Goal: Information Seeking & Learning: Compare options

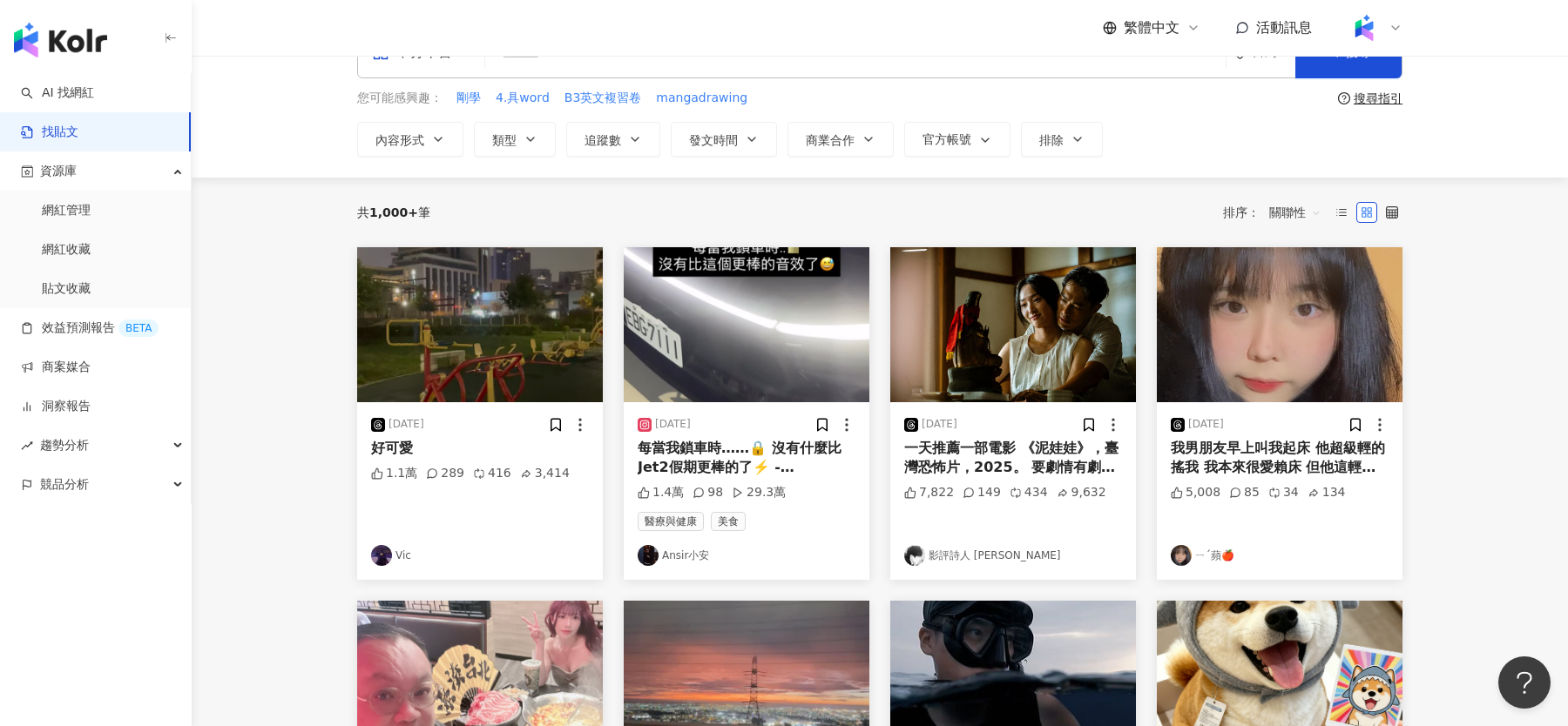
scroll to position [29, 0]
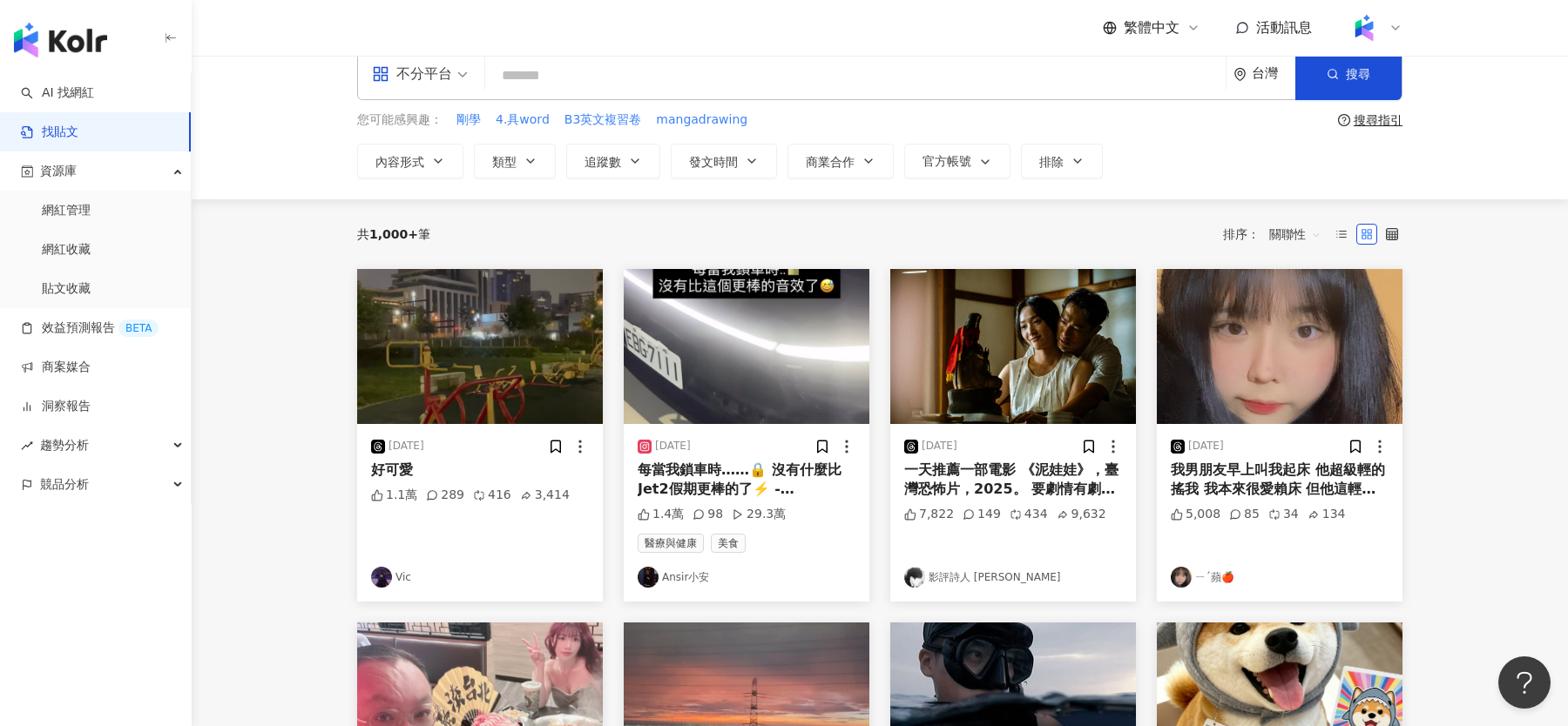
click at [883, 543] on div "[DATE] 一天推薦一部電影 《泥娃娃》，臺灣恐怖片，2025。 要劇情有劇情，要角色有角色，要靈異有靈異，要恐怖有恐怖，要驅魔有驅魔，要溫情有溫情，該有的…" at bounding box center [1013, 435] width 267 height 333
click at [445, 52] on div "繁體中文 活動訊息" at bounding box center [879, 28] width 1046 height 55
click at [442, 60] on div "不分平台" at bounding box center [412, 73] width 81 height 28
click at [430, 259] on div "Threads" at bounding box center [426, 252] width 98 height 21
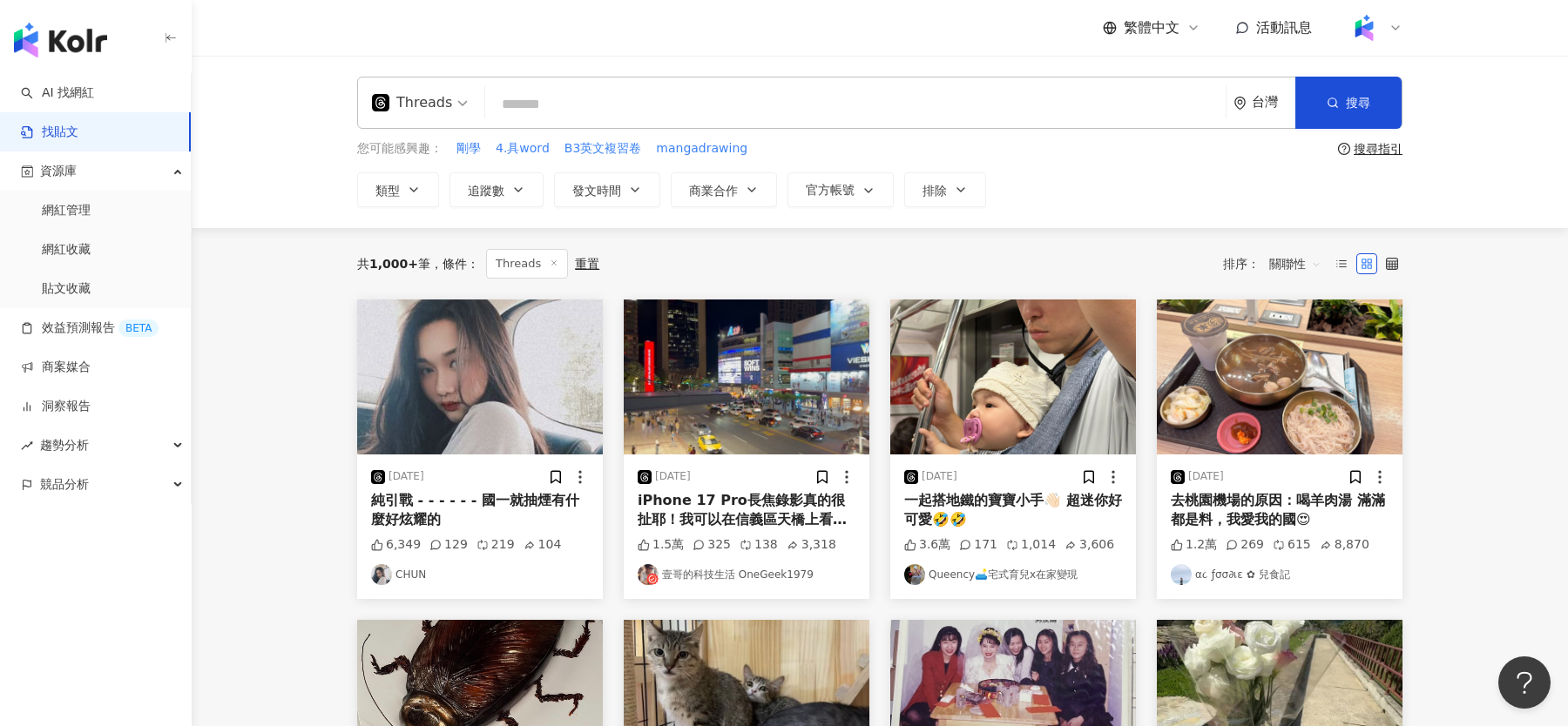
click at [1271, 261] on span "關聯性" at bounding box center [1295, 264] width 52 height 28
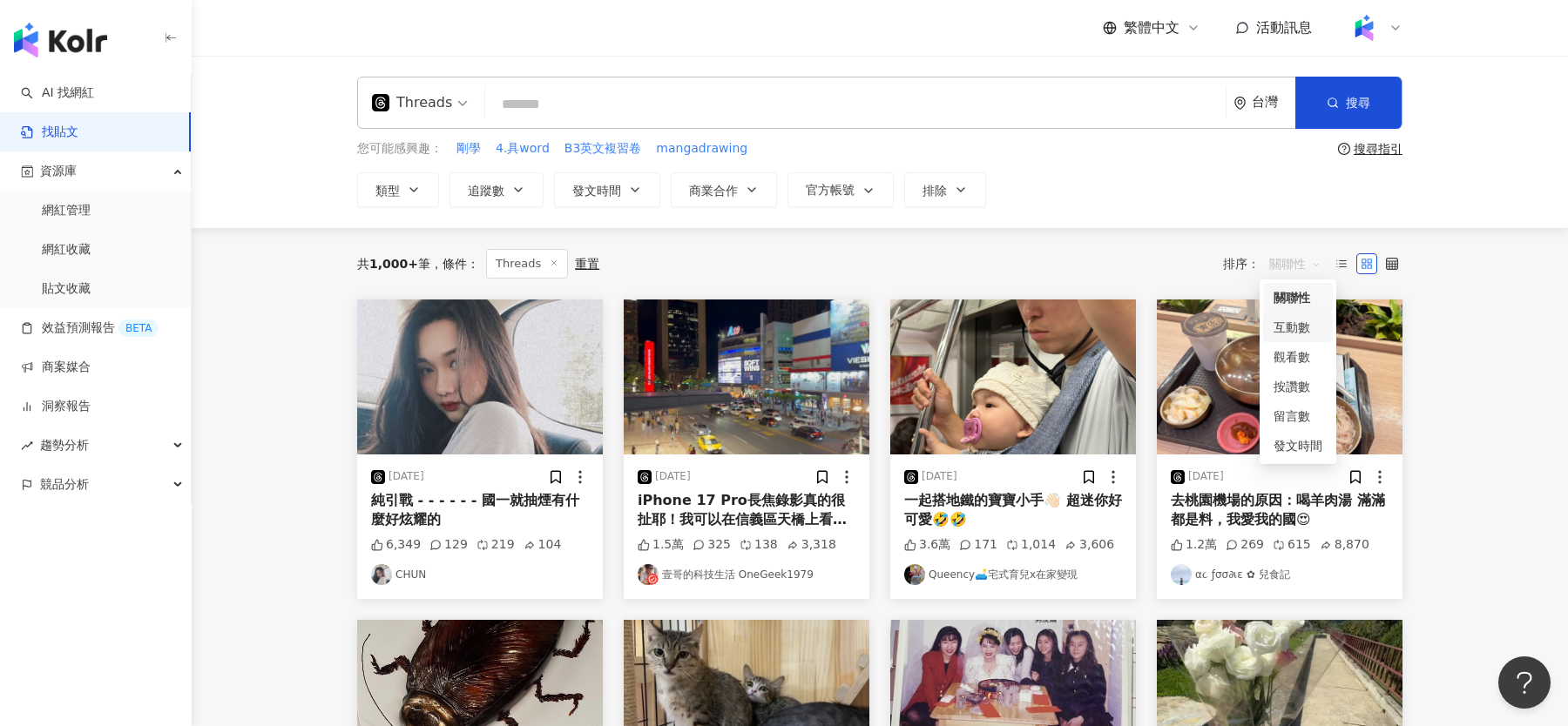
click at [1305, 326] on div "互動數" at bounding box center [1298, 326] width 49 height 19
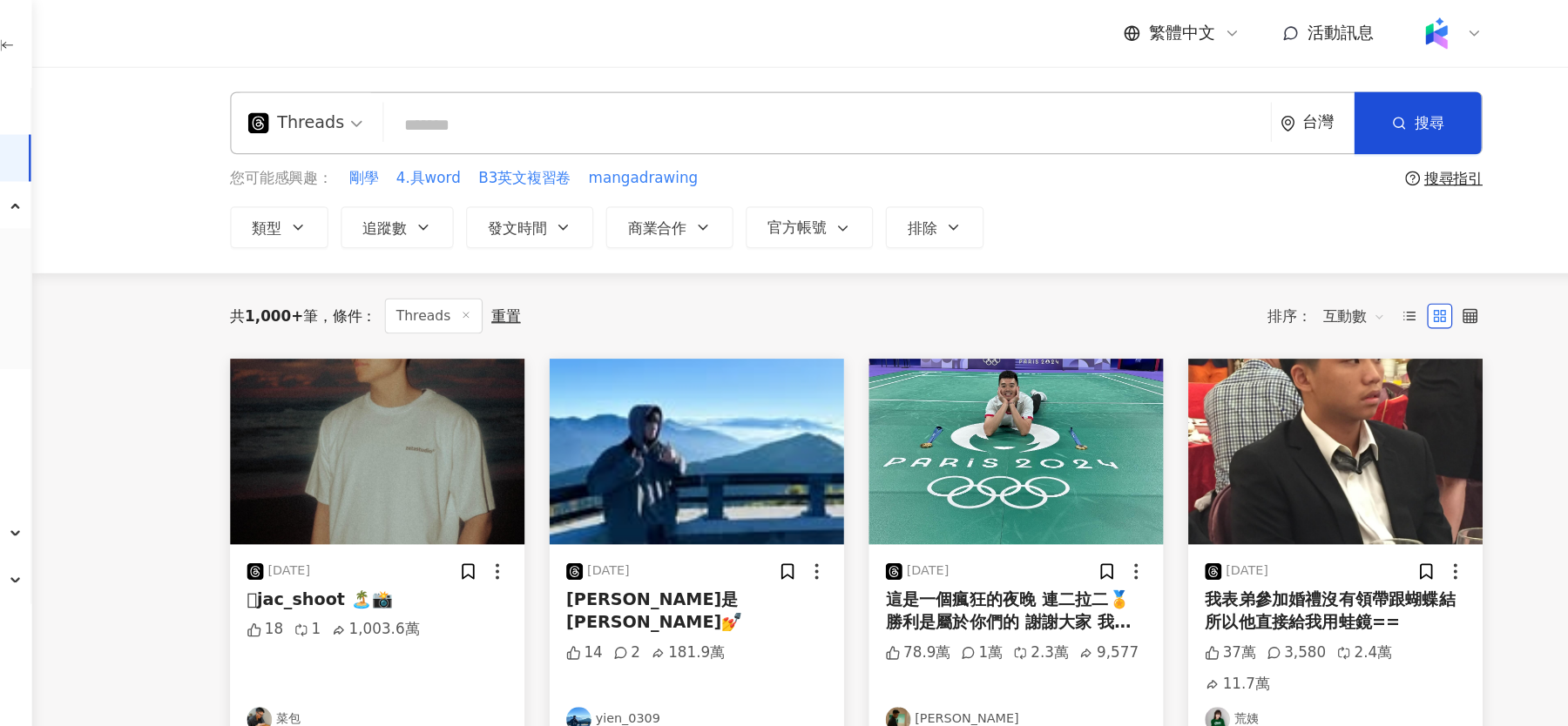
click at [1296, 261] on span "互動數" at bounding box center [1295, 264] width 52 height 28
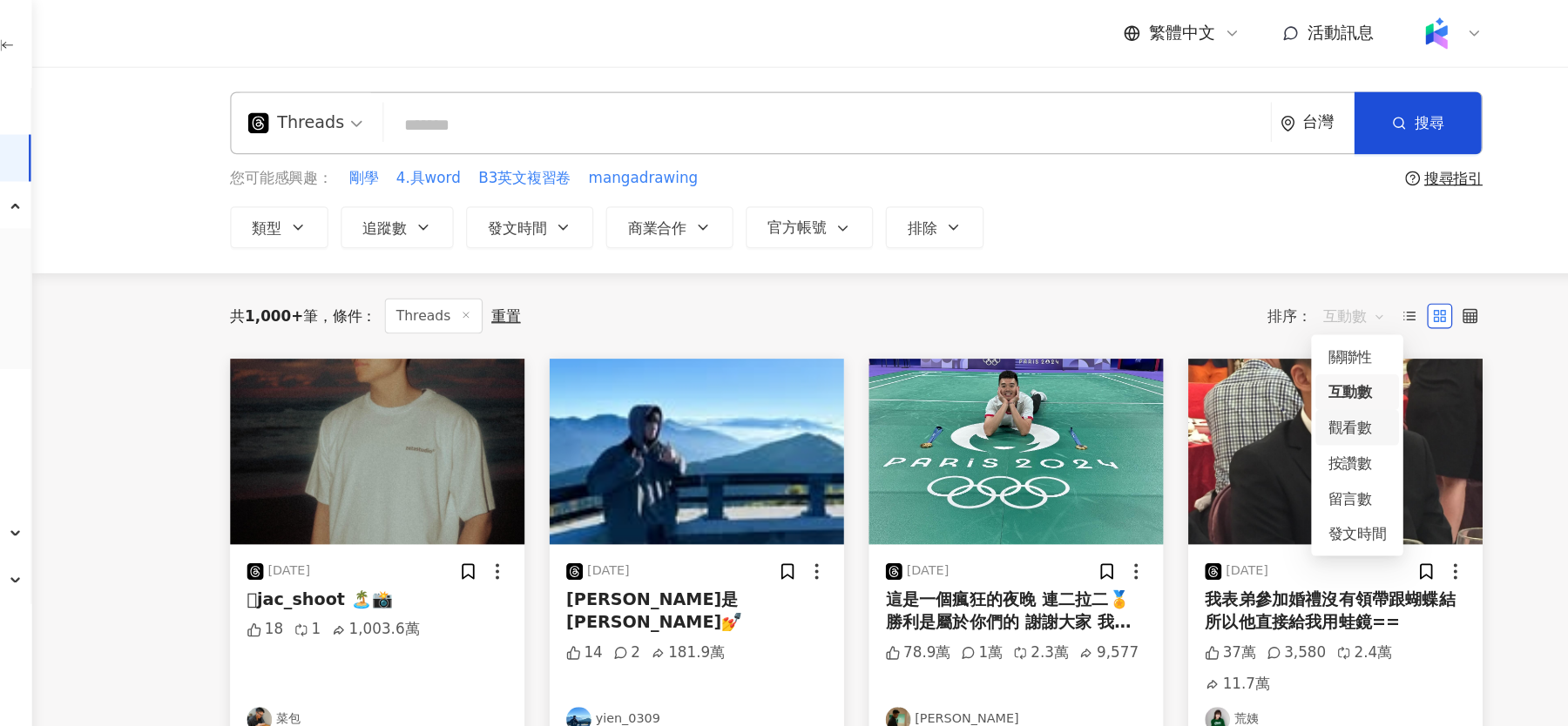
click at [1300, 359] on div "觀看數" at bounding box center [1298, 357] width 49 height 19
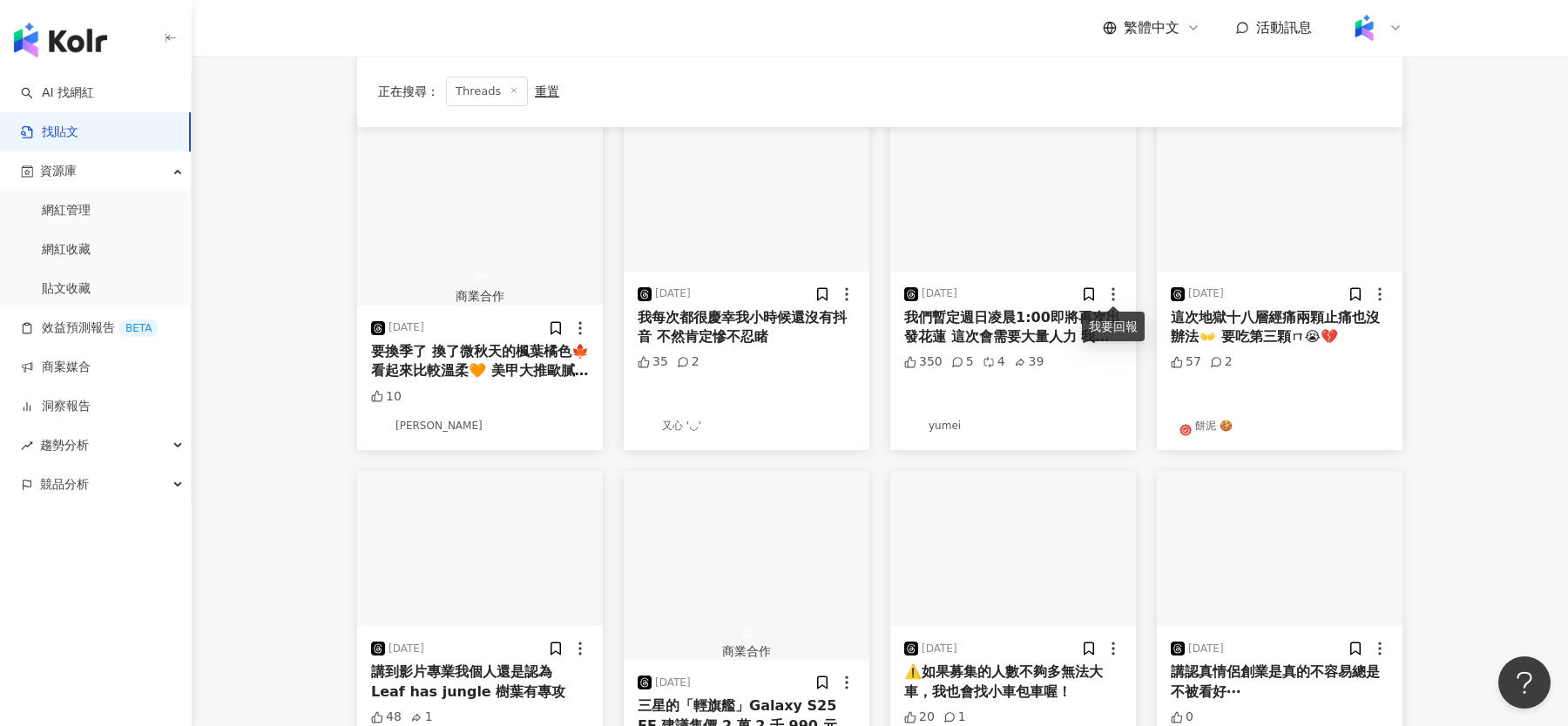
scroll to position [65, 0]
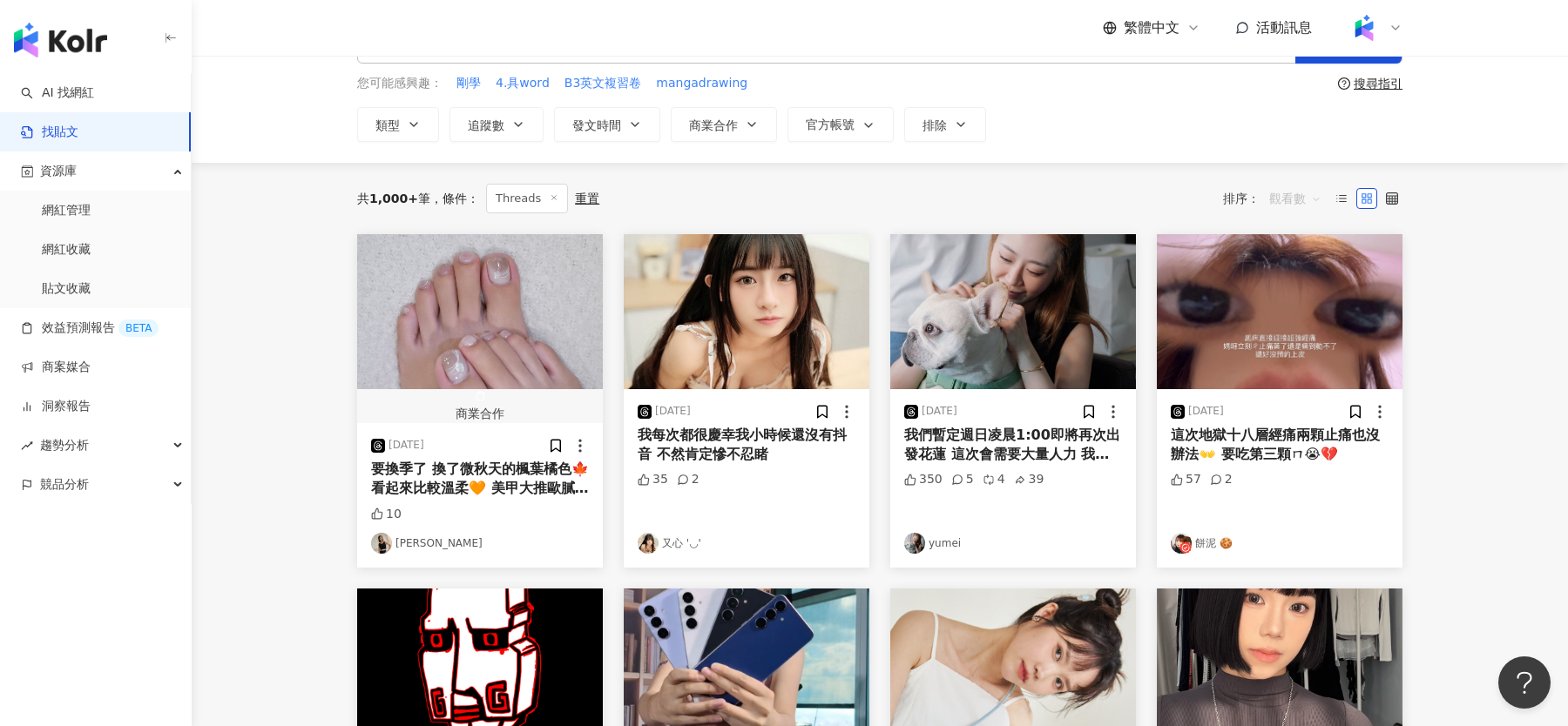
click at [1291, 197] on span "觀看數" at bounding box center [1295, 198] width 52 height 28
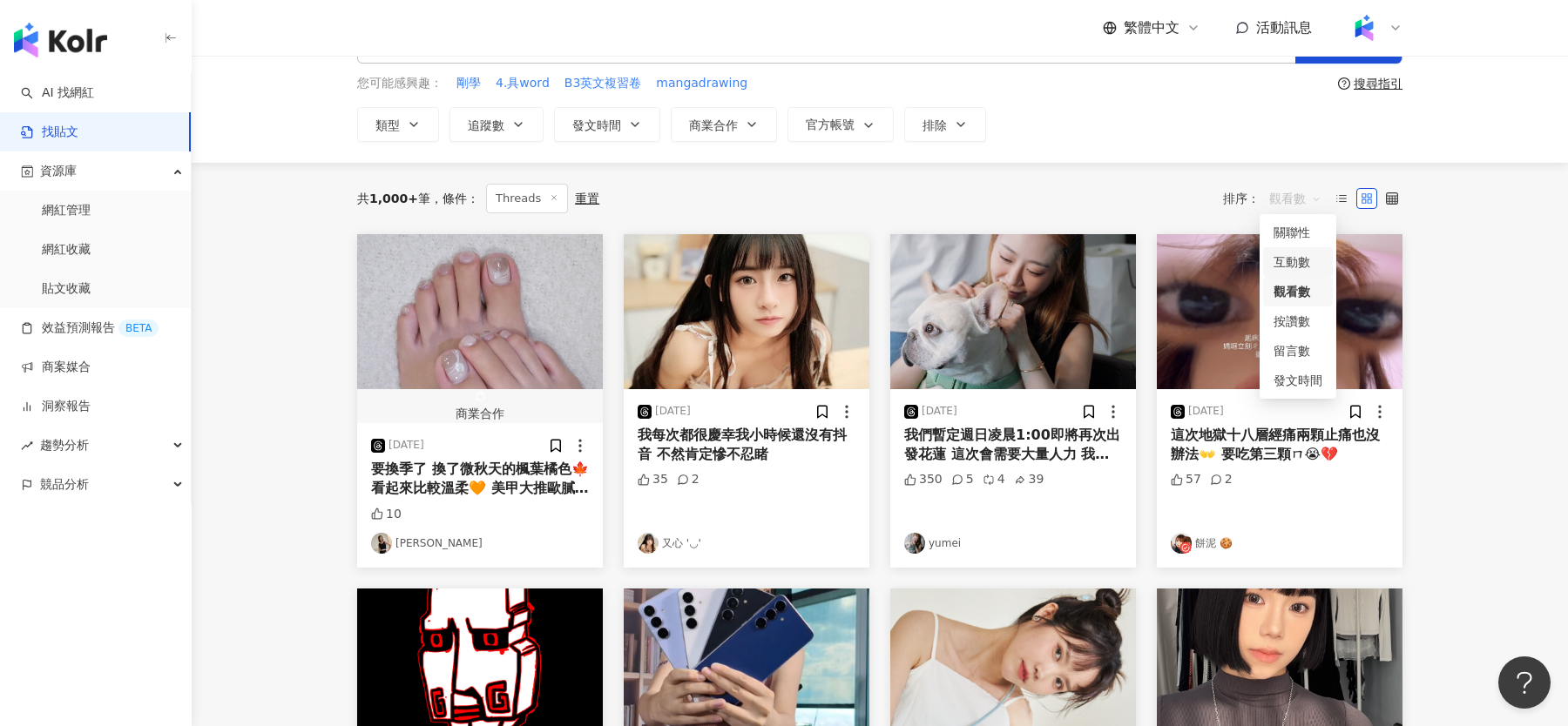
click at [1300, 258] on div "互動數" at bounding box center [1298, 261] width 49 height 19
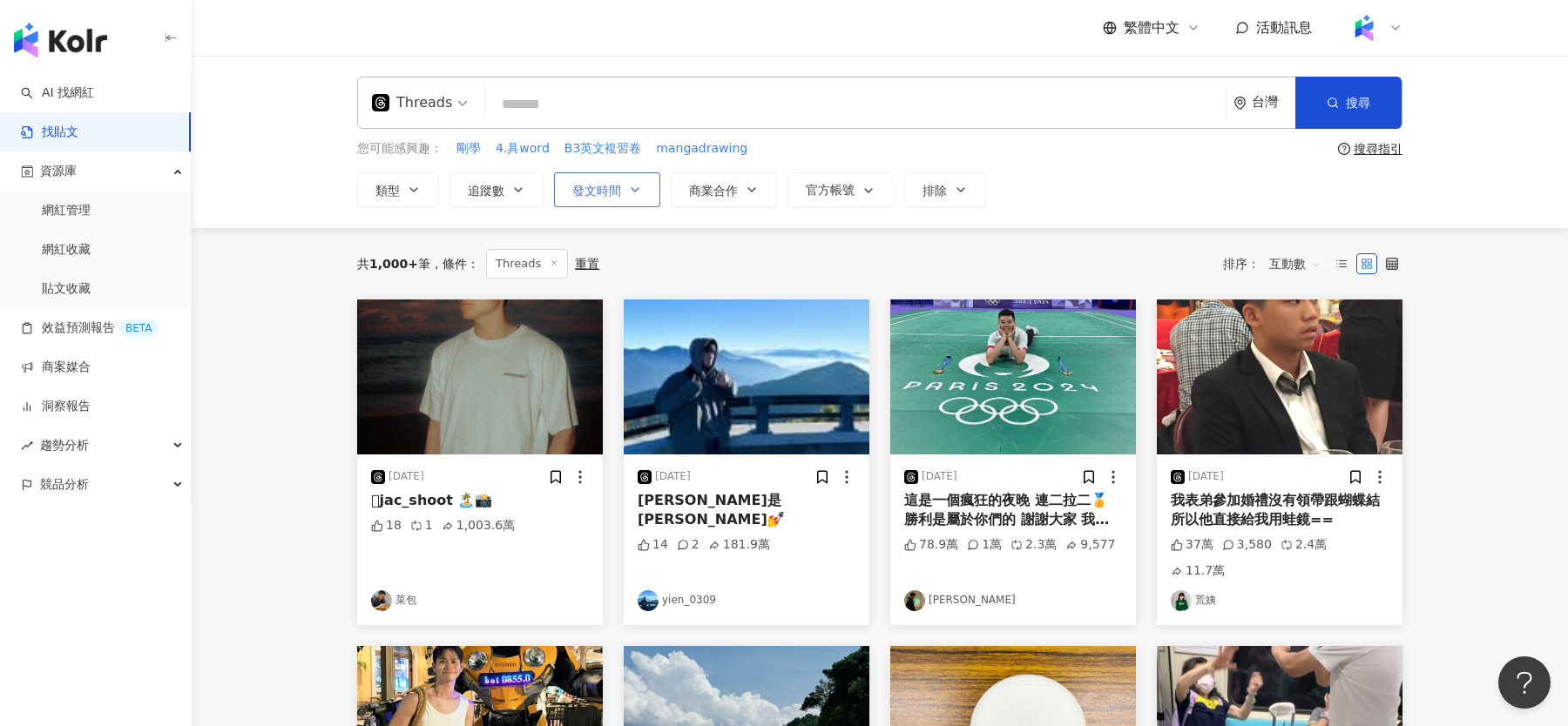
click at [620, 192] on button "發文時間" at bounding box center [606, 190] width 106 height 35
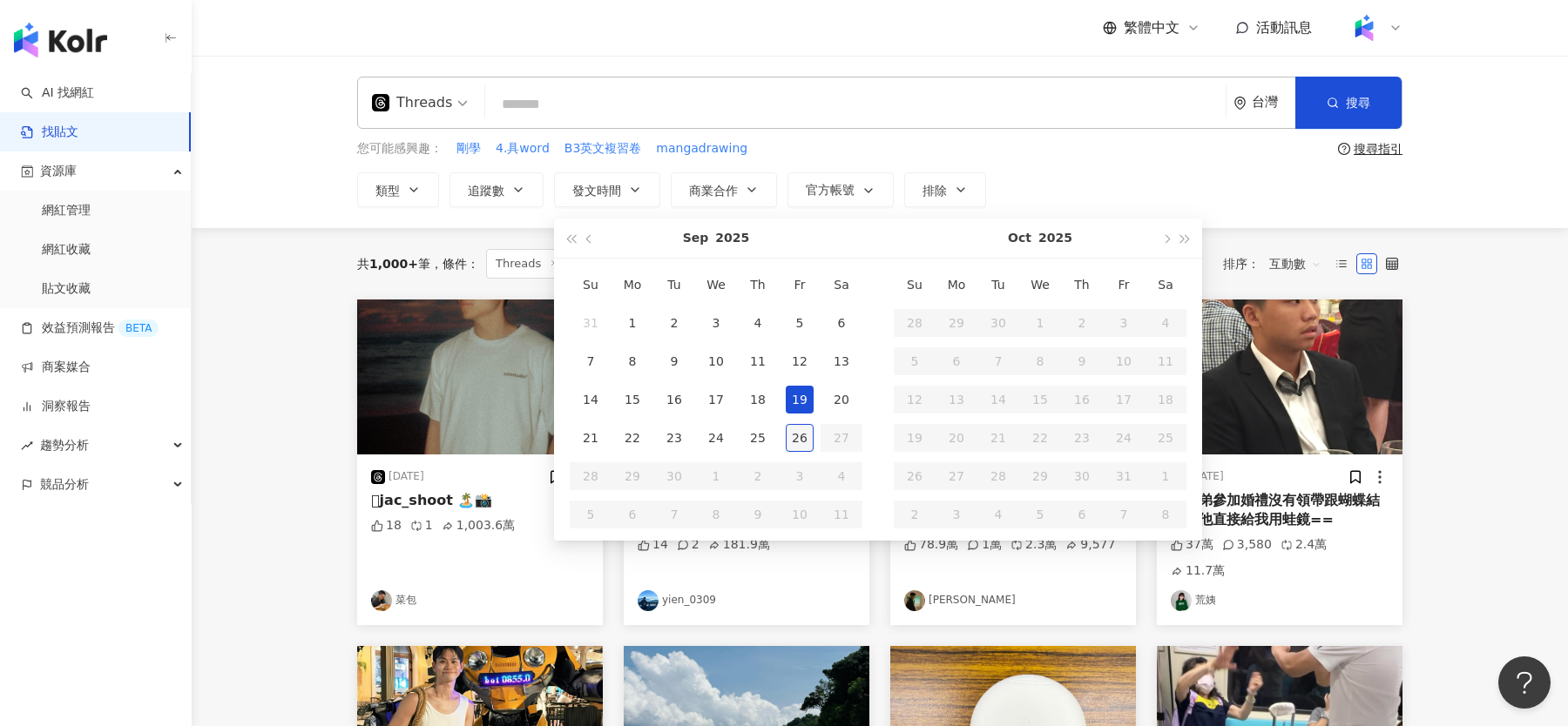
type input "**********"
click at [799, 444] on div "26" at bounding box center [799, 437] width 28 height 28
type input "**********"
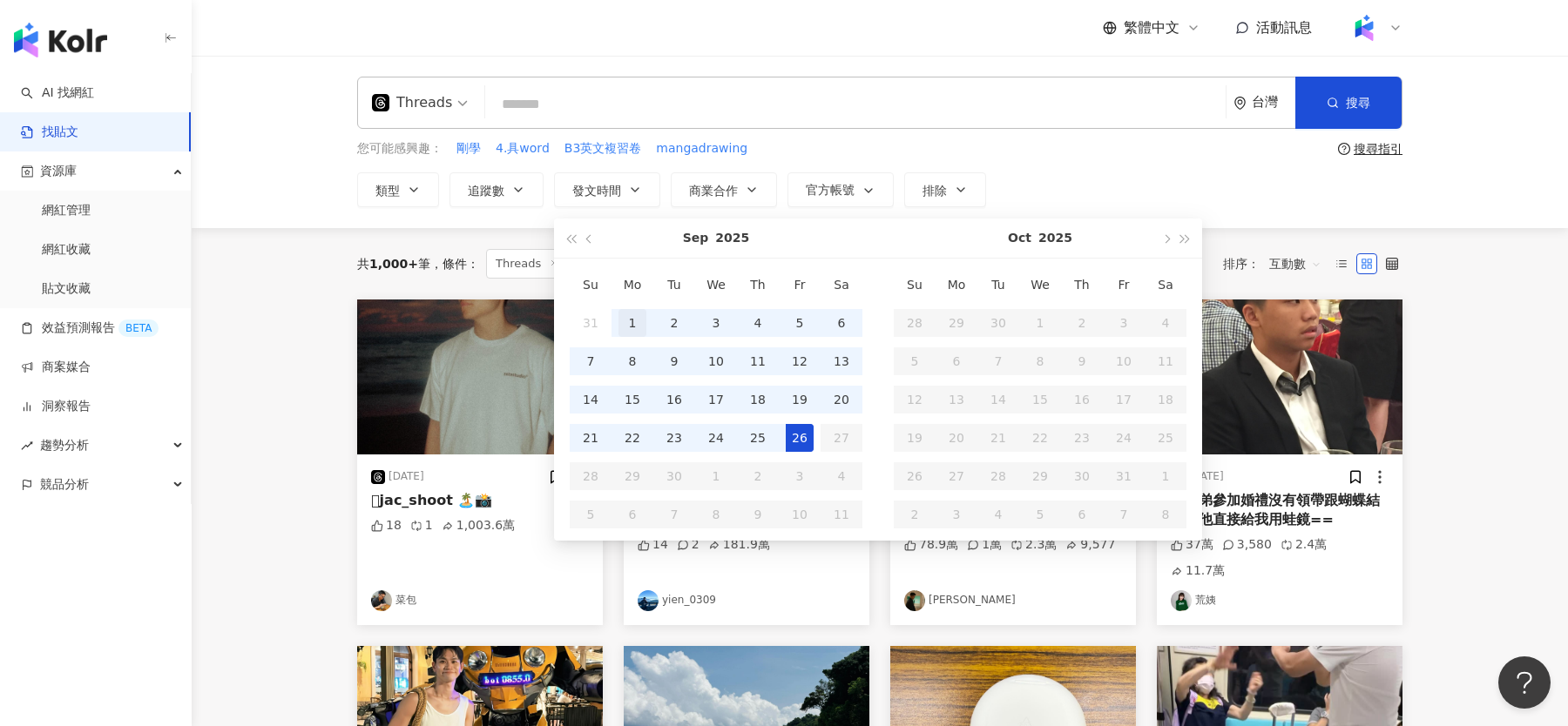
type input "**********"
click at [628, 317] on div "1" at bounding box center [631, 323] width 28 height 28
type input "**********"
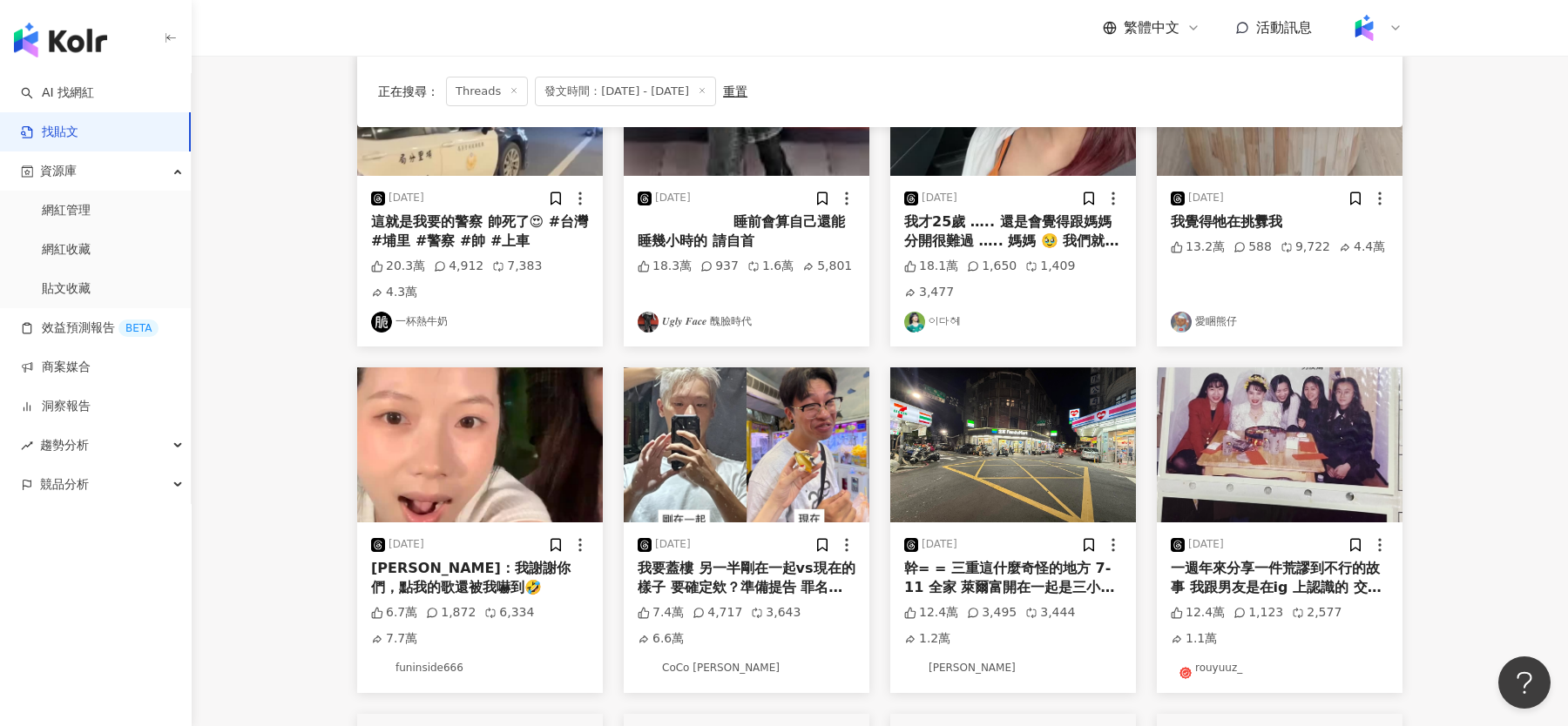
scroll to position [291, 0]
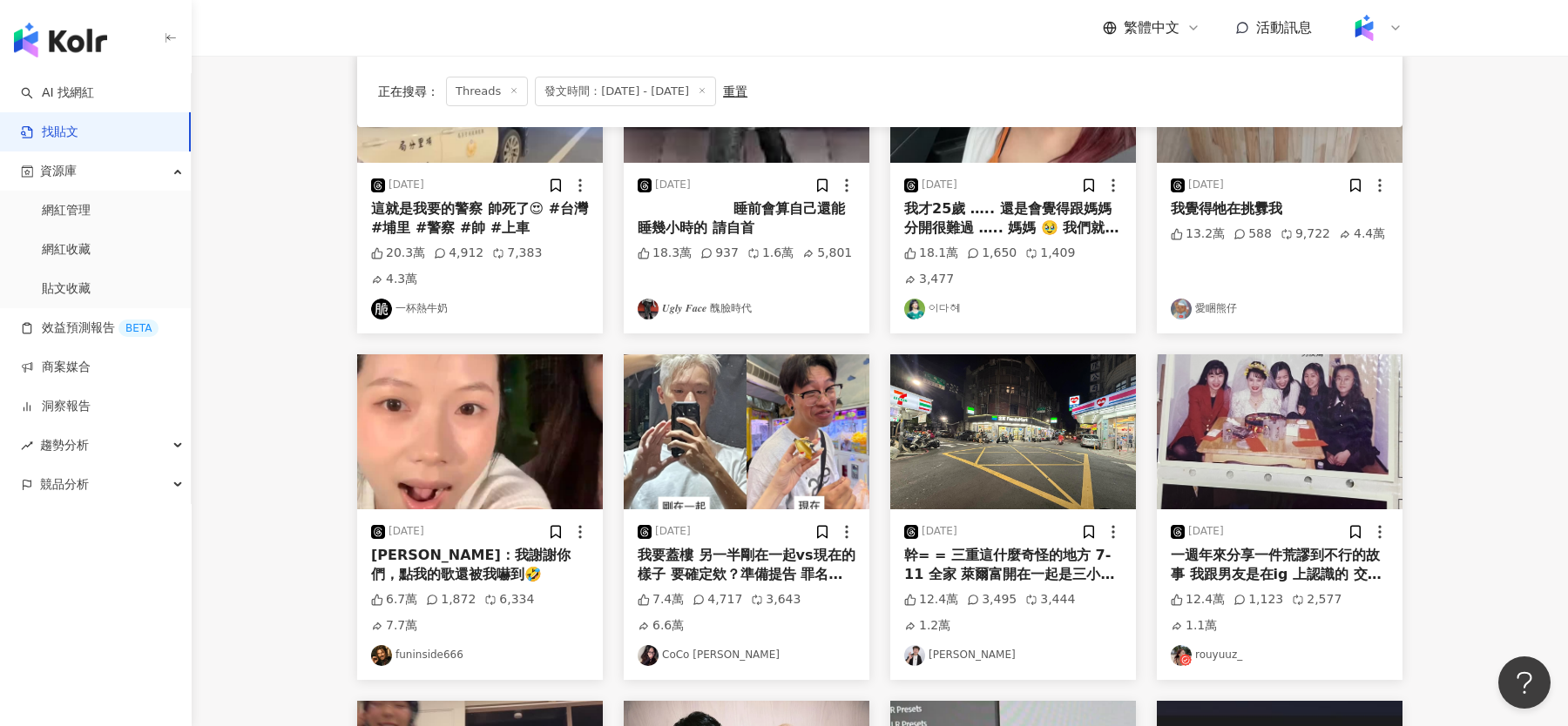
click at [453, 429] on img "button" at bounding box center [479, 431] width 246 height 155
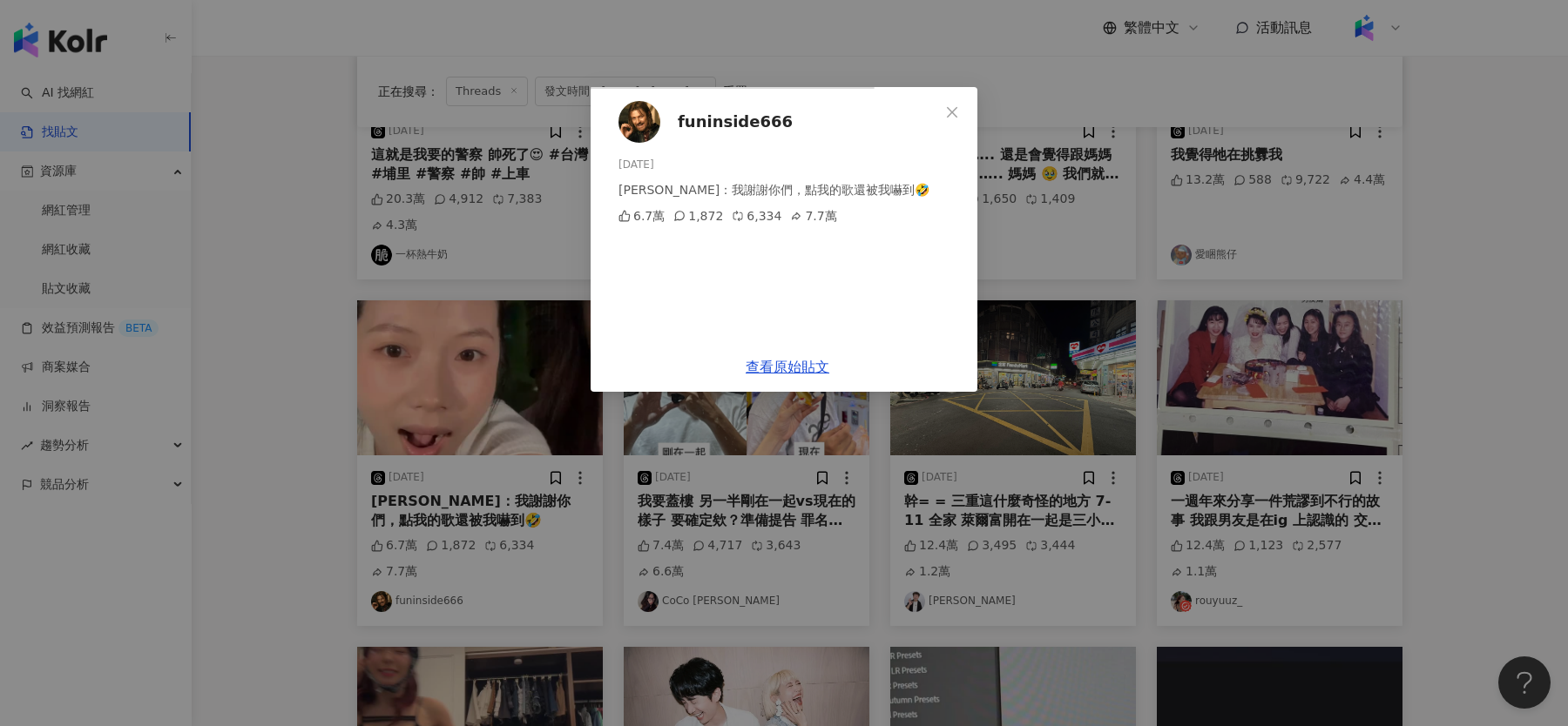
scroll to position [347, 0]
click at [326, 453] on div "funinside666 2025/9/8 張惠妹：我謝謝你們，點我的歌還被我嚇到🤣 6.7萬 1,872 6,334 7.7萬 查看原始貼文" at bounding box center [784, 363] width 1568 height 726
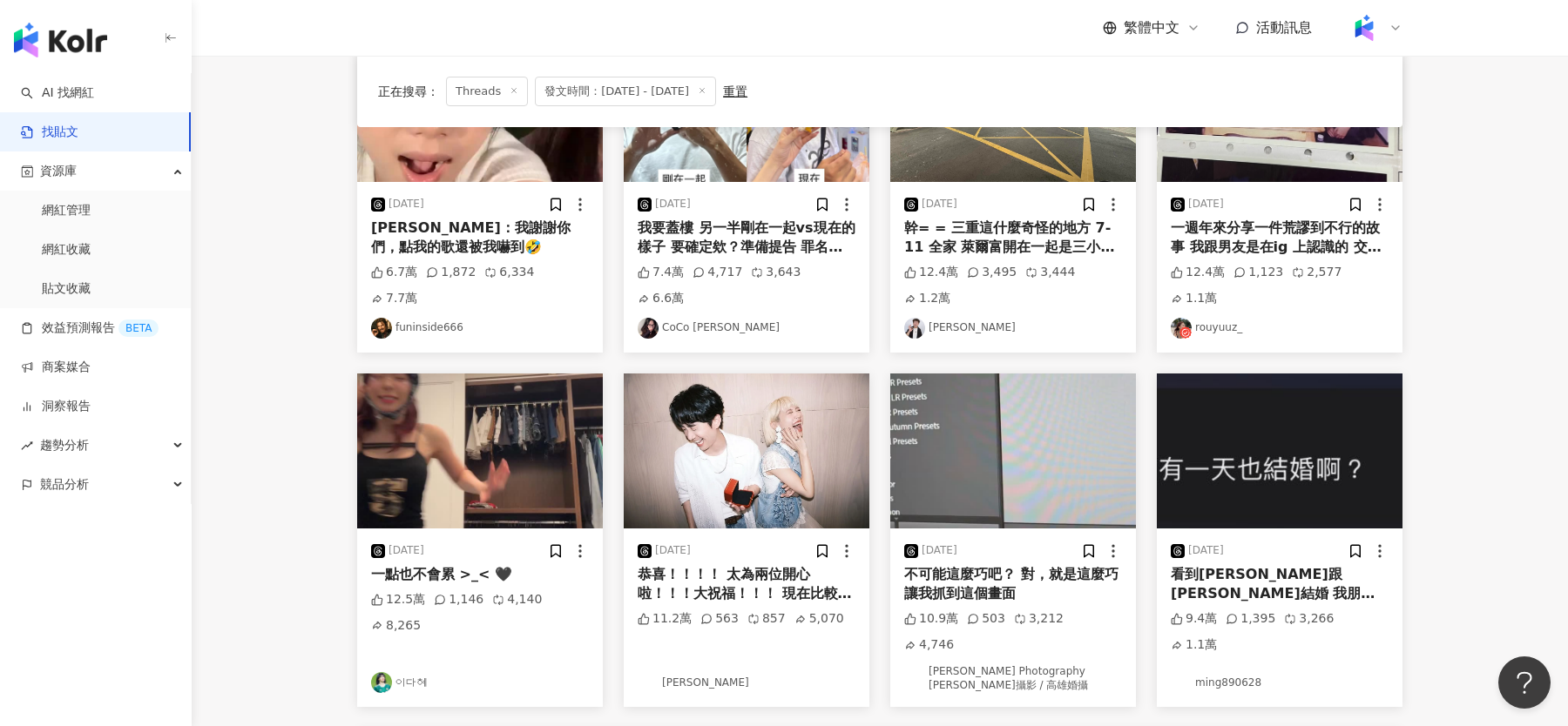
scroll to position [646, 0]
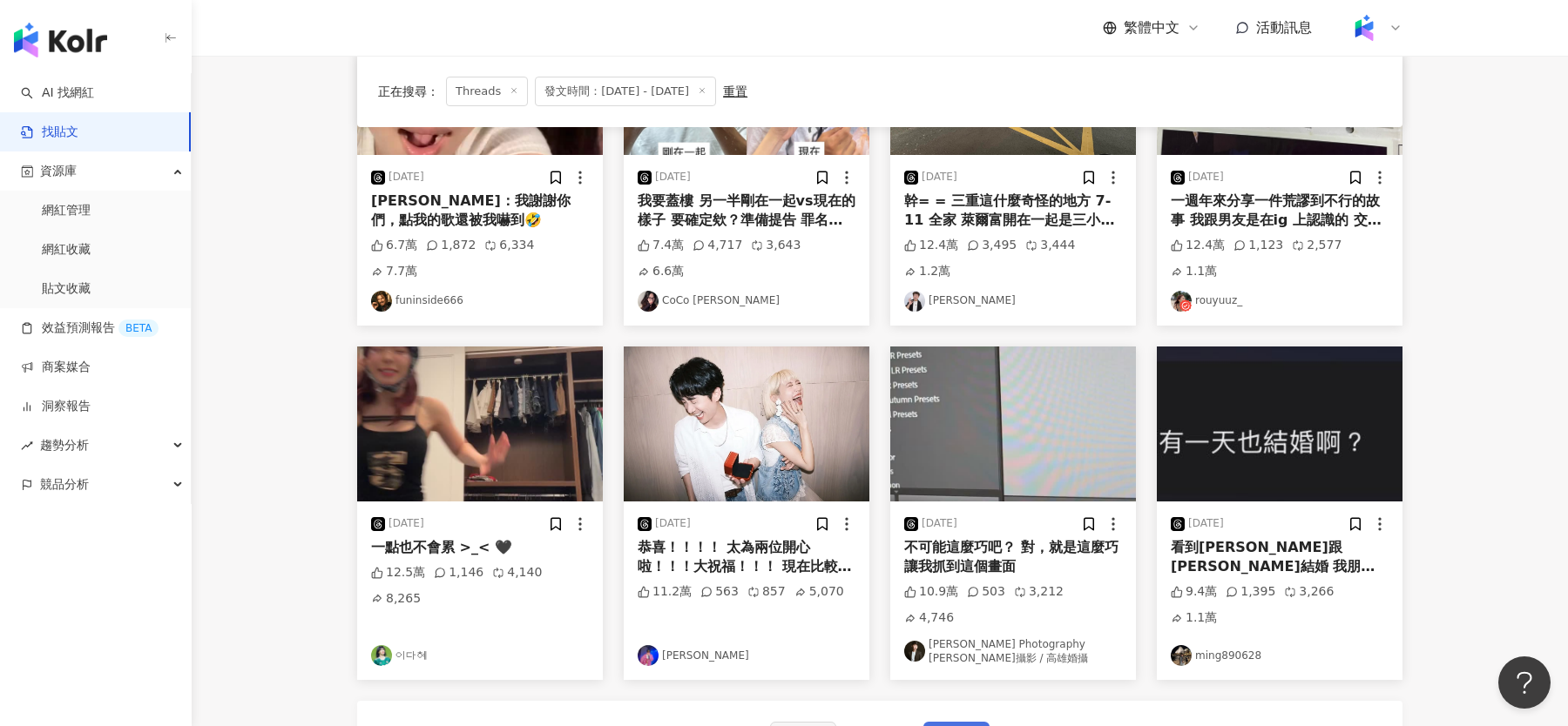
click at [972, 722] on button "下一頁" at bounding box center [956, 739] width 66 height 35
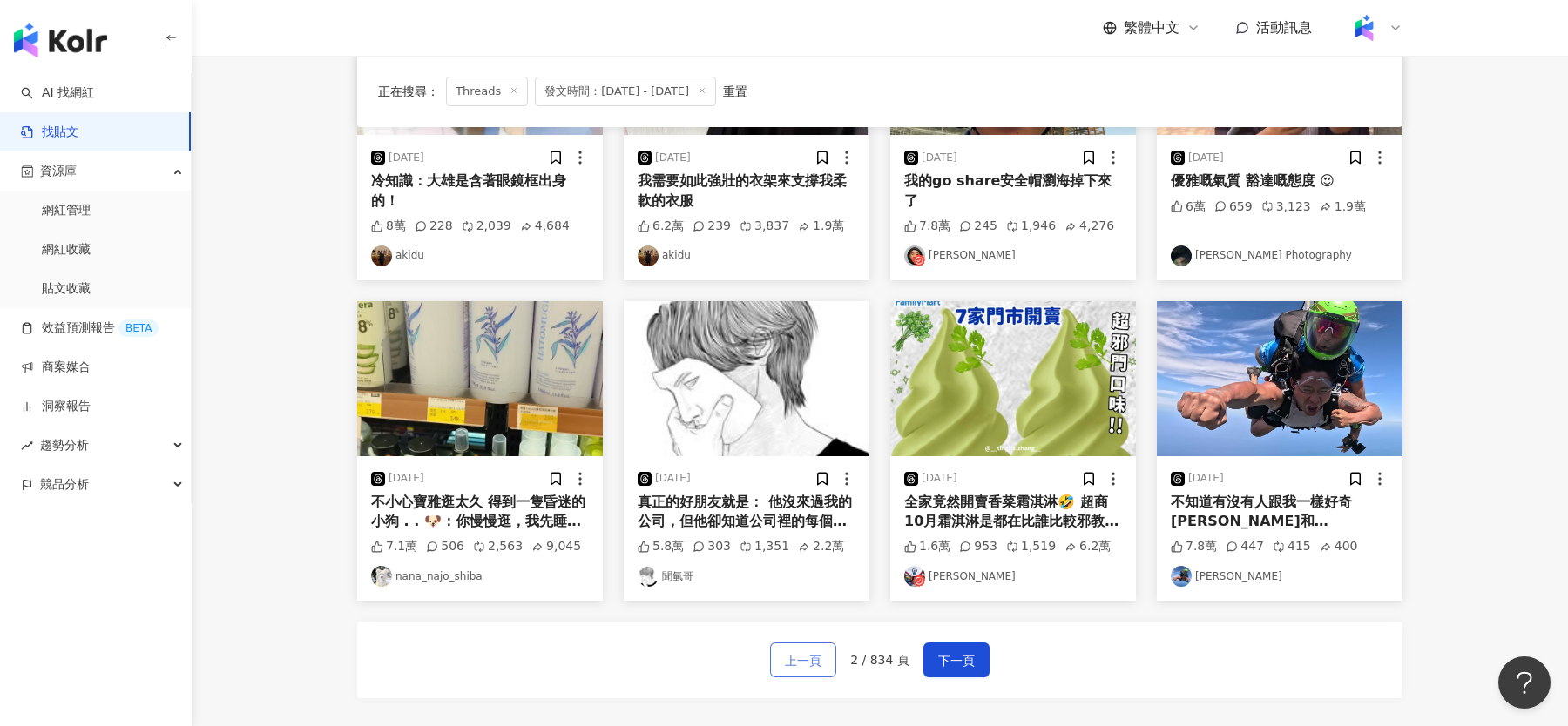
click at [809, 654] on span "上一頁" at bounding box center [802, 661] width 37 height 21
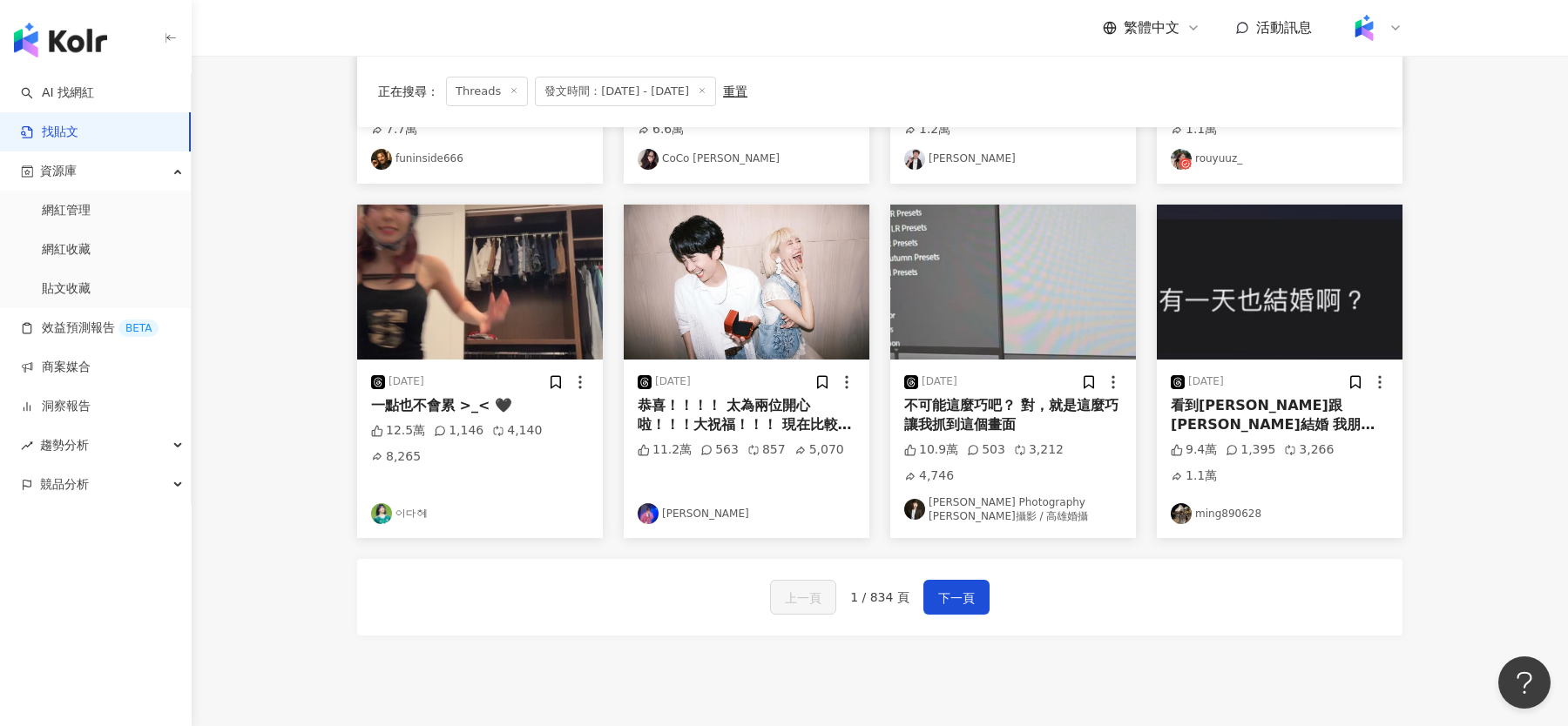
scroll to position [772, 0]
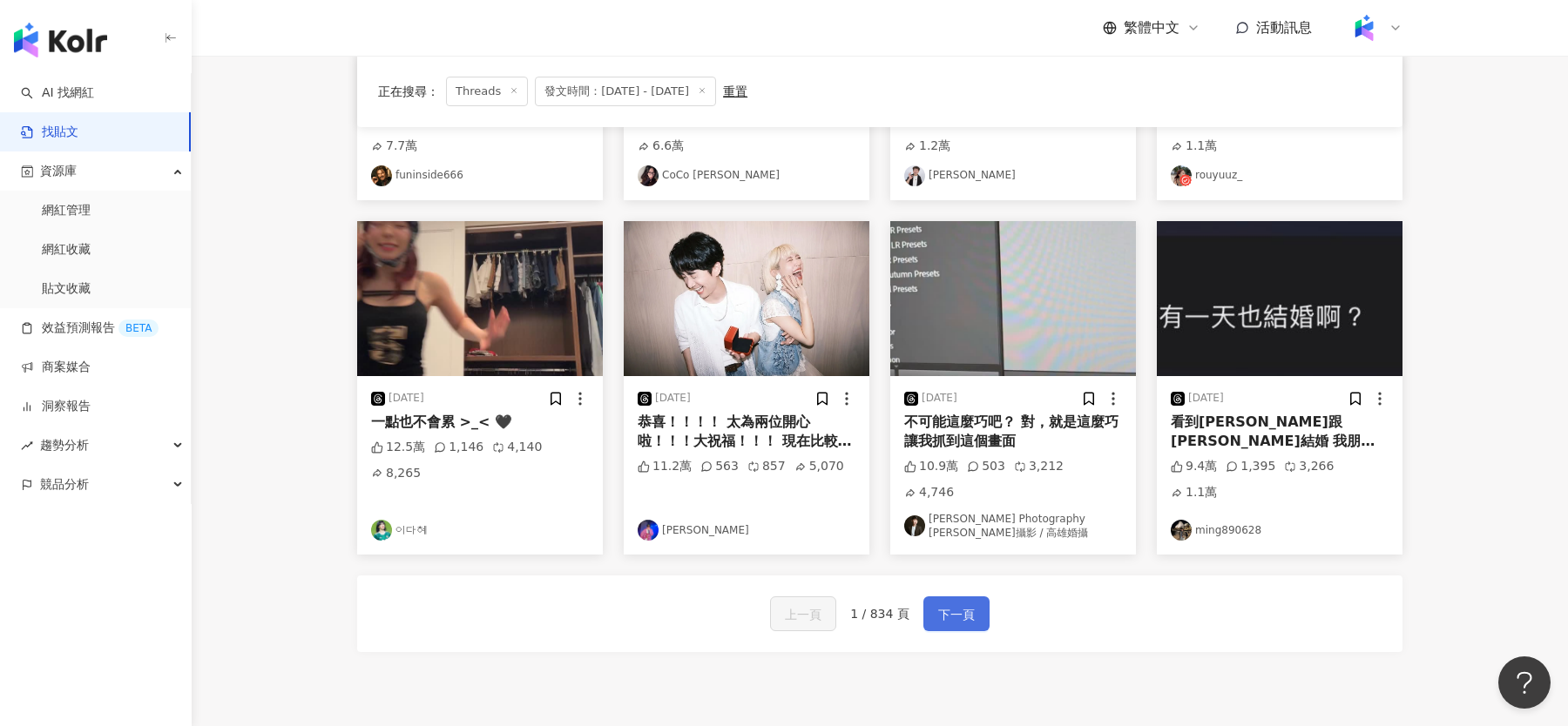
click at [948, 604] on span "下一頁" at bounding box center [956, 614] width 37 height 21
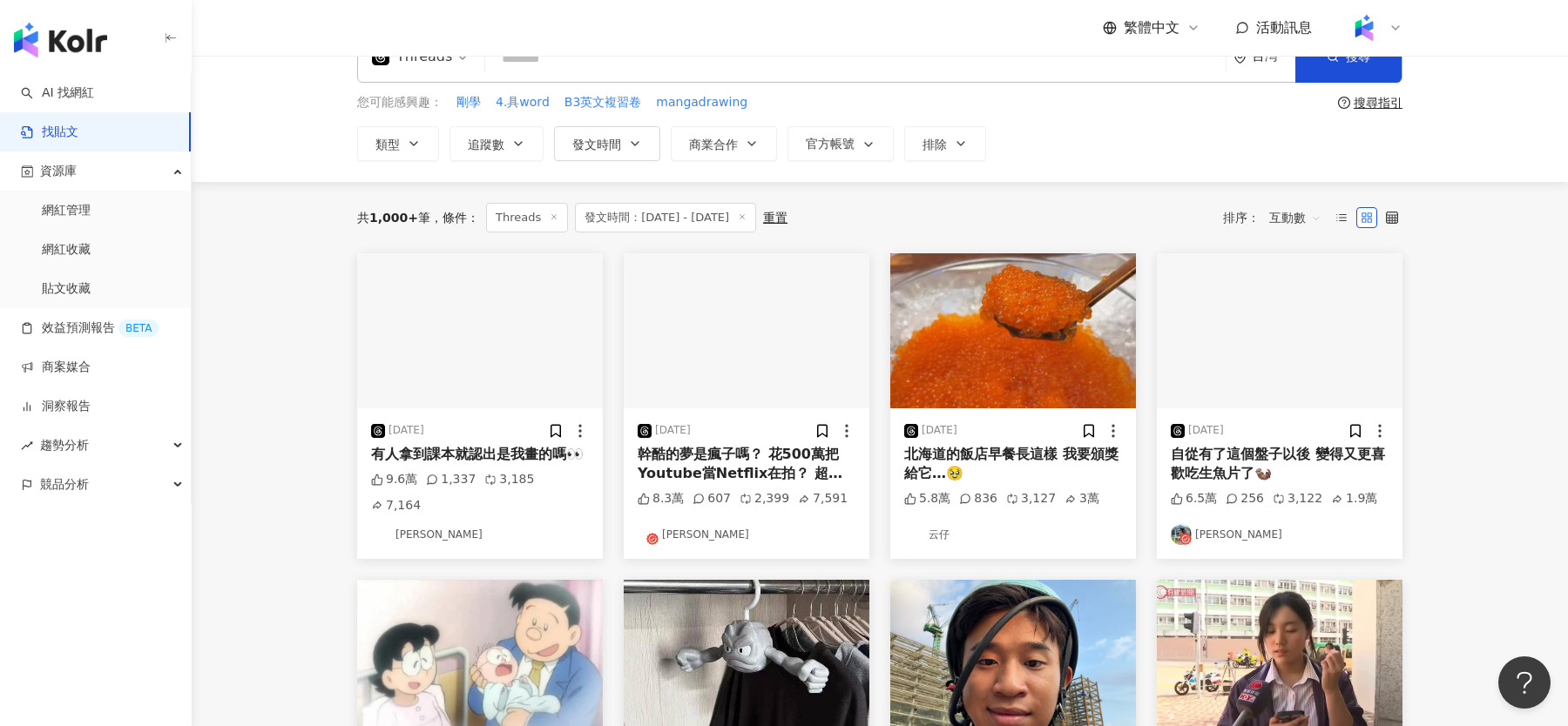
scroll to position [47, 0]
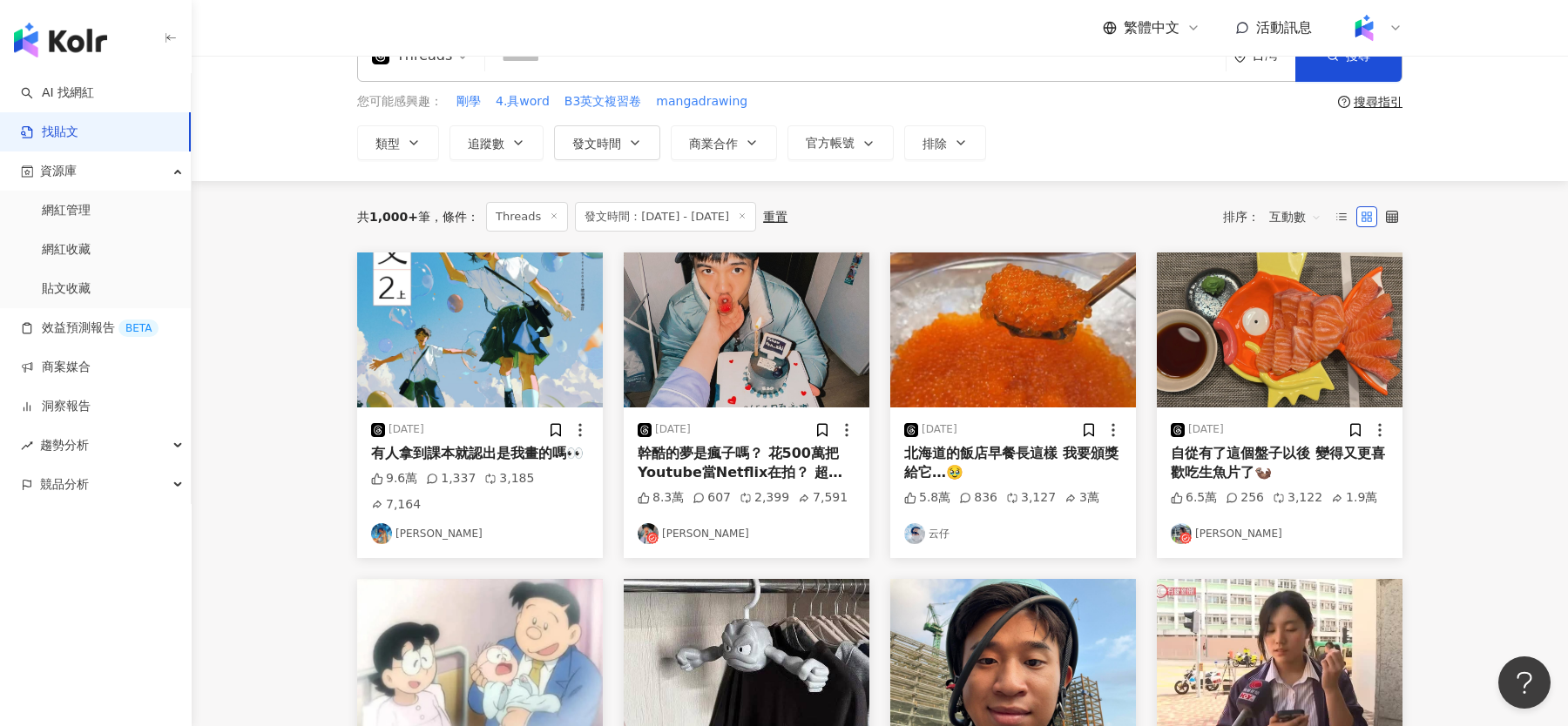
click at [482, 391] on img "button" at bounding box center [479, 329] width 246 height 155
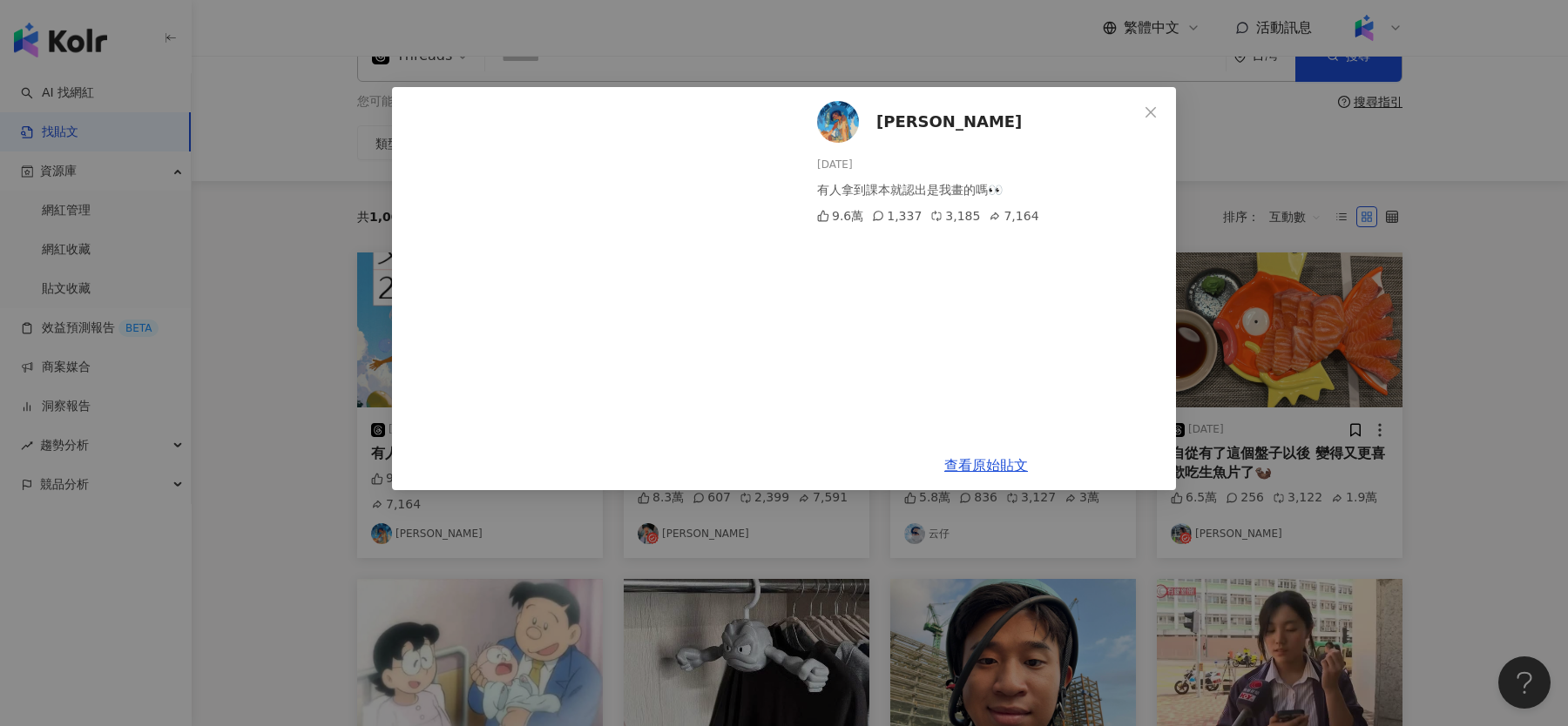
click at [351, 368] on div "阿歾Amo 2025/9/5 有人拿到課本就認出是我畫的嗎👀 9.6萬 1,337 3,185 7,164 查看原始貼文" at bounding box center [784, 363] width 1568 height 726
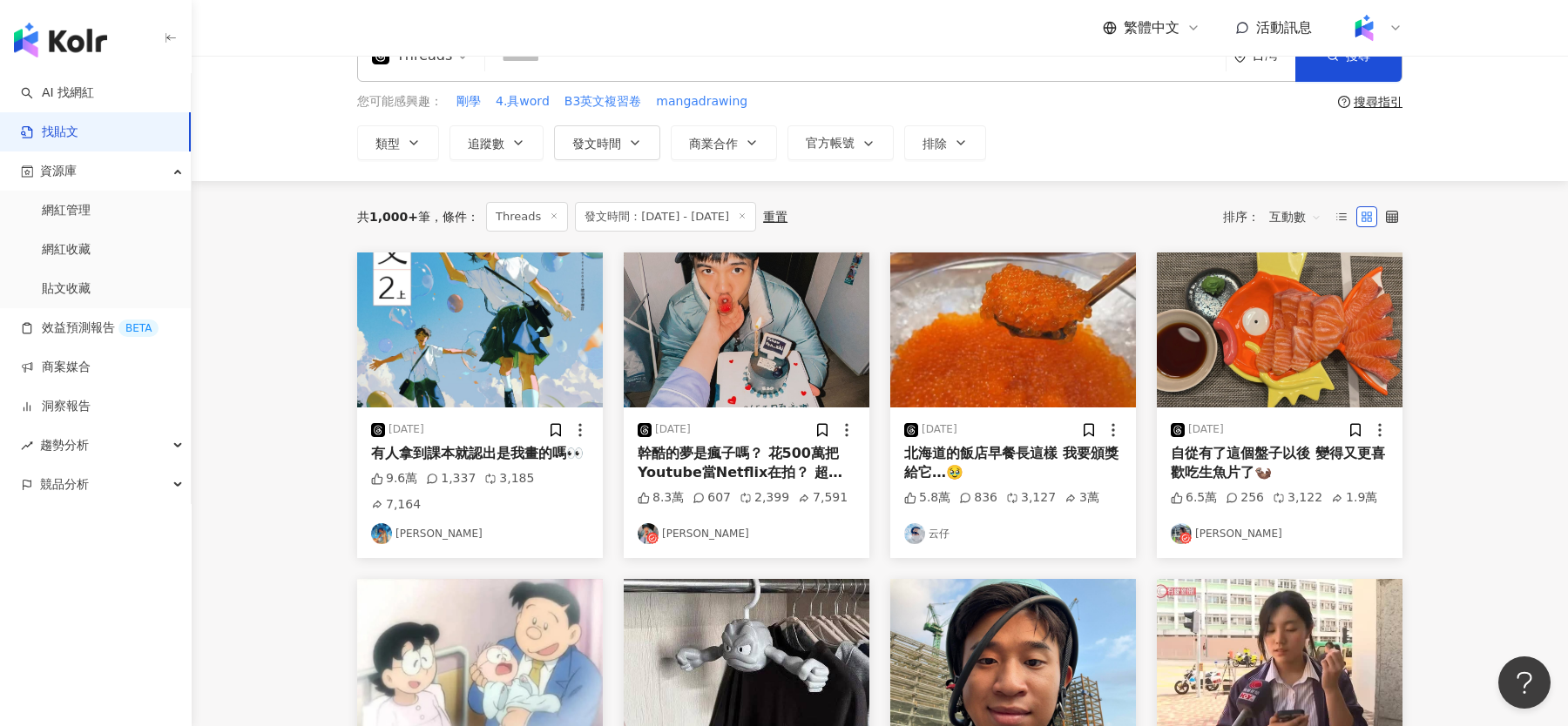
click at [798, 328] on img "button" at bounding box center [746, 329] width 246 height 155
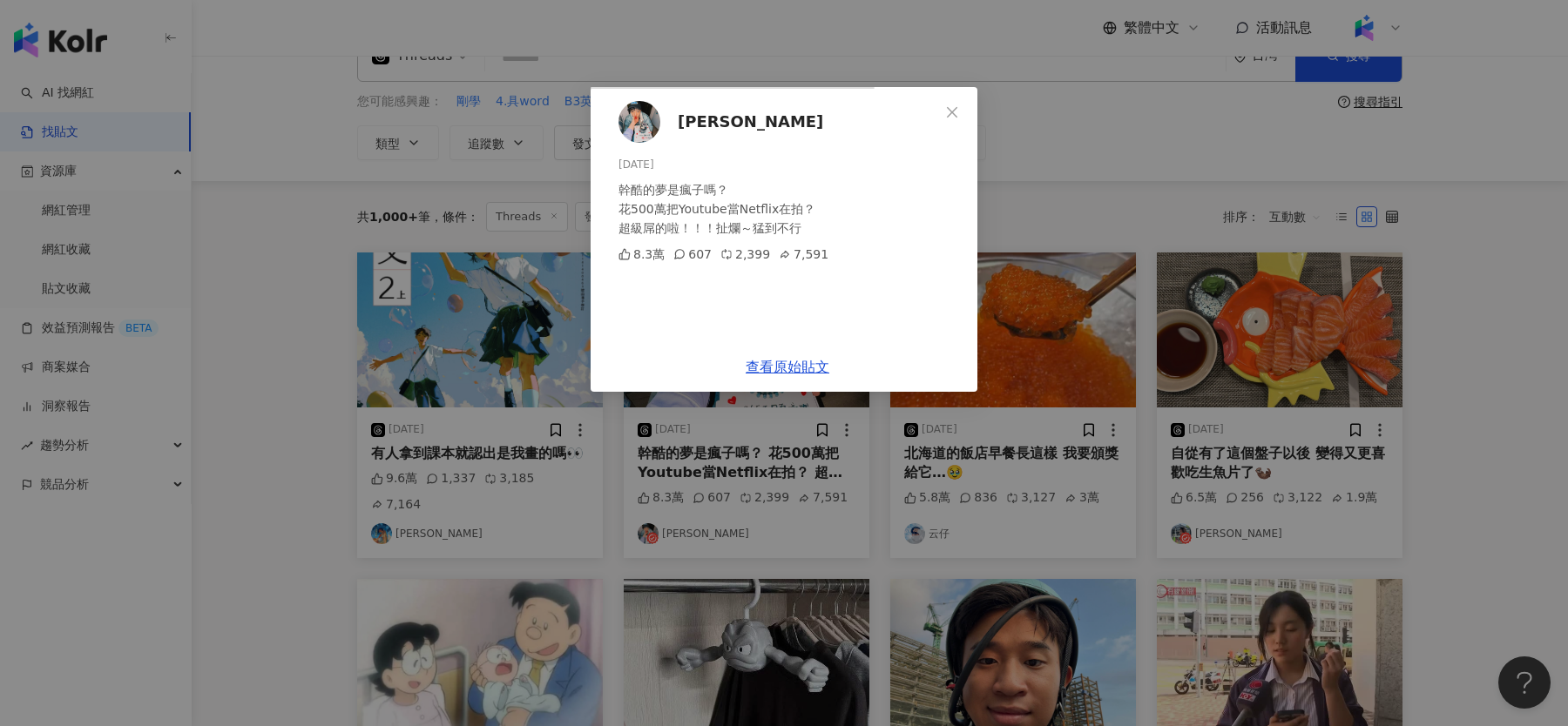
click at [236, 348] on div "鄭任志RenZhi 2025/9/20 幹酷的夢是瘋子嗎？ 花500萬把Youtube當Netflix在拍？ 超級屌的啦！！！扯爛～猛到不行 8.3萬 607…" at bounding box center [784, 363] width 1568 height 726
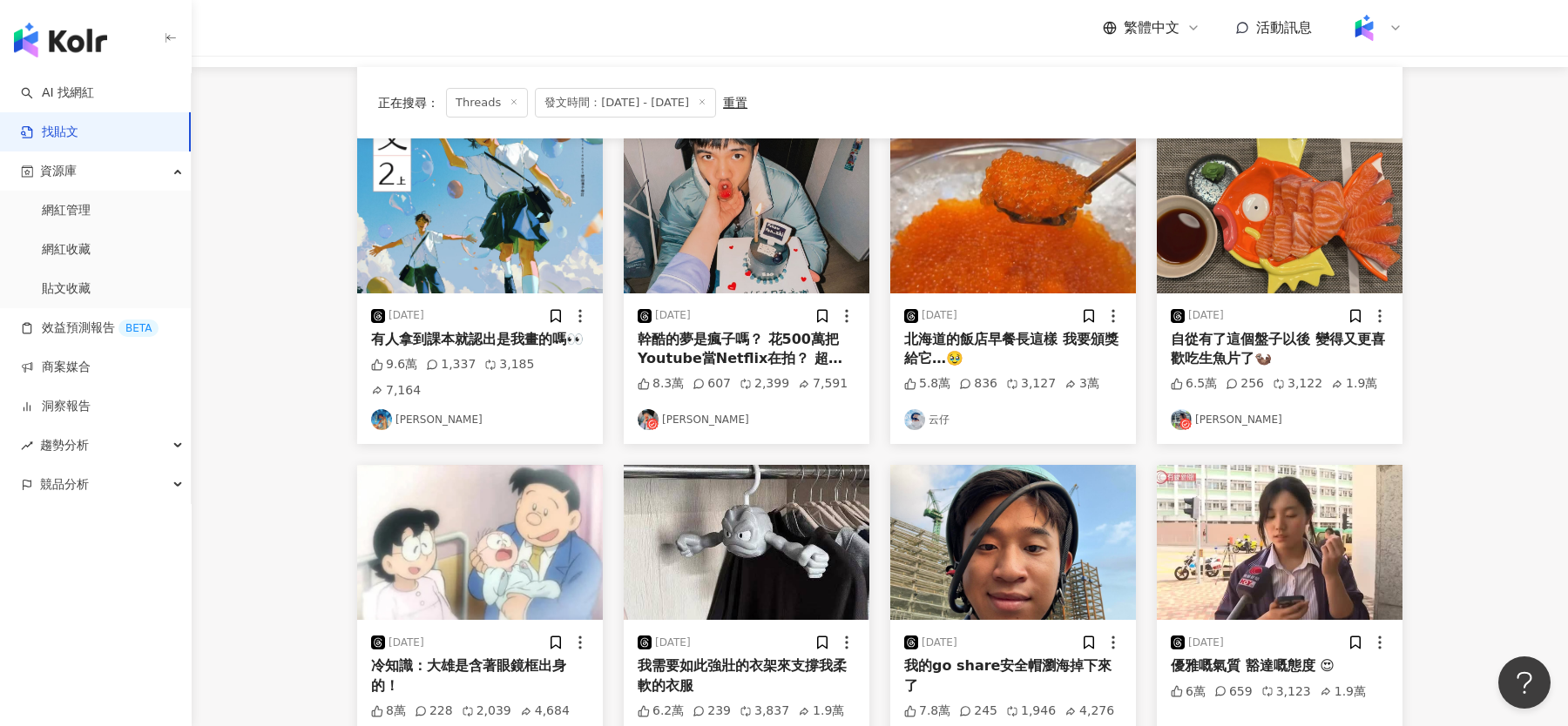
scroll to position [116, 0]
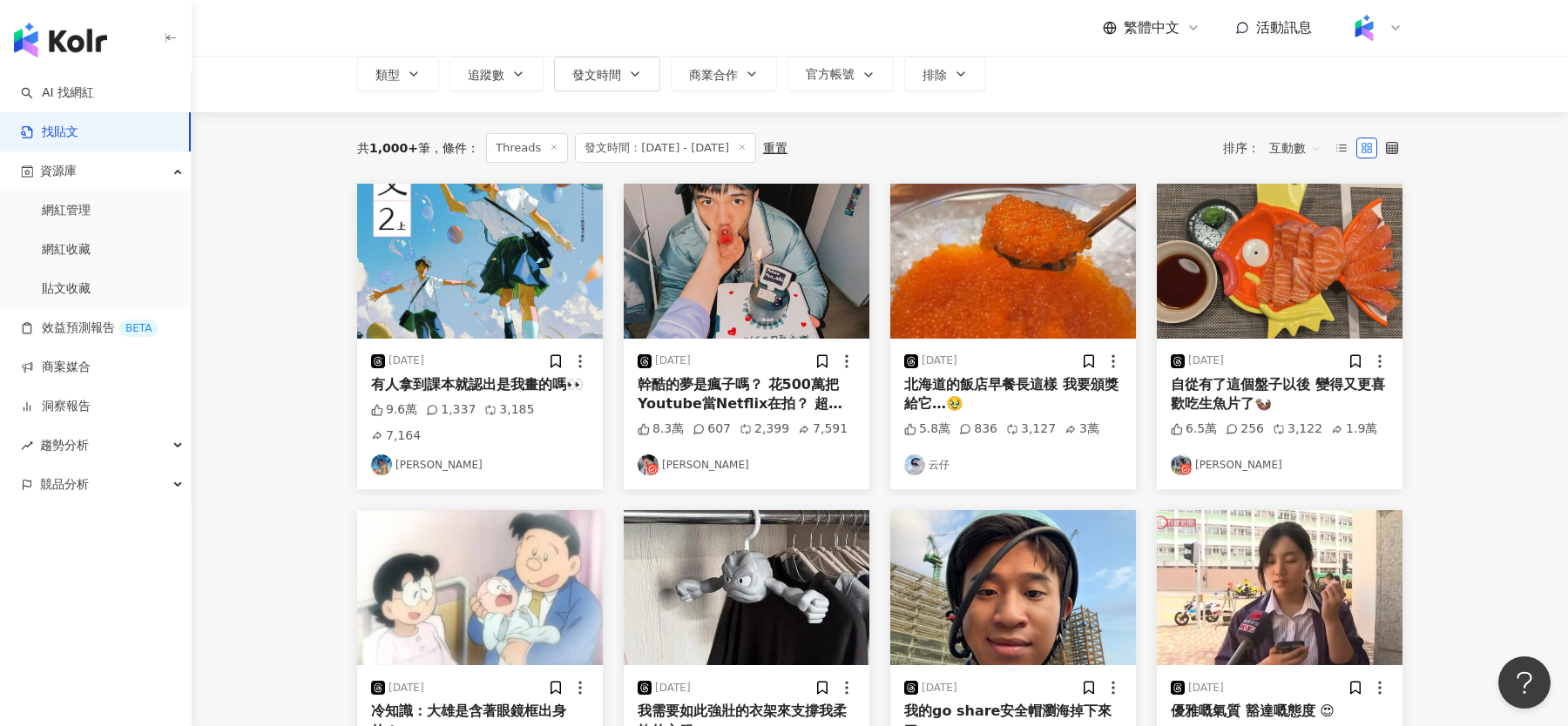
click at [744, 260] on img "button" at bounding box center [746, 260] width 246 height 155
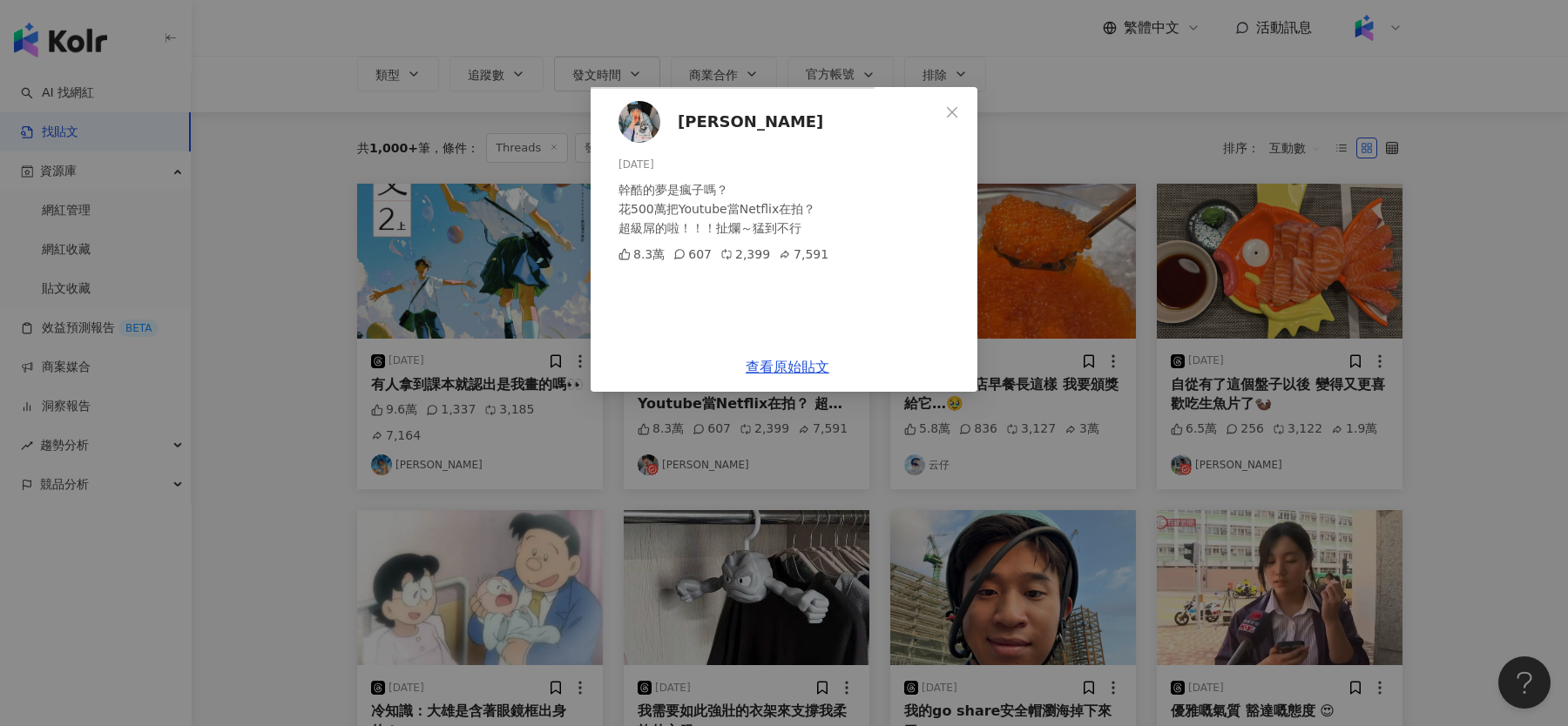
click at [948, 43] on div "鄭任志RenZhi 2025/9/20 幹酷的夢是瘋子嗎？ 花500萬把Youtube當Netflix在拍？ 超級屌的啦！！！扯爛～猛到不行 8.3萬 607…" at bounding box center [784, 363] width 1568 height 726
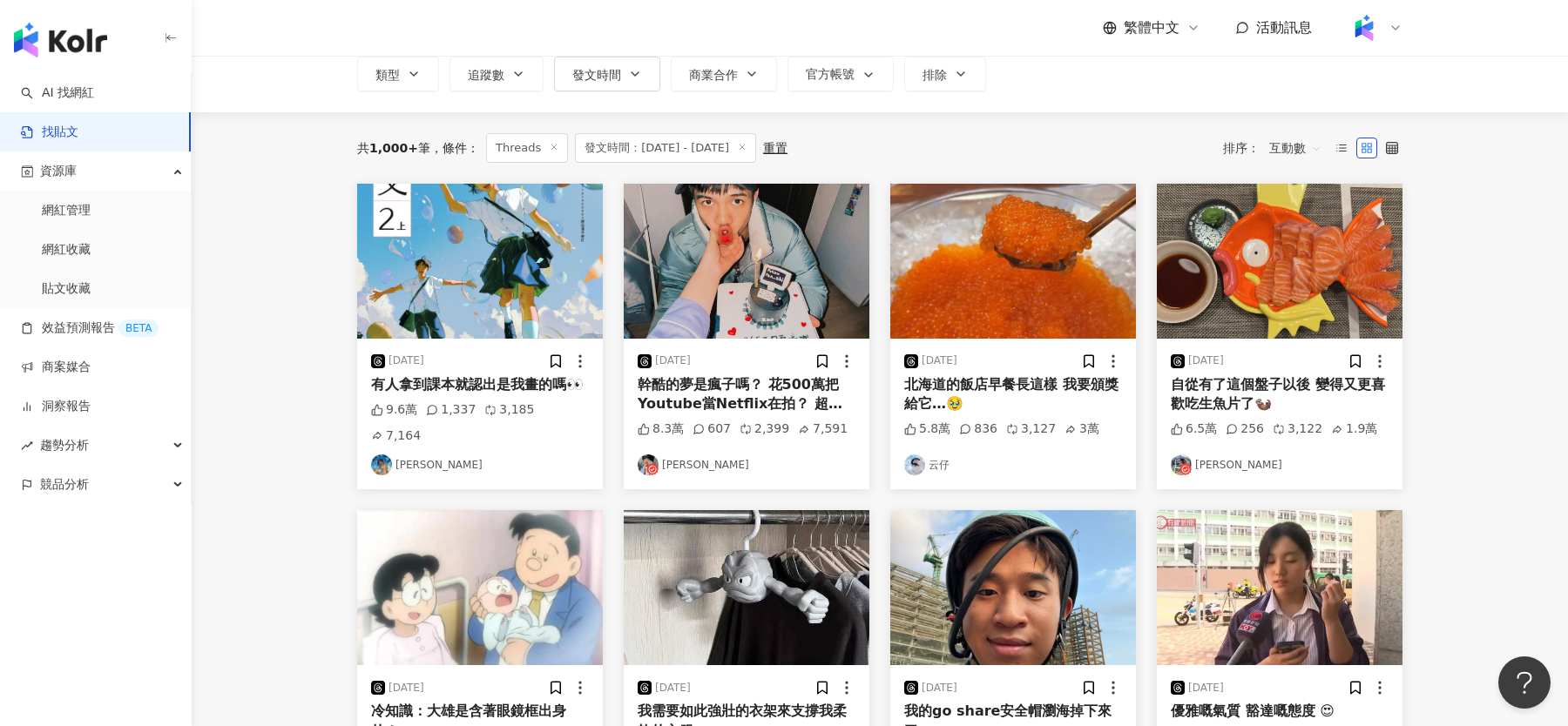
scroll to position [0, 0]
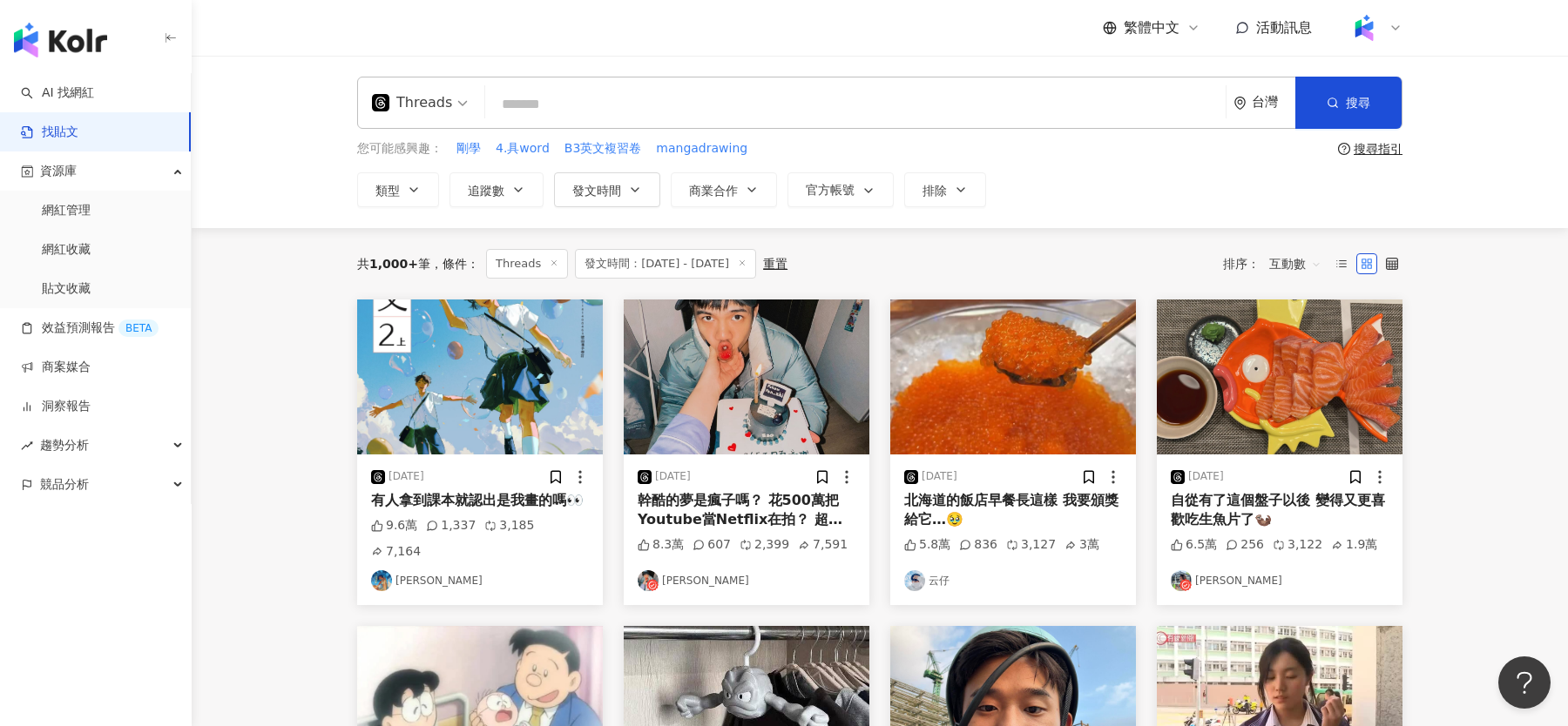
click at [618, 111] on input "search" at bounding box center [855, 104] width 726 height 38
click at [81, 102] on link "AI 找網紅" at bounding box center [57, 92] width 73 height 17
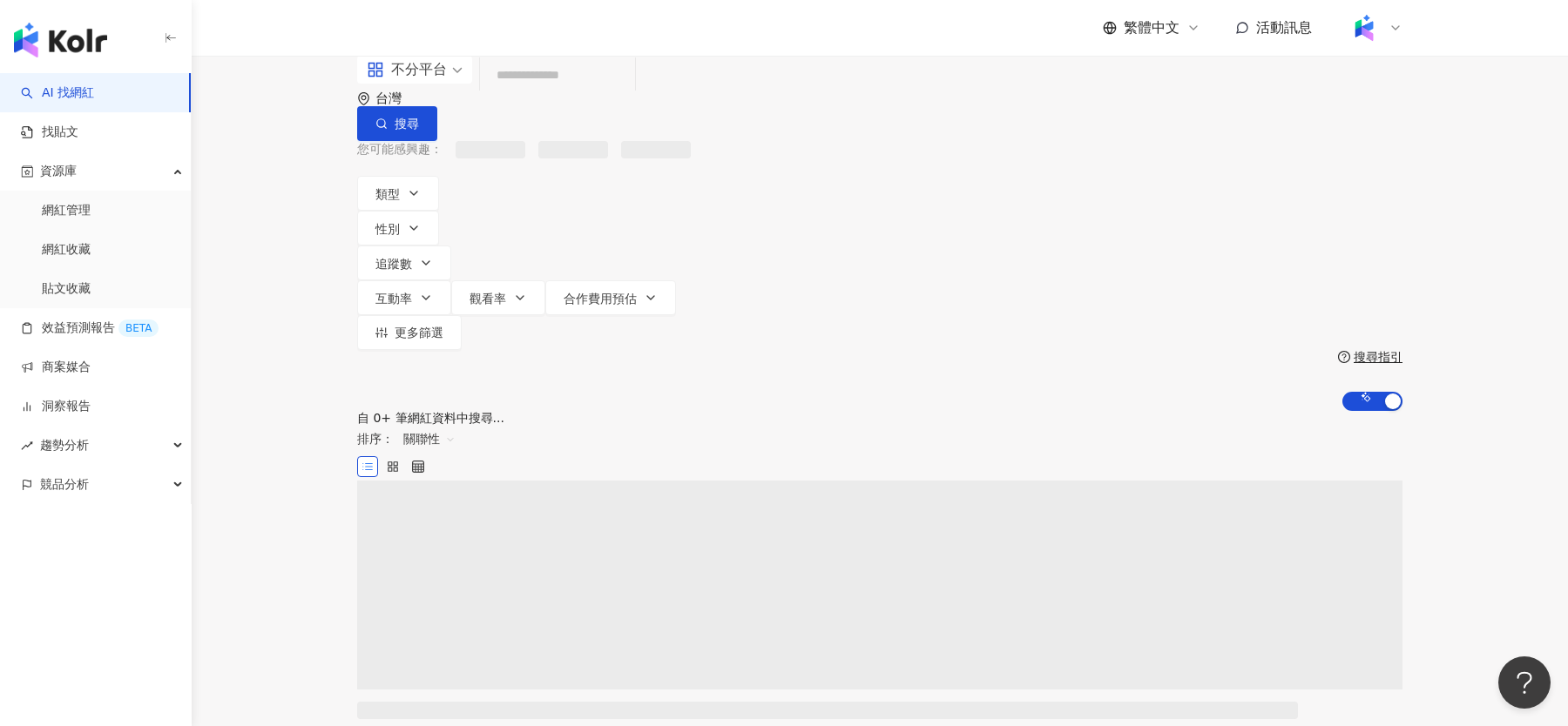
click at [606, 91] on input "search" at bounding box center [557, 74] width 141 height 33
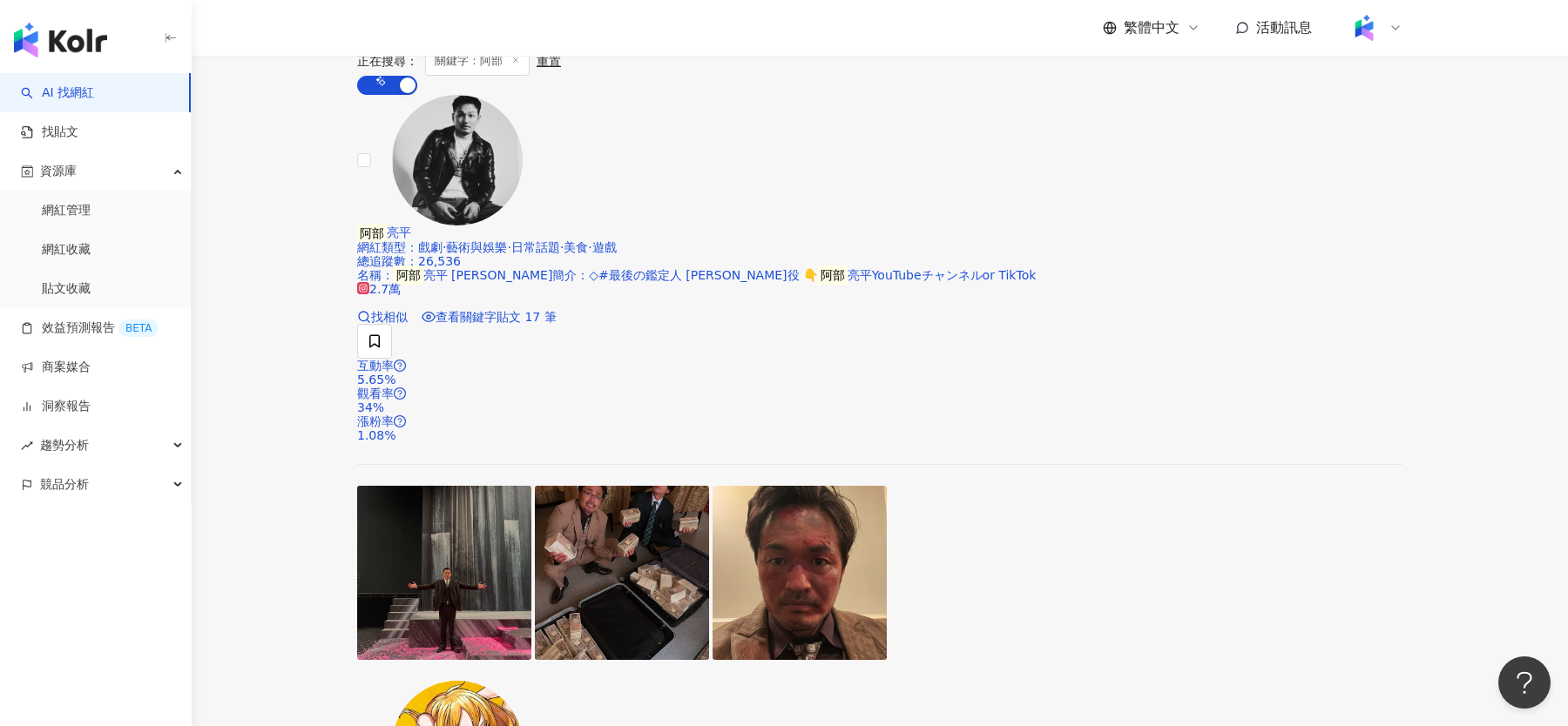
scroll to position [384, 0]
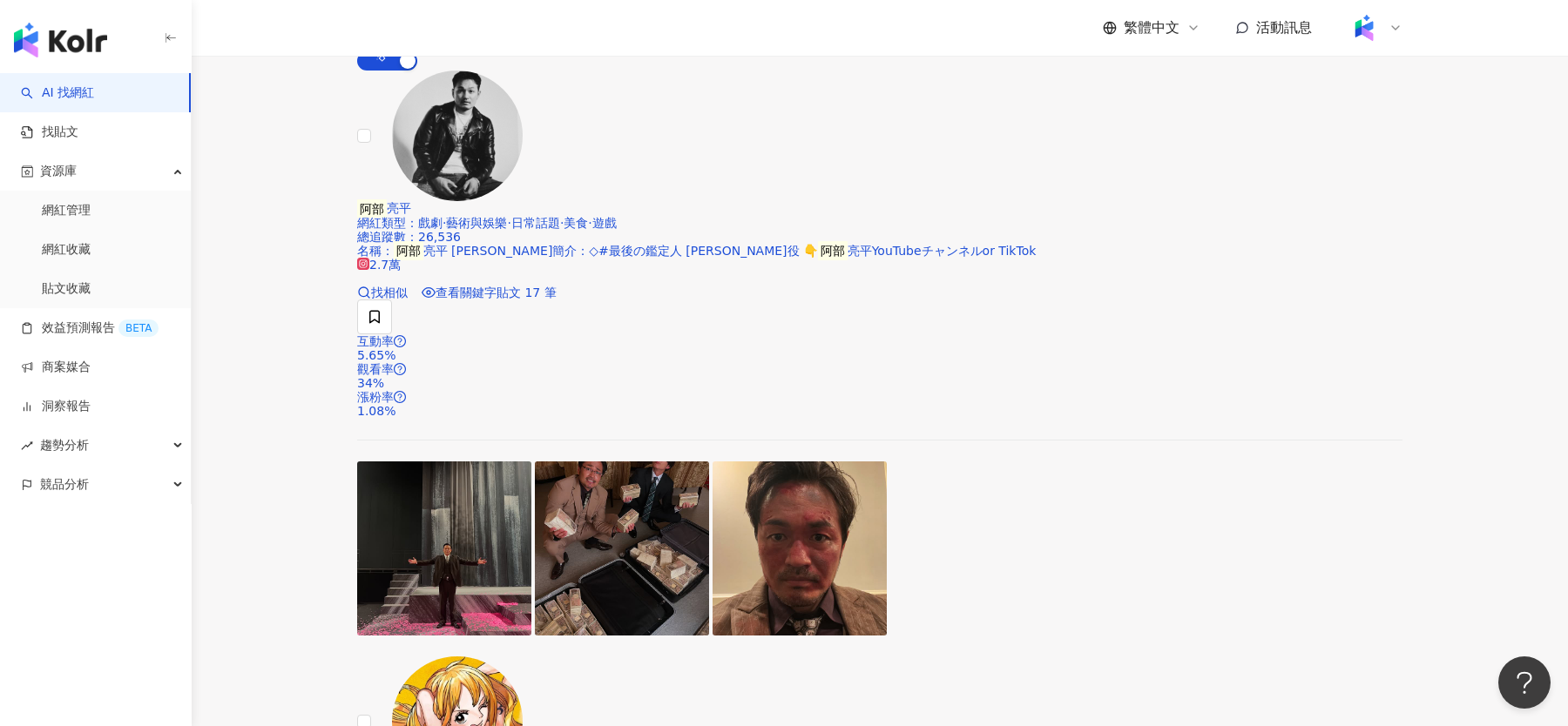
type input "**"
click at [105, 443] on div "趨勢分析" at bounding box center [95, 445] width 191 height 39
click at [115, 554] on link "社群帳號排行" at bounding box center [79, 562] width 73 height 17
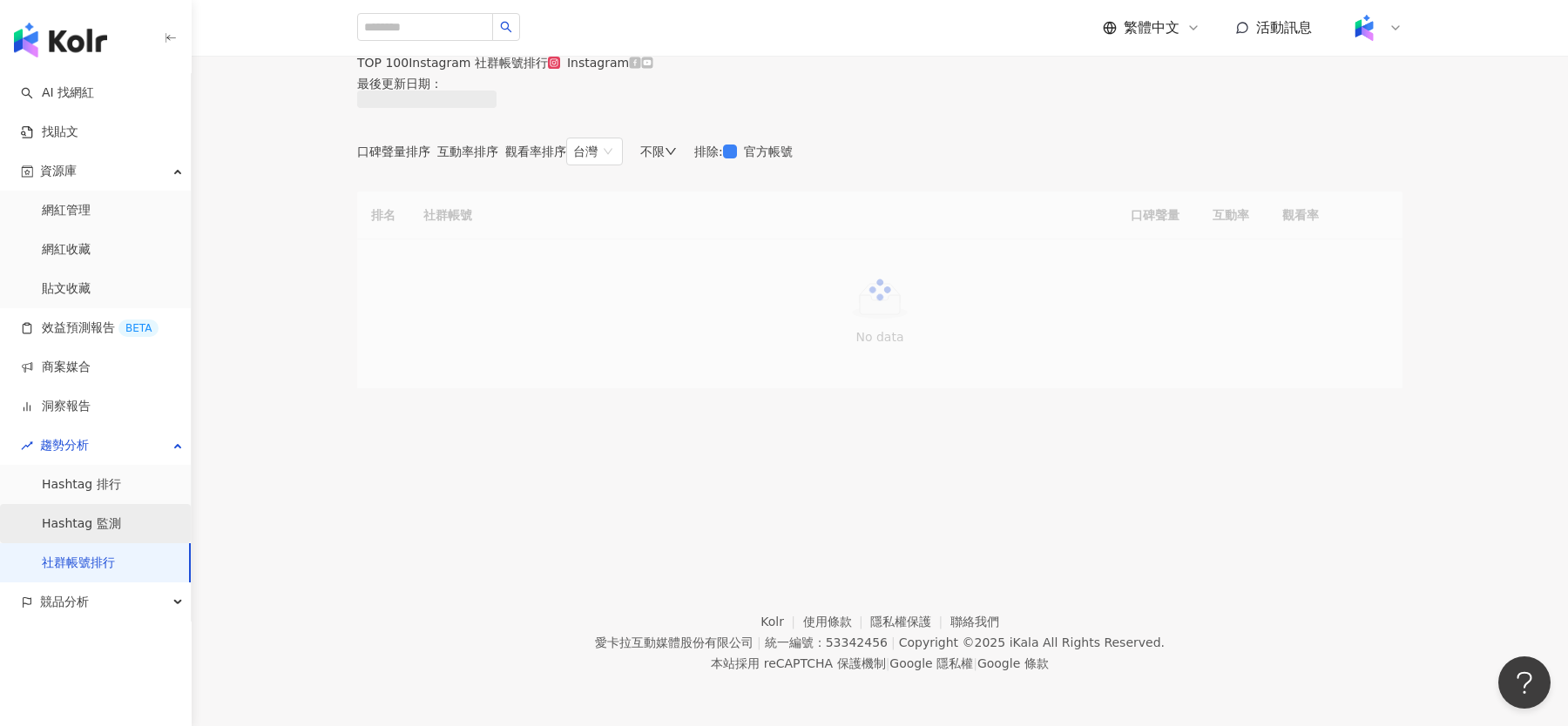
click at [121, 518] on link "Hashtag 監測" at bounding box center [81, 524] width 80 height 17
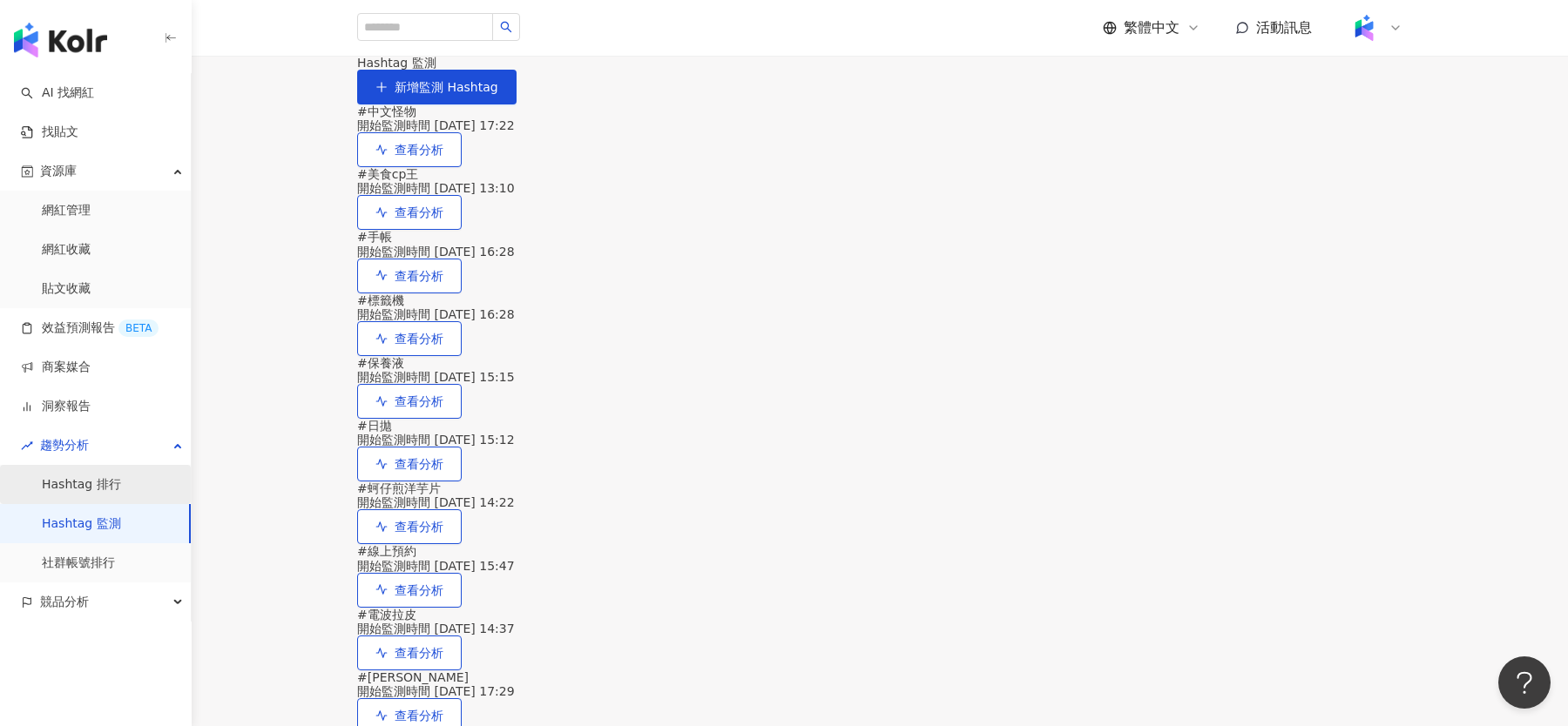
click at [121, 486] on link "Hashtag 排行" at bounding box center [81, 485] width 80 height 17
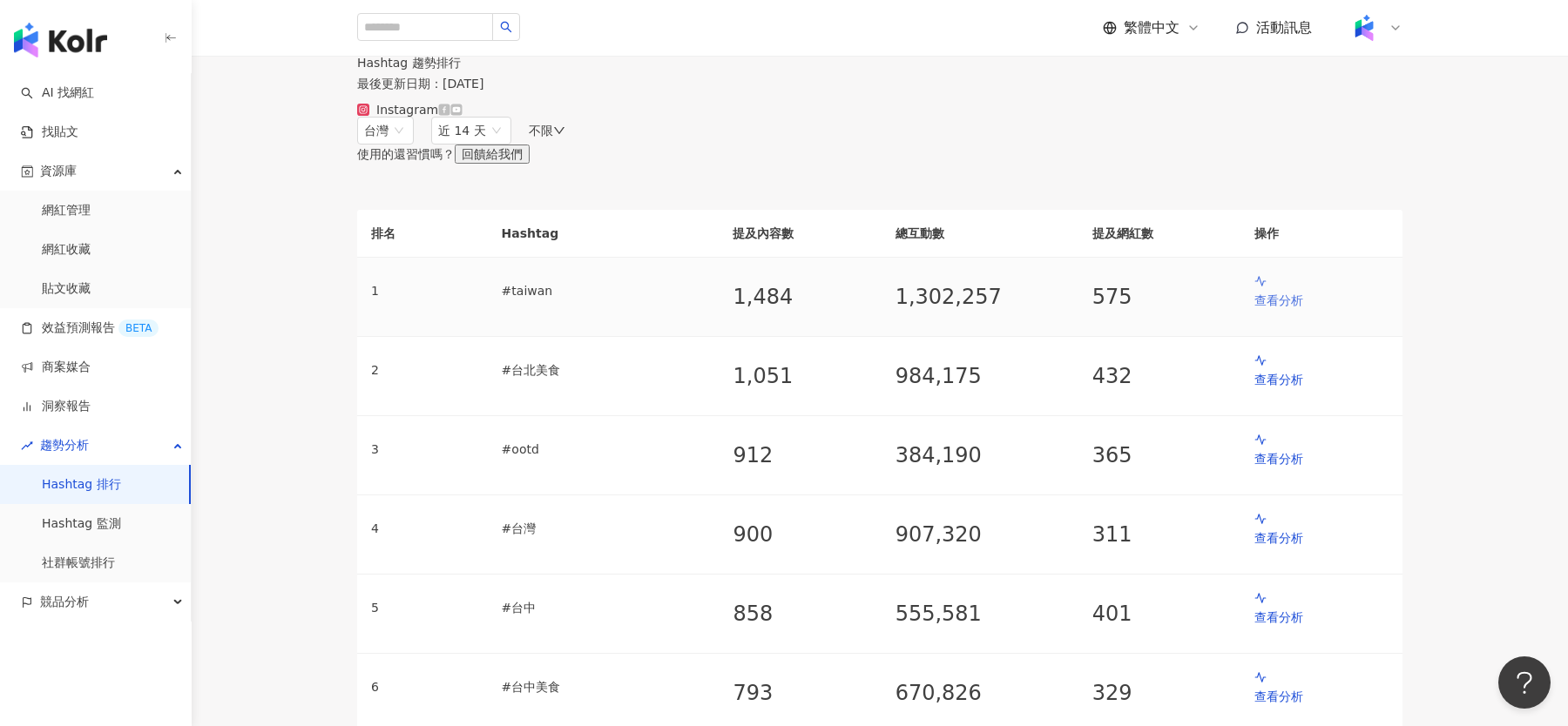
click at [1262, 310] on p "查看分析" at bounding box center [1321, 300] width 134 height 19
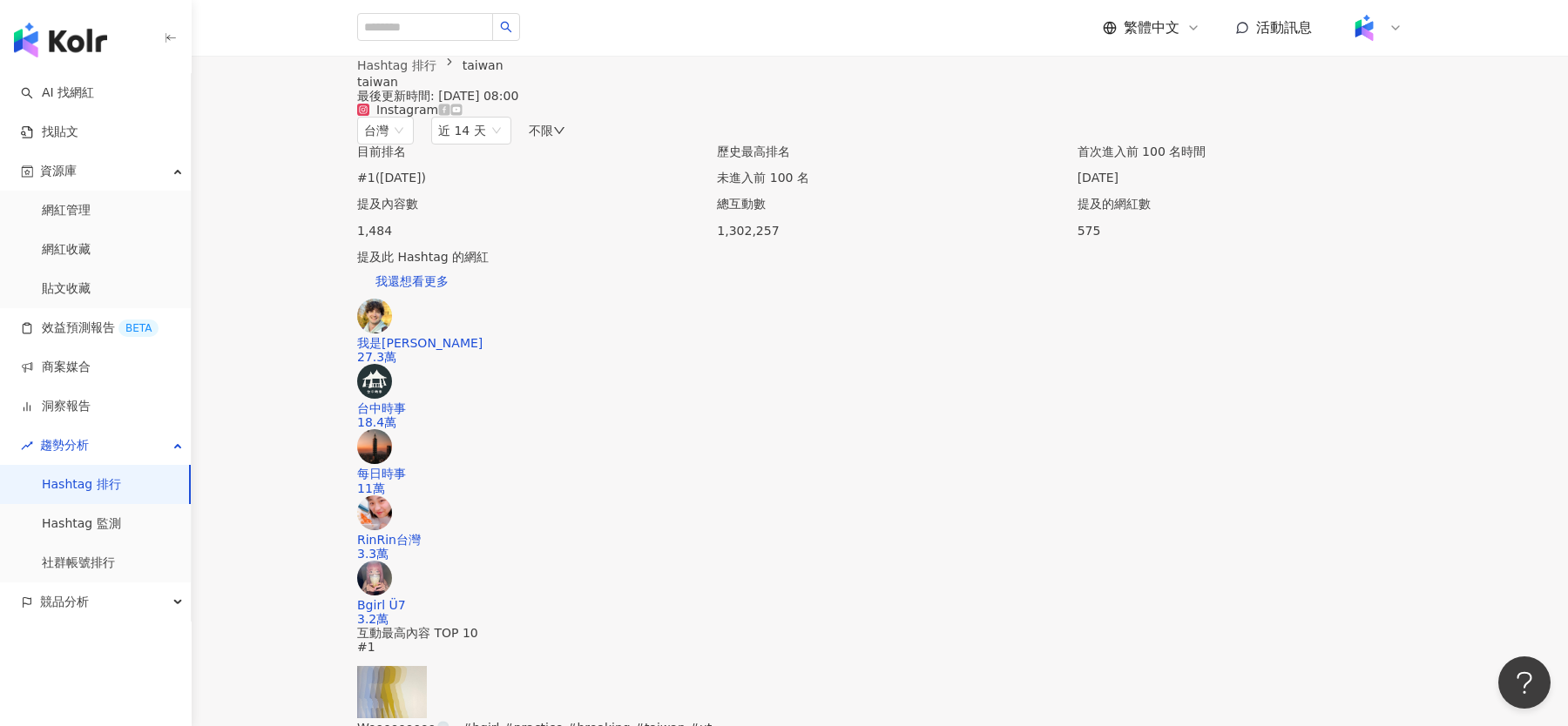
click at [462, 117] on div at bounding box center [457, 110] width 13 height 14
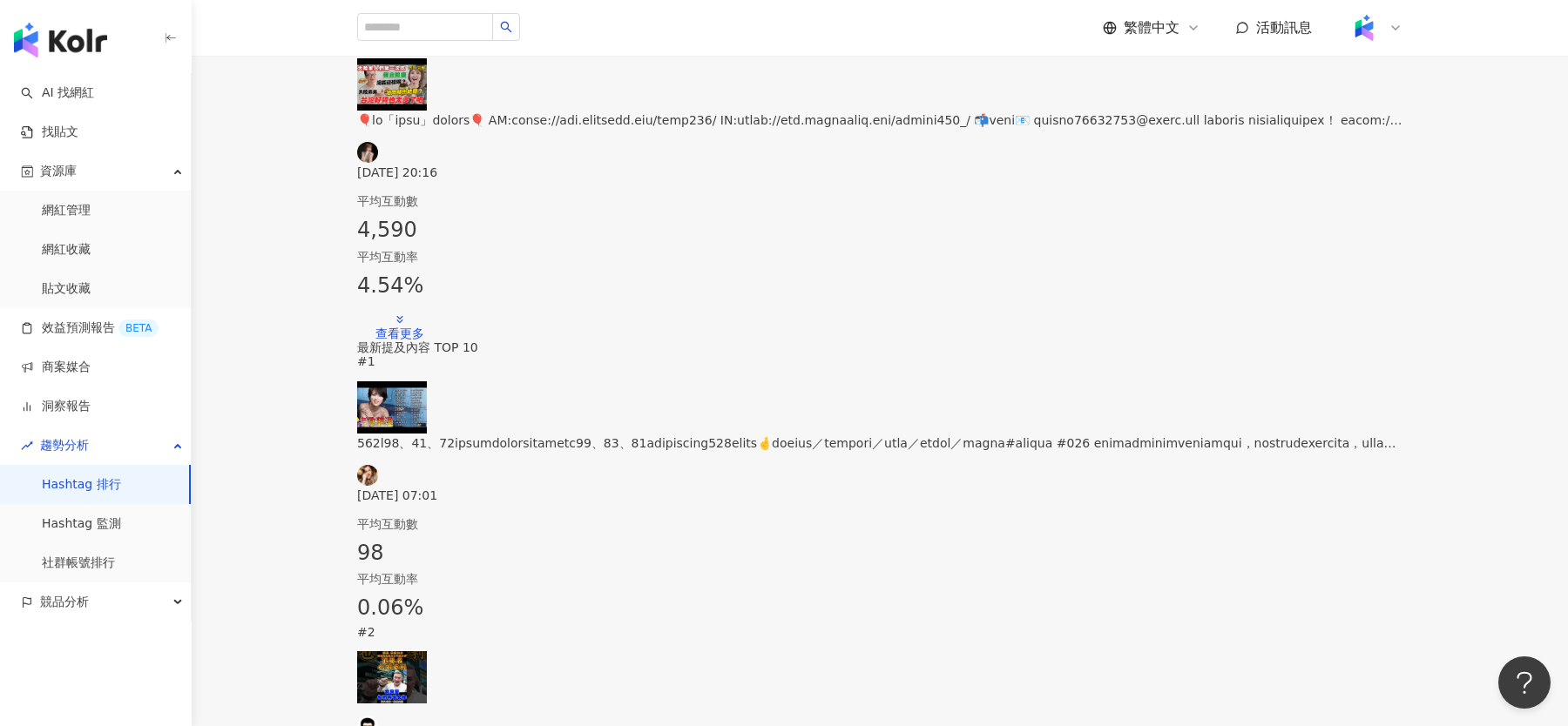
scroll to position [1237, 0]
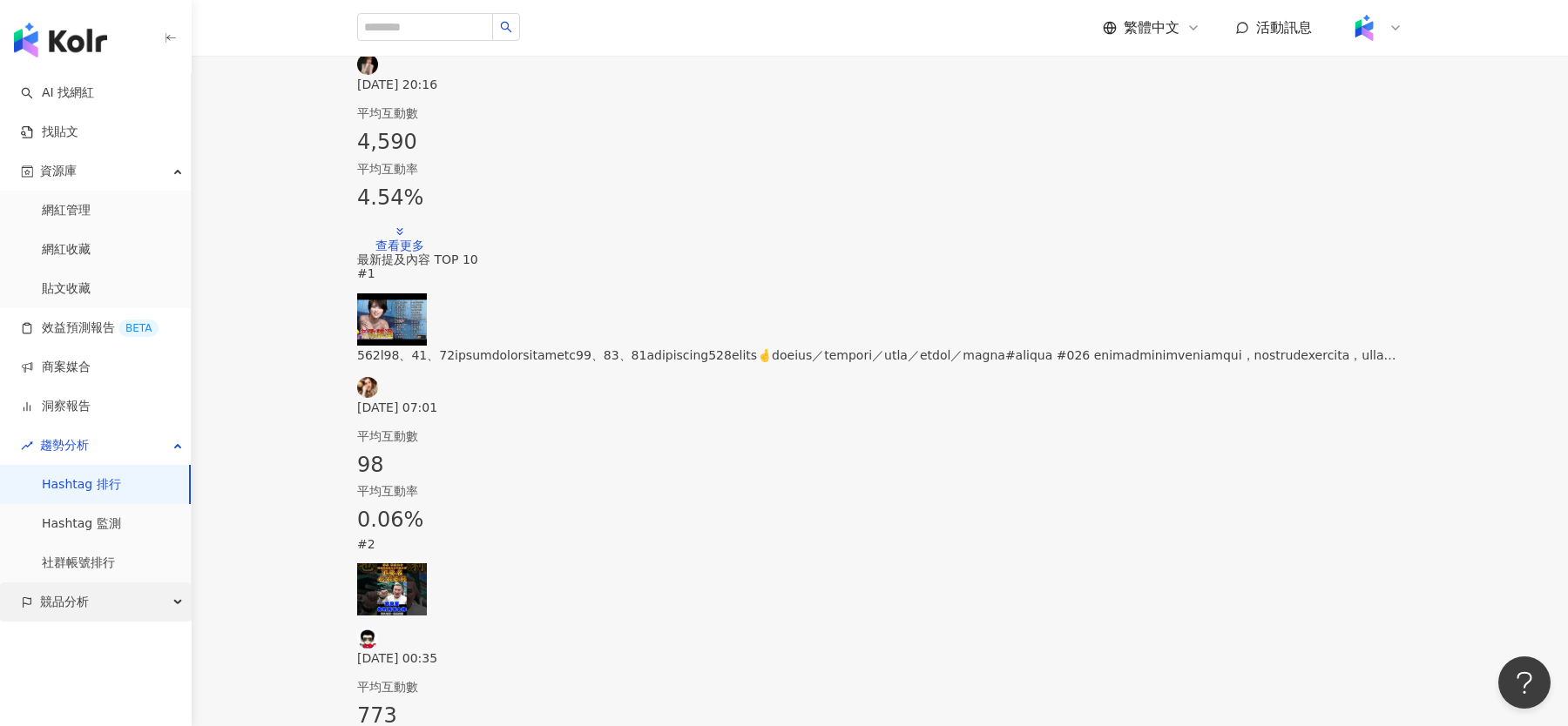
click at [103, 612] on div "競品分析" at bounding box center [95, 603] width 191 height 39
click at [113, 683] on link "關鍵字提及分析" at bounding box center [84, 680] width 85 height 17
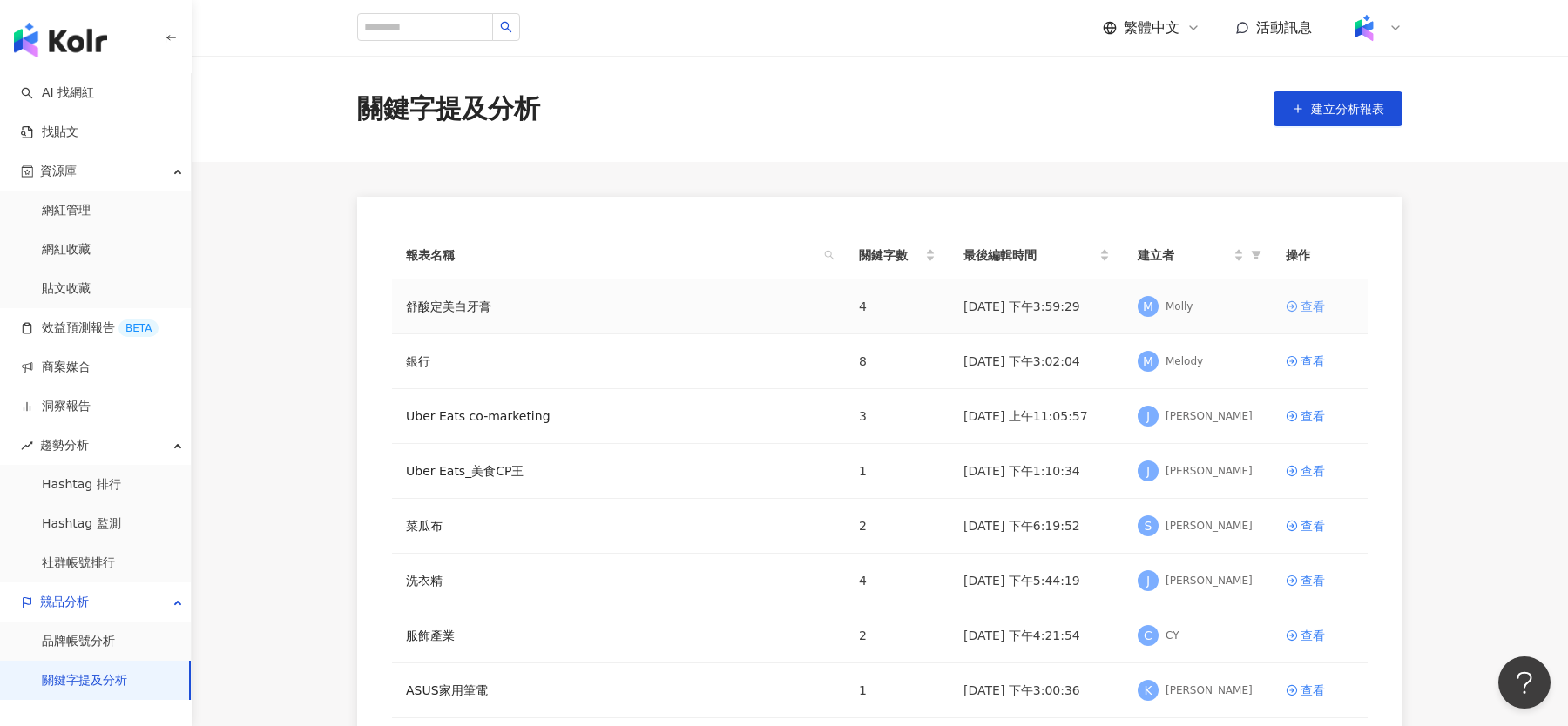
click at [1295, 308] on icon at bounding box center [1292, 307] width 13 height 13
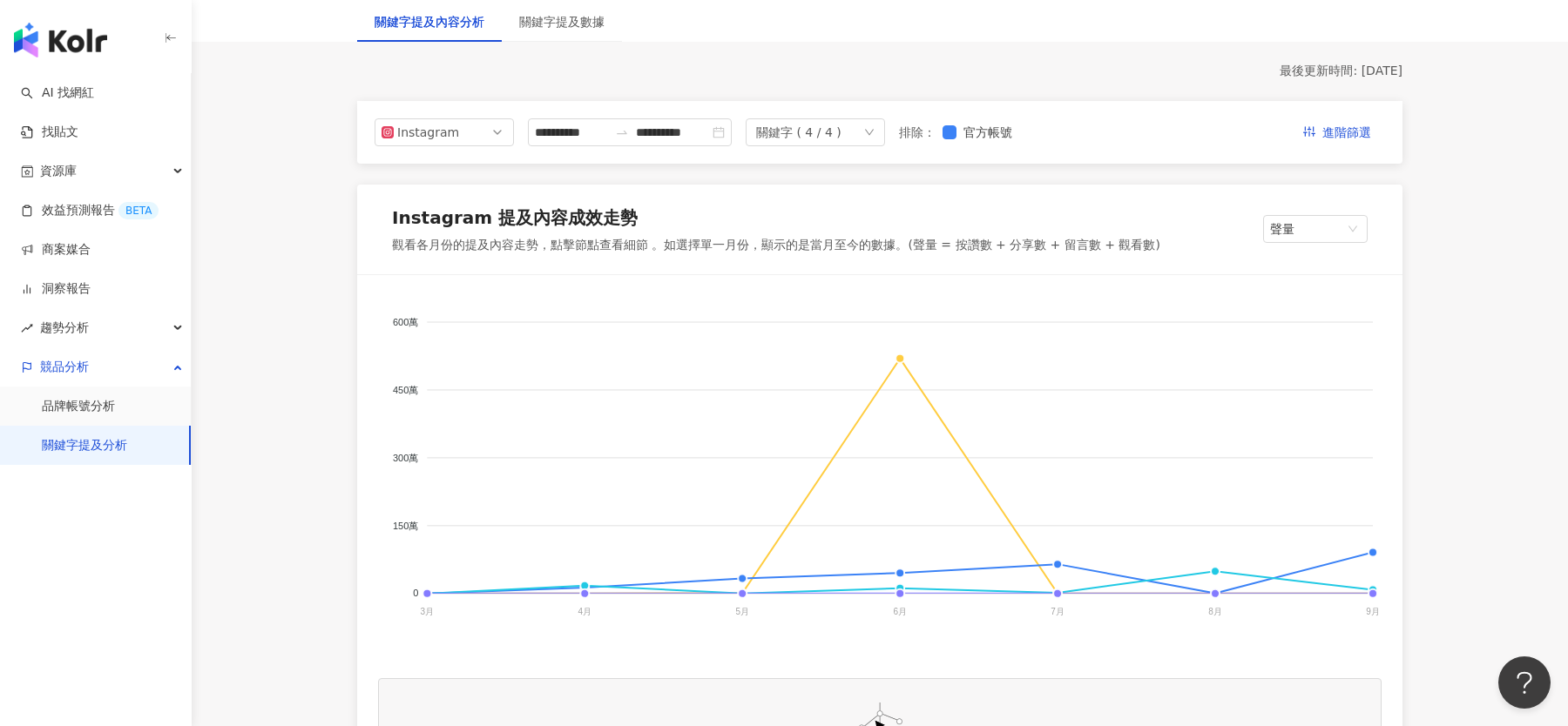
scroll to position [67, 0]
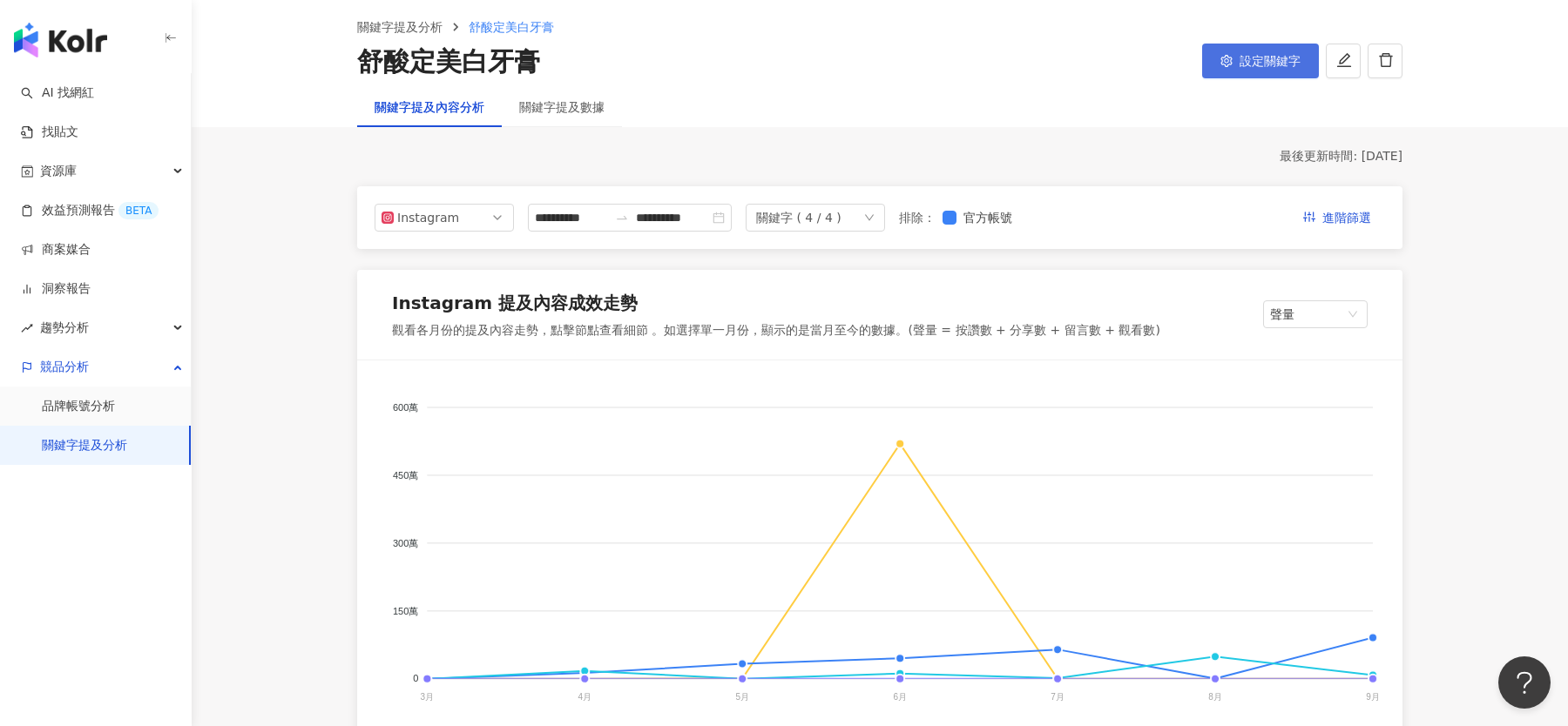
click at [1227, 61] on icon "setting" at bounding box center [1225, 61] width 12 height 13
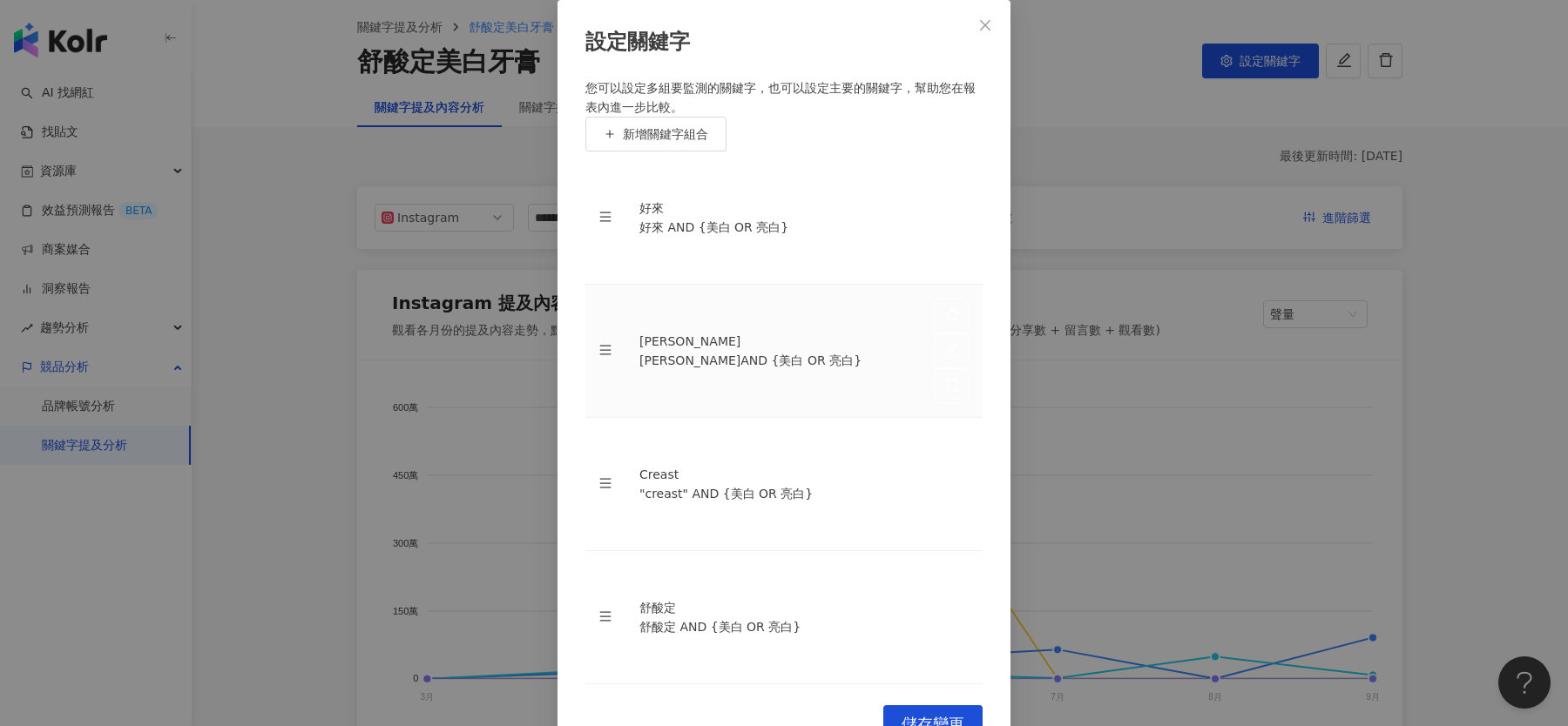
scroll to position [55, 0]
click at [1083, 139] on div "設定關鍵字 您可以設定多組要監測的關鍵字，也可以設定主要的關鍵字，幫助您在報表內進一步比較。 新增關鍵字組合 好來 好來 AND {美白 OR 亮白} 高露潔…" at bounding box center [784, 363] width 1568 height 726
click at [960, 57] on div "設定關鍵字" at bounding box center [784, 42] width 397 height 30
click at [982, 32] on icon "close" at bounding box center [986, 25] width 14 height 14
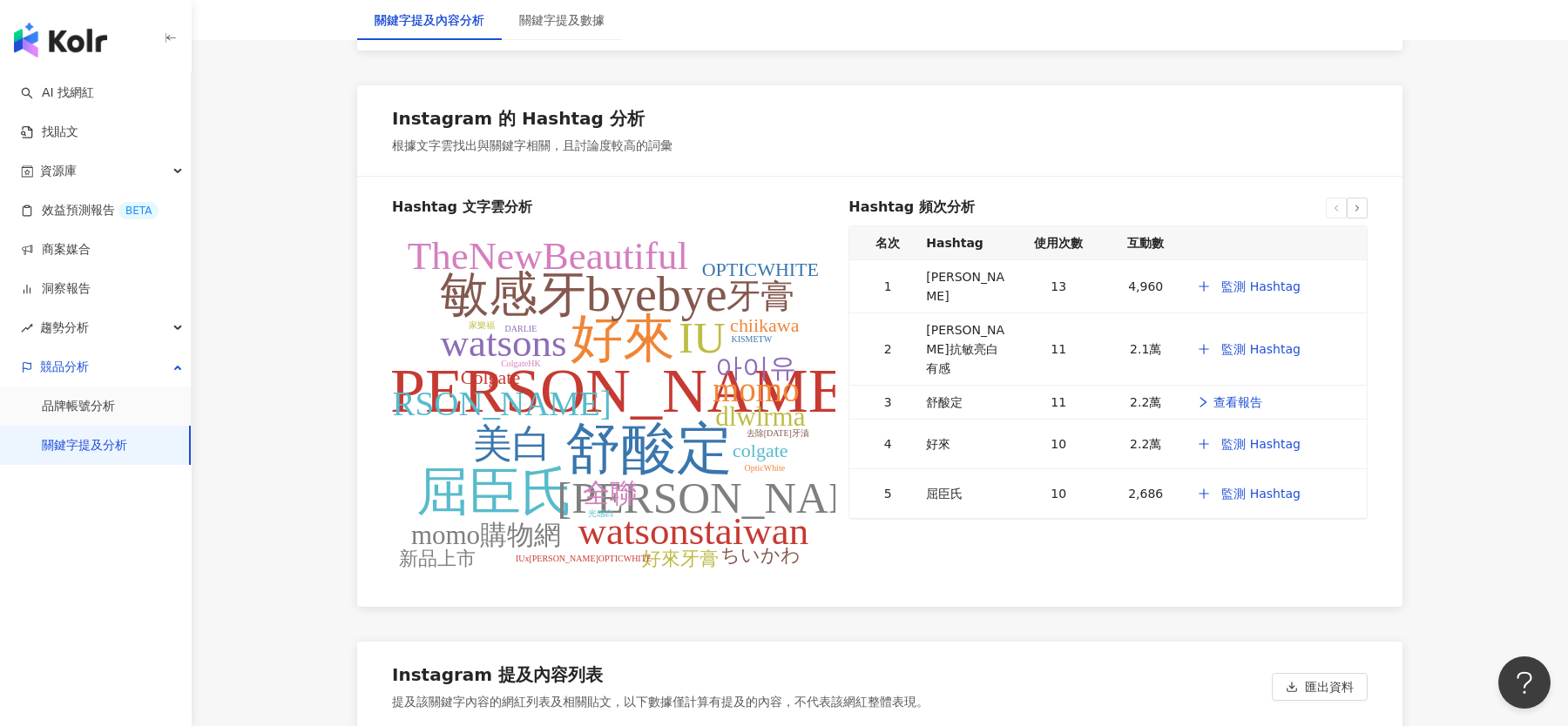
scroll to position [3307, 0]
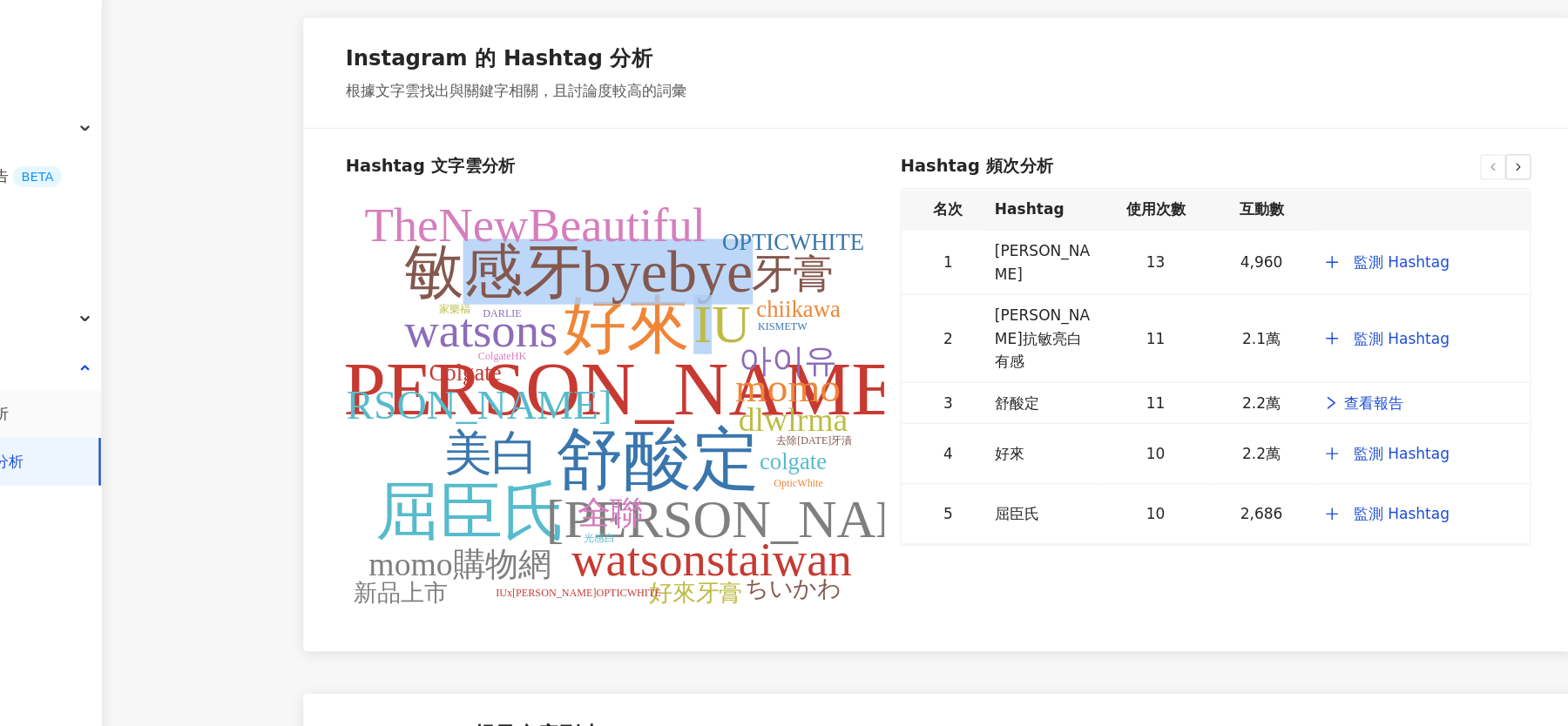
drag, startPoint x: 688, startPoint y: 342, endPoint x: 485, endPoint y: 275, distance: 213.8
click at [485, 275] on g "高露潔 舒酸定 好來 屈臣氏 敏感牙byebye IU 吉伊卡哇 TheNewBeautiful watsons watsonstaiwan 美白 momo …" at bounding box center [626, 396] width 569 height 335
click at [485, 275] on tspan "敏感牙byebye" at bounding box center [583, 289] width 287 height 54
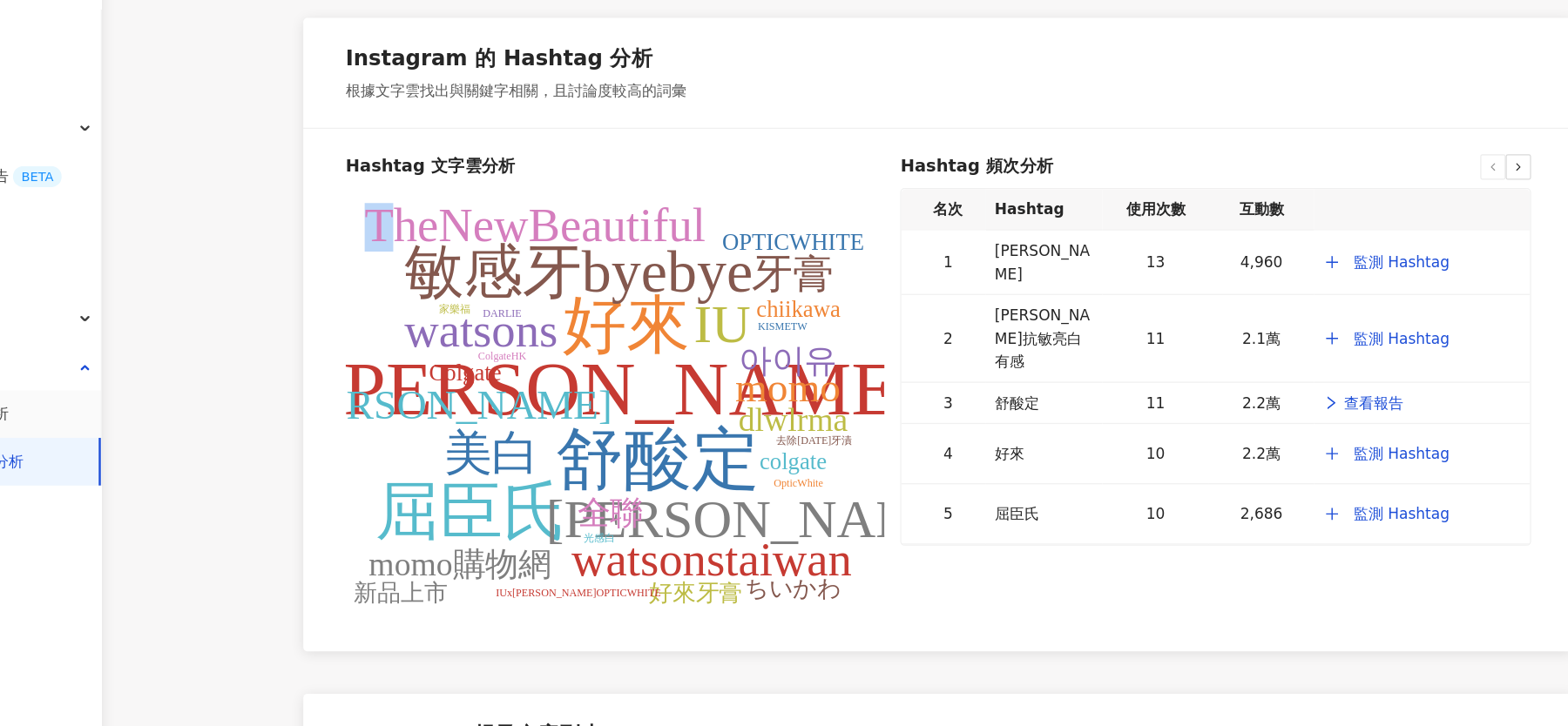
drag, startPoint x: 413, startPoint y: 241, endPoint x: 436, endPoint y: 259, distance: 29.2
click at [436, 259] on tspan "TheNewBeautiful" at bounding box center [548, 250] width 281 height 44
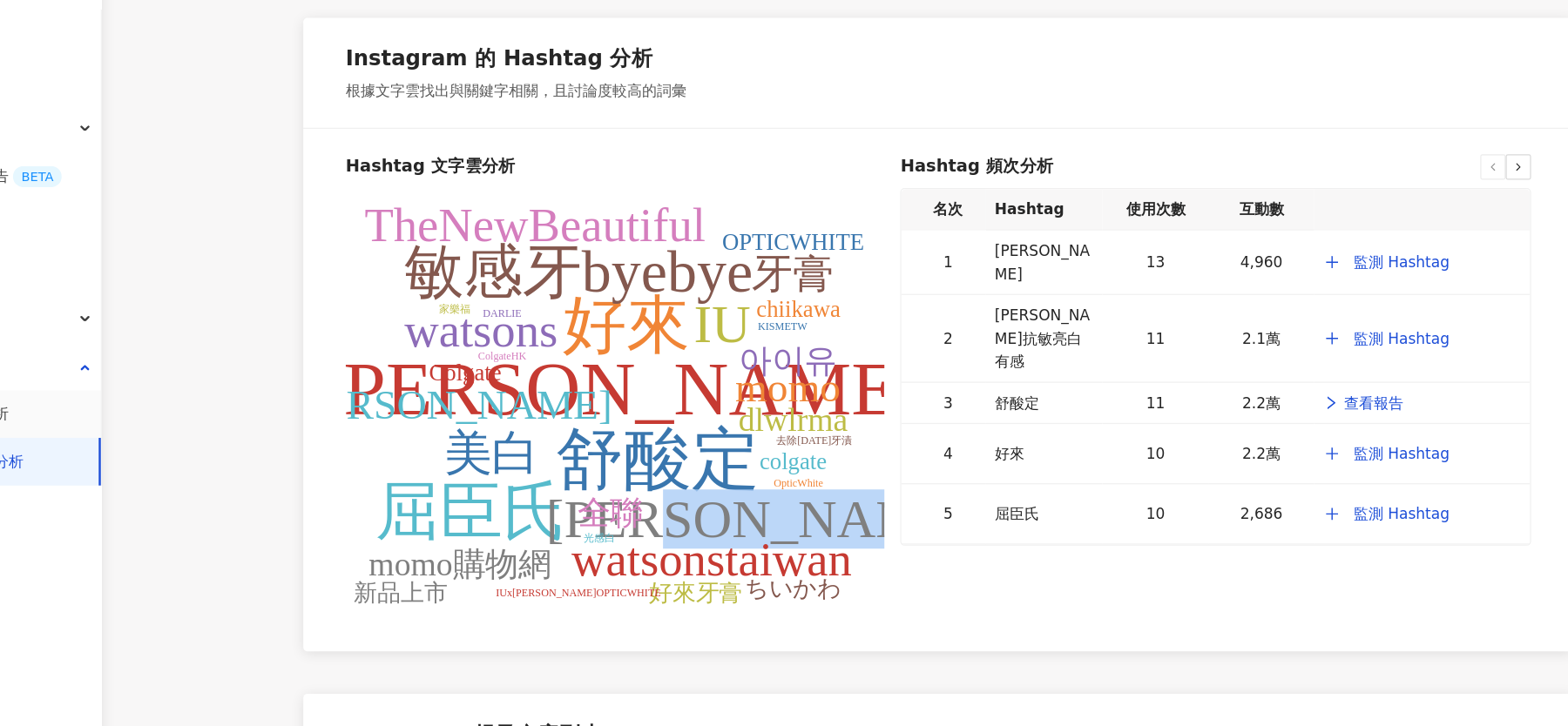
drag, startPoint x: 408, startPoint y: 241, endPoint x: 834, endPoint y: 510, distance: 503.8
click at [834, 510] on icon "高露潔 舒酸定 好來 屈臣氏 敏感牙byebye IU 吉伊卡哇 TheNewBeautiful watsons watsonstaiwan 美白 momo …" at bounding box center [614, 407] width 444 height 349
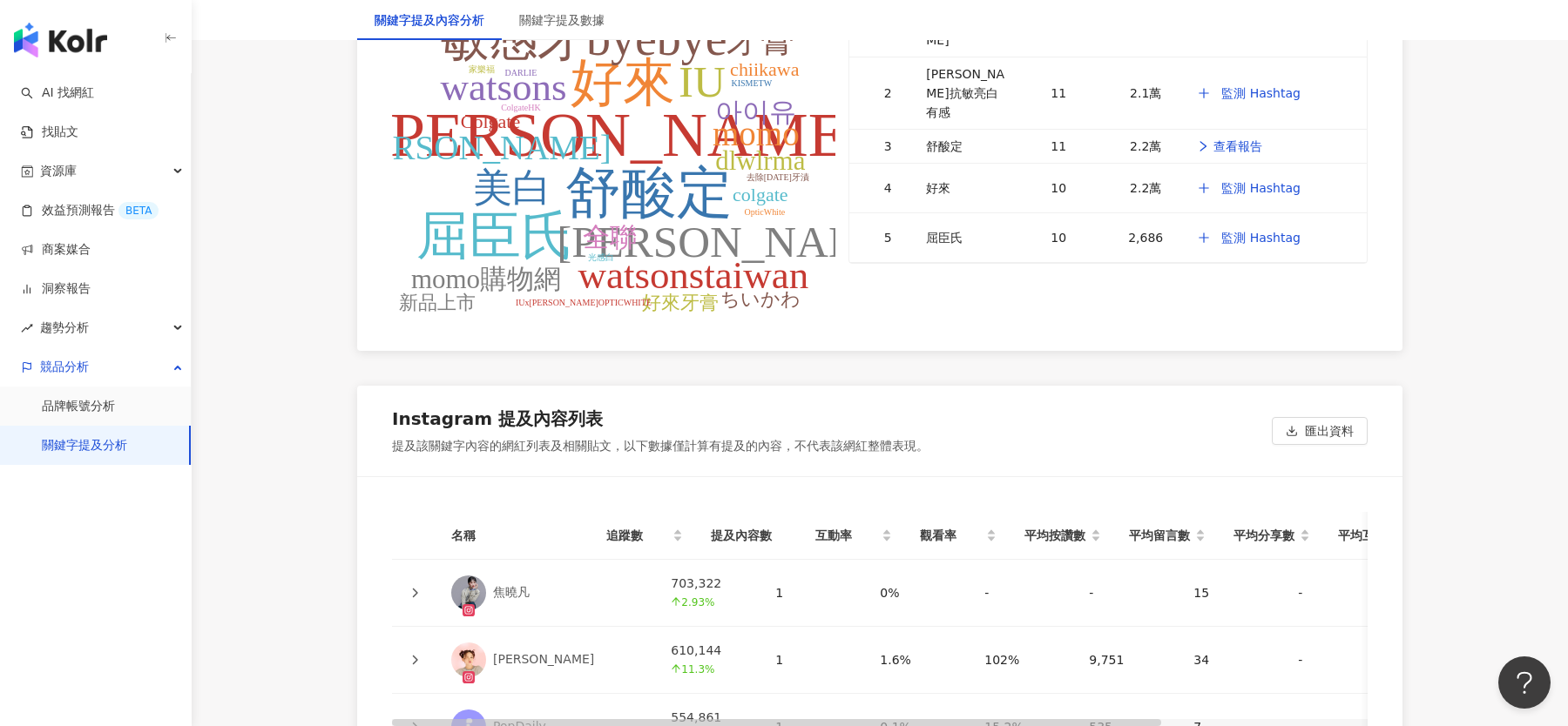
scroll to position [3758, 0]
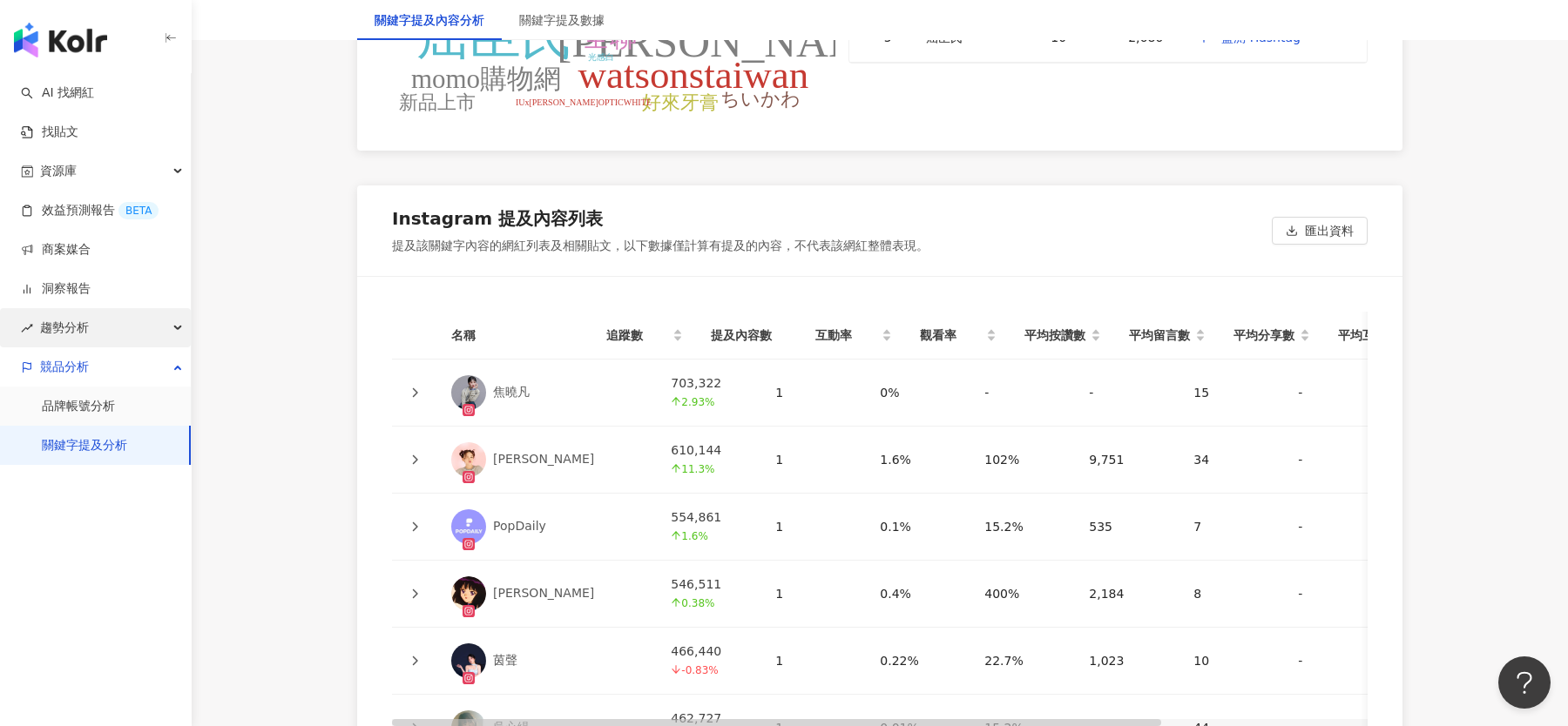
click at [111, 333] on div "趨勢分析" at bounding box center [95, 328] width 191 height 39
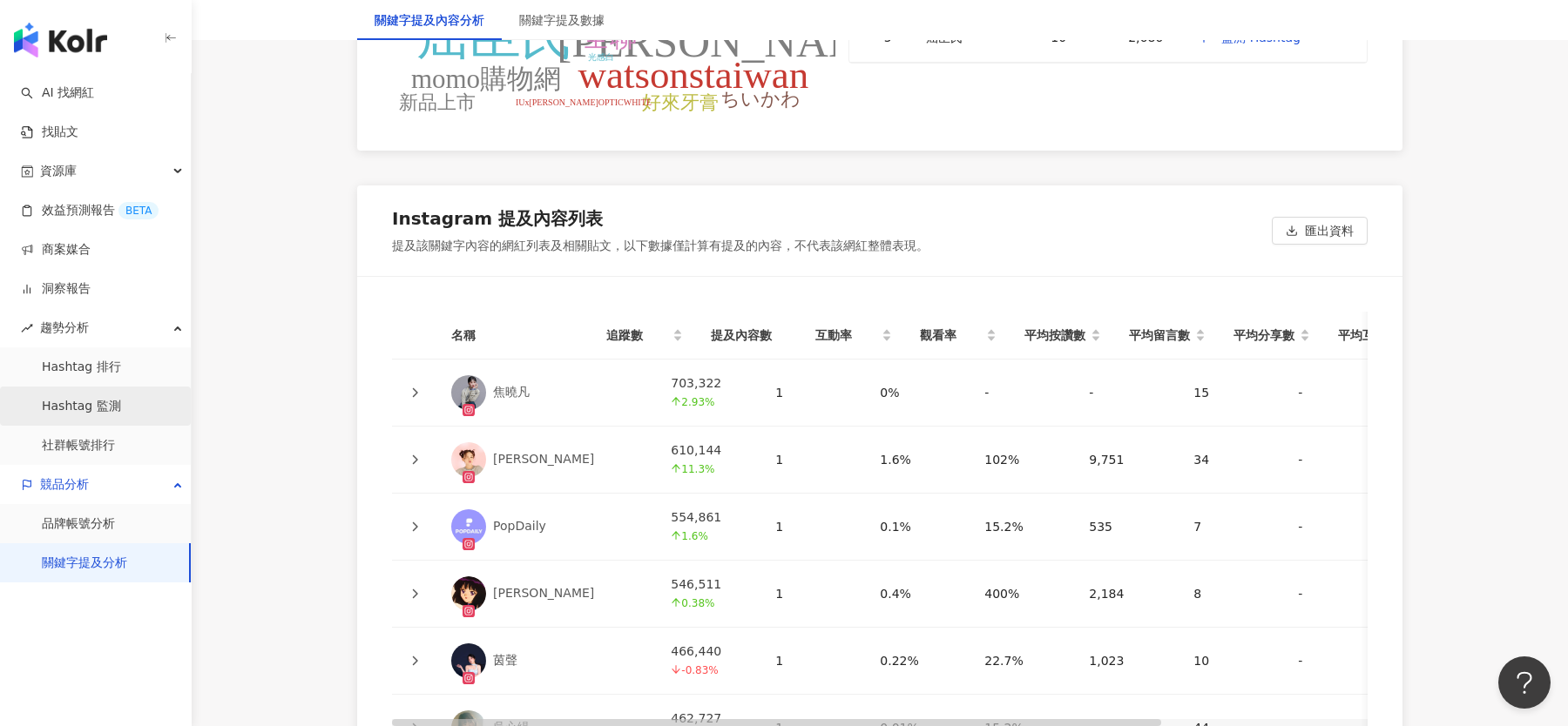
click at [121, 404] on link "Hashtag 監測" at bounding box center [81, 406] width 80 height 17
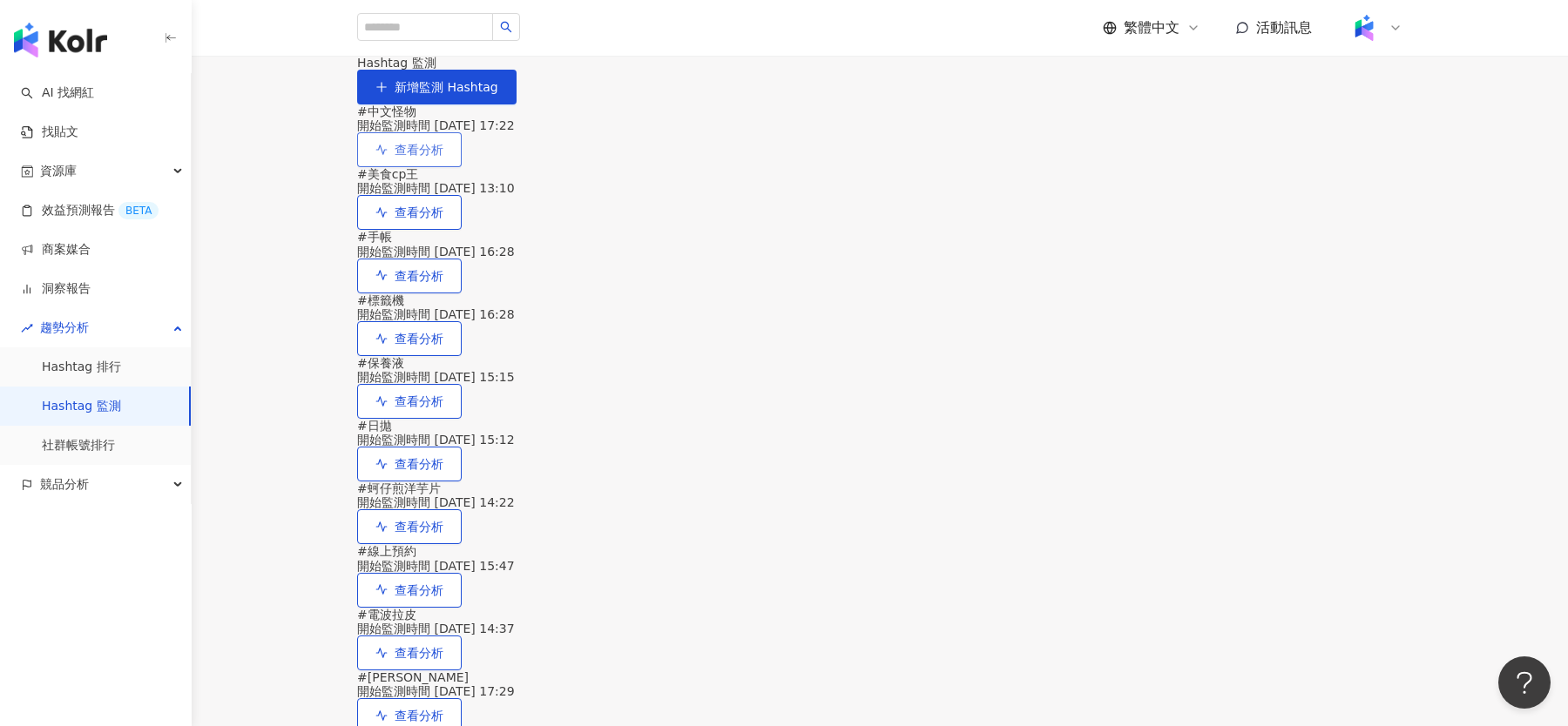
click at [444, 156] on span "查看分析" at bounding box center [419, 150] width 49 height 14
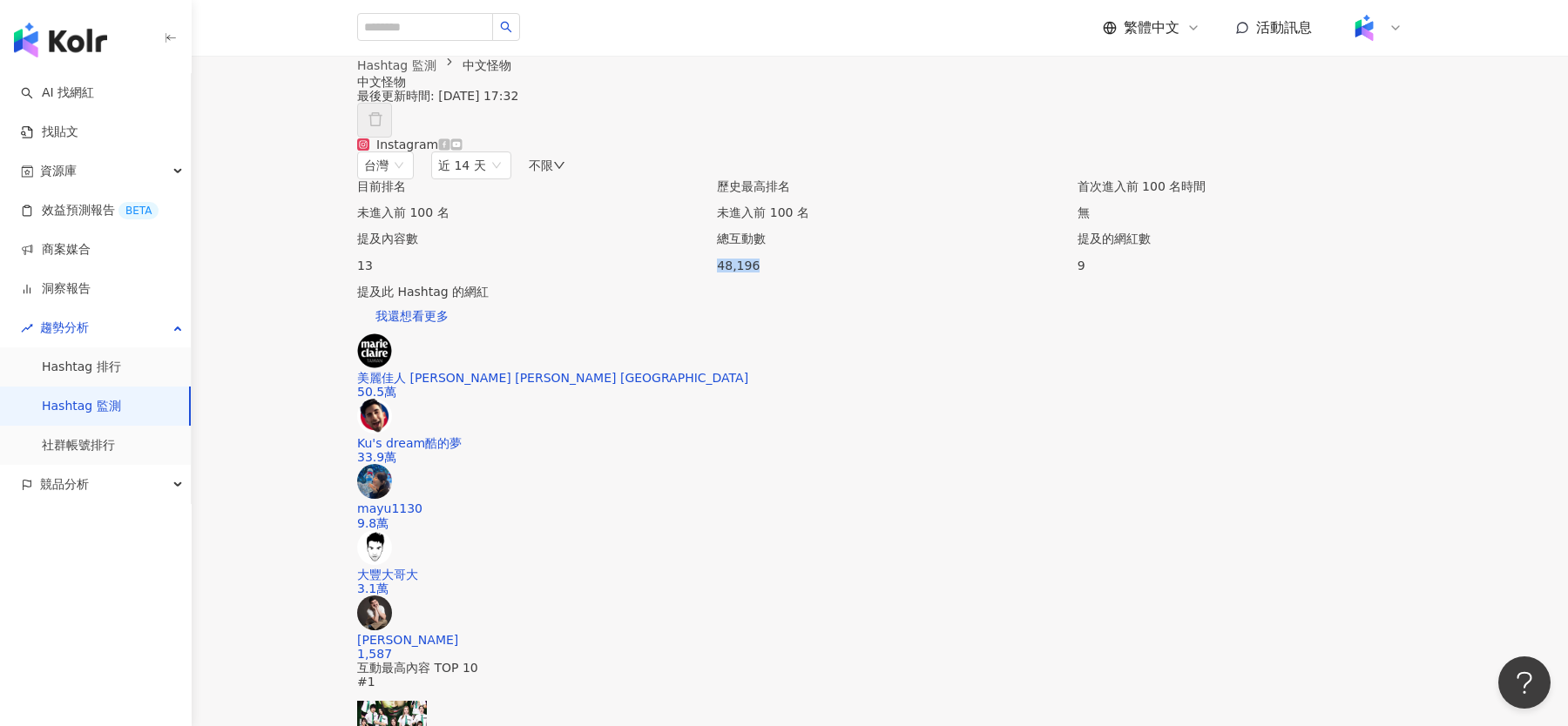
drag, startPoint x: 719, startPoint y: 528, endPoint x: 973, endPoint y: 524, distance: 254.0
click at [973, 272] on div "總互動數 48,196" at bounding box center [879, 251] width 325 height 40
click at [1081, 138] on div "中文怪物 最後更新時間: 2025/9/26 17:32 超過 30 天後，才能刪除監測關鍵字" at bounding box center [879, 106] width 1046 height 63
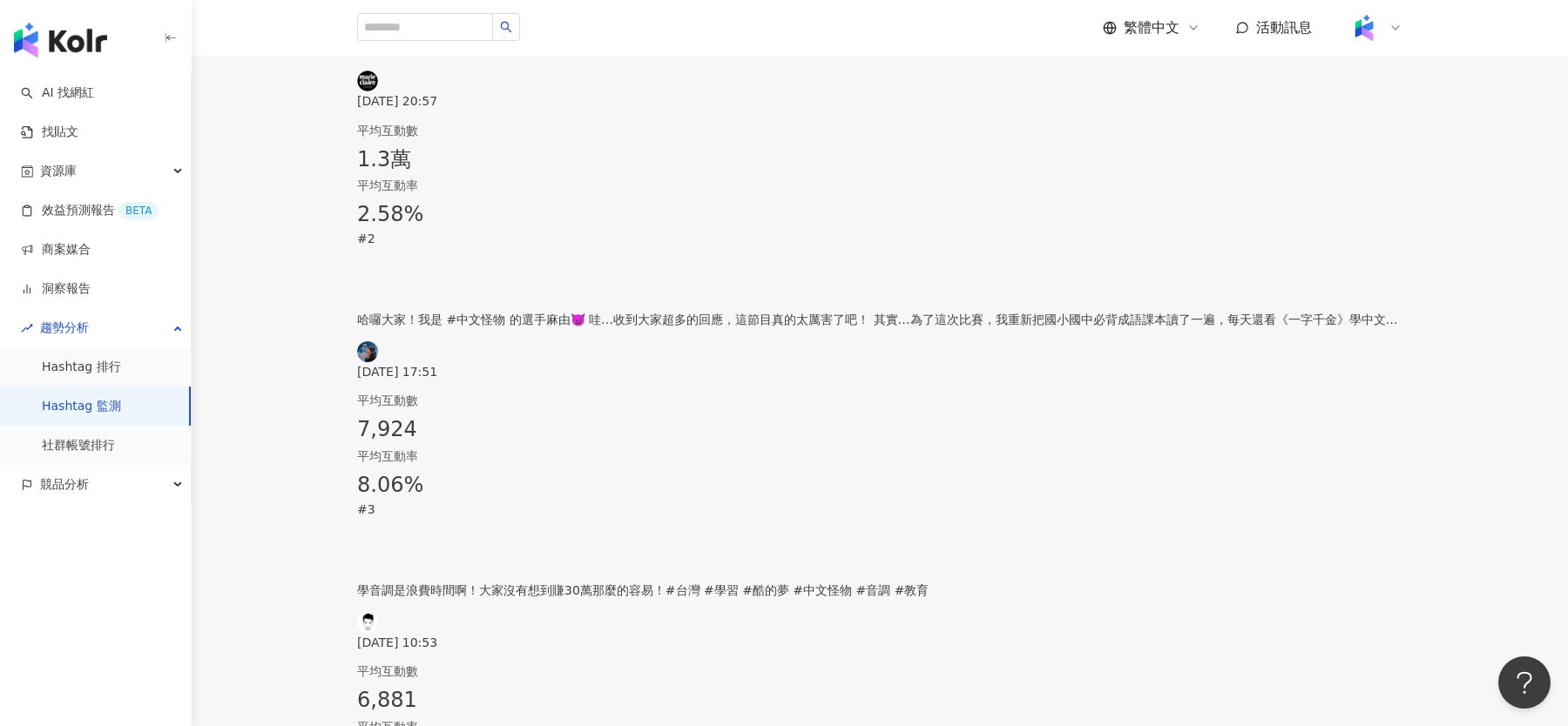
scroll to position [1243, 0]
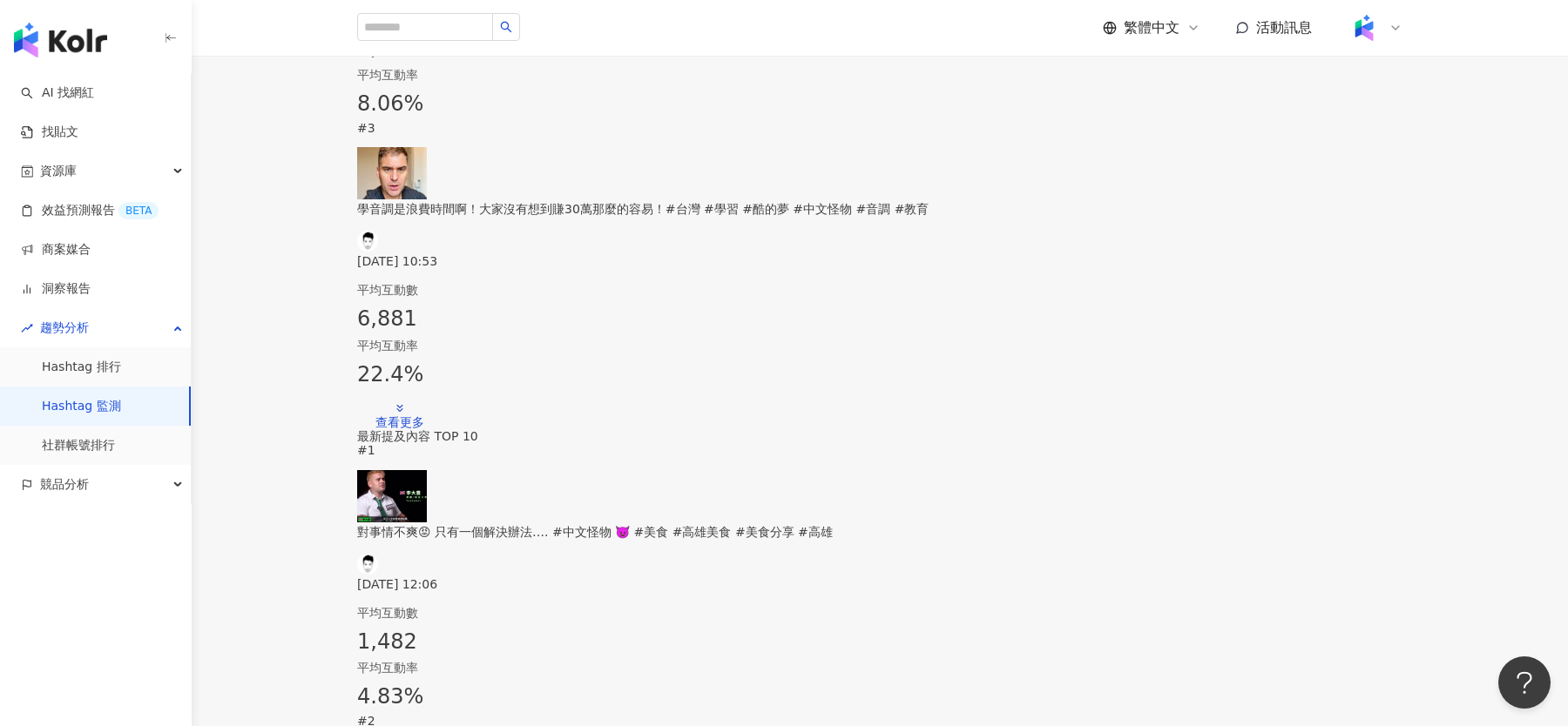
scroll to position [1085, 0]
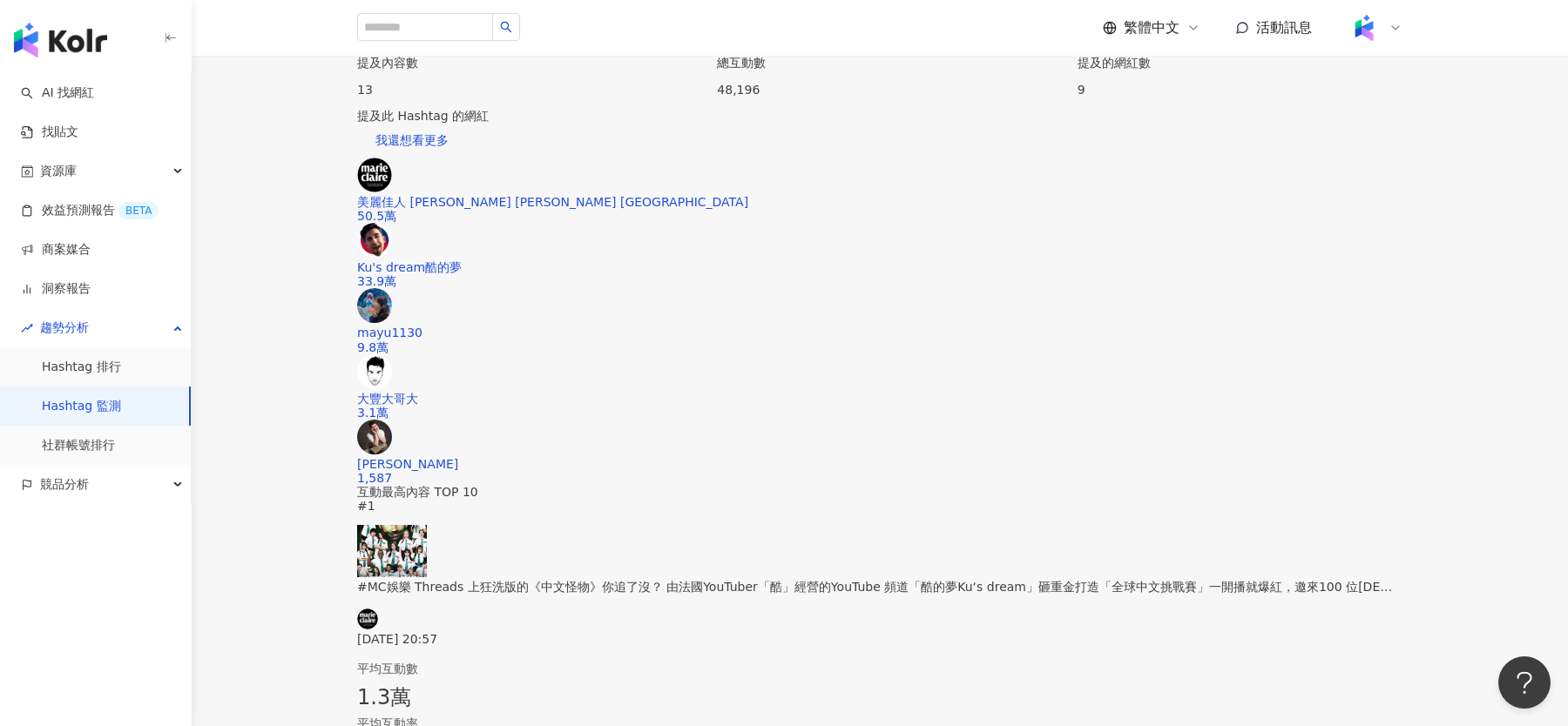
scroll to position [0, 0]
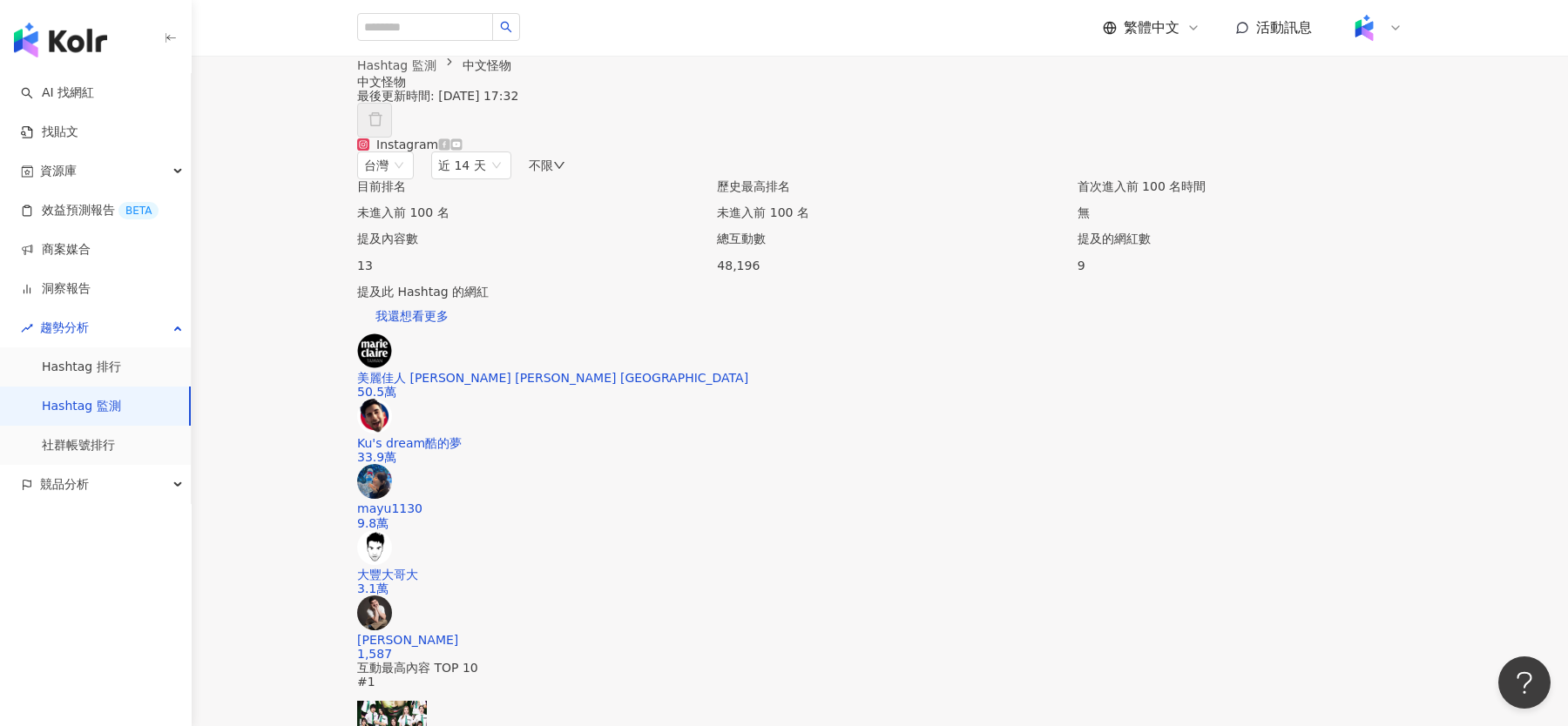
click at [451, 150] on icon at bounding box center [445, 145] width 13 height 13
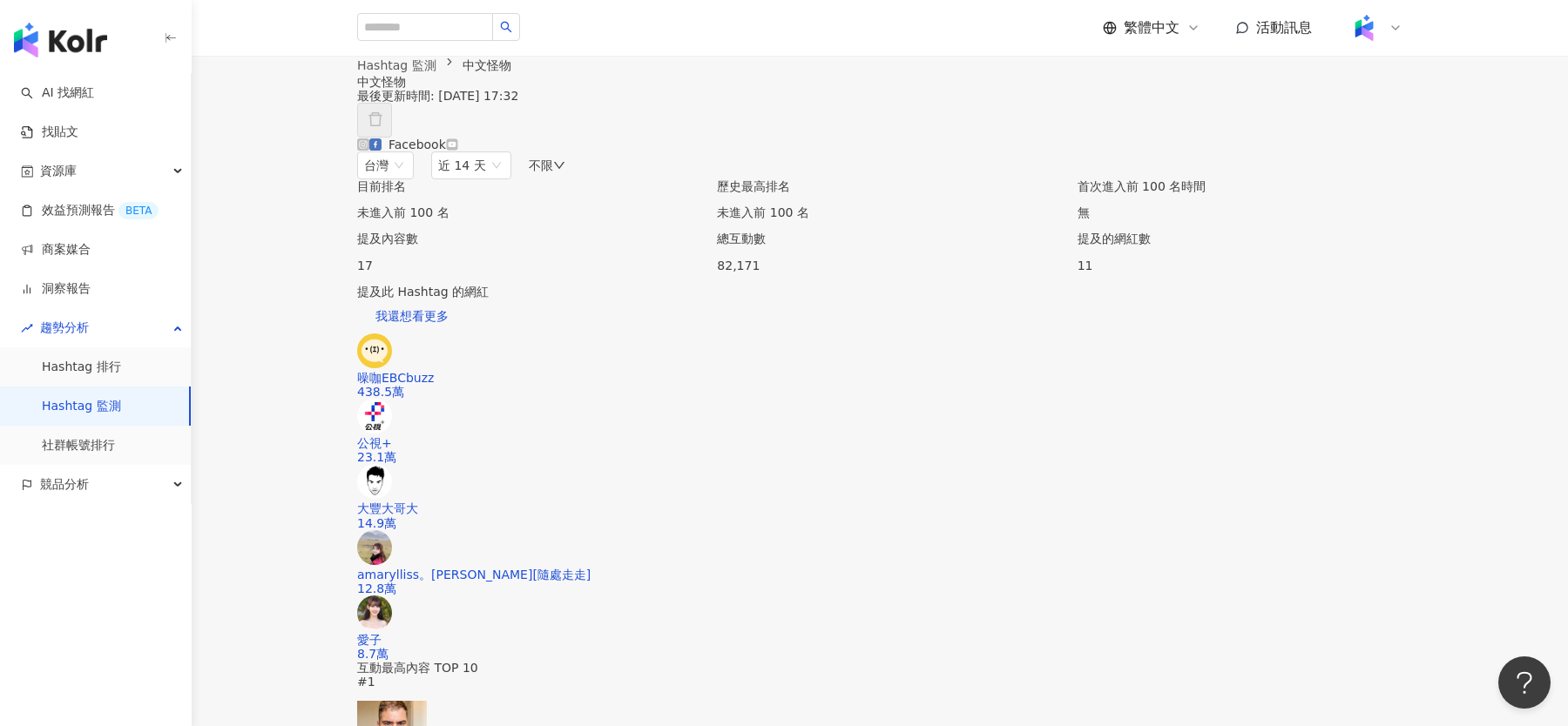
click at [390, 151] on div "Facebook" at bounding box center [407, 145] width 101 height 14
click at [369, 150] on icon at bounding box center [363, 145] width 13 height 13
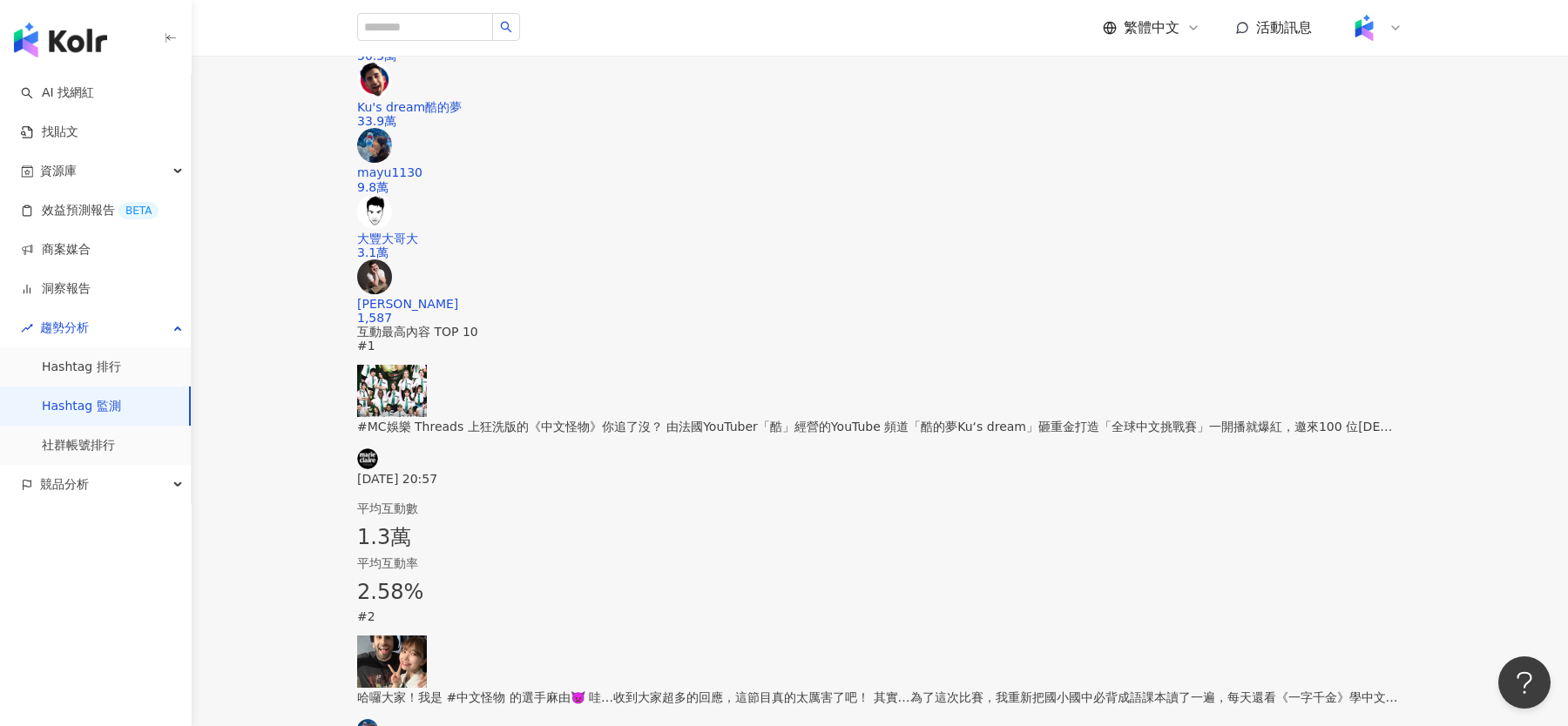
scroll to position [368, 0]
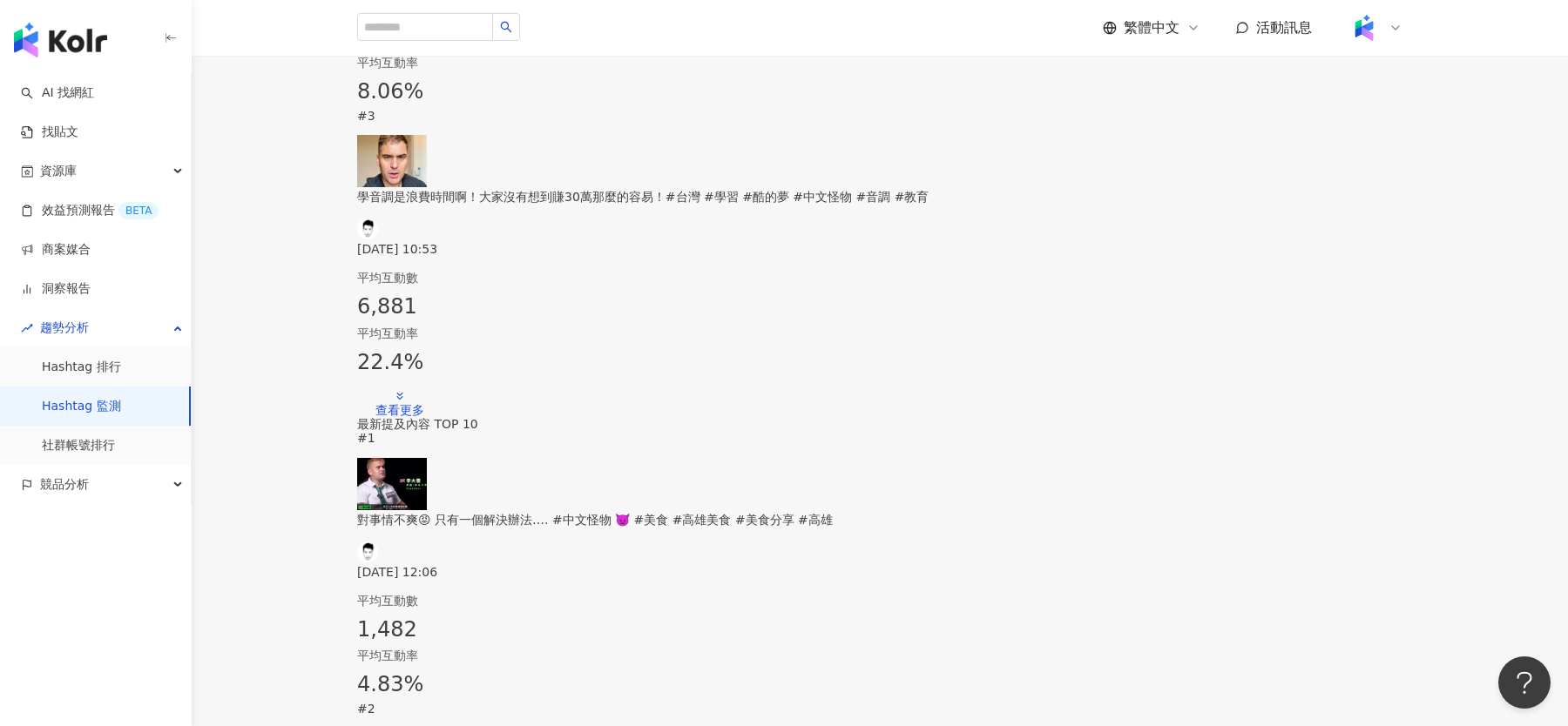
scroll to position [1243, 0]
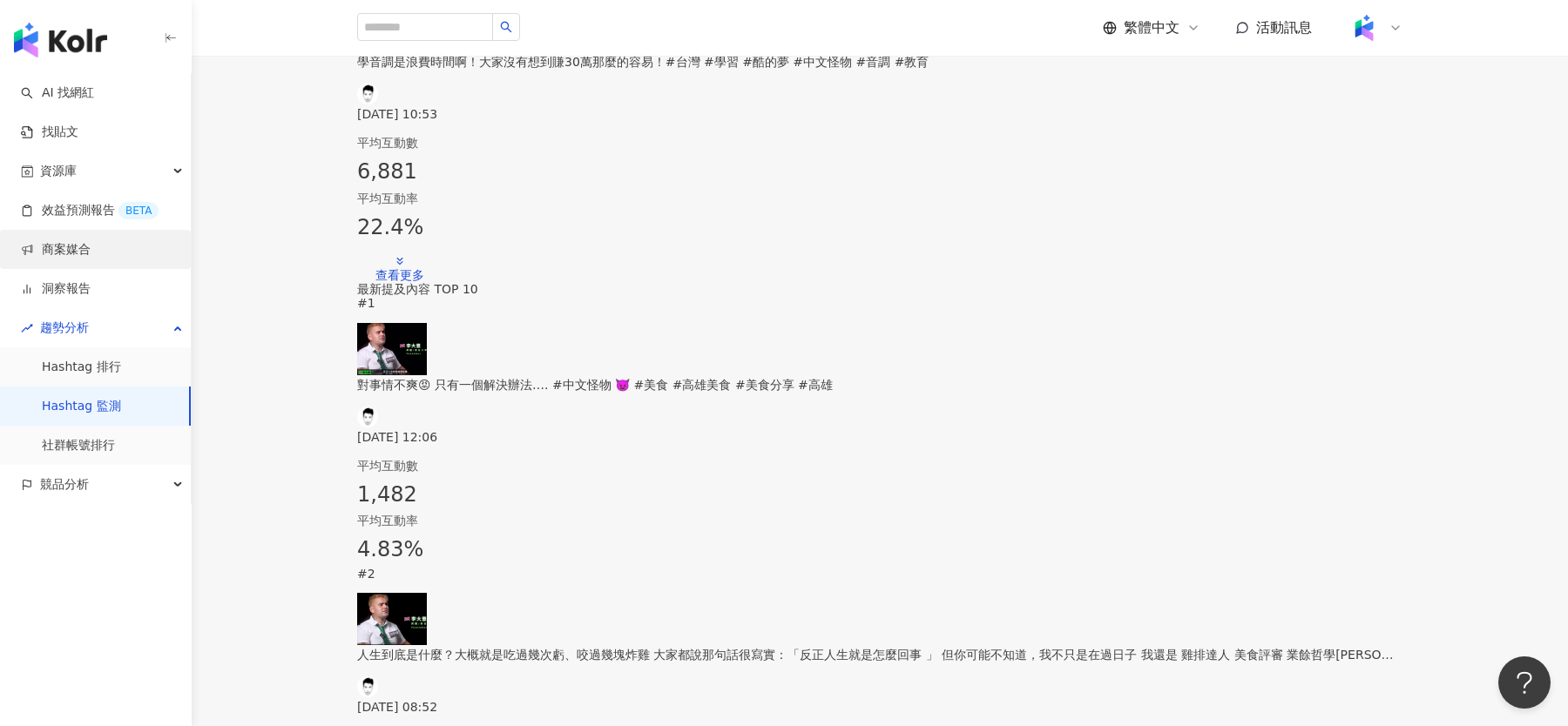
click at [90, 243] on link "商案媒合" at bounding box center [55, 249] width 70 height 17
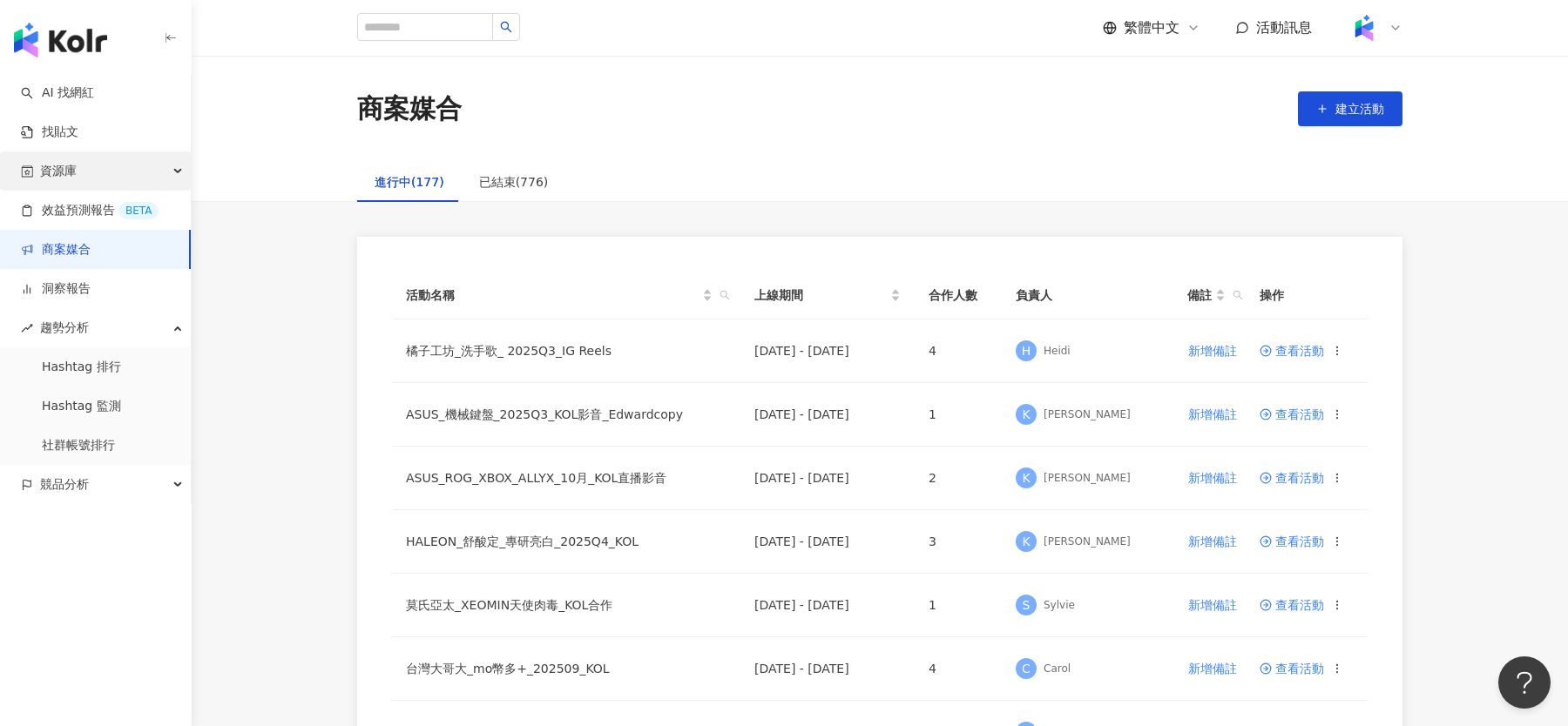
click at [111, 173] on div "資源庫" at bounding box center [95, 171] width 191 height 39
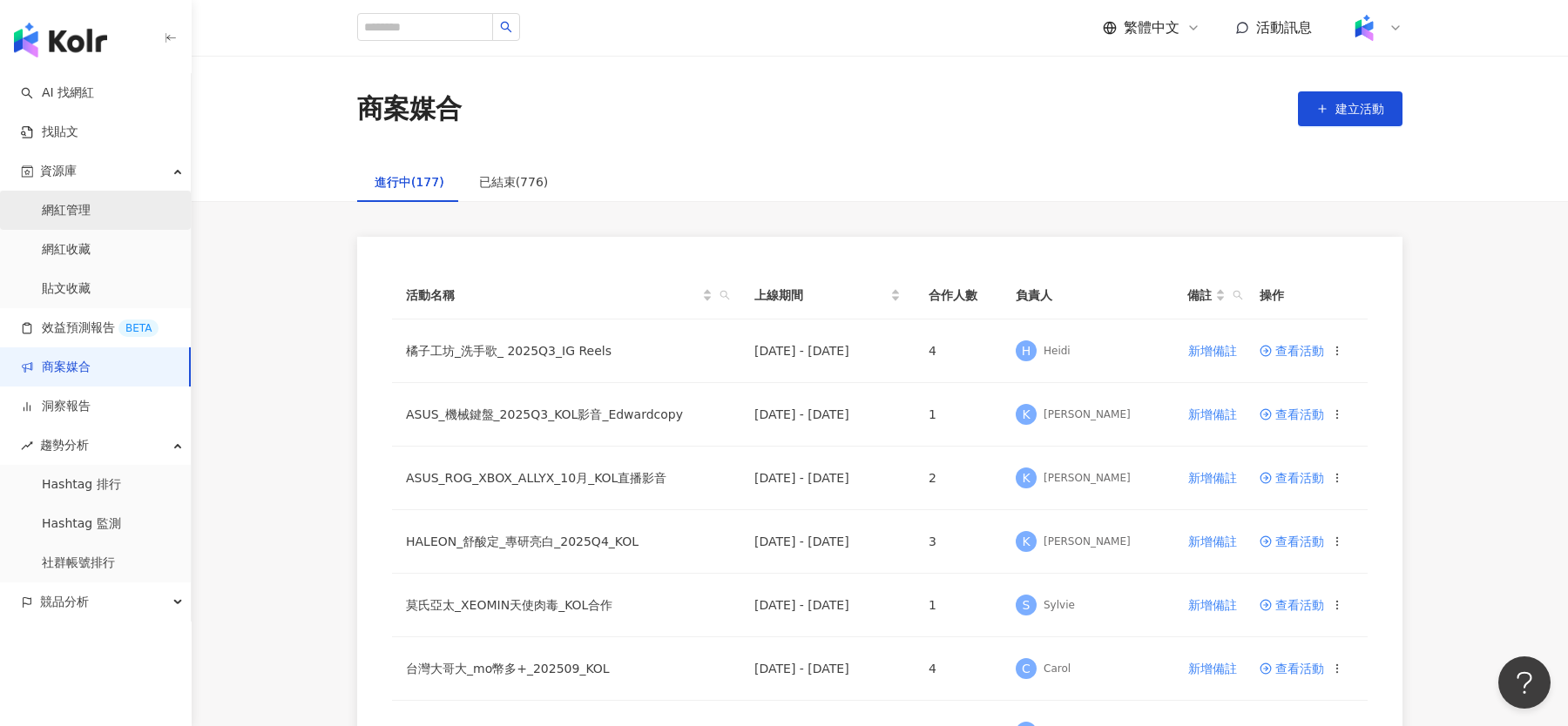
click at [90, 207] on link "網紅管理" at bounding box center [66, 210] width 49 height 17
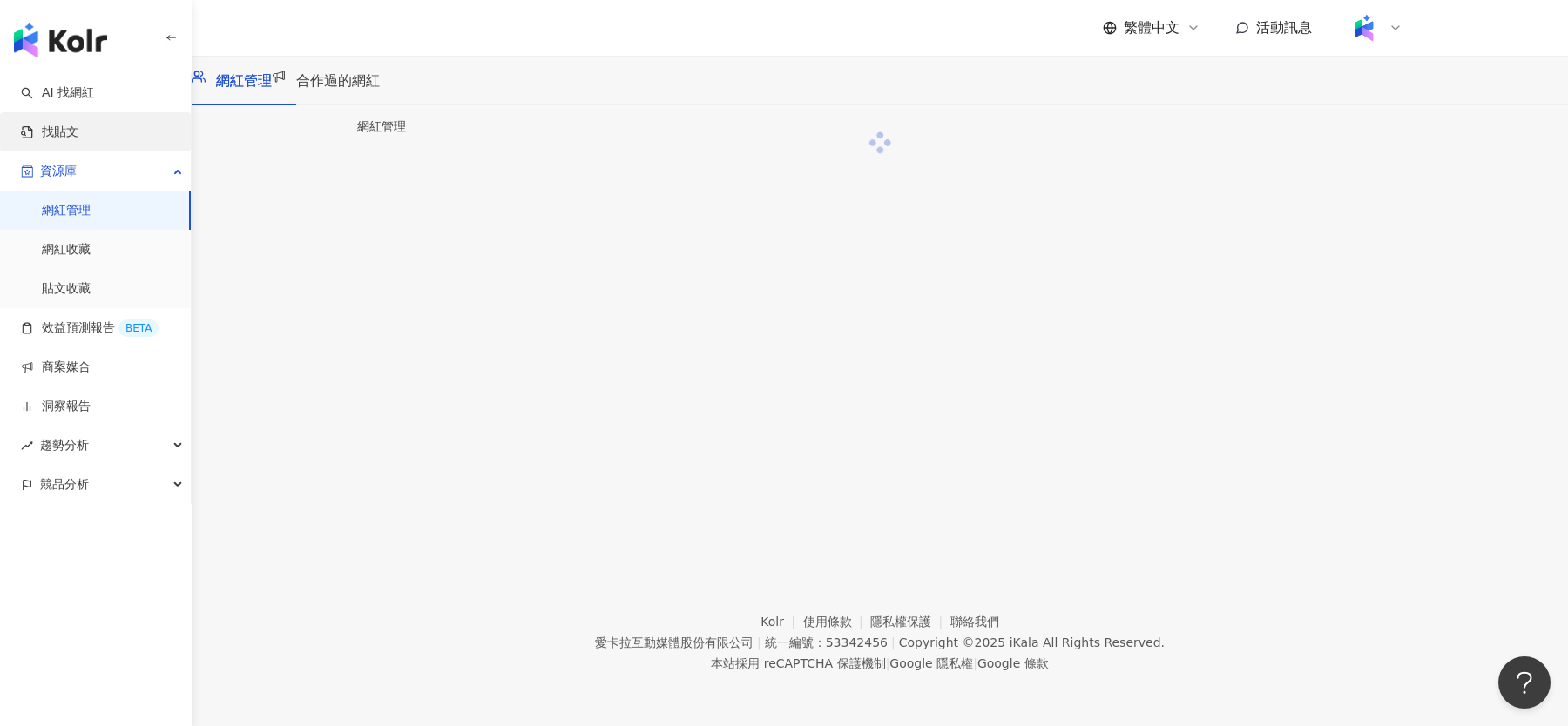
click at [79, 128] on link "找貼文" at bounding box center [49, 131] width 57 height 17
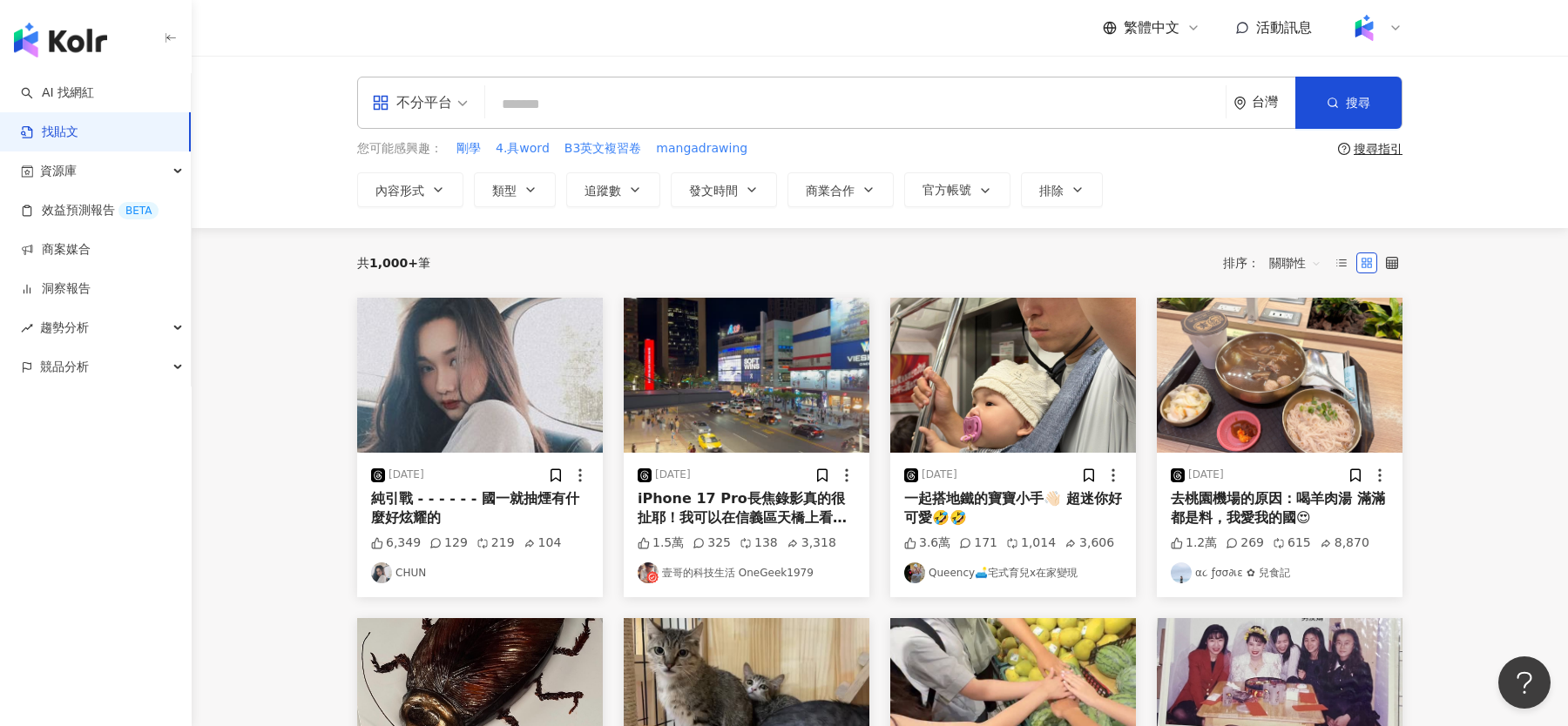
click at [995, 371] on img "button" at bounding box center [1013, 375] width 246 height 155
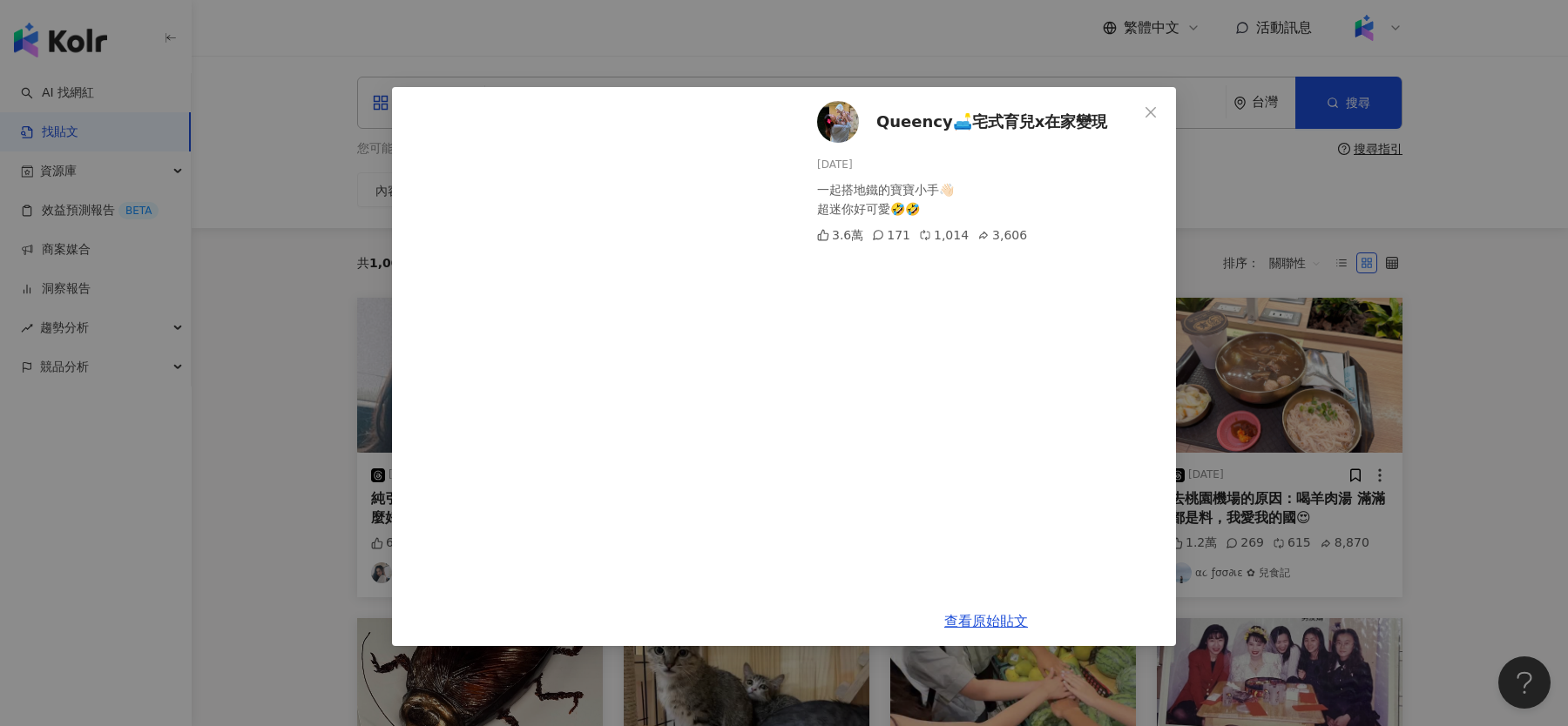
click at [1240, 259] on div "Queency🛋️宅式育兒x在家變現 2025/9/20 一起搭地鐵的寶寶小手👋🏻 超迷你好可愛🤣🤣 3.6萬 171 1,014 3,606 查看原始貼文" at bounding box center [784, 363] width 1568 height 726
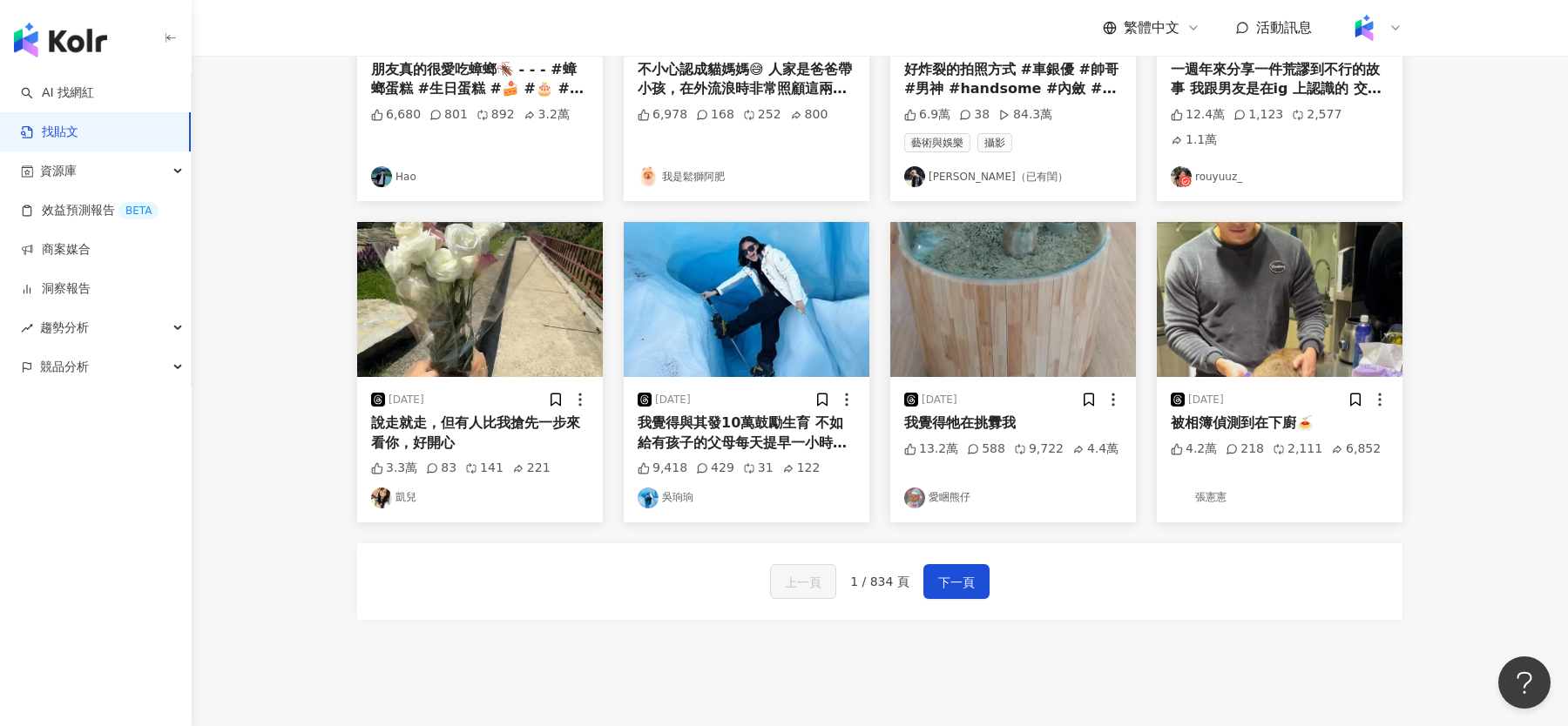
scroll to position [788, 0]
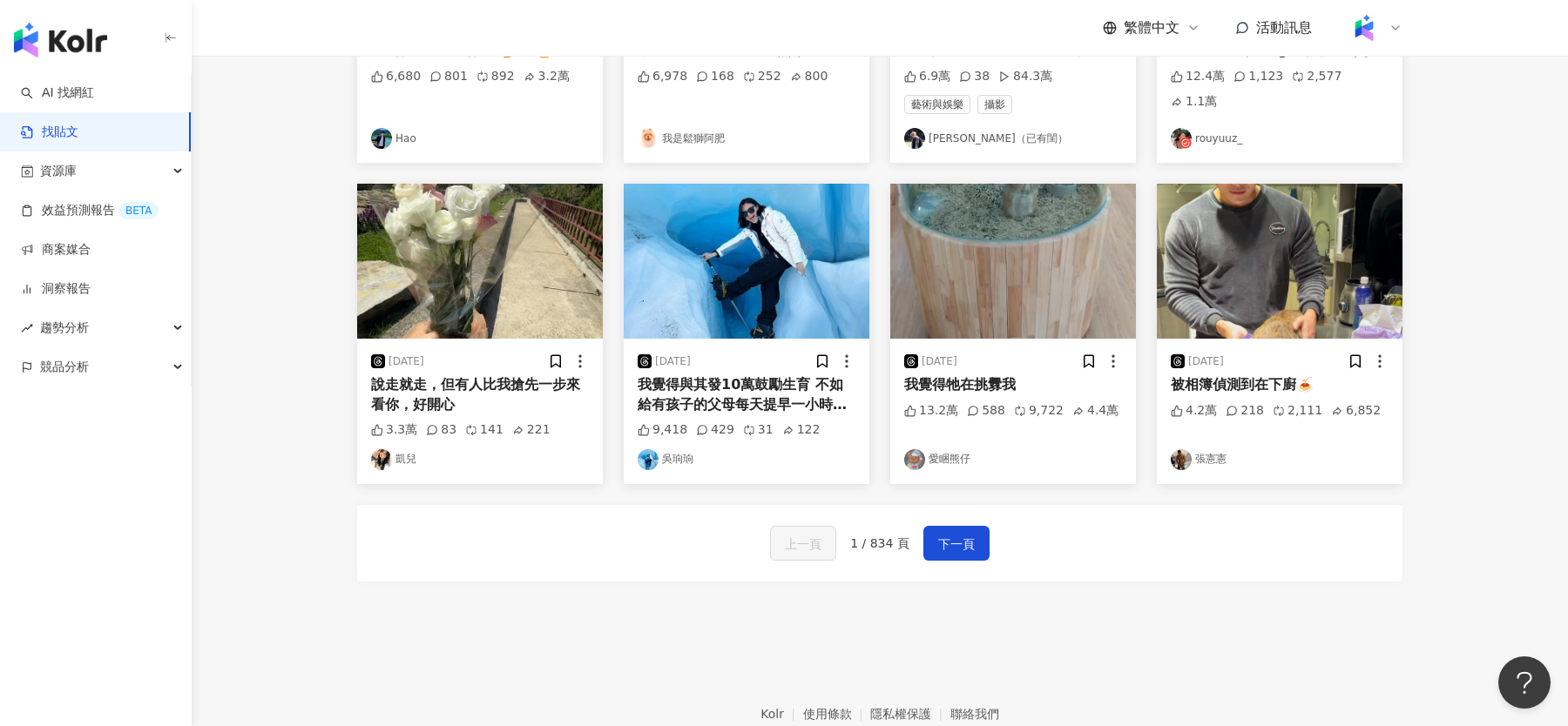
click at [478, 261] on img "button" at bounding box center [479, 260] width 246 height 155
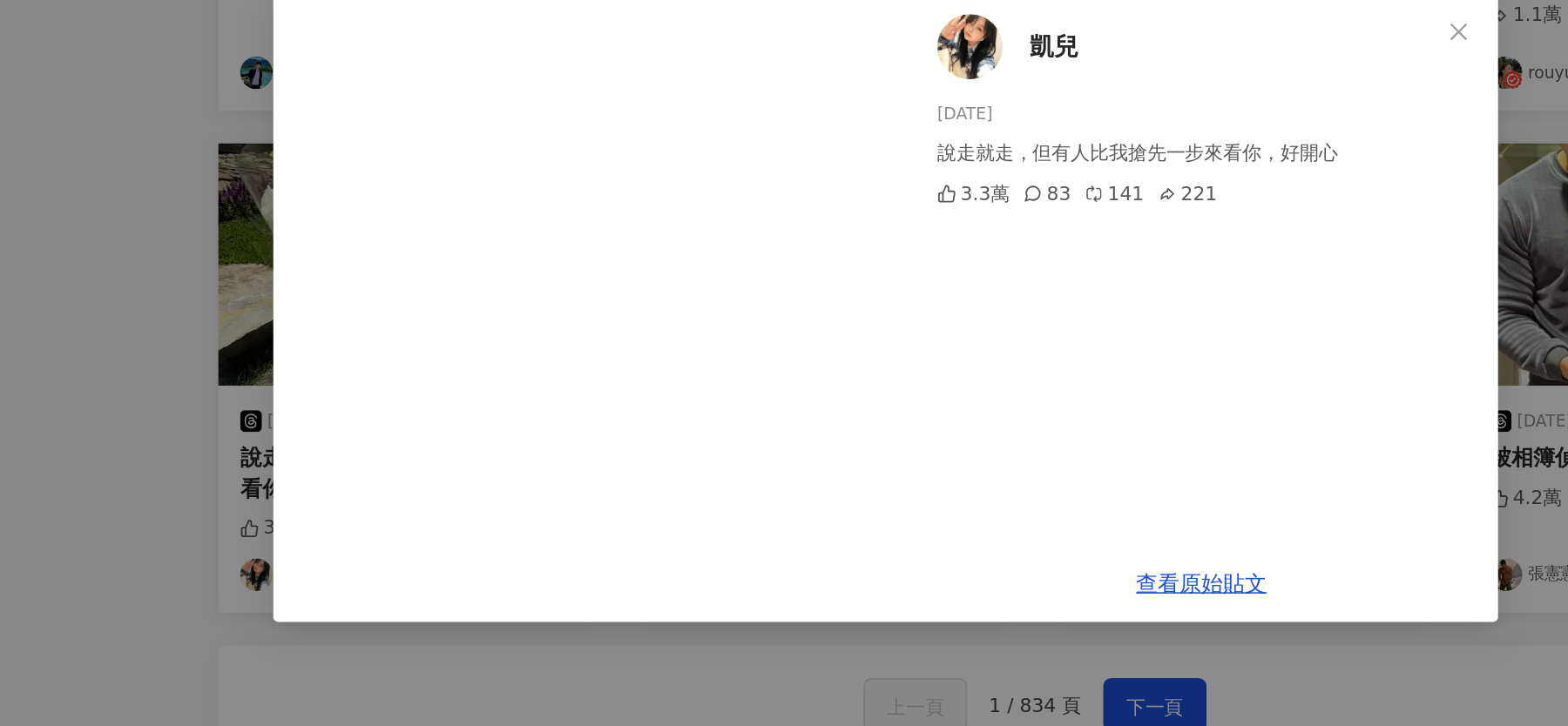
click at [329, 398] on div "凱兒 2025/9/16 說走就走，但有人比我搶先一步來看你，好開心 3.3萬 83 141 221 查看原始貼文" at bounding box center [784, 363] width 1568 height 726
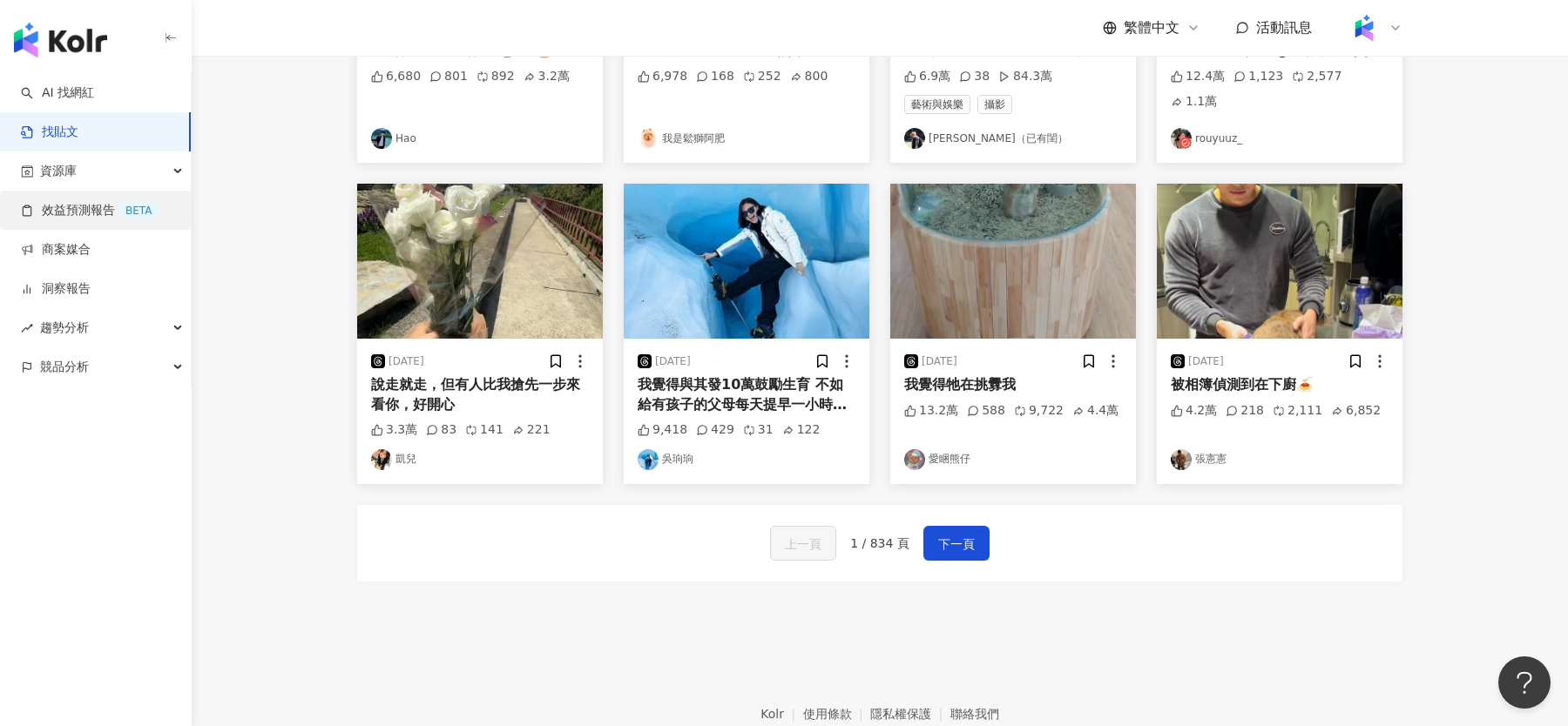
click at [80, 217] on link "效益預測報告 BETA" at bounding box center [89, 210] width 138 height 17
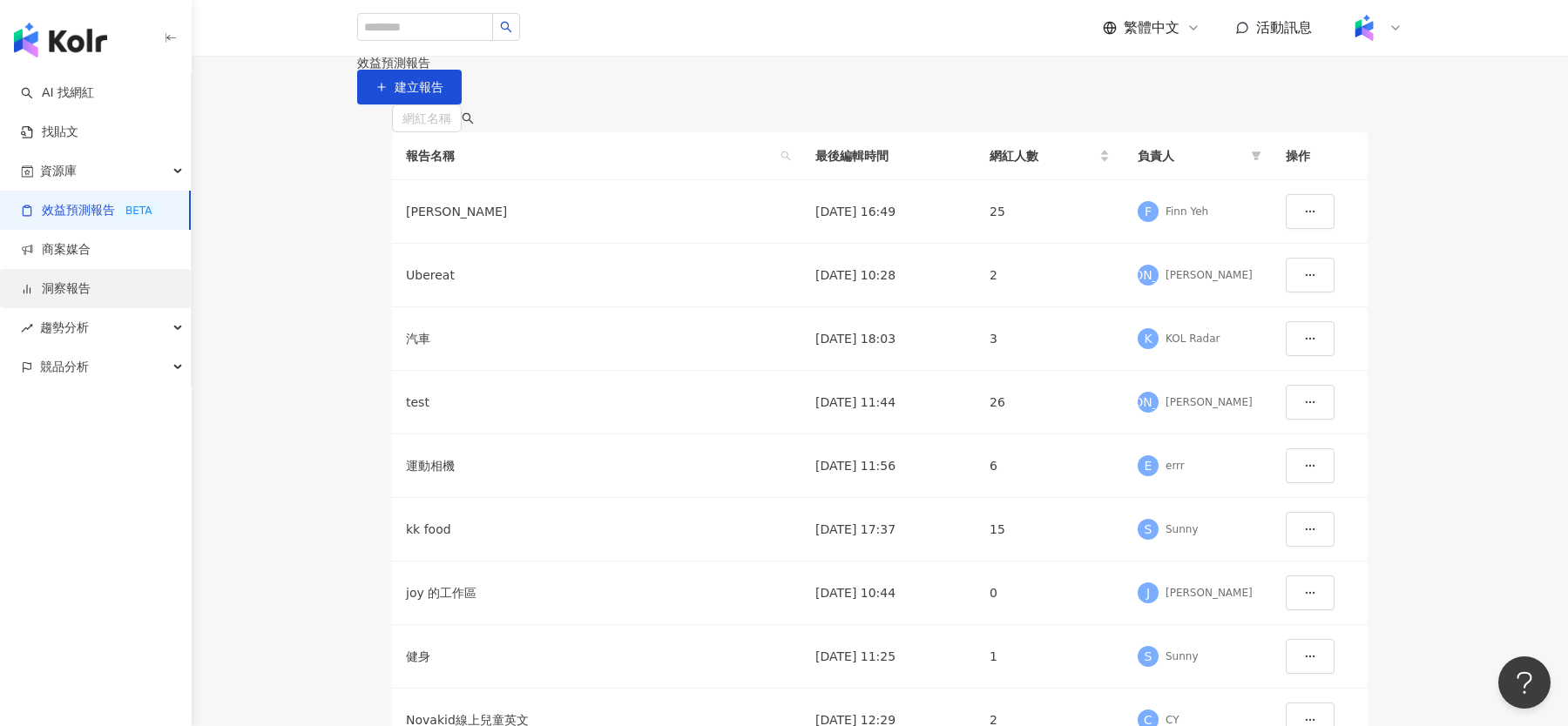
click at [90, 281] on link "洞察報告" at bounding box center [55, 289] width 70 height 17
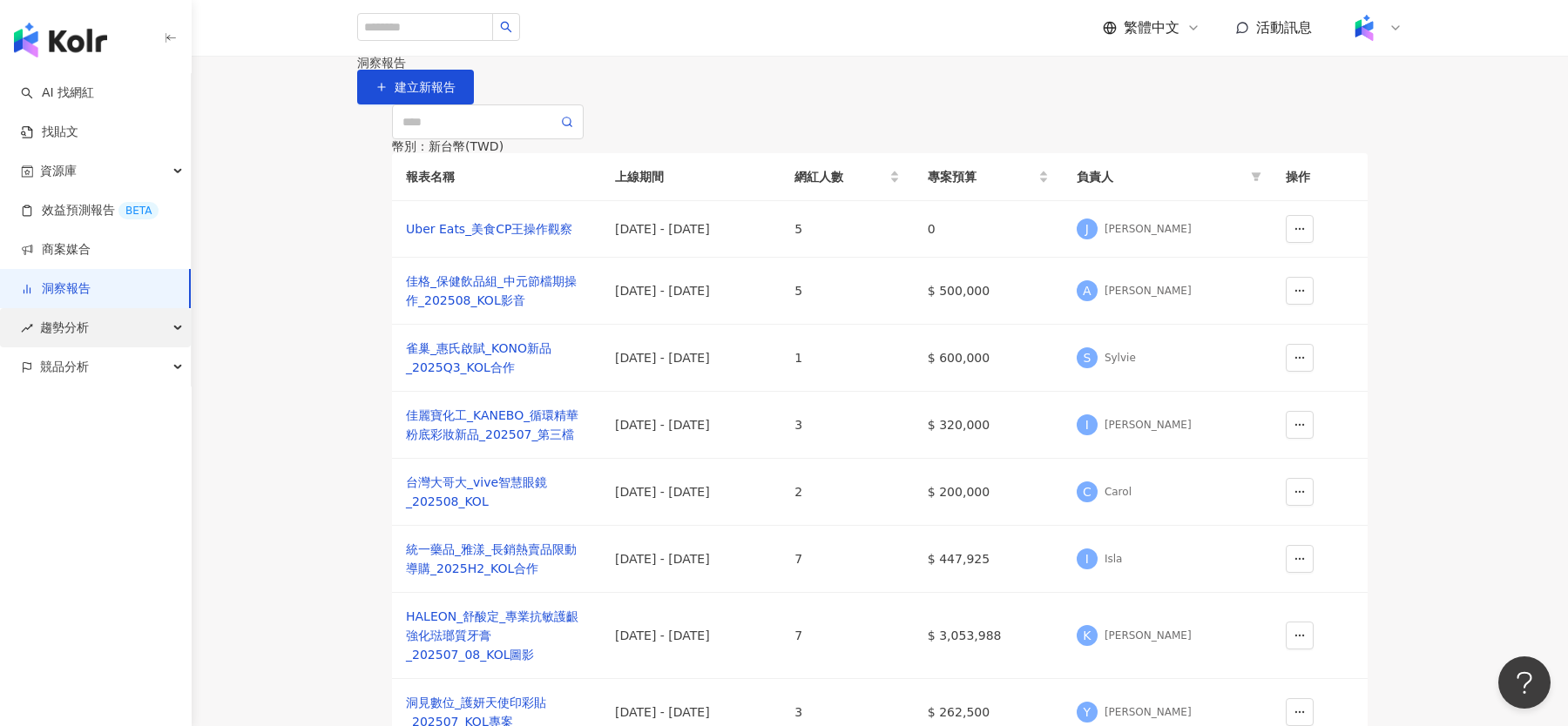
click at [125, 340] on div "趨勢分析" at bounding box center [95, 328] width 191 height 39
click at [90, 291] on link "洞察報告" at bounding box center [55, 289] width 70 height 17
click at [478, 310] on div "佳格_保健飲品組_中元節檔期操作_202508_KOL影音" at bounding box center [496, 291] width 182 height 38
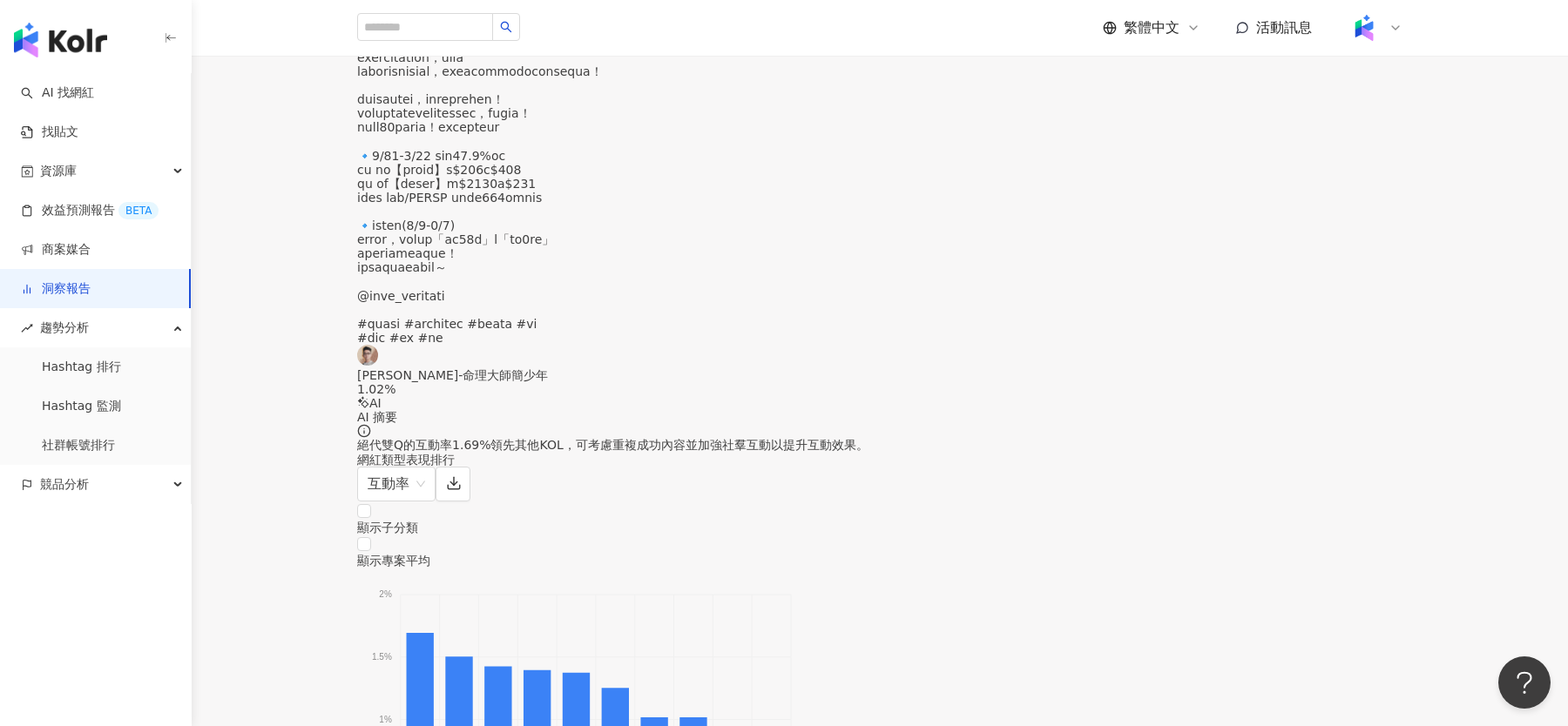
scroll to position [2878, 0]
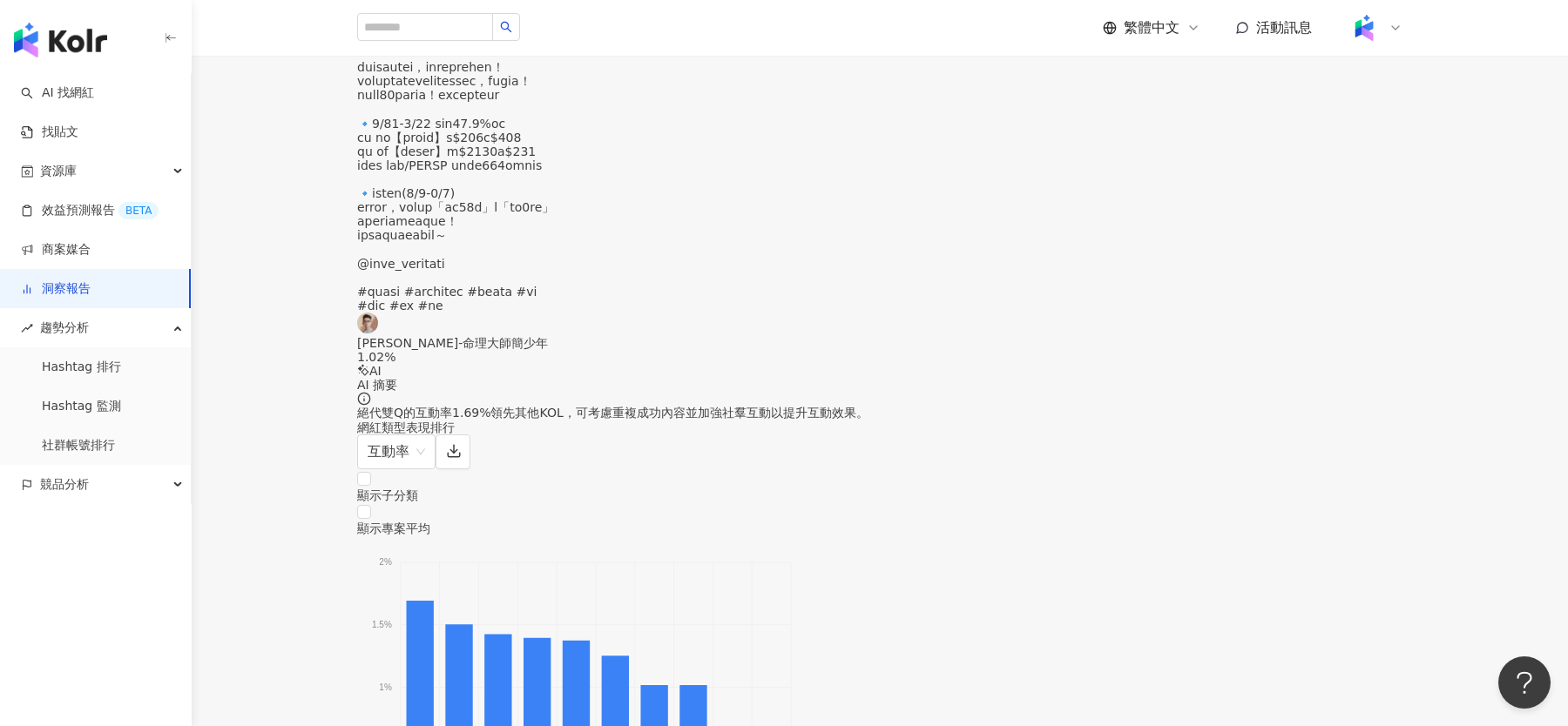
drag, startPoint x: 634, startPoint y: 310, endPoint x: 845, endPoint y: 435, distance: 245.2
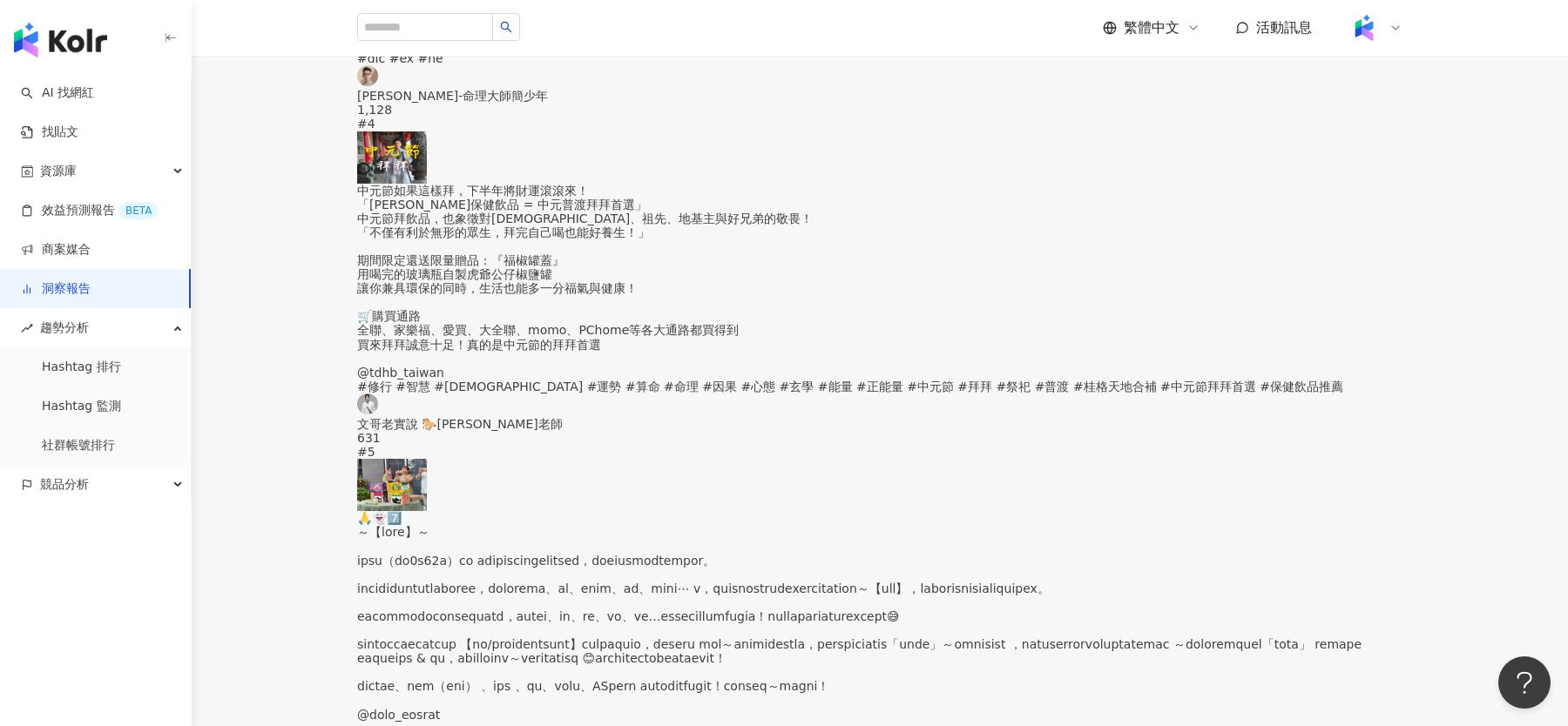
scroll to position [5482, 0]
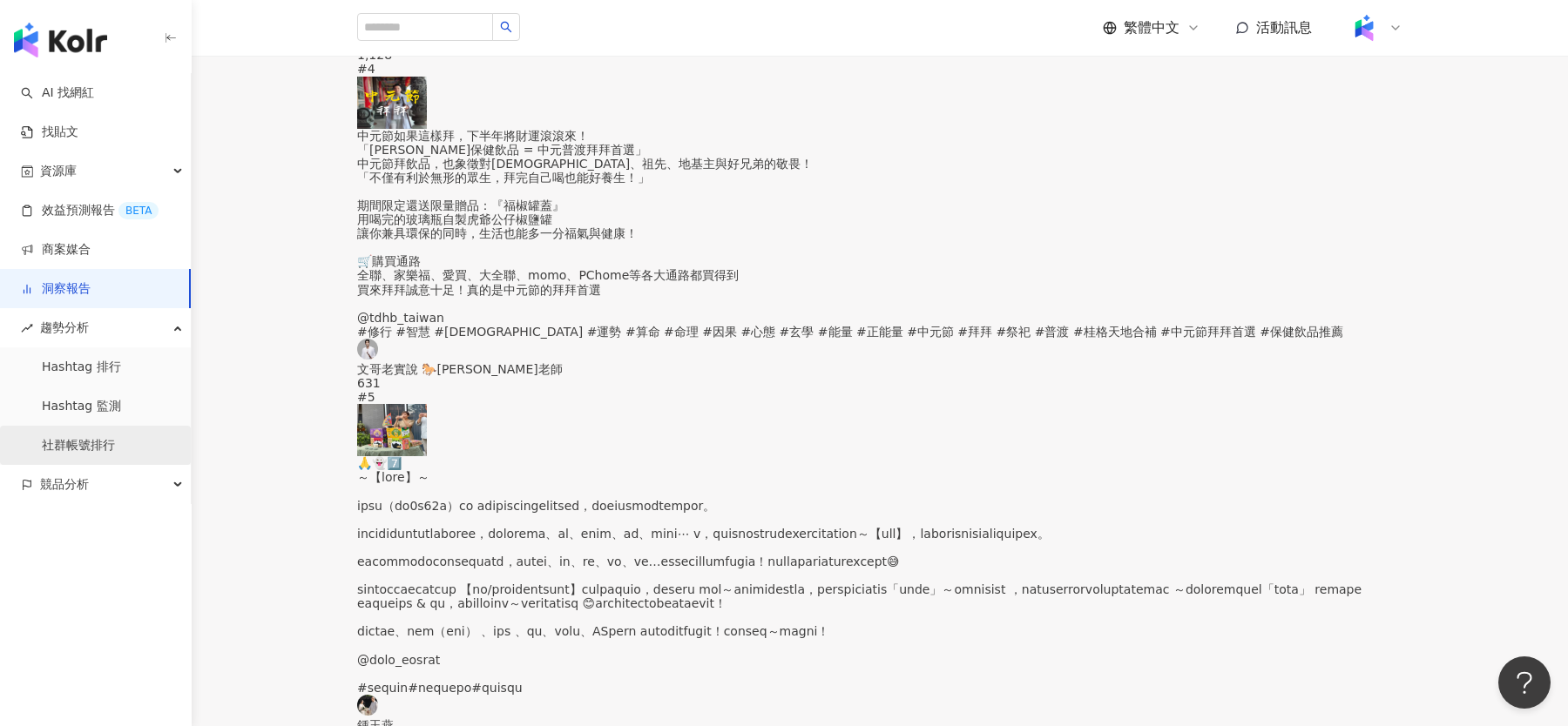
click at [114, 441] on link "社群帳號排行" at bounding box center [79, 445] width 73 height 17
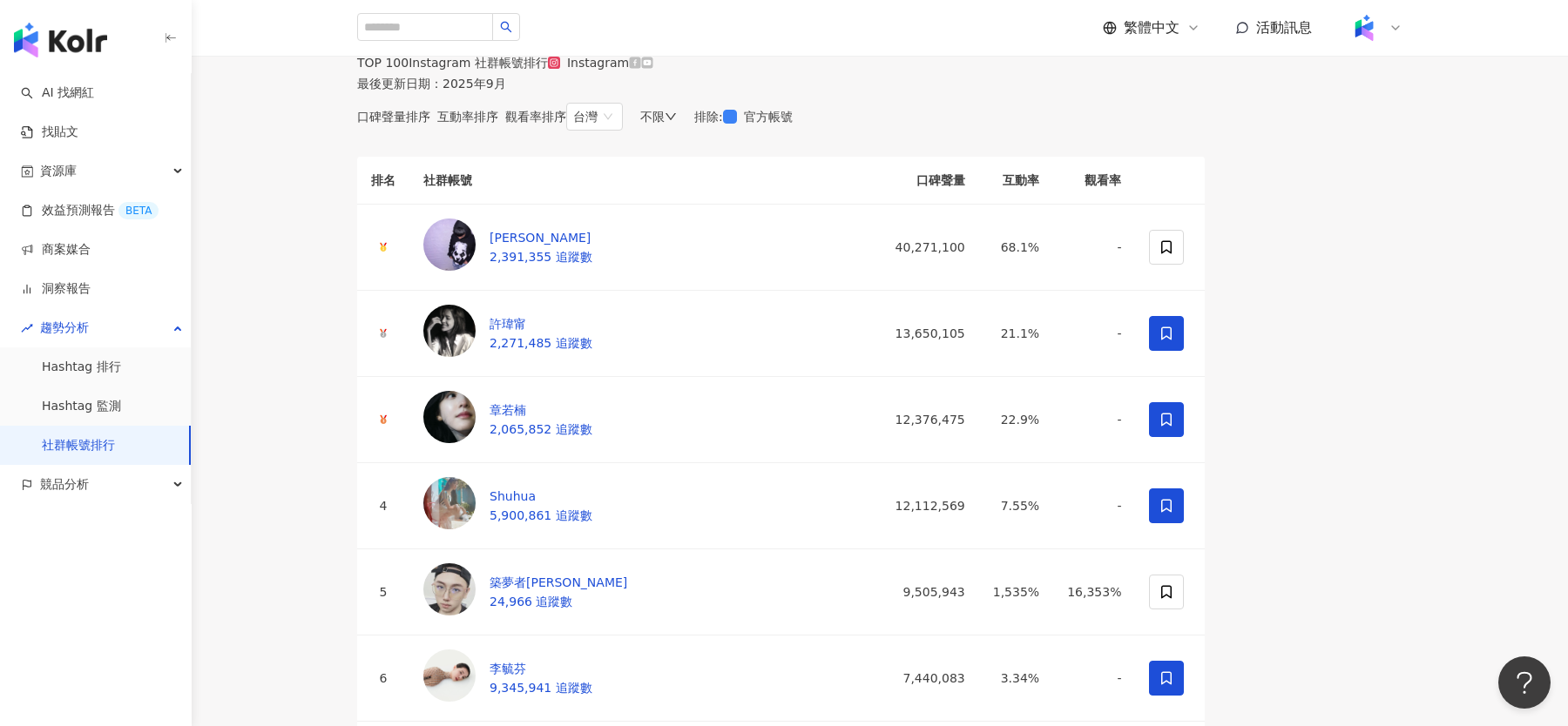
click at [652, 68] on icon at bounding box center [647, 62] width 12 height 12
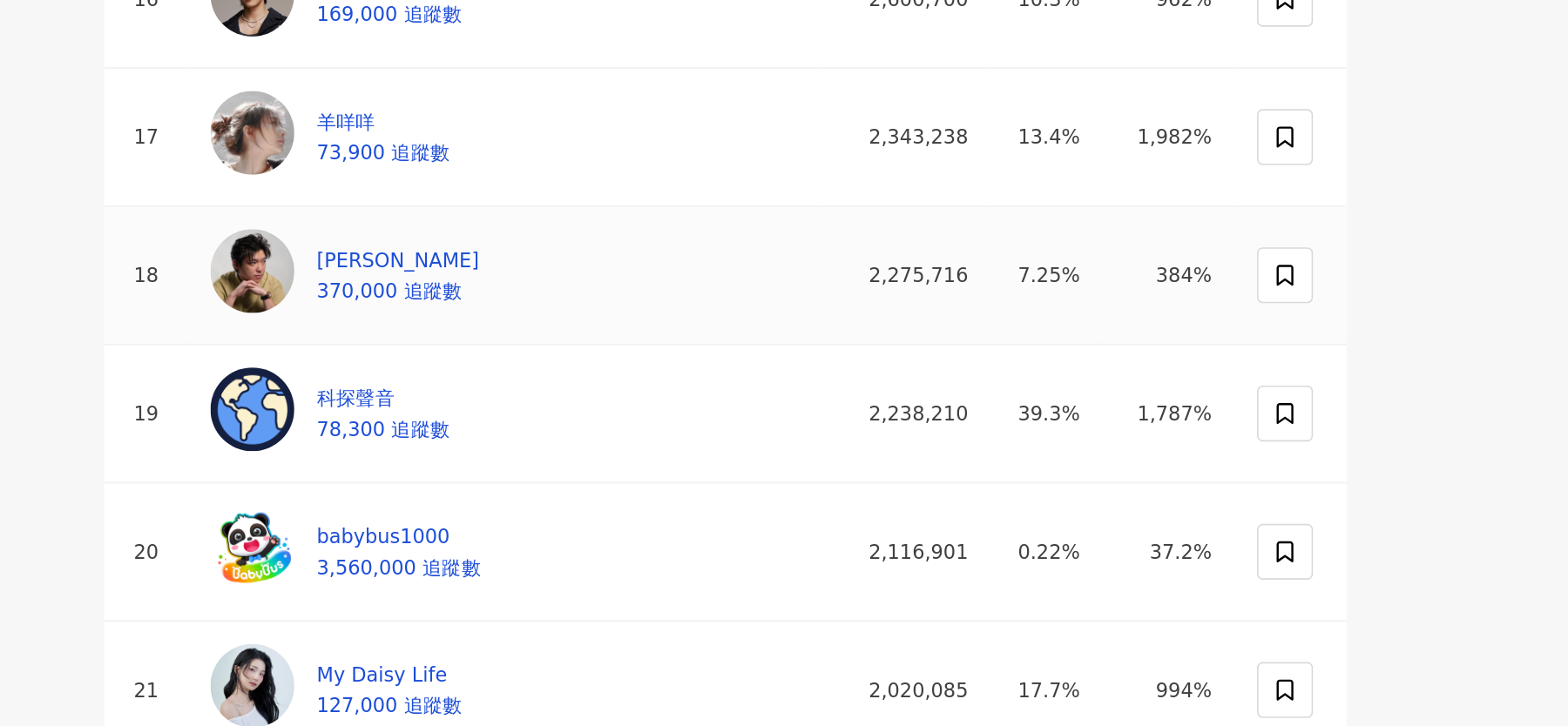
scroll to position [1267, 0]
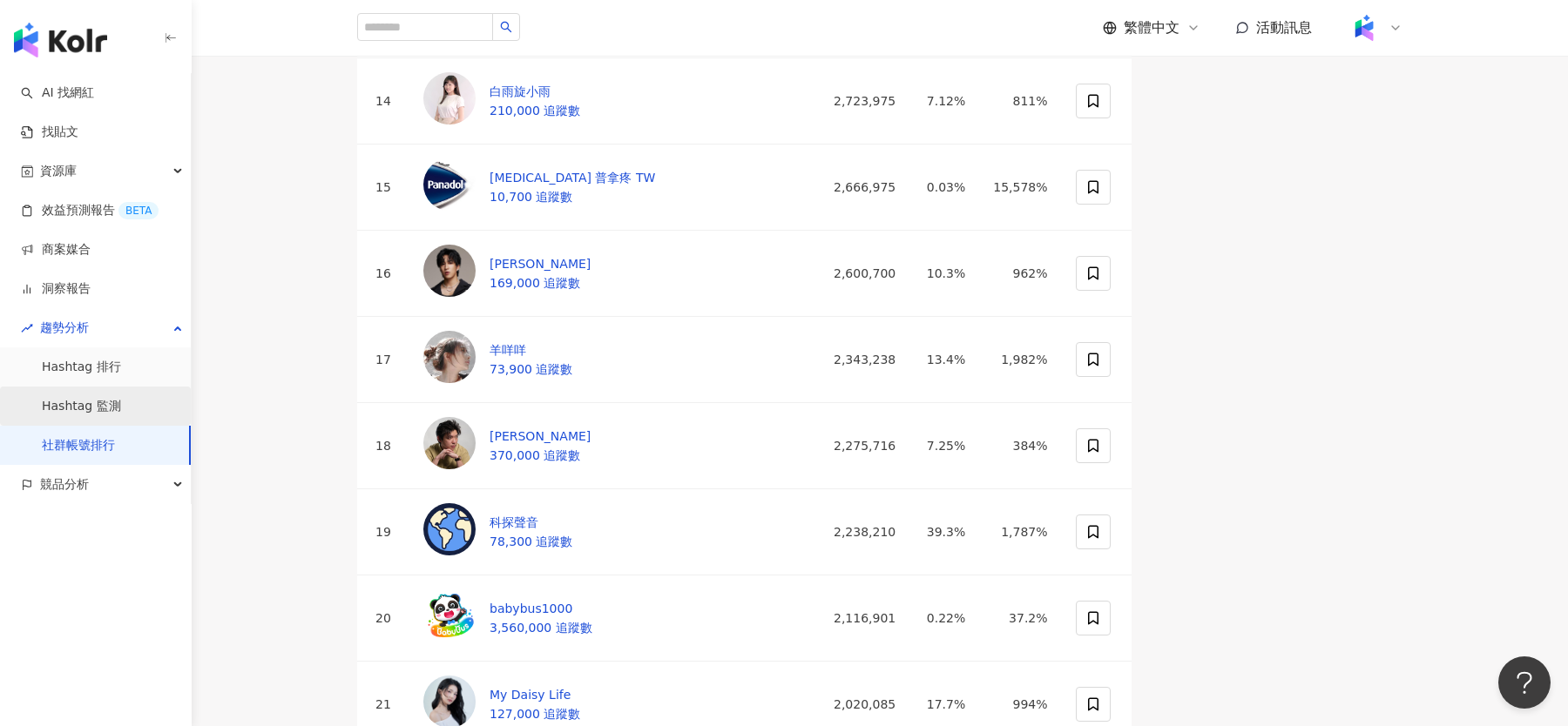
click at [121, 403] on link "Hashtag 監測" at bounding box center [81, 406] width 80 height 17
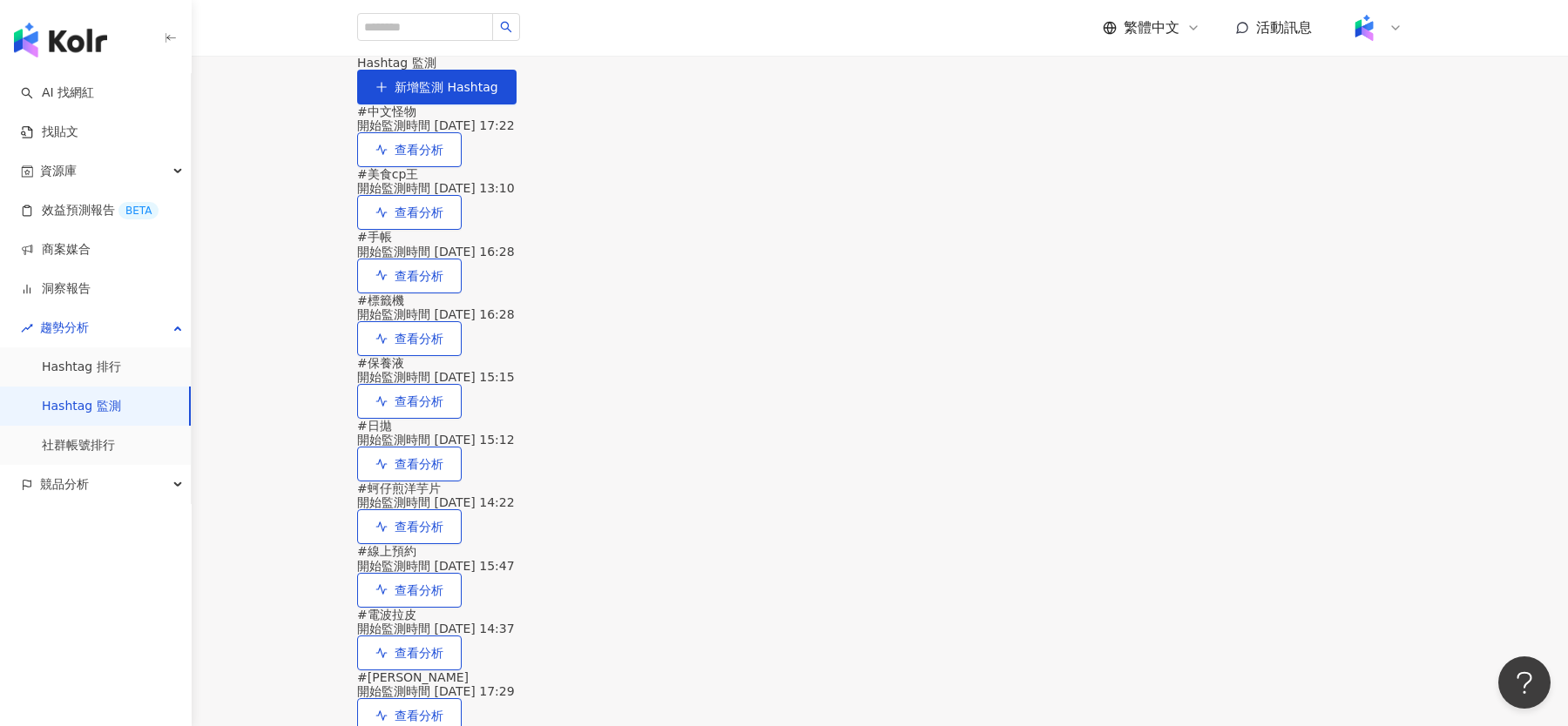
click at [467, 118] on div "# 中文怪物" at bounding box center [879, 112] width 1046 height 14
click at [444, 156] on span "查看分析" at bounding box center [419, 150] width 49 height 14
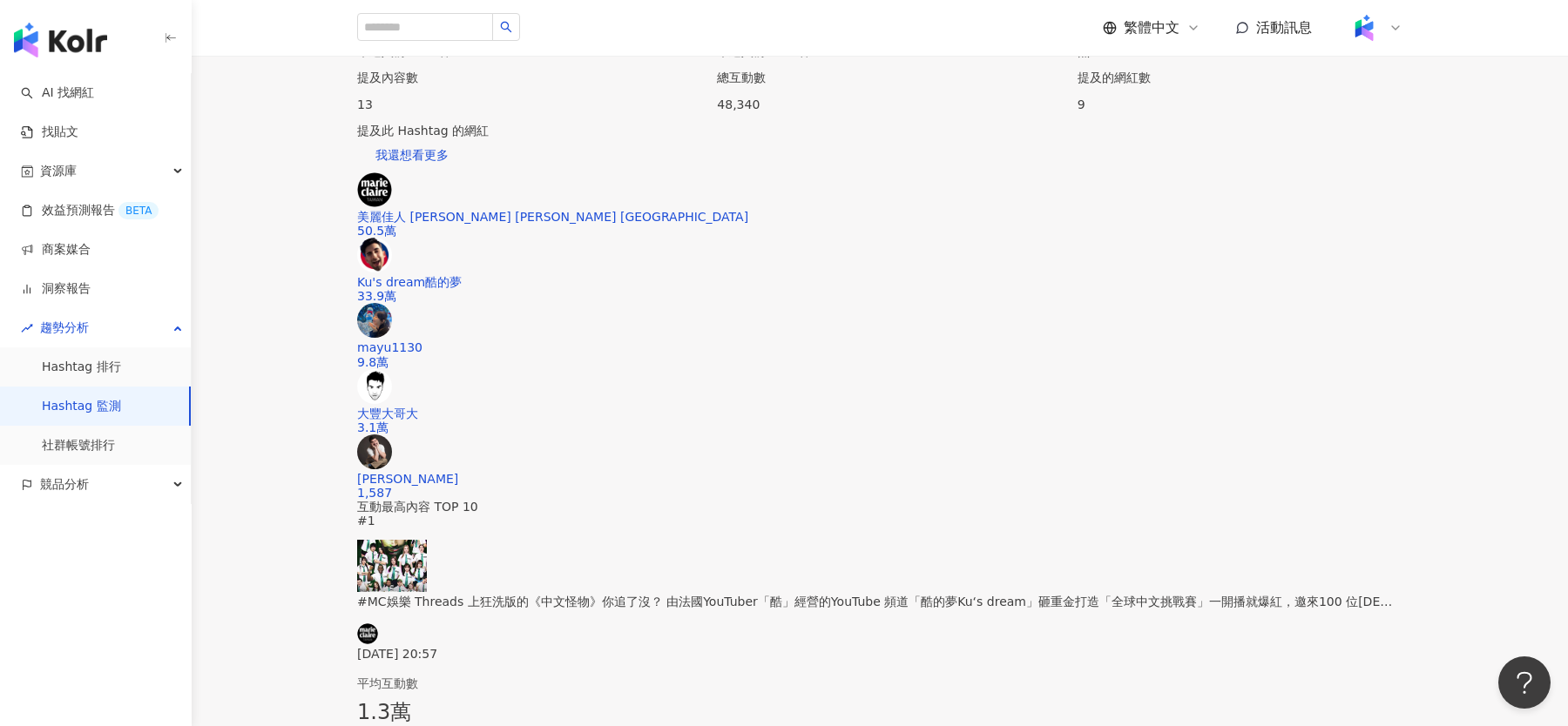
scroll to position [285, 0]
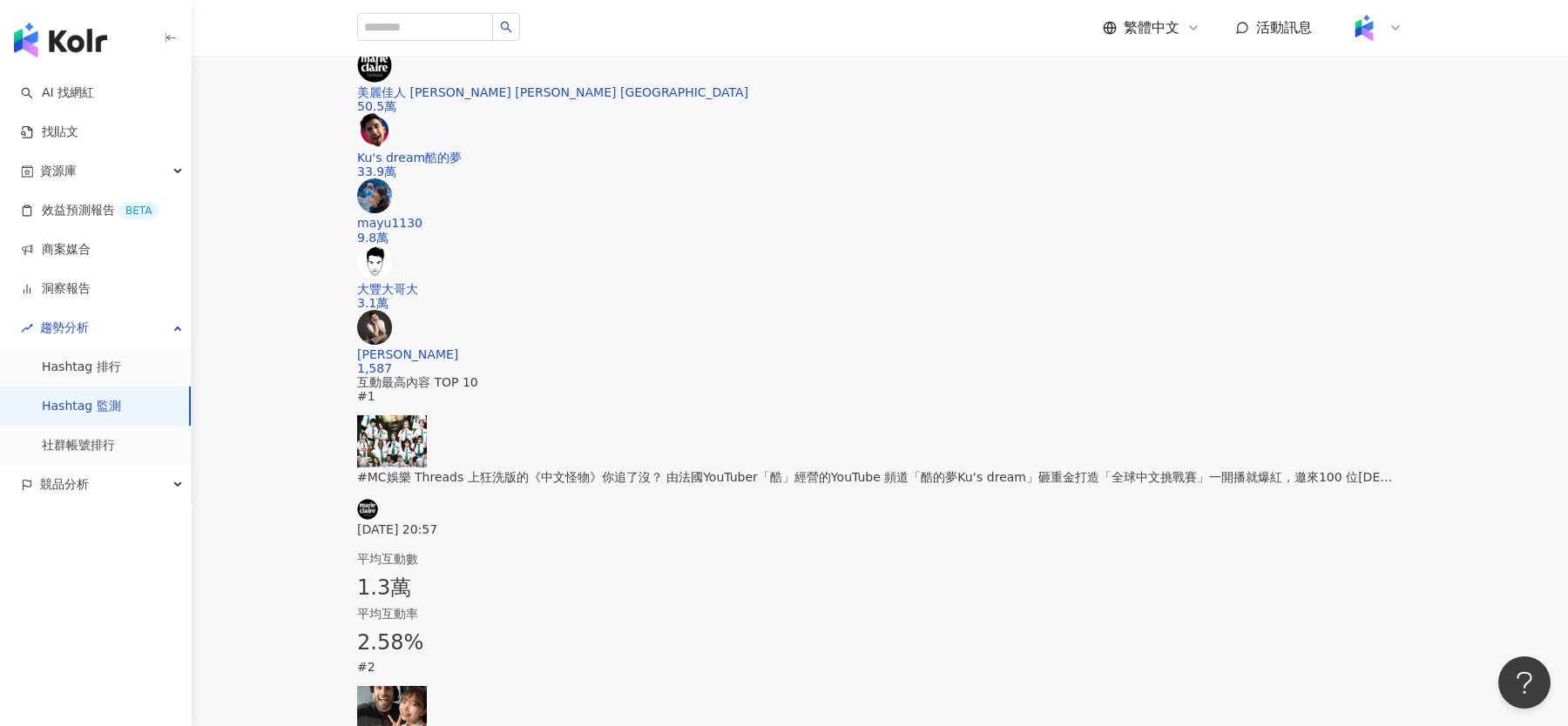
click at [449, 38] on span "我還想看更多" at bounding box center [412, 30] width 73 height 14
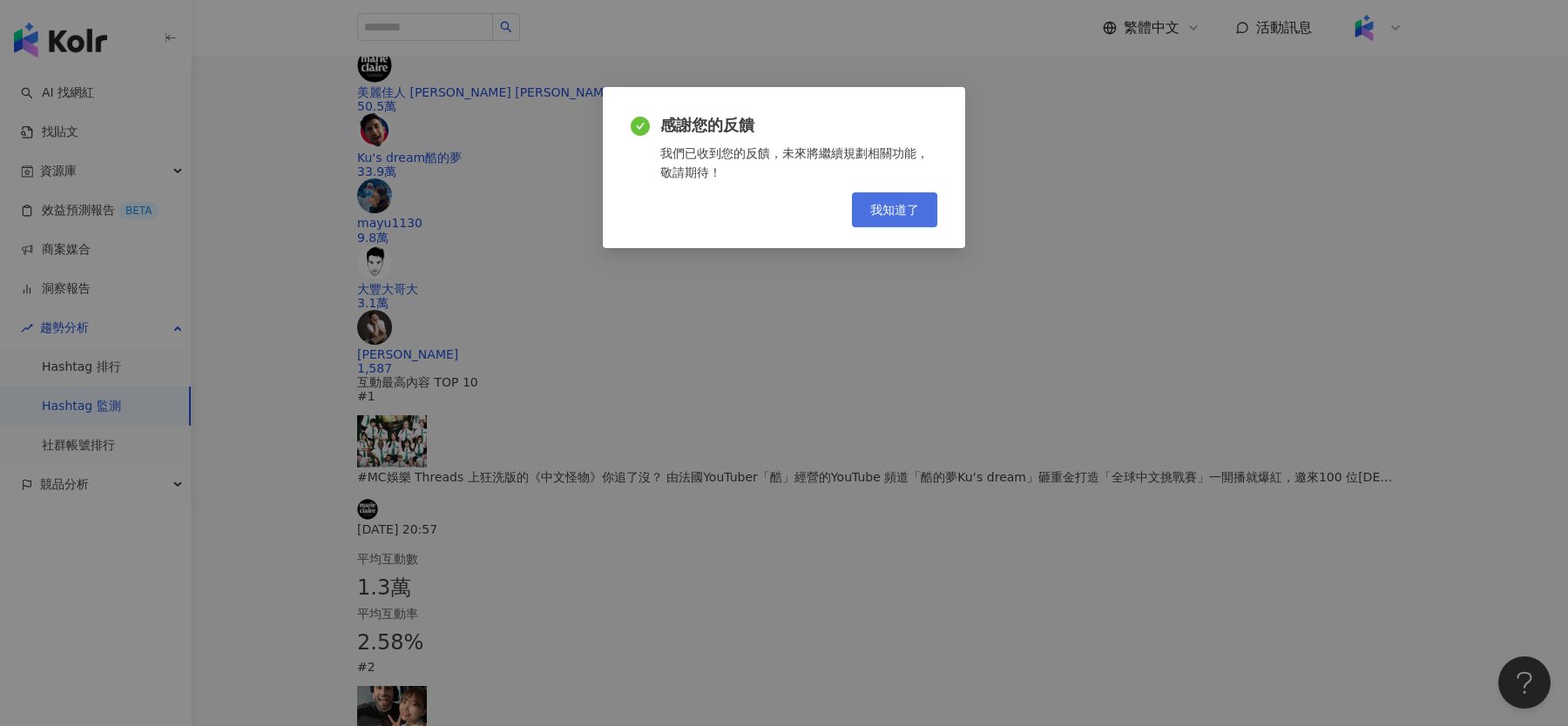
click at [919, 220] on button "我知道了" at bounding box center [894, 209] width 85 height 35
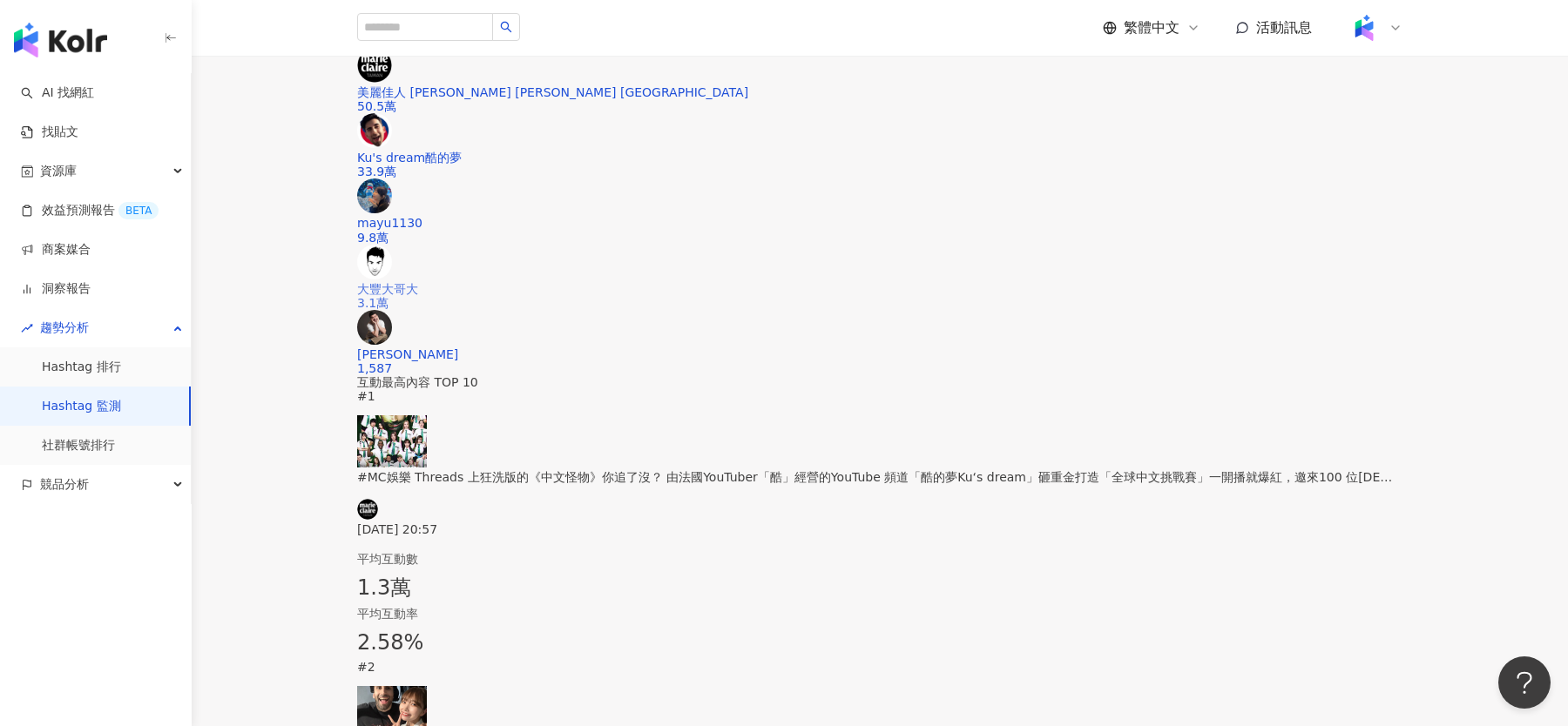
click at [1050, 310] on div "大豐大哥大 3.1萬" at bounding box center [879, 277] width 1046 height 65
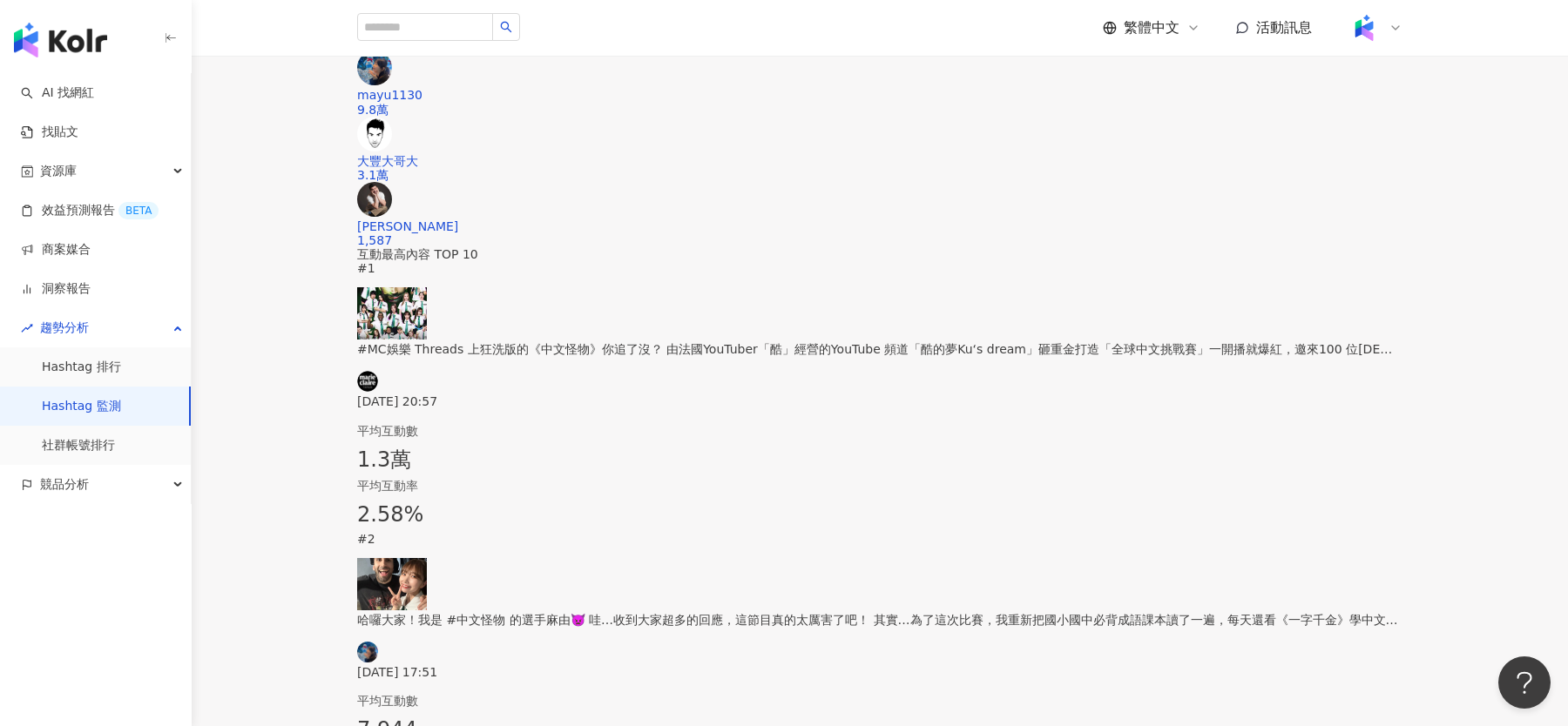
scroll to position [582, 0]
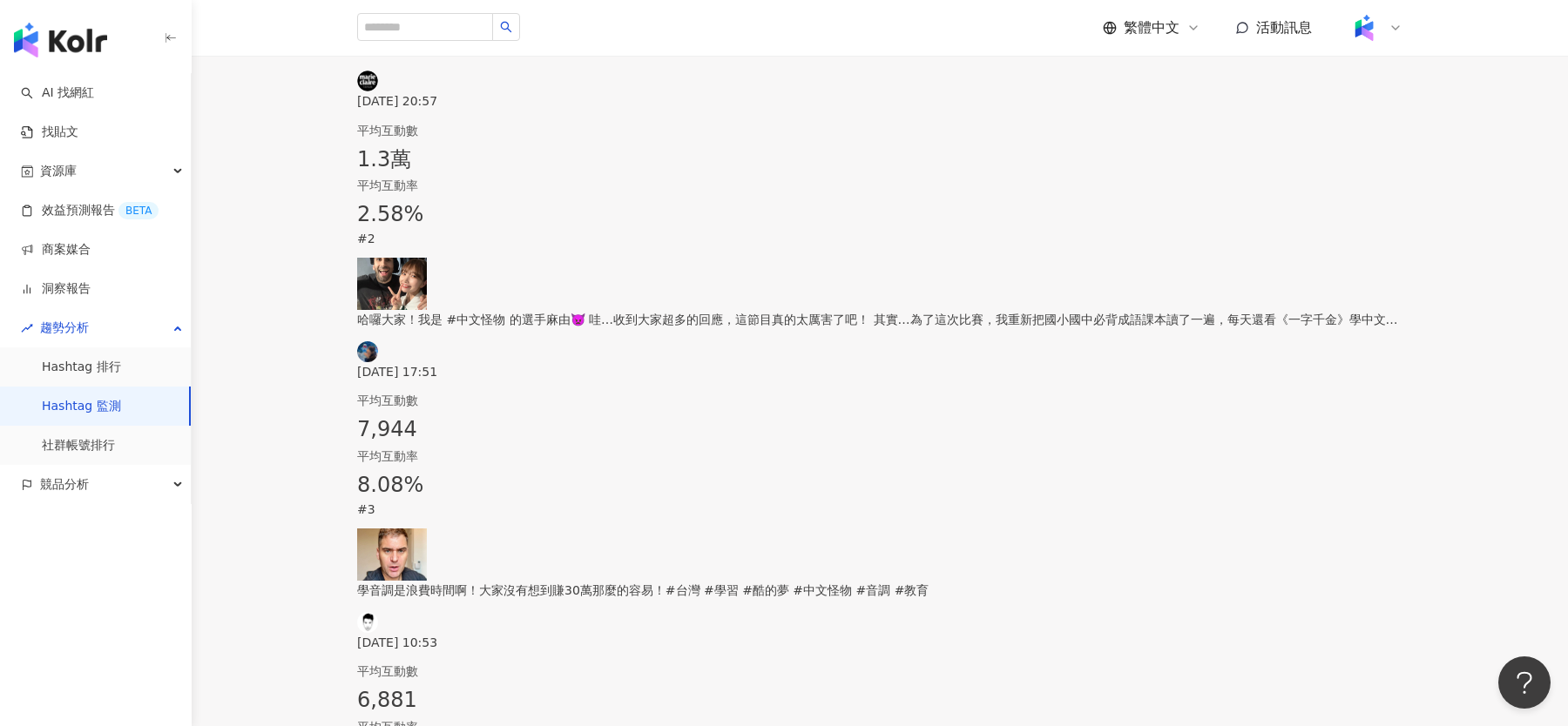
scroll to position [720, 0]
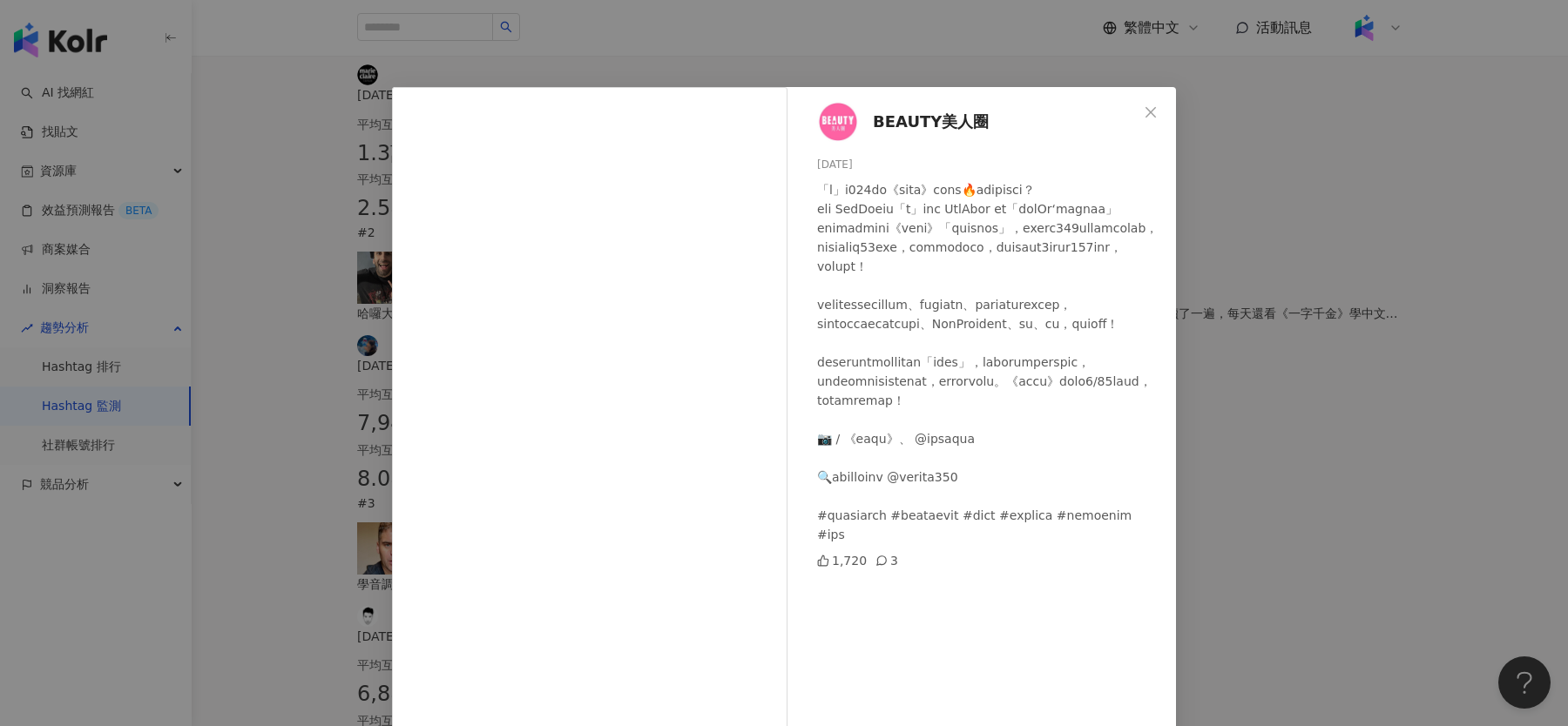
scroll to position [55, 0]
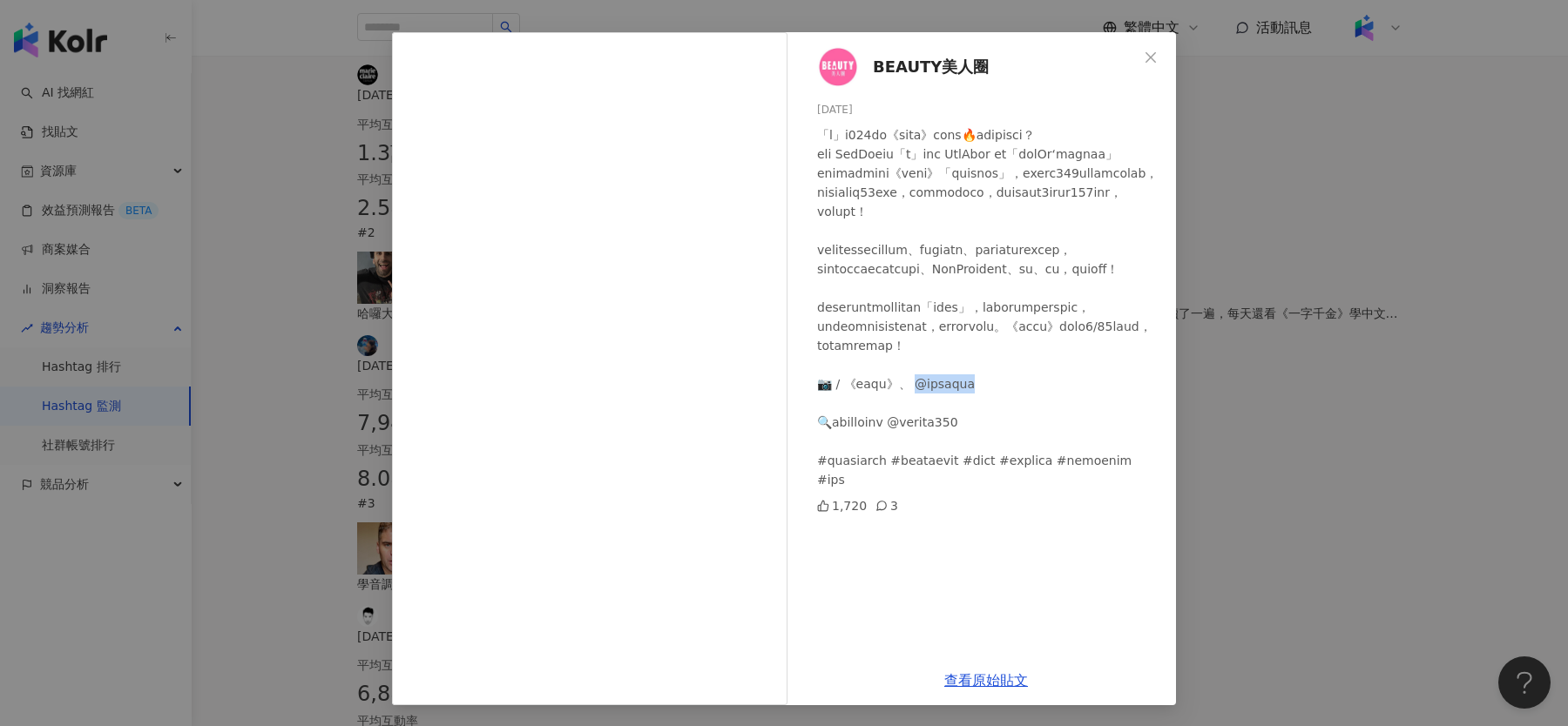
drag, startPoint x: 926, startPoint y: 450, endPoint x: 1038, endPoint y: 442, distance: 112.3
click at [1038, 442] on div at bounding box center [990, 307] width 345 height 364
click at [1450, 201] on div "BEAUTY美人圈 2025/9/24 1,720 3 查看原始貼文" at bounding box center [784, 363] width 1568 height 726
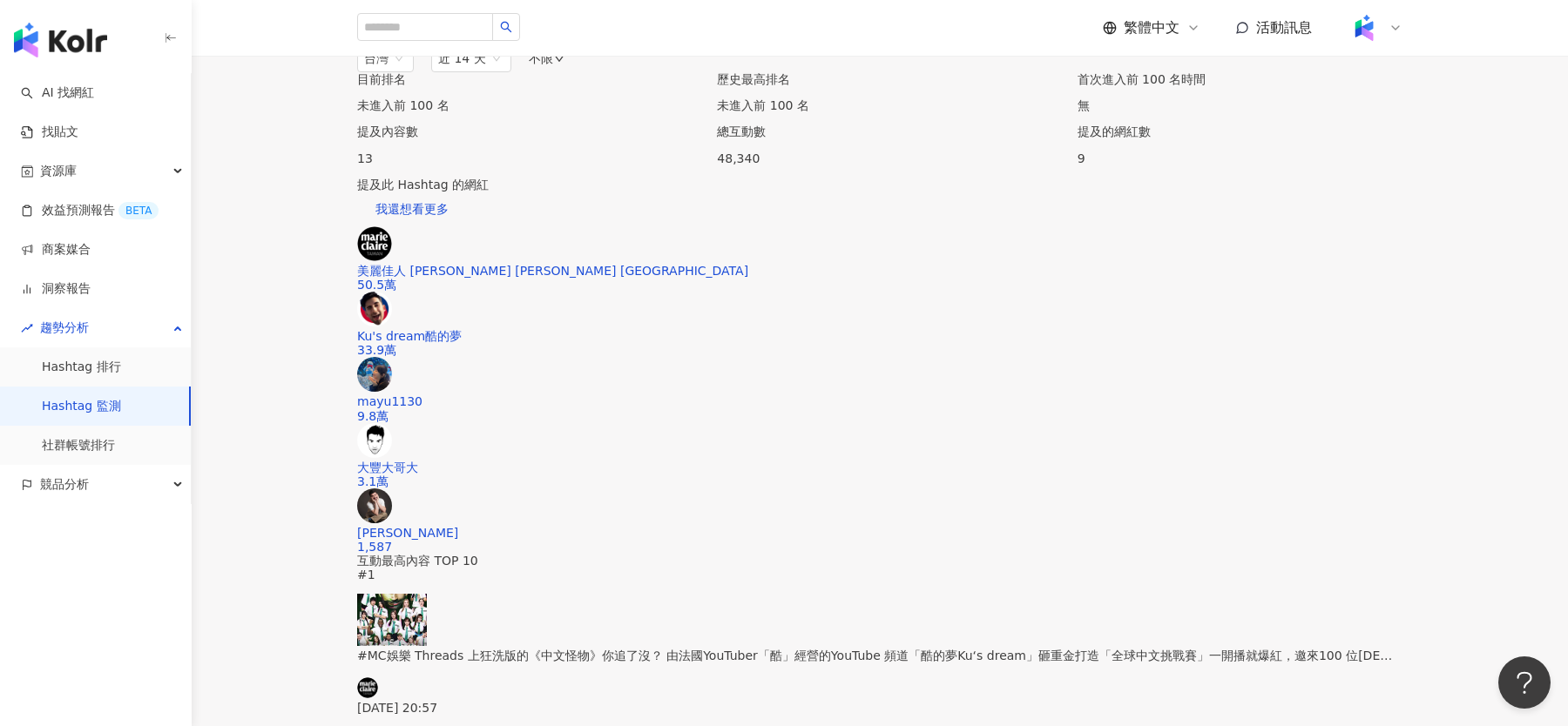
scroll to position [0, 0]
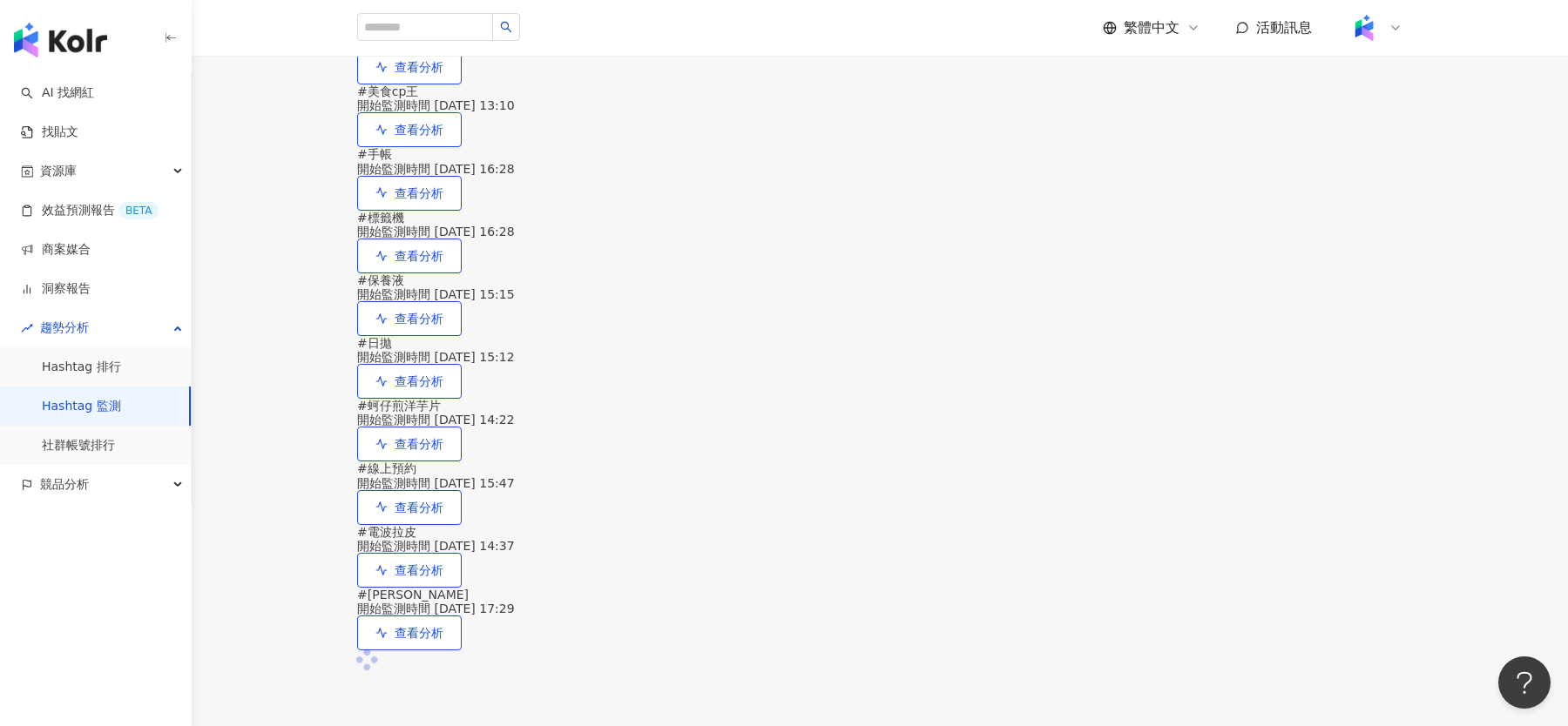
scroll to position [137, 0]
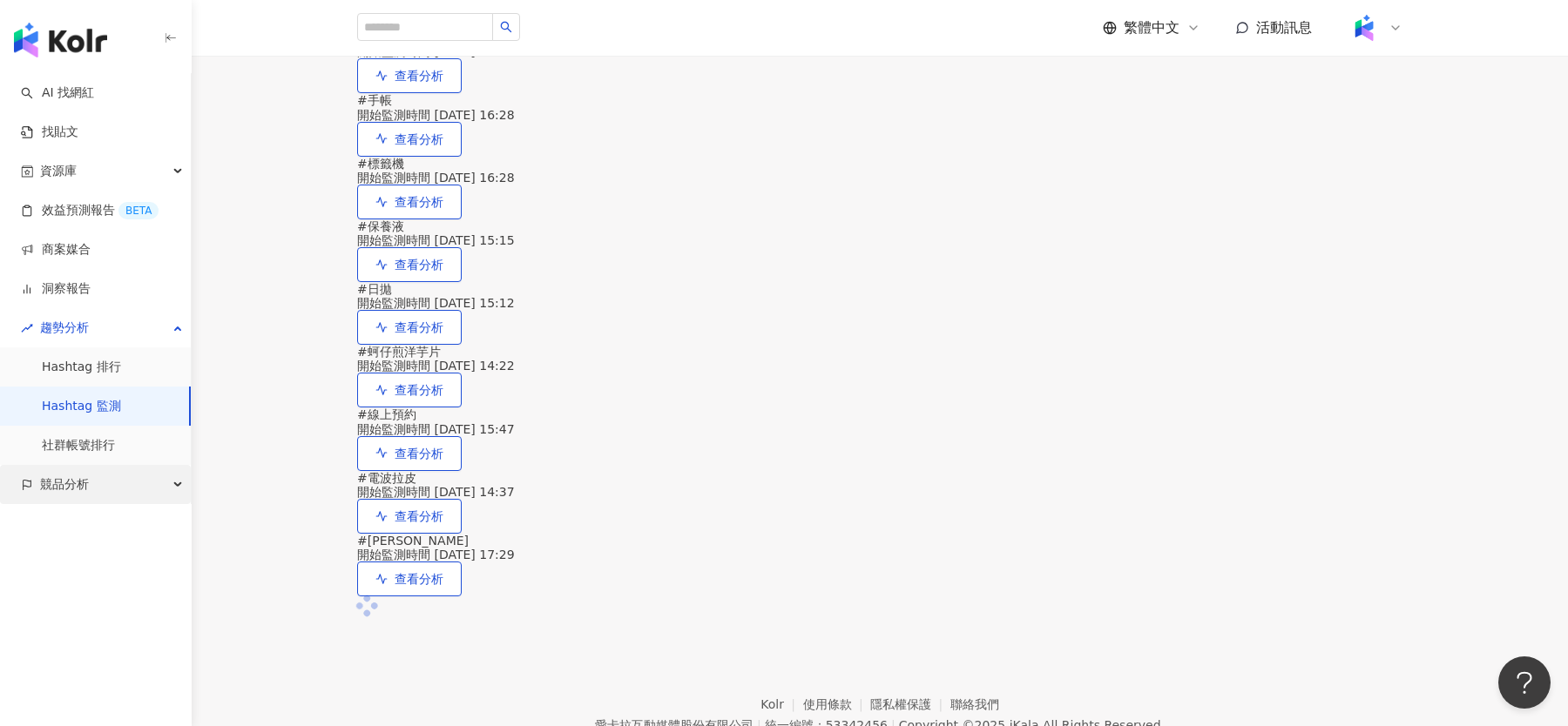
click at [106, 475] on div "競品分析" at bounding box center [95, 485] width 191 height 39
click at [107, 516] on link "品牌帳號分析" at bounding box center [79, 524] width 73 height 17
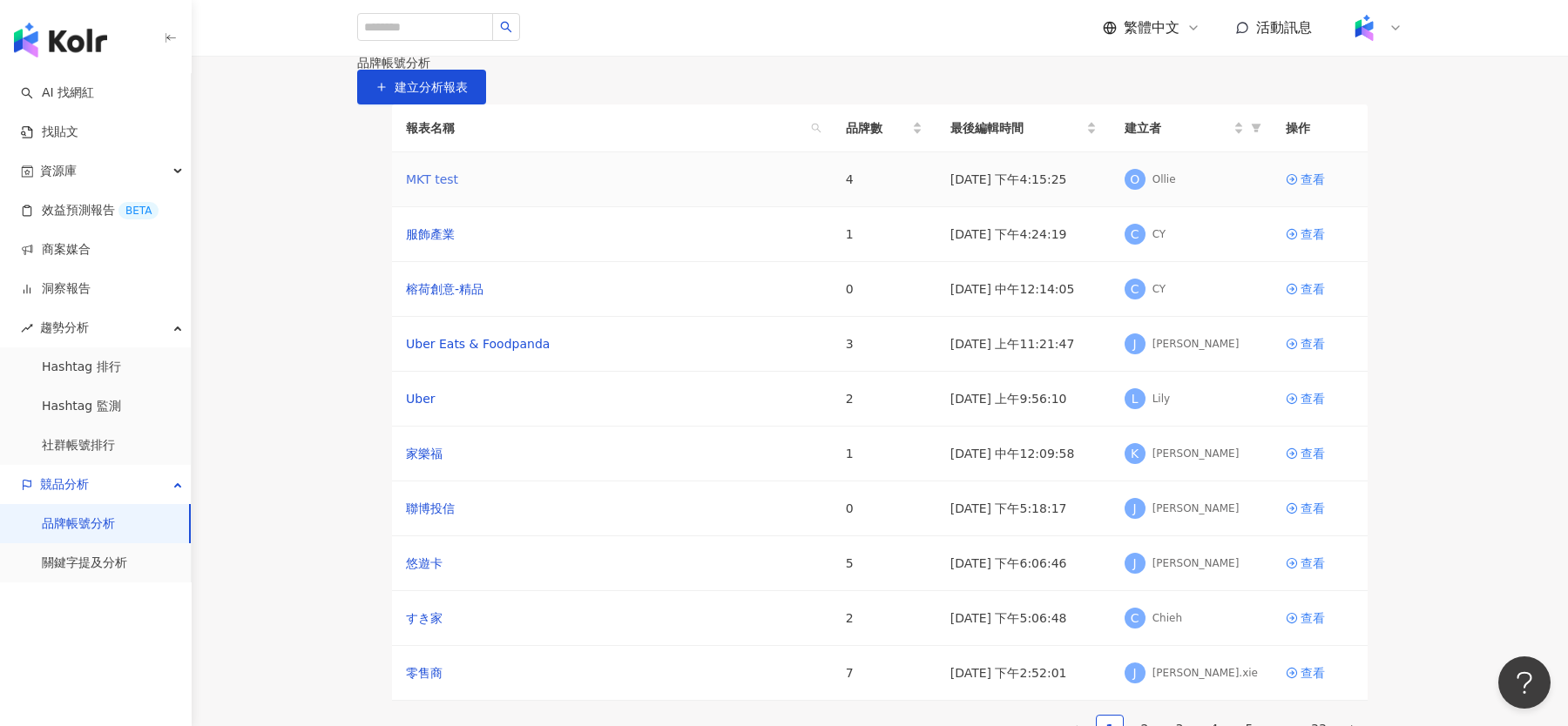
click at [439, 189] on link "MKT test" at bounding box center [432, 179] width 52 height 19
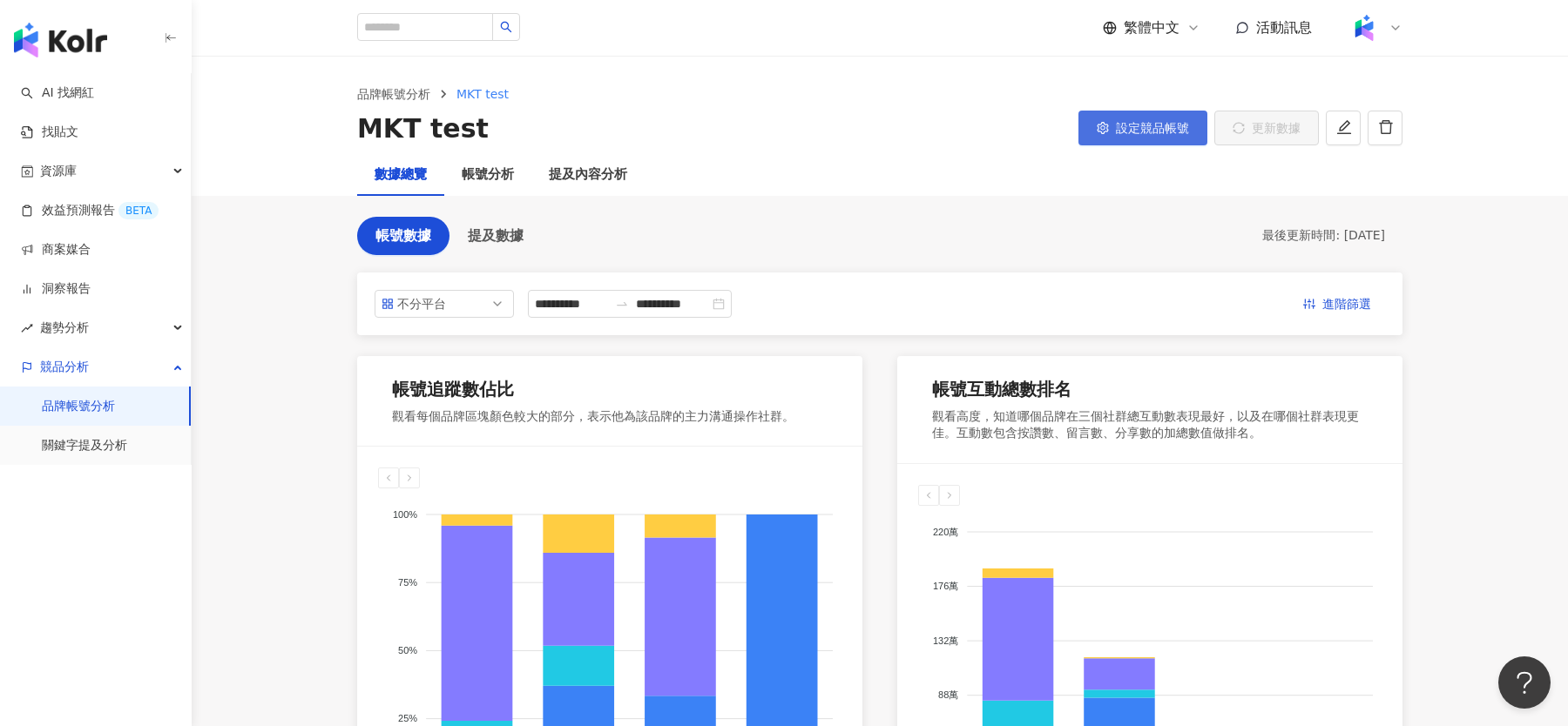
click at [1149, 134] on button "設定競品帳號" at bounding box center [1143, 128] width 129 height 35
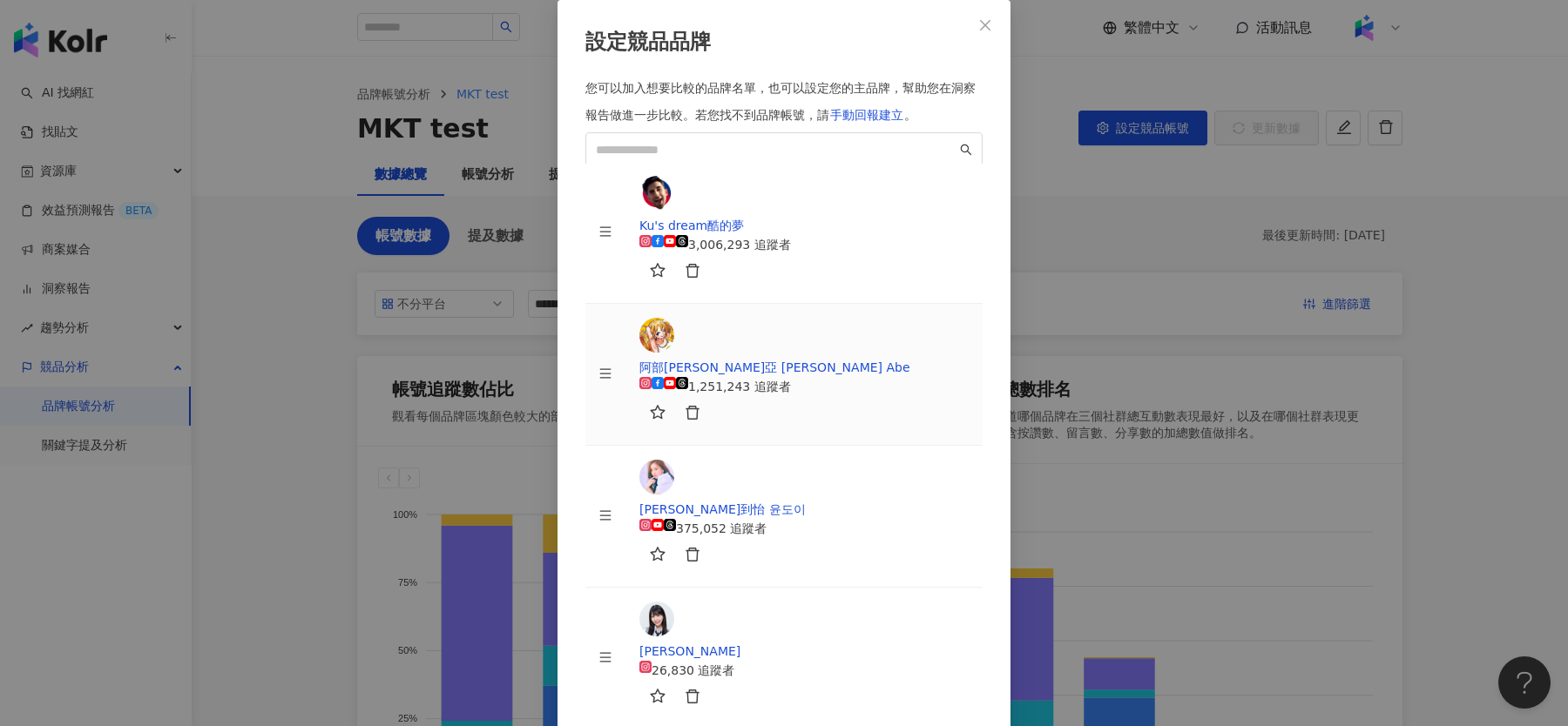
scroll to position [41, 0]
click at [700, 688] on icon "delete" at bounding box center [692, 696] width 16 height 16
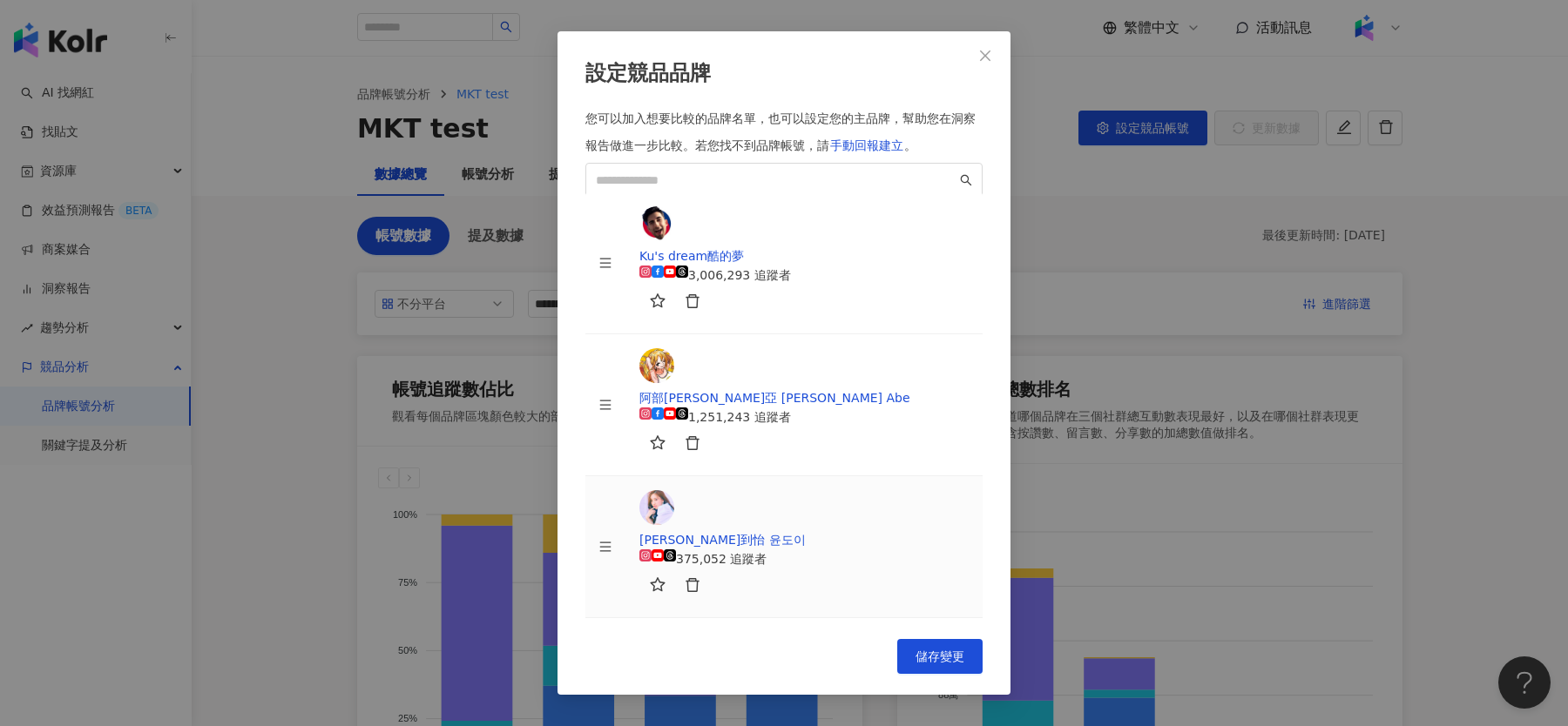
scroll to position [0, 0]
click at [801, 190] on input "search" at bounding box center [776, 180] width 360 height 19
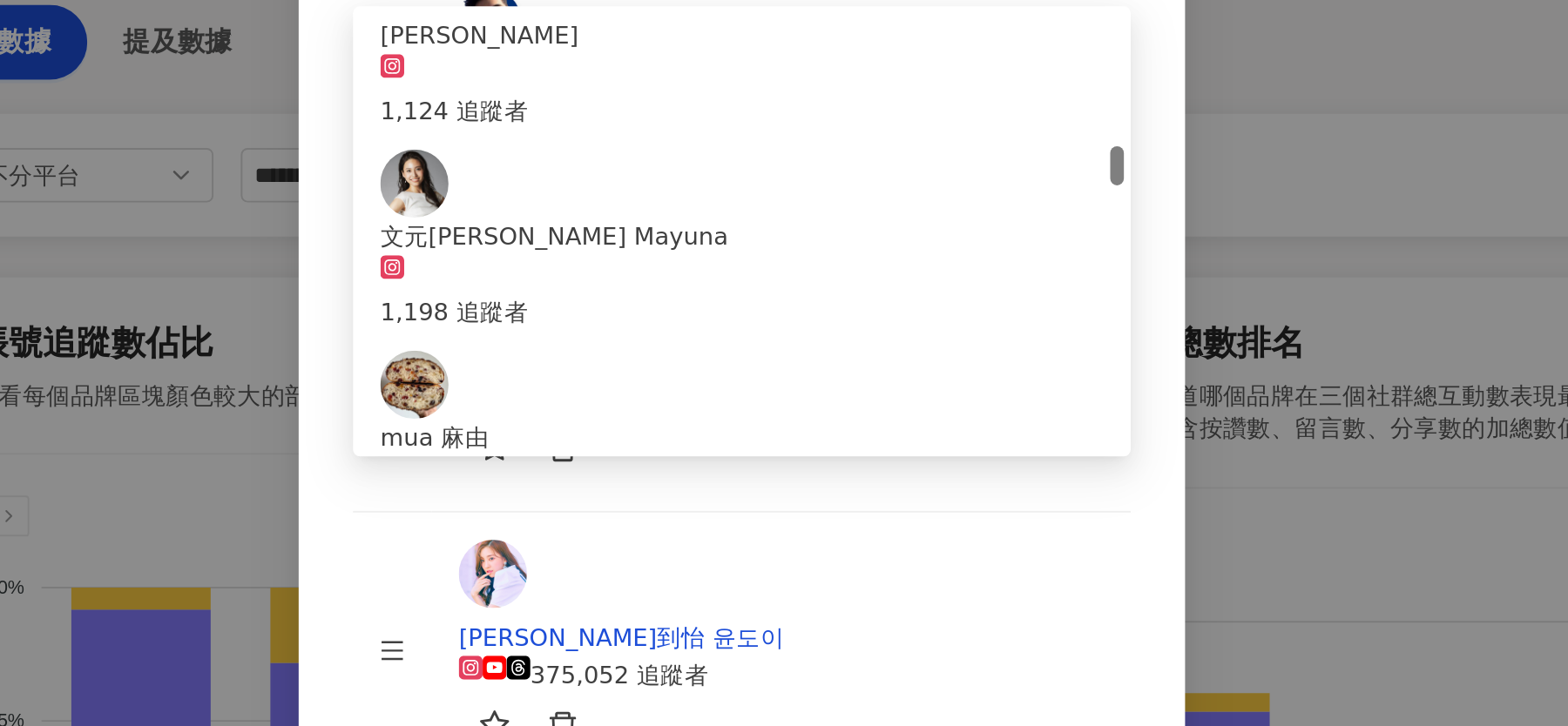
scroll to position [729, 0]
type input "*"
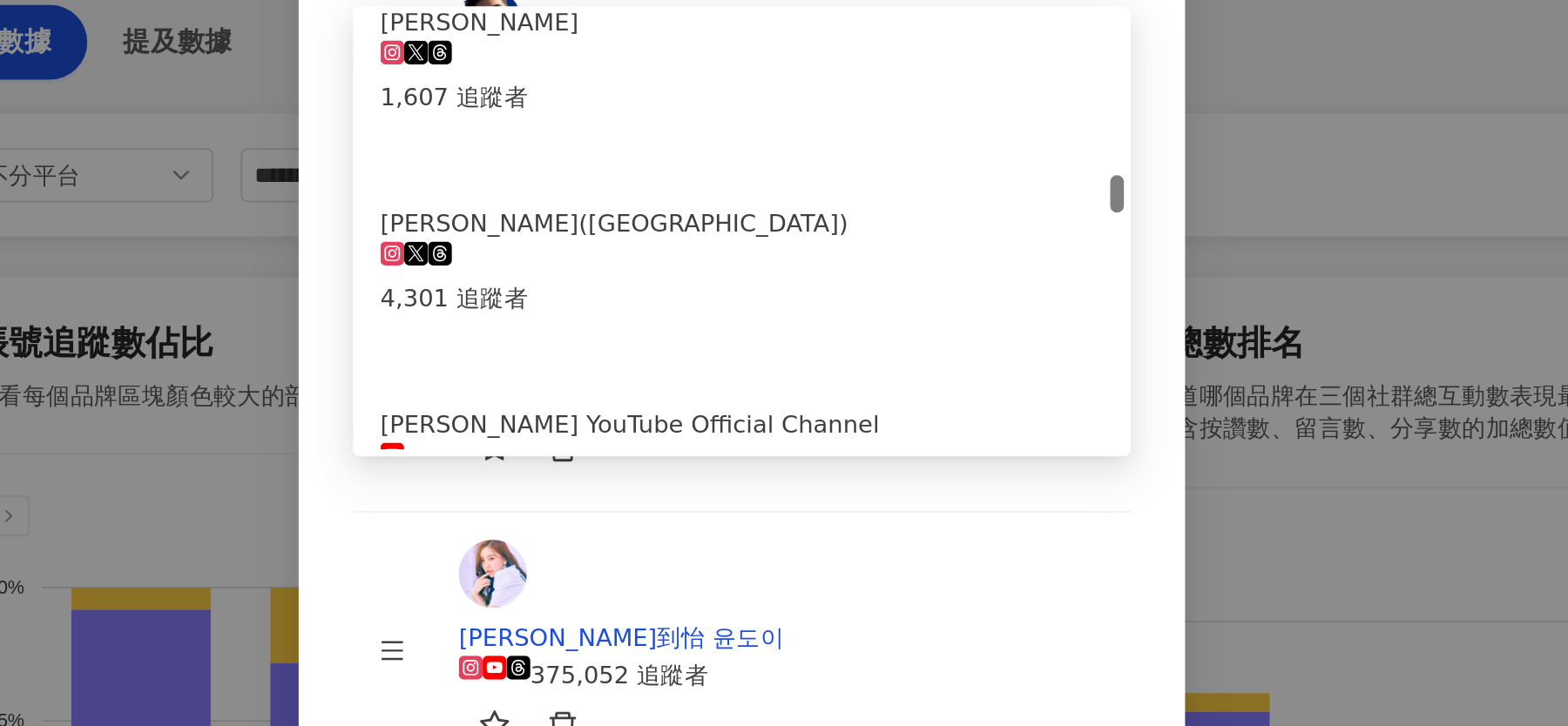
scroll to position [926, 0]
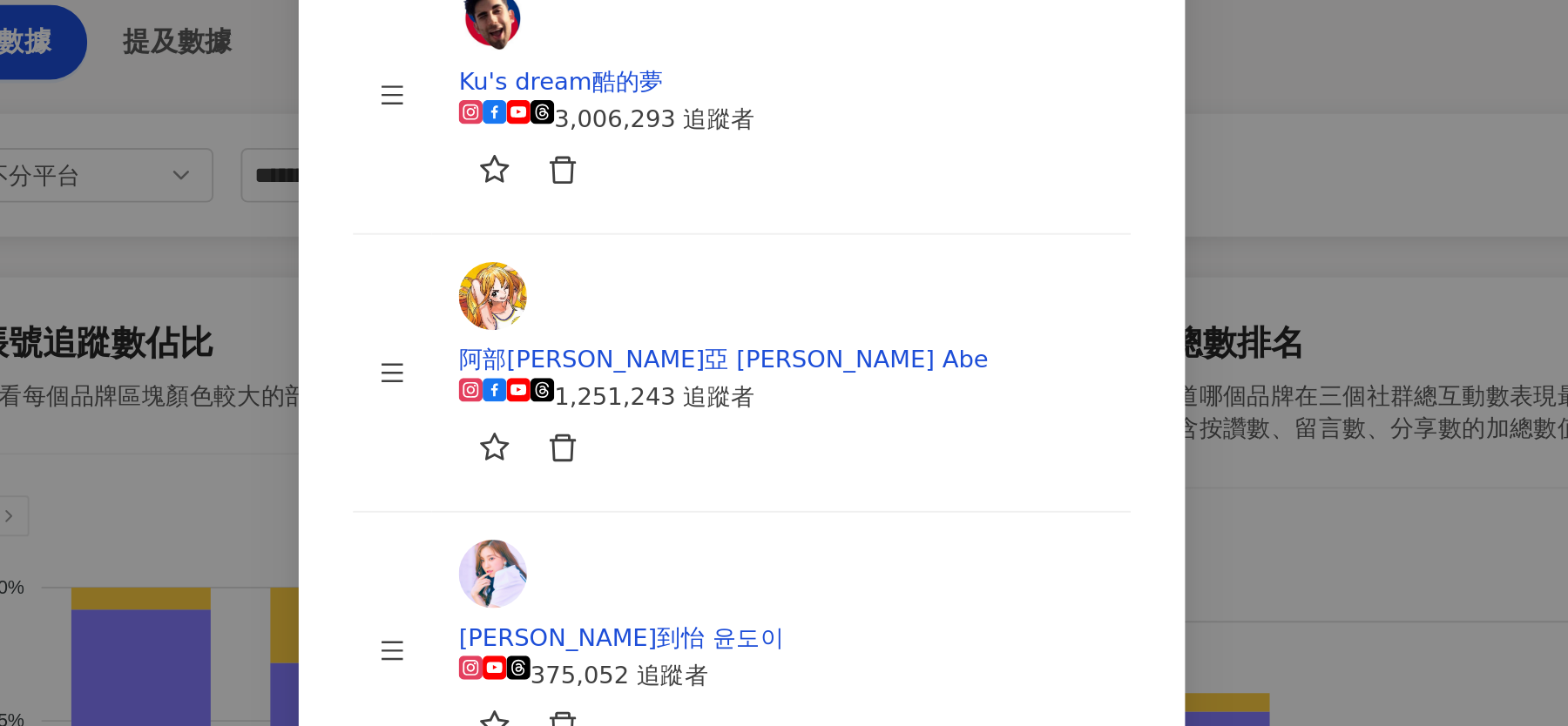
paste input "*****"
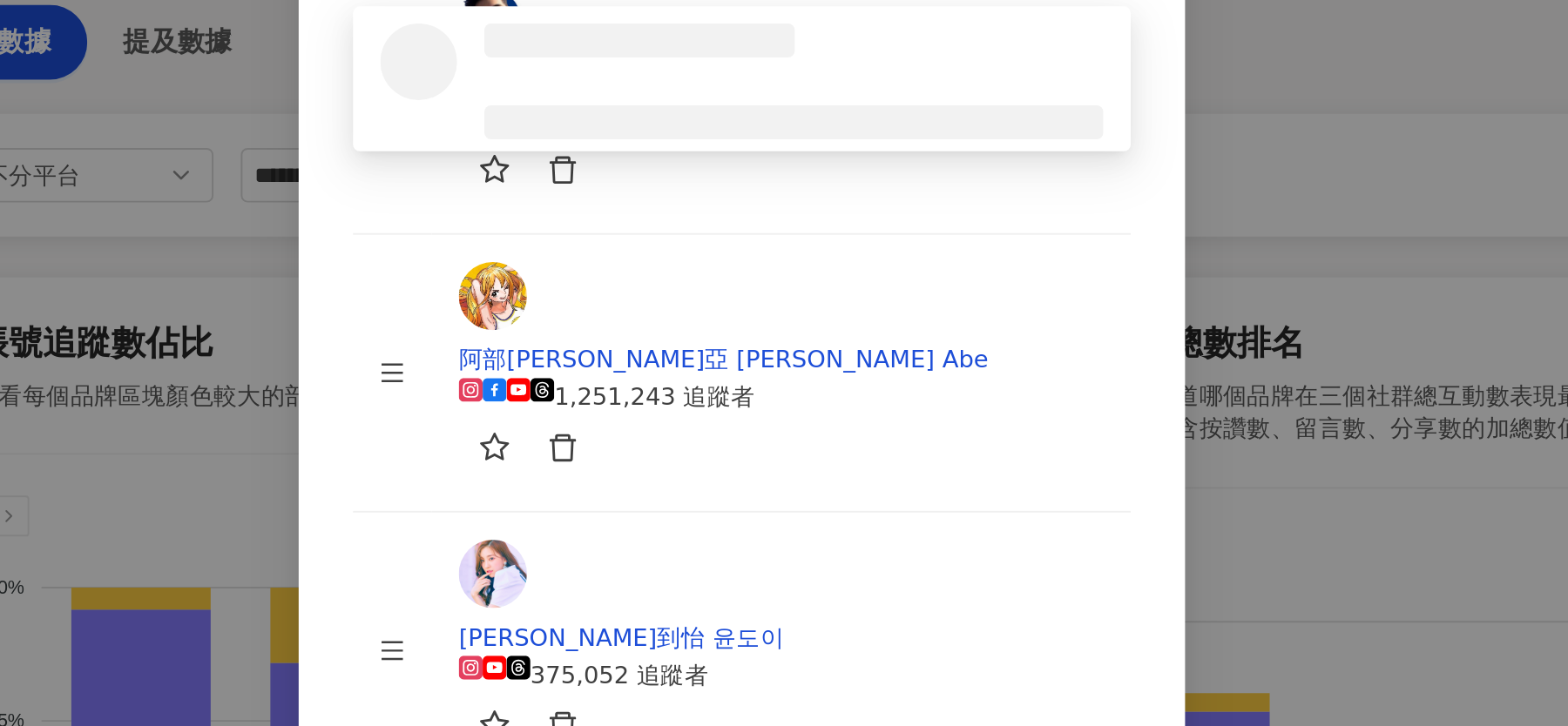
scroll to position [0, 0]
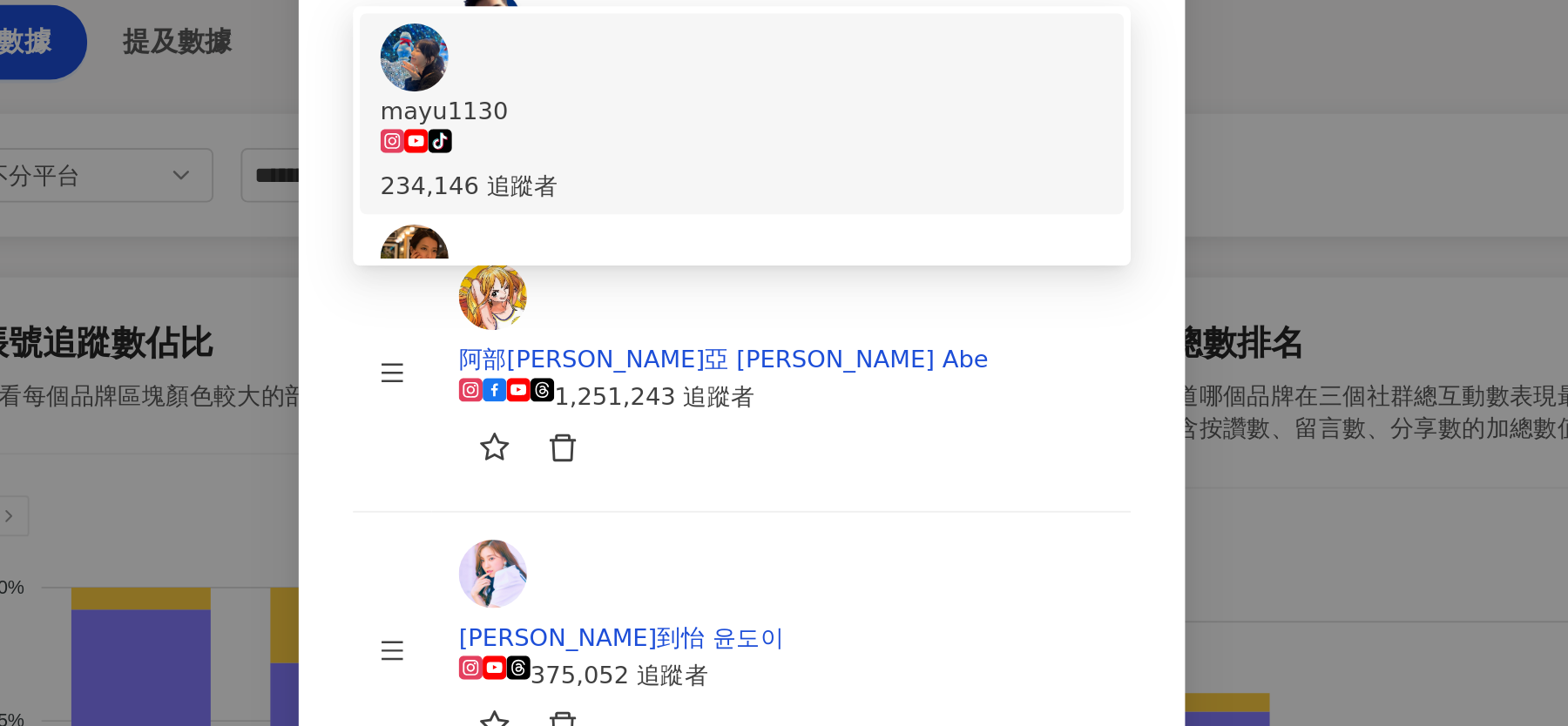
click at [724, 281] on div "mayu1130" at bounding box center [784, 270] width 369 height 19
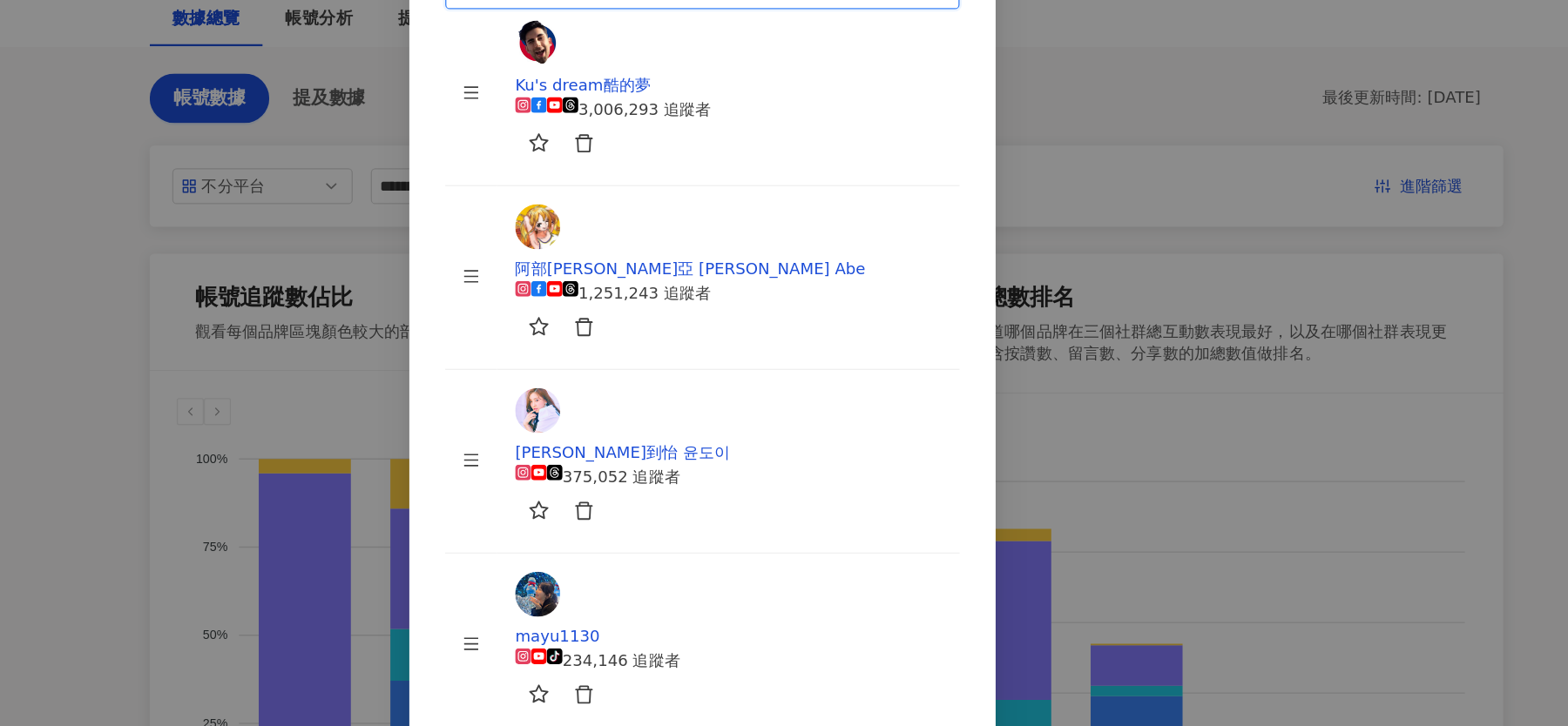
type input "*******"
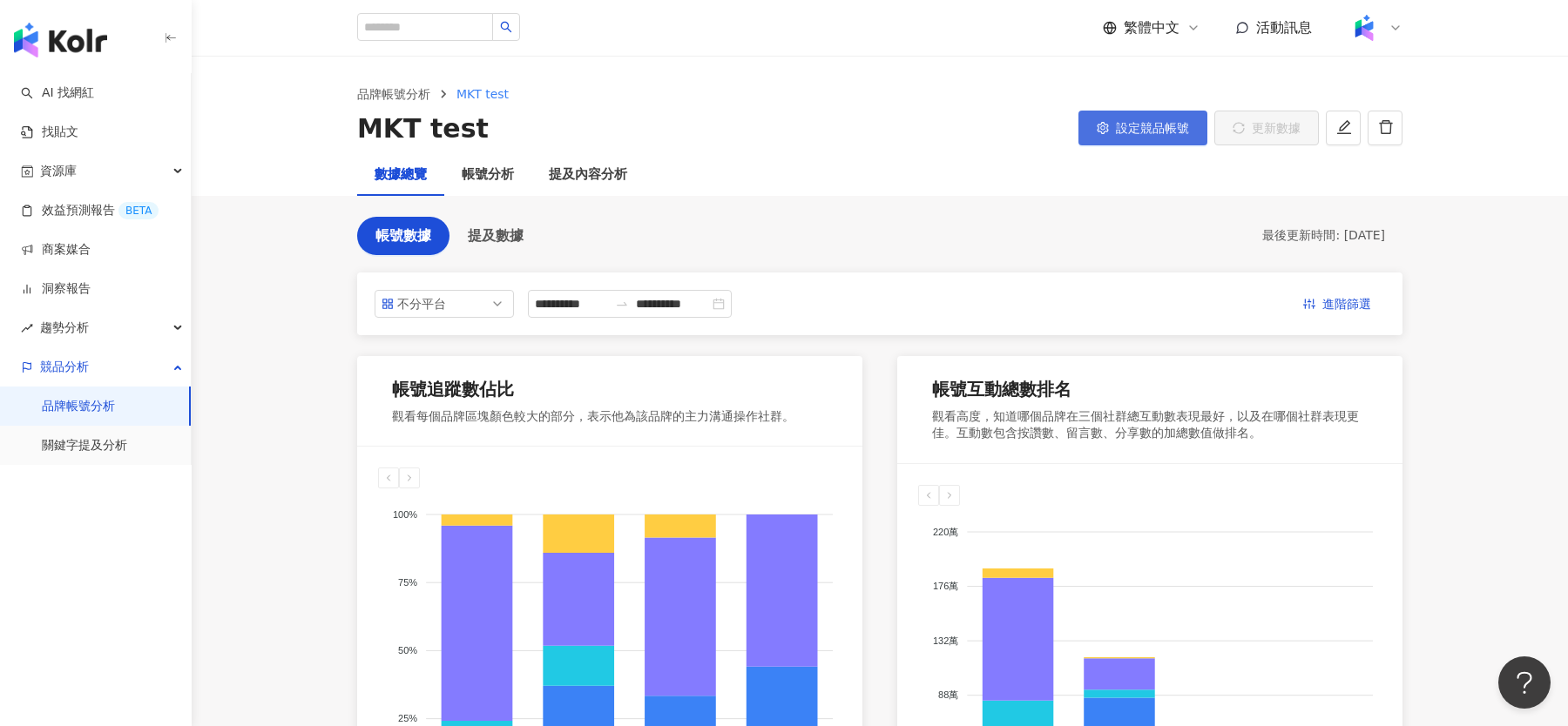
click at [1158, 118] on button "設定競品帳號" at bounding box center [1143, 128] width 129 height 35
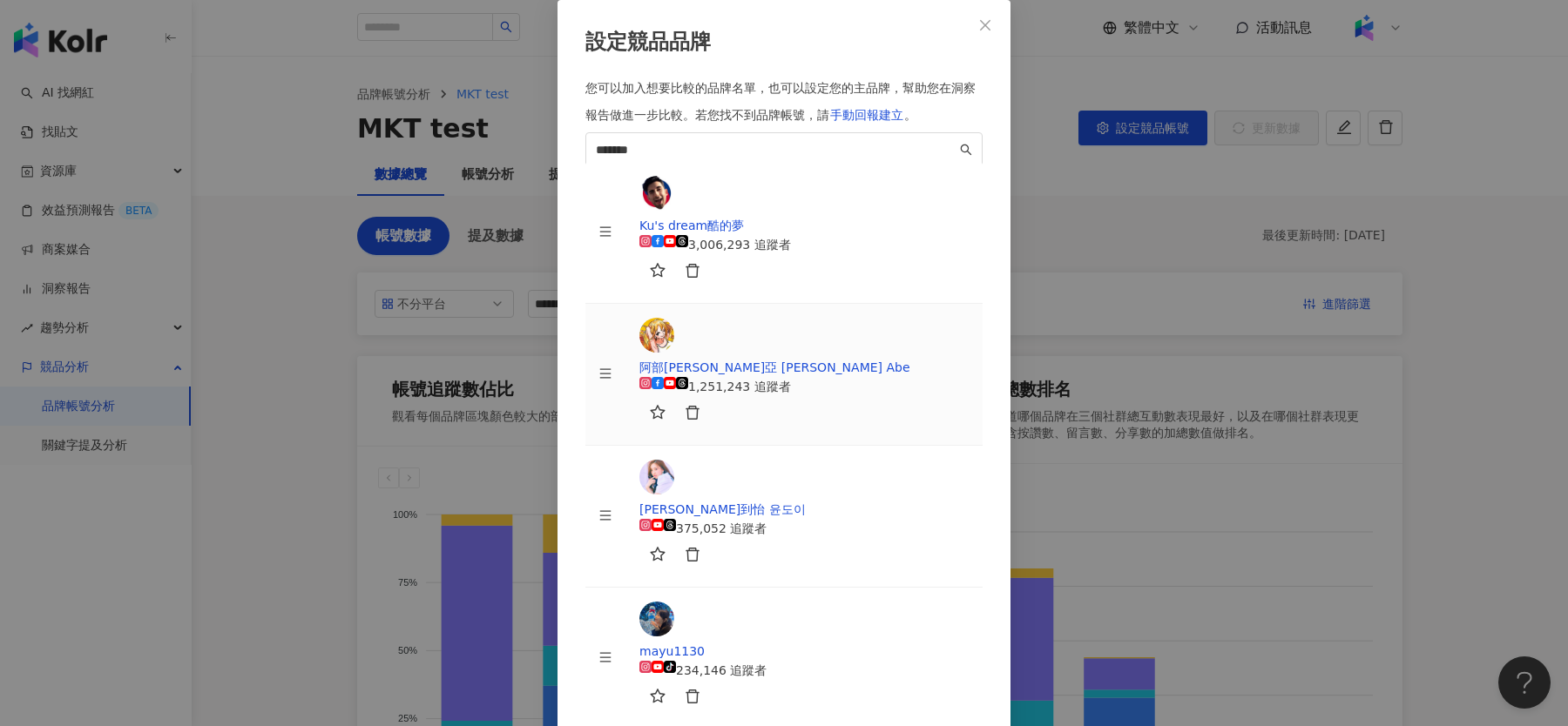
scroll to position [41, 0]
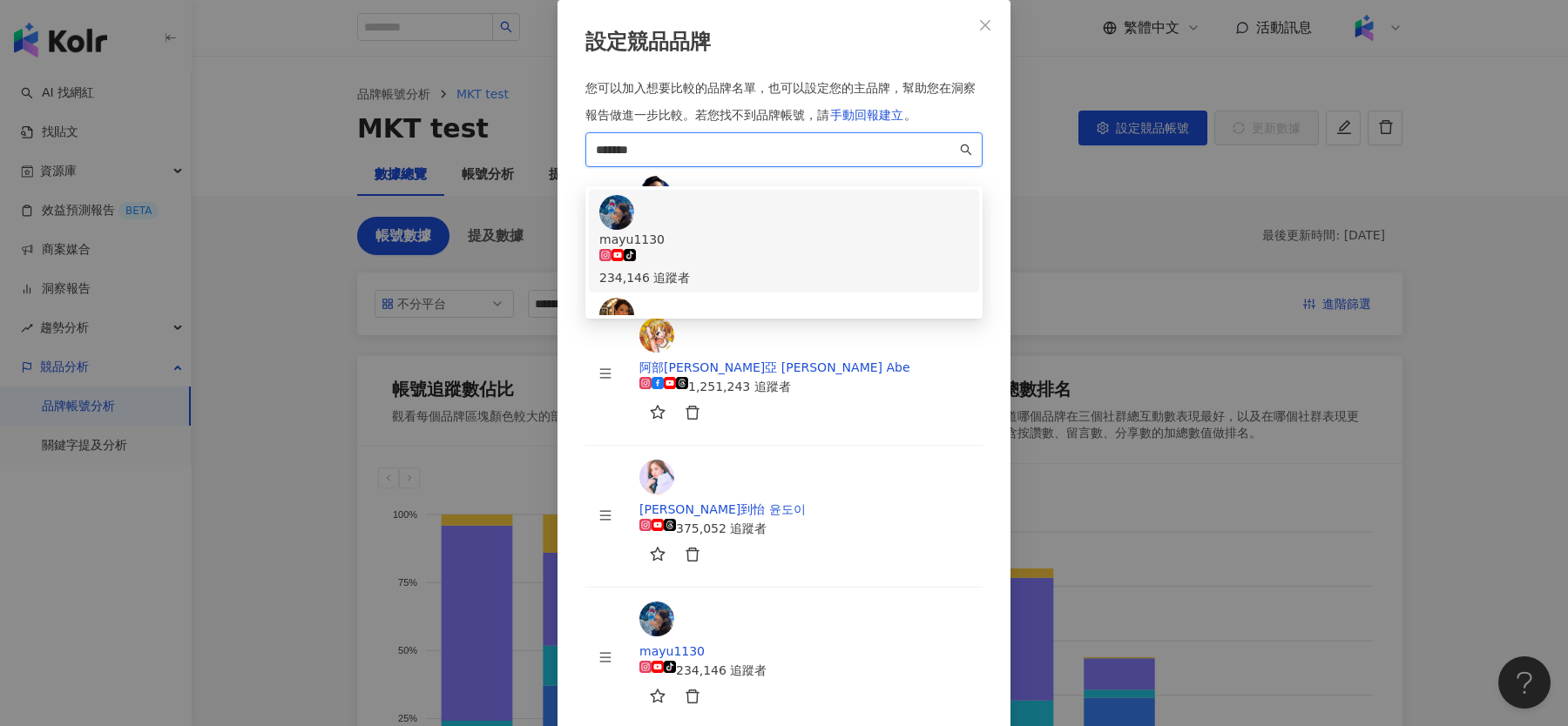
drag, startPoint x: 880, startPoint y: 277, endPoint x: 508, endPoint y: 270, distance: 372.1
click at [508, 270] on div "設定競品品牌 您可以加入想要比較的品牌名單，也可以設定您的主品牌，幫助您在洞察報告做進一步比較。 若您找不到品牌帳號，請 手動回報建立 。 ******* 1…" at bounding box center [784, 363] width 1568 height 726
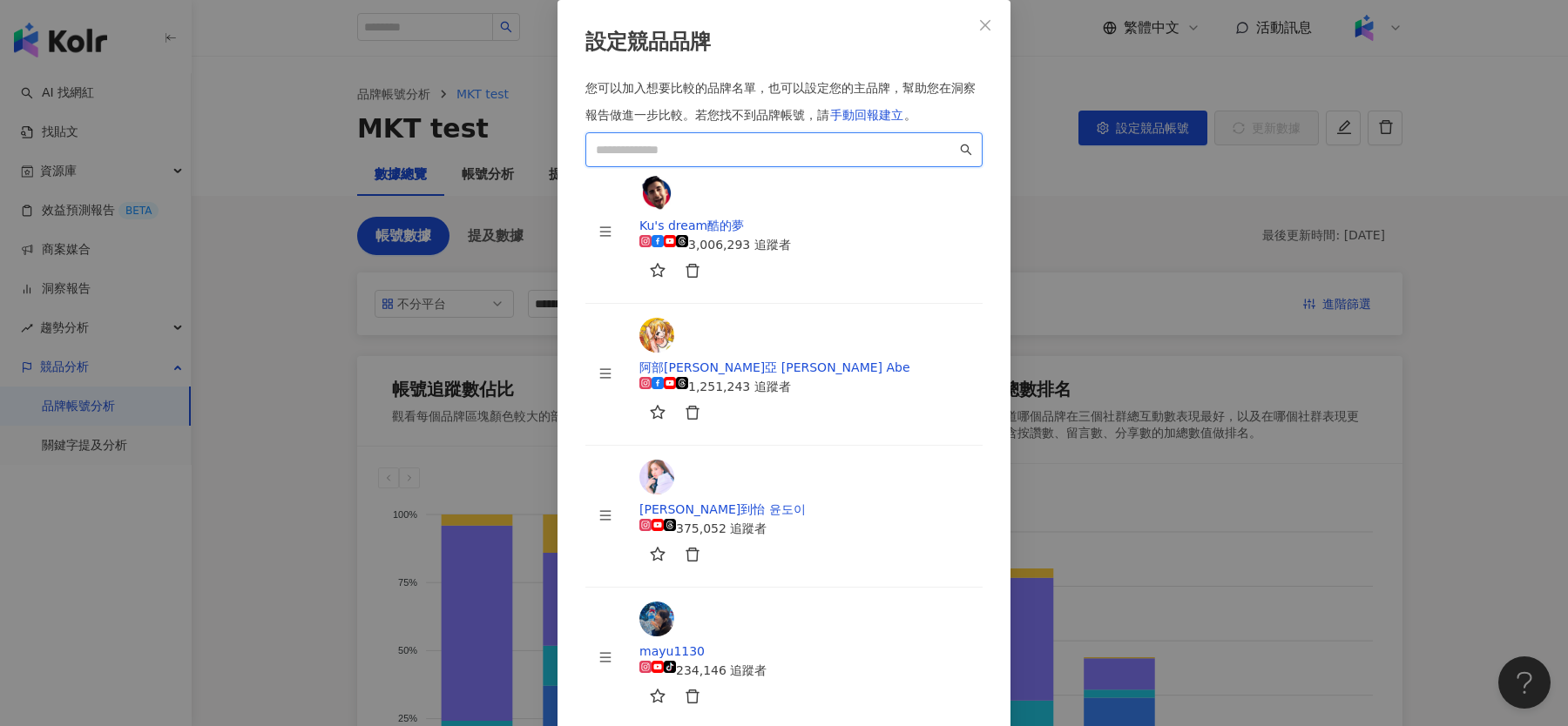
click at [870, 159] on input "search" at bounding box center [776, 149] width 360 height 19
paste input "**********"
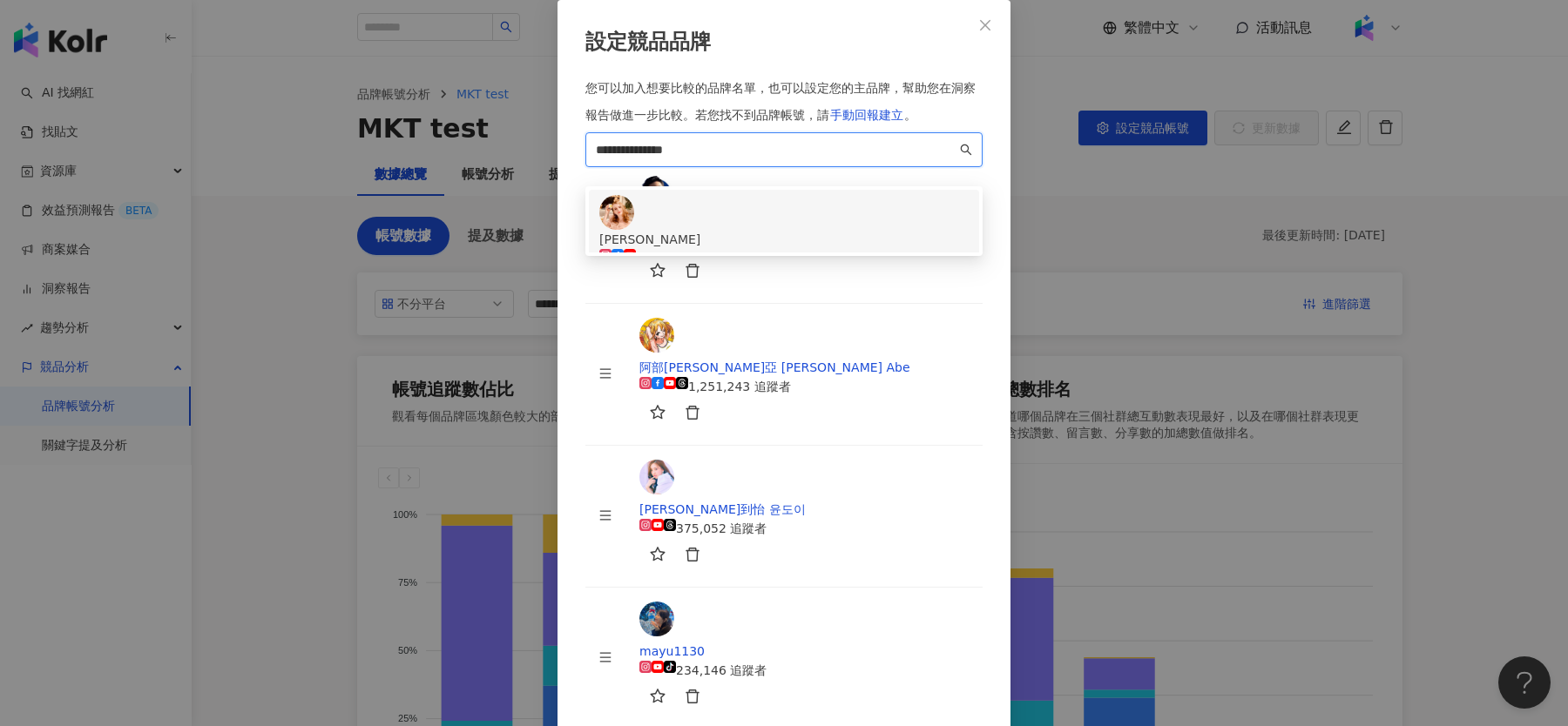
click at [820, 287] on div "波蘭Anna 195,609 追蹤者" at bounding box center [784, 241] width 369 height 92
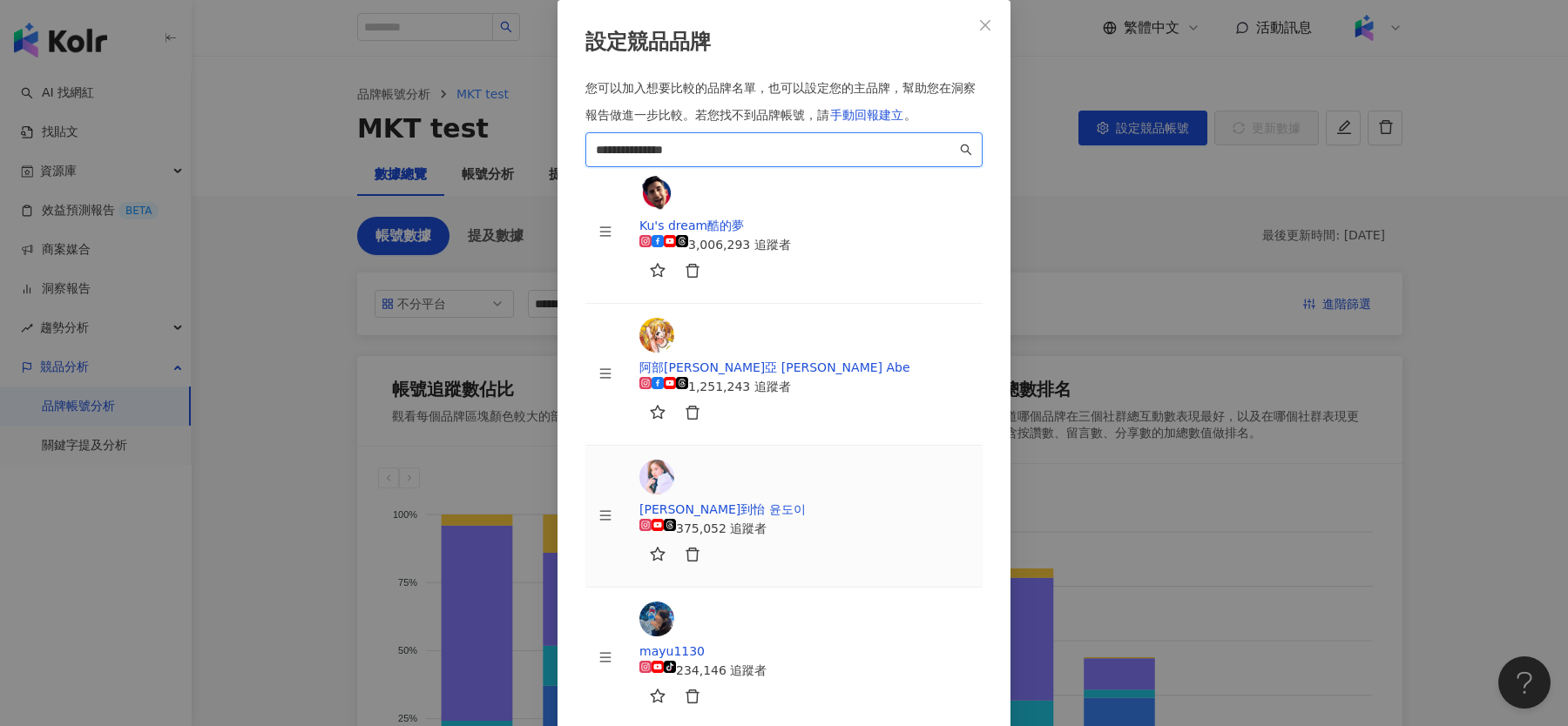
scroll to position [110, 0]
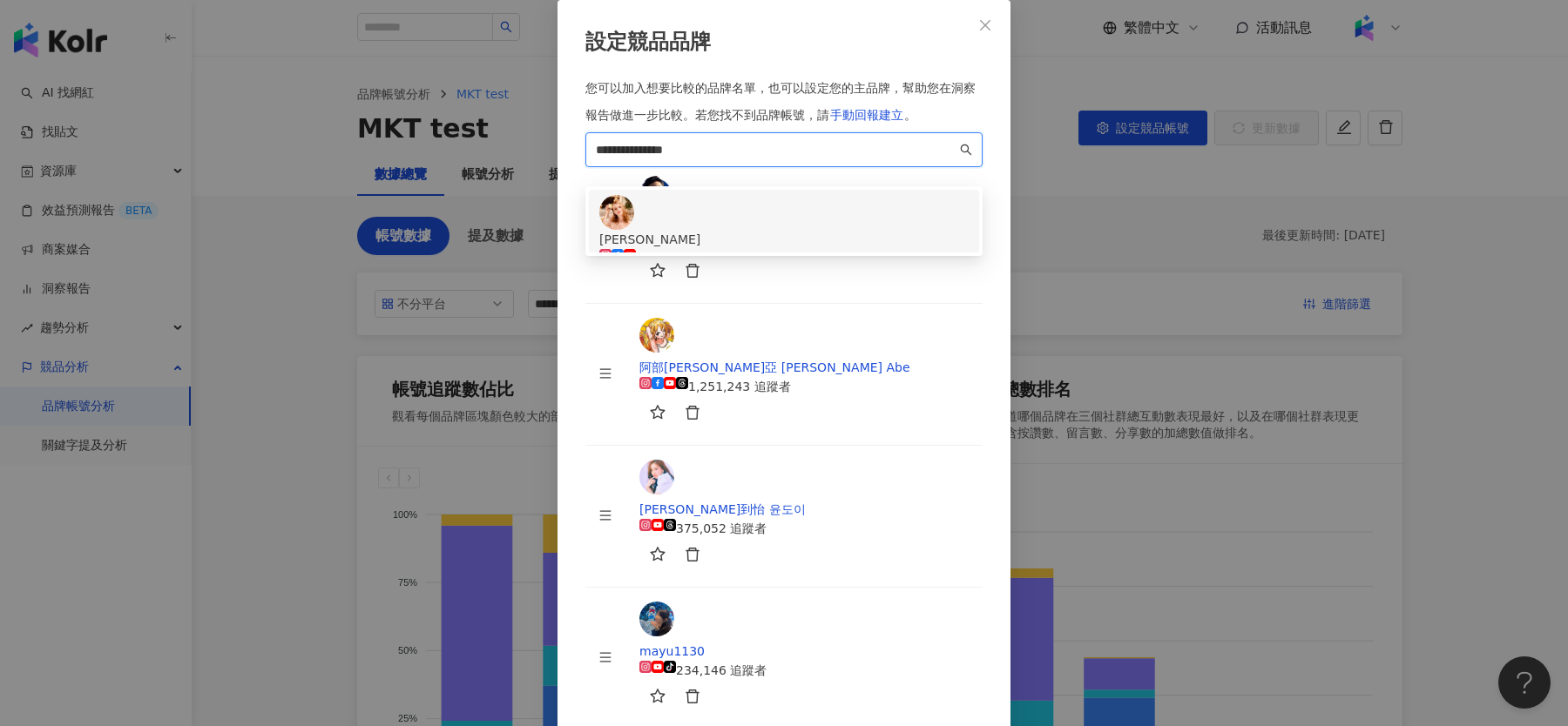
click at [712, 167] on span "**********" at bounding box center [784, 149] width 397 height 35
drag, startPoint x: 716, startPoint y: 274, endPoint x: 504, endPoint y: 270, distance: 212.0
click at [504, 274] on div "**********" at bounding box center [784, 363] width 1568 height 726
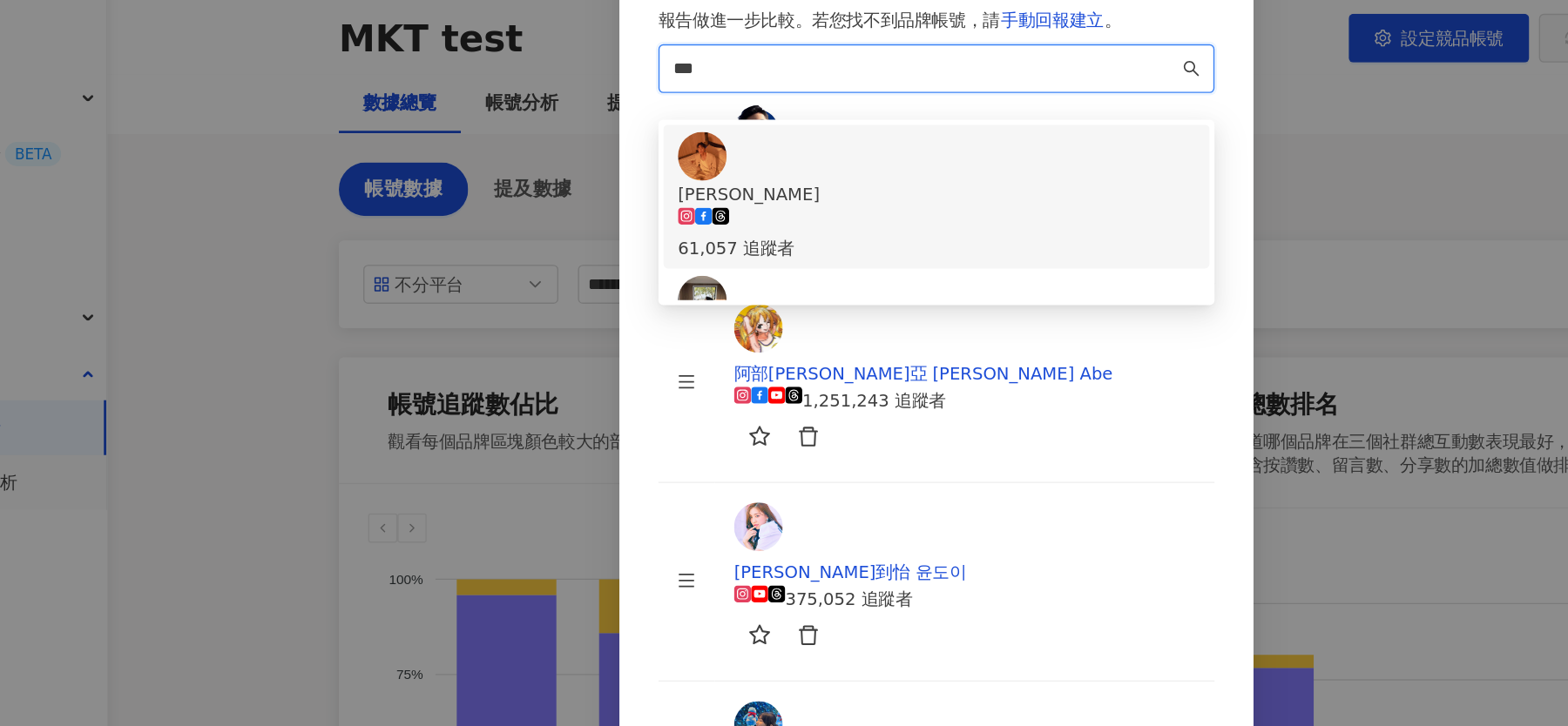
click at [750, 249] on div "金炳秀" at bounding box center [784, 239] width 369 height 19
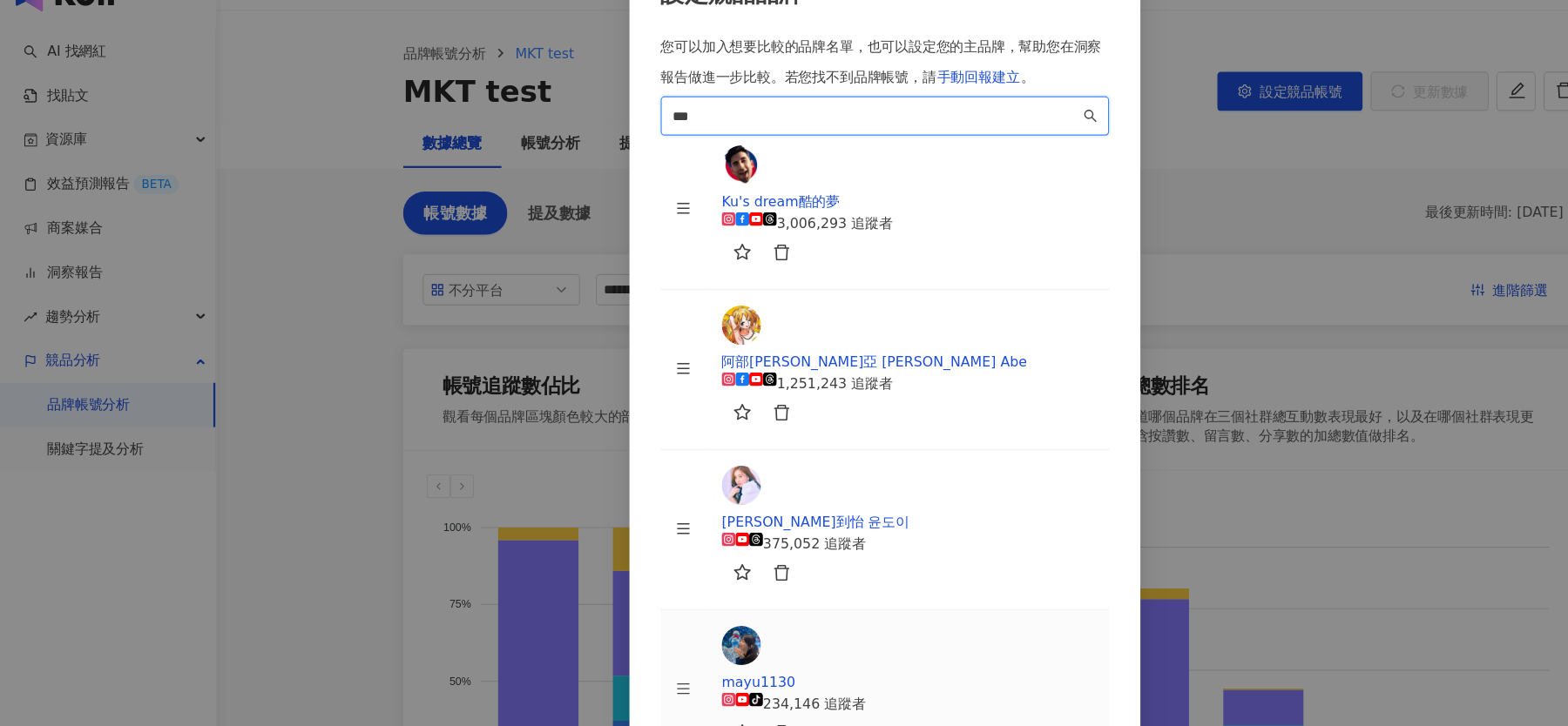
scroll to position [178, 0]
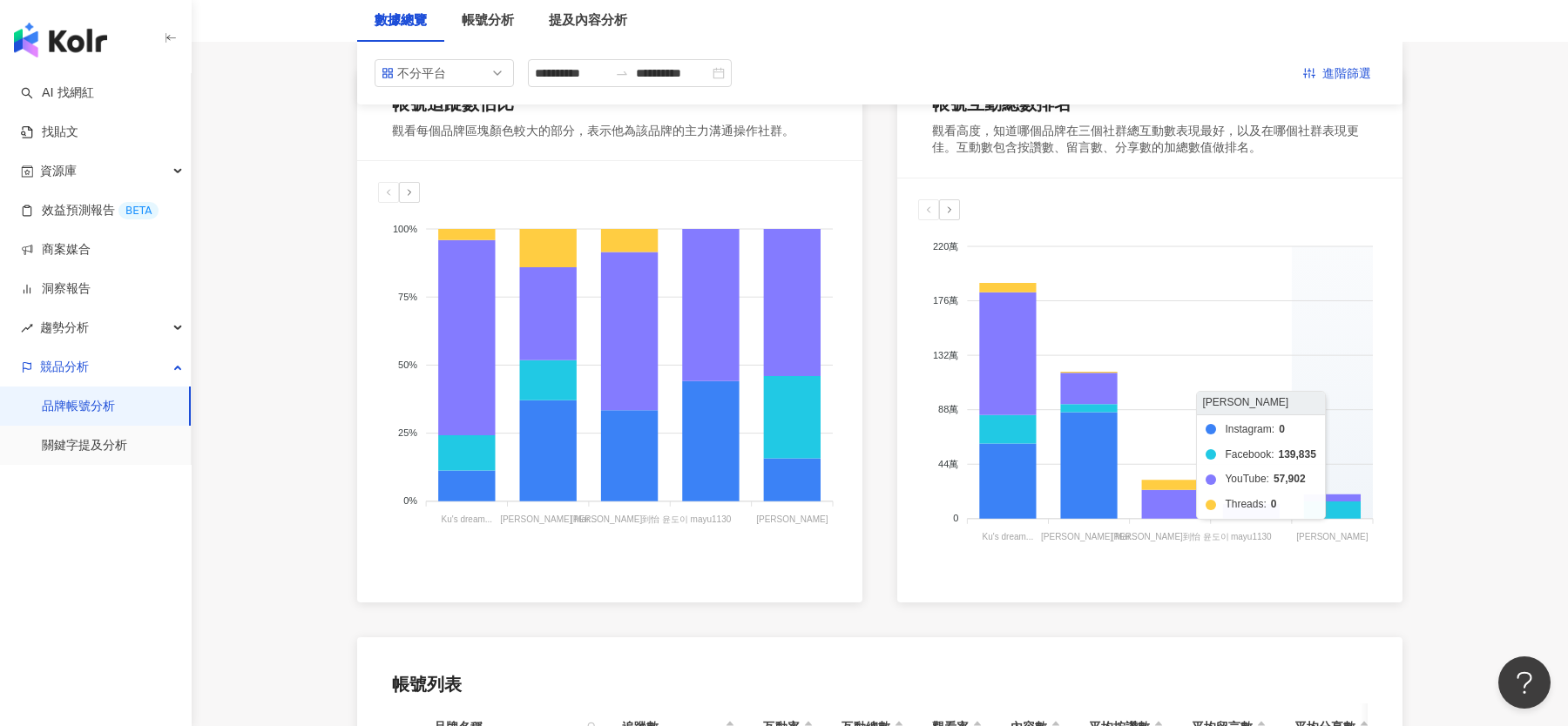
scroll to position [237, 0]
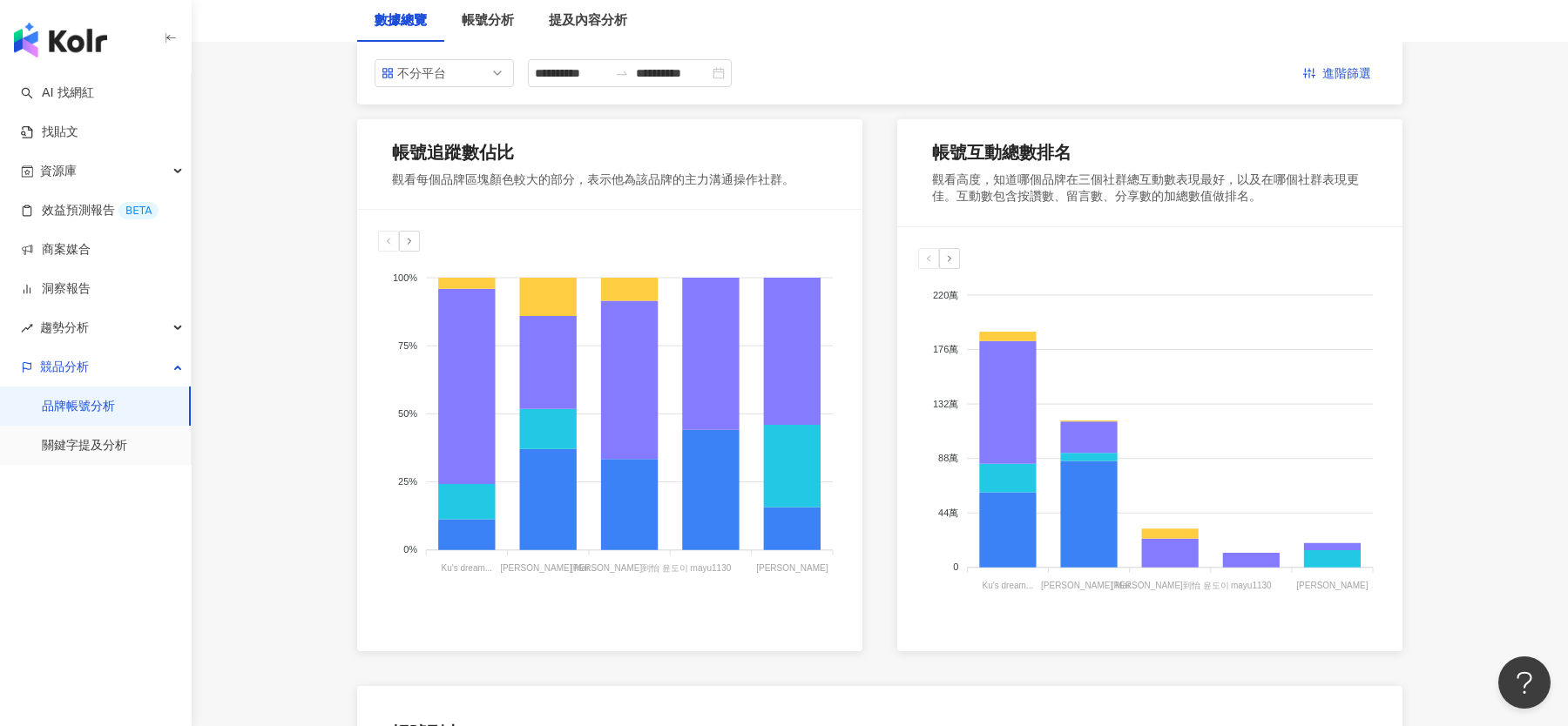
click at [1419, 301] on div "**********" at bounding box center [879, 679] width 1115 height 1397
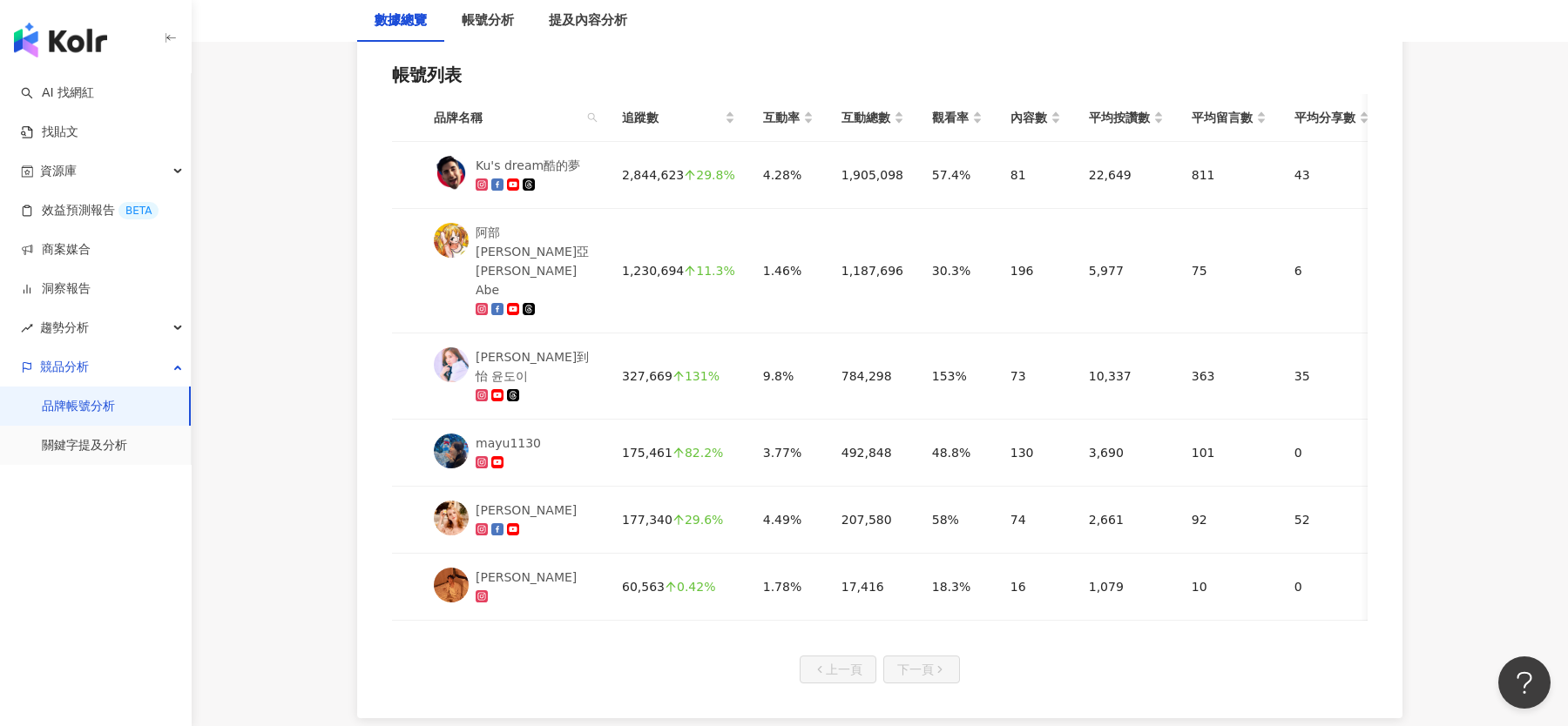
scroll to position [900, 0]
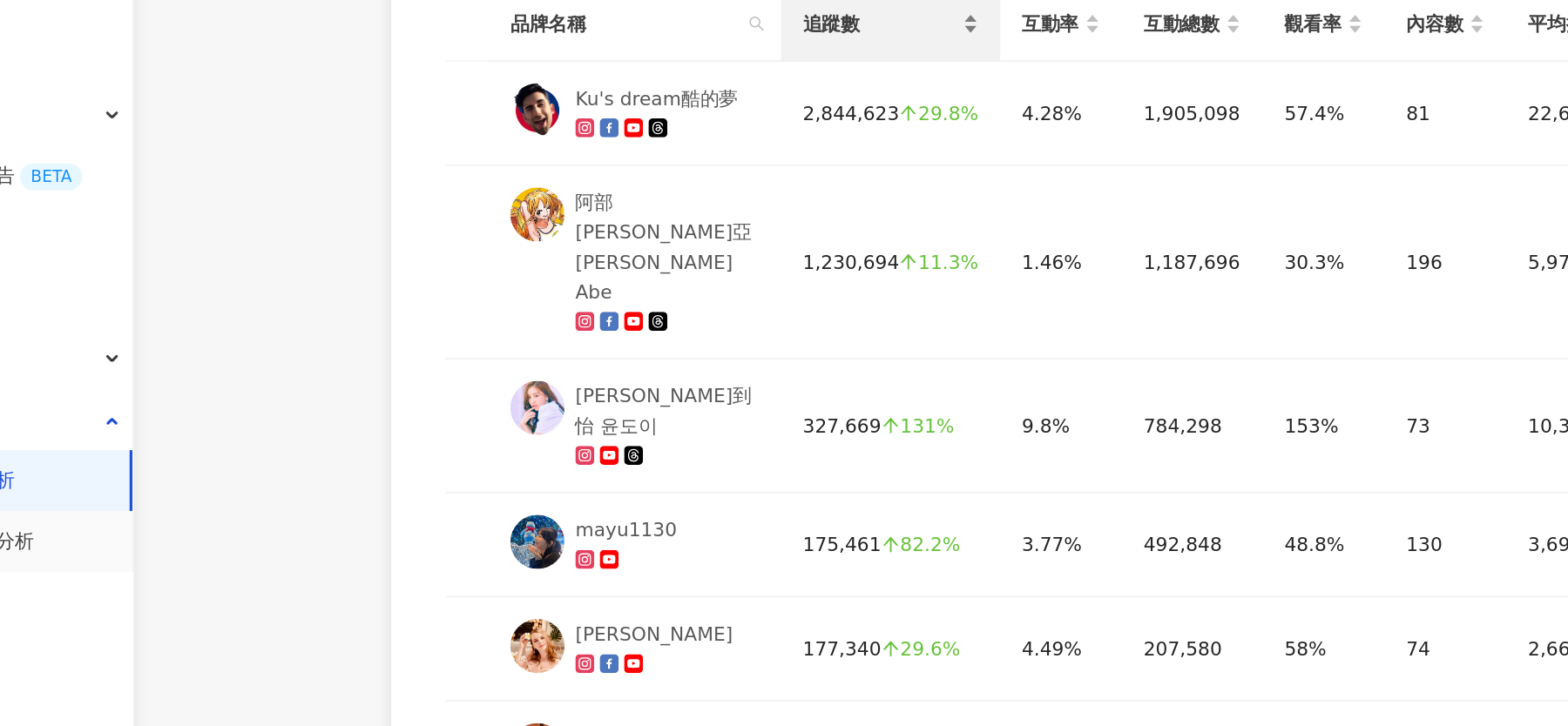
click at [701, 103] on span "追蹤數" at bounding box center [671, 112] width 99 height 19
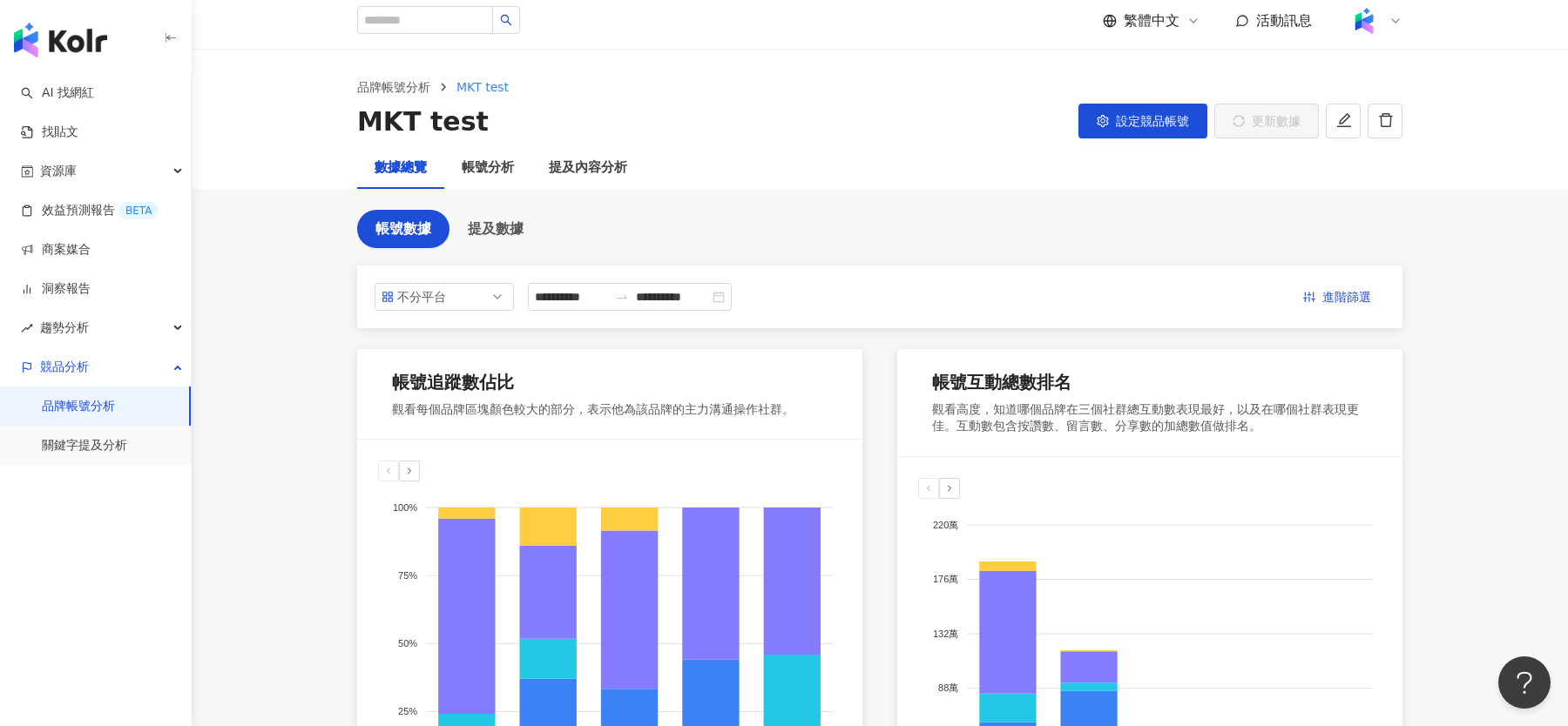
scroll to position [0, 0]
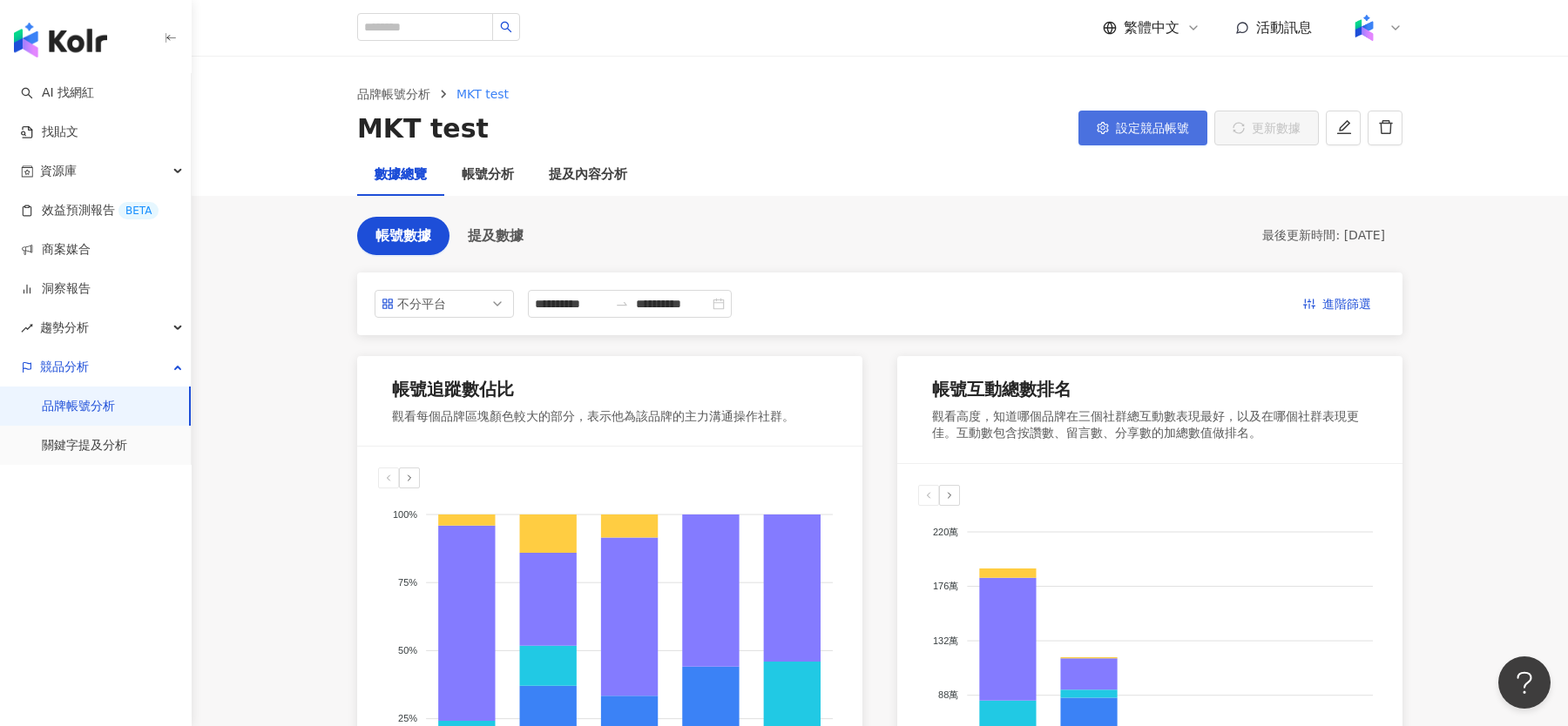
click at [1140, 145] on button "設定競品帳號" at bounding box center [1143, 128] width 129 height 35
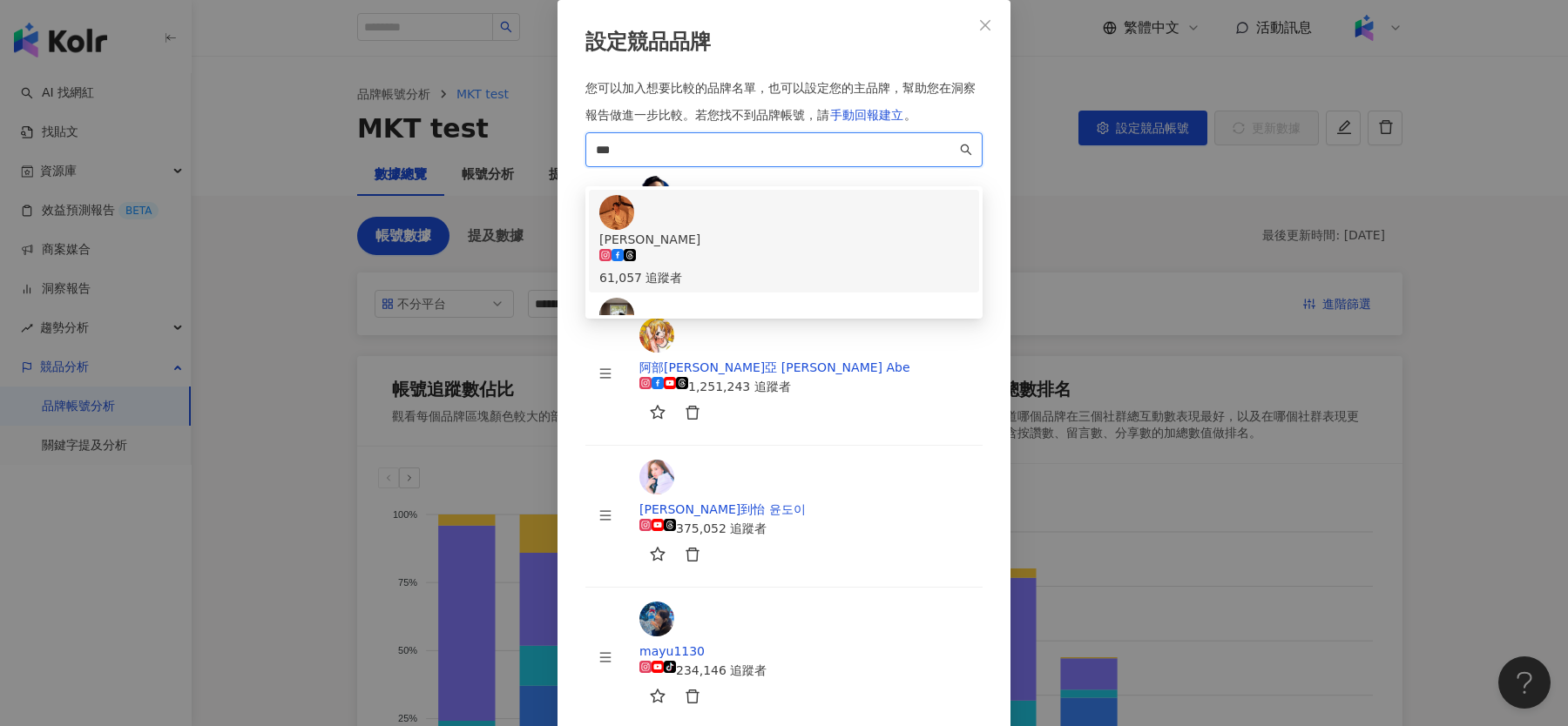
drag, startPoint x: 765, startPoint y: 266, endPoint x: 488, endPoint y: 271, distance: 277.0
click at [488, 271] on div "設定競品品牌 您可以加入想要比較的品牌名單，也可以設定您的主品牌，幫助您在洞察報告做進一步比較。 若您找不到品牌帳號，請 手動回報建立 。 *** 5c2ce…" at bounding box center [784, 363] width 1568 height 726
paste input "*******"
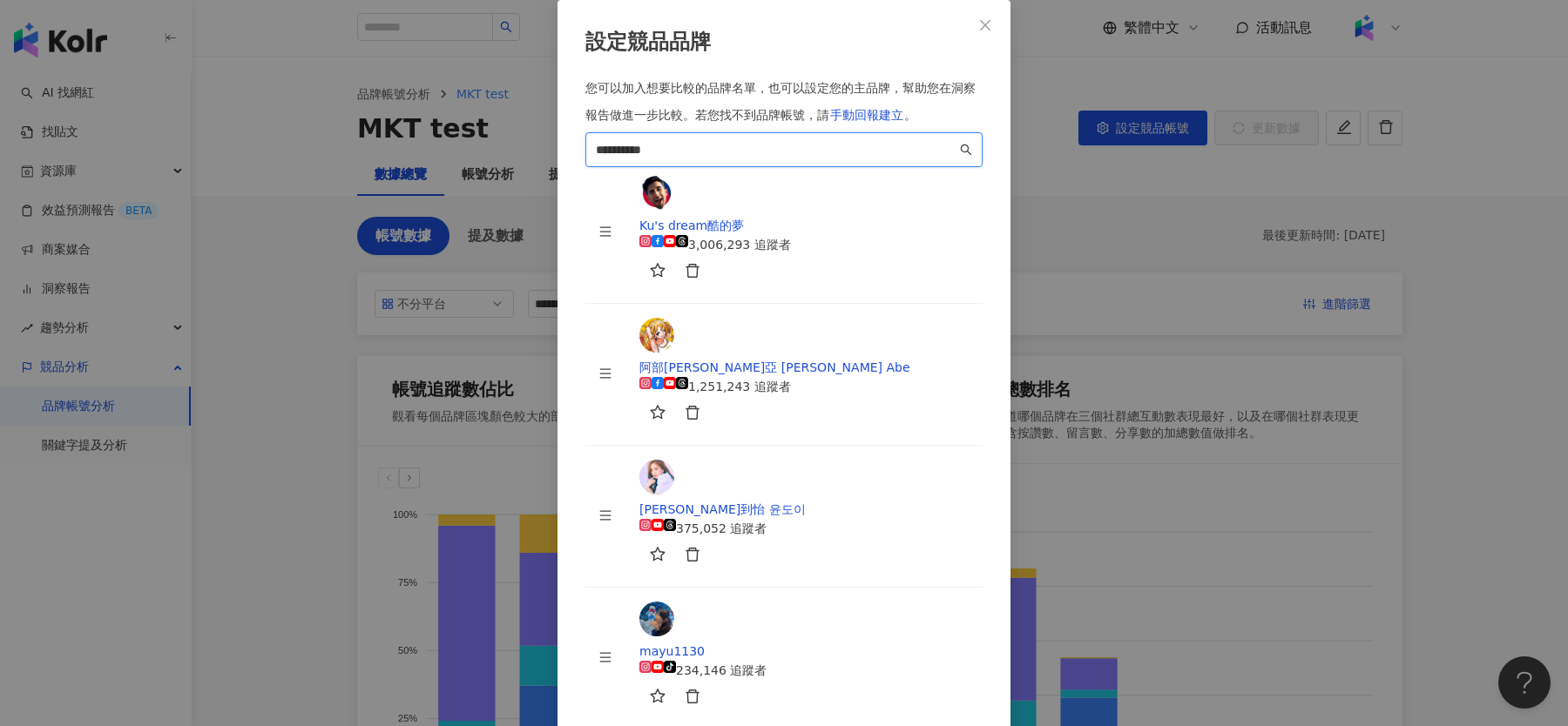
click at [733, 159] on input "**********" at bounding box center [776, 149] width 360 height 19
paste input "*****"
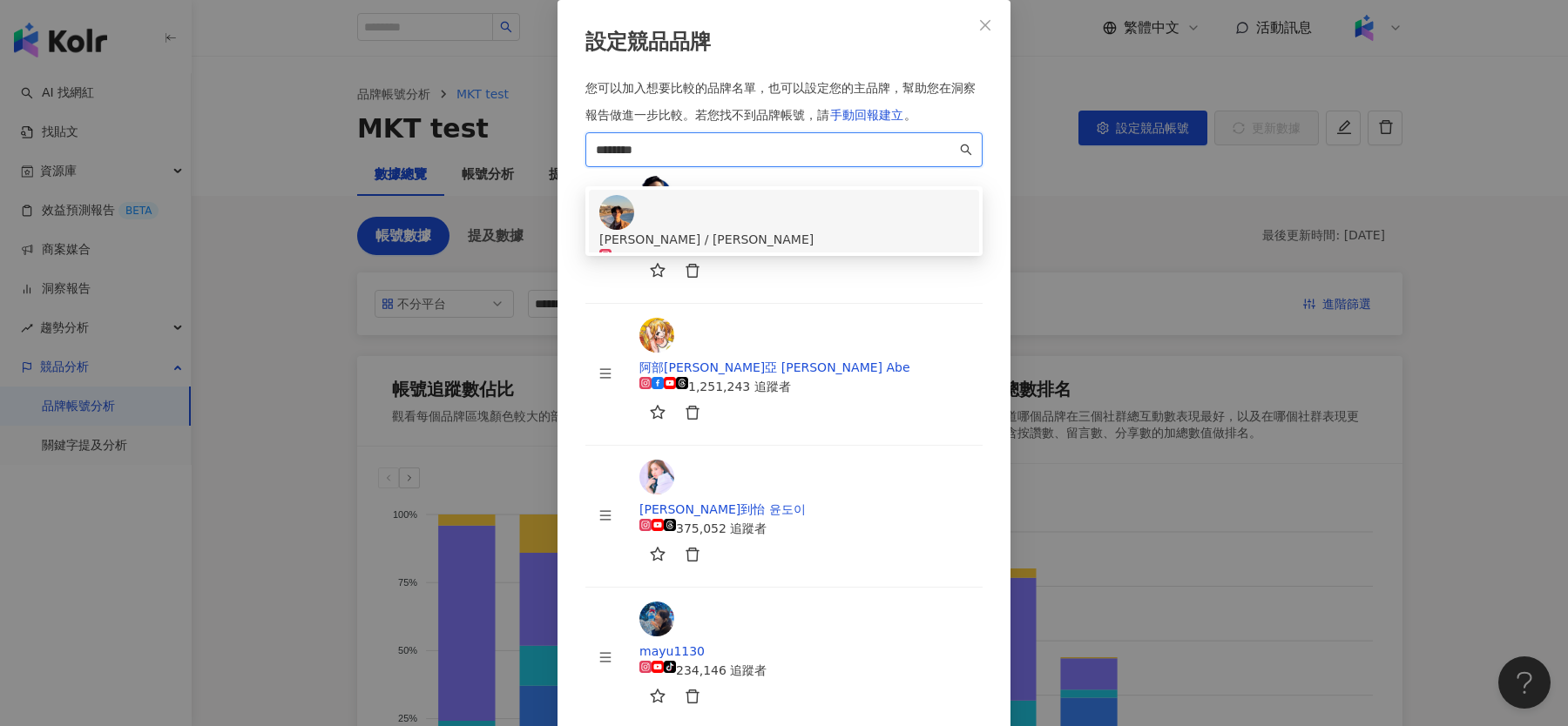
click at [790, 249] on div "Narayana Hillam / 陳安陽" at bounding box center [784, 239] width 369 height 19
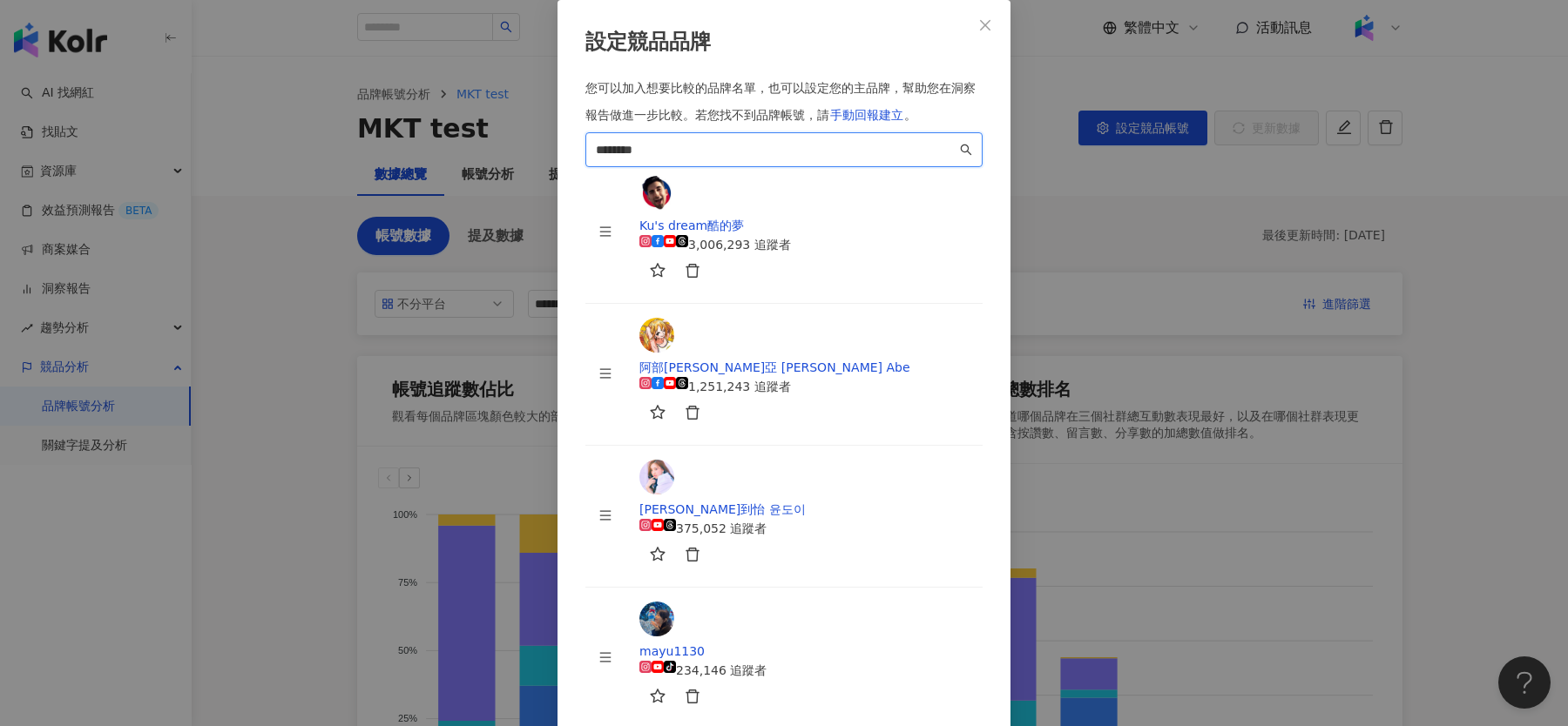
scroll to position [247, 0]
click at [866, 167] on span "********" at bounding box center [784, 149] width 397 height 35
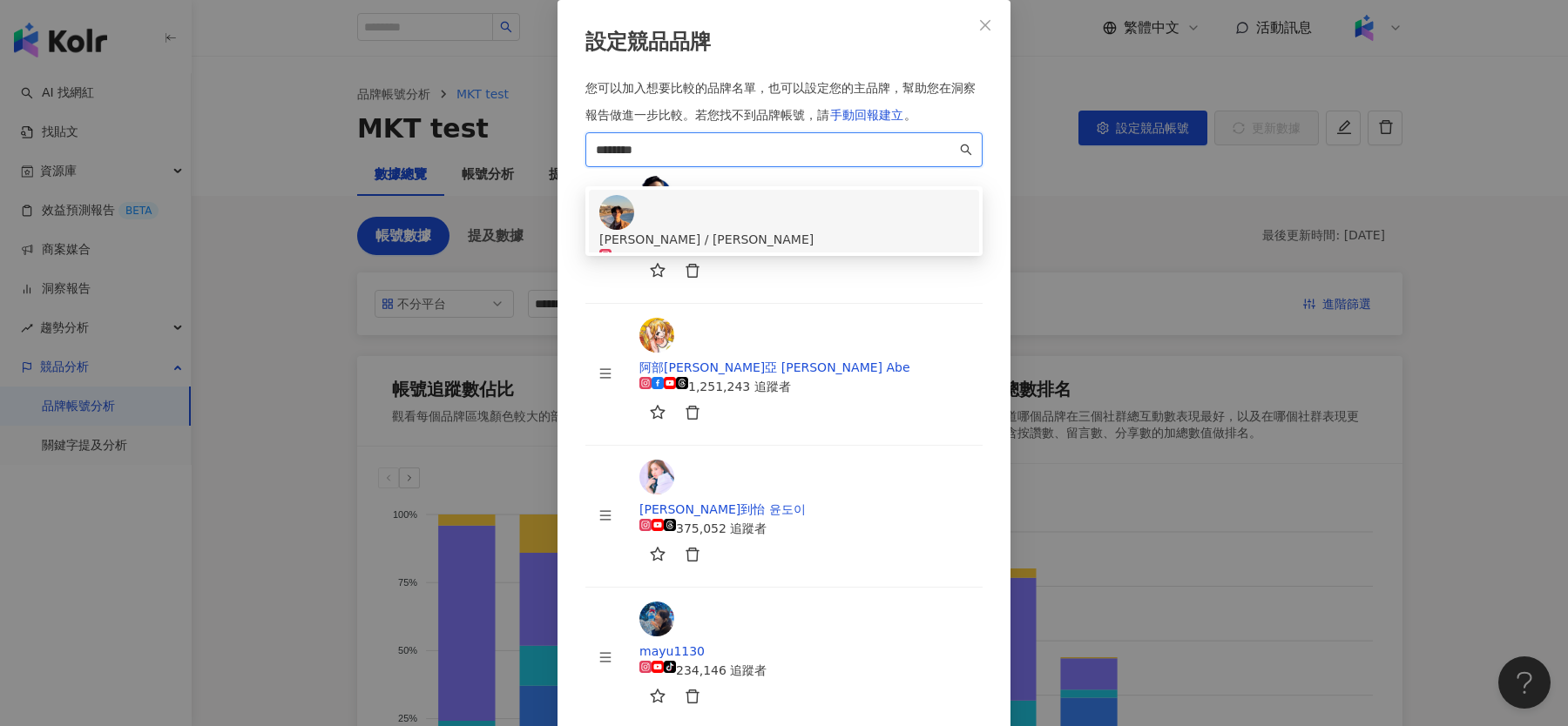
paste input "****"
click at [778, 249] on div "咪蕾 미래" at bounding box center [784, 239] width 369 height 19
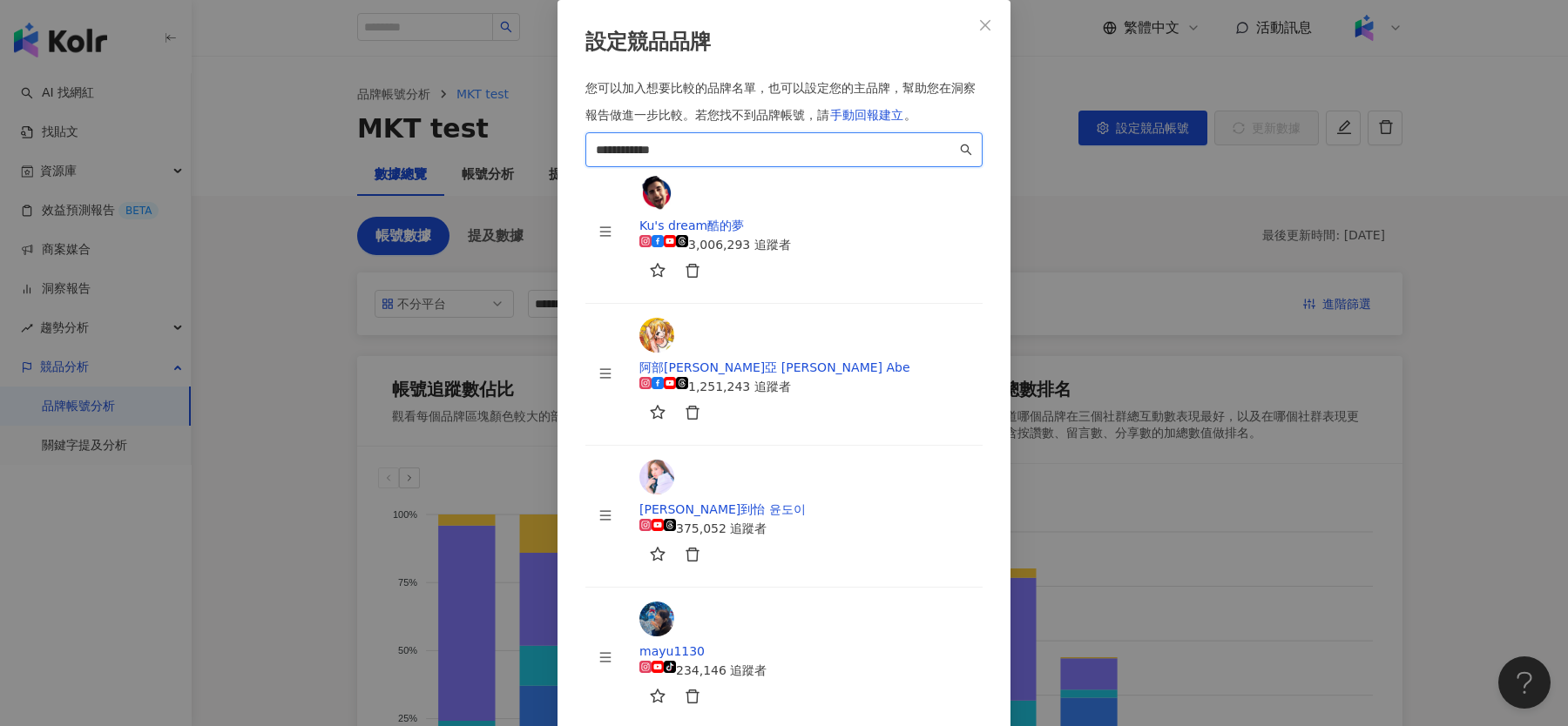
scroll to position [315, 0]
type input "**********"
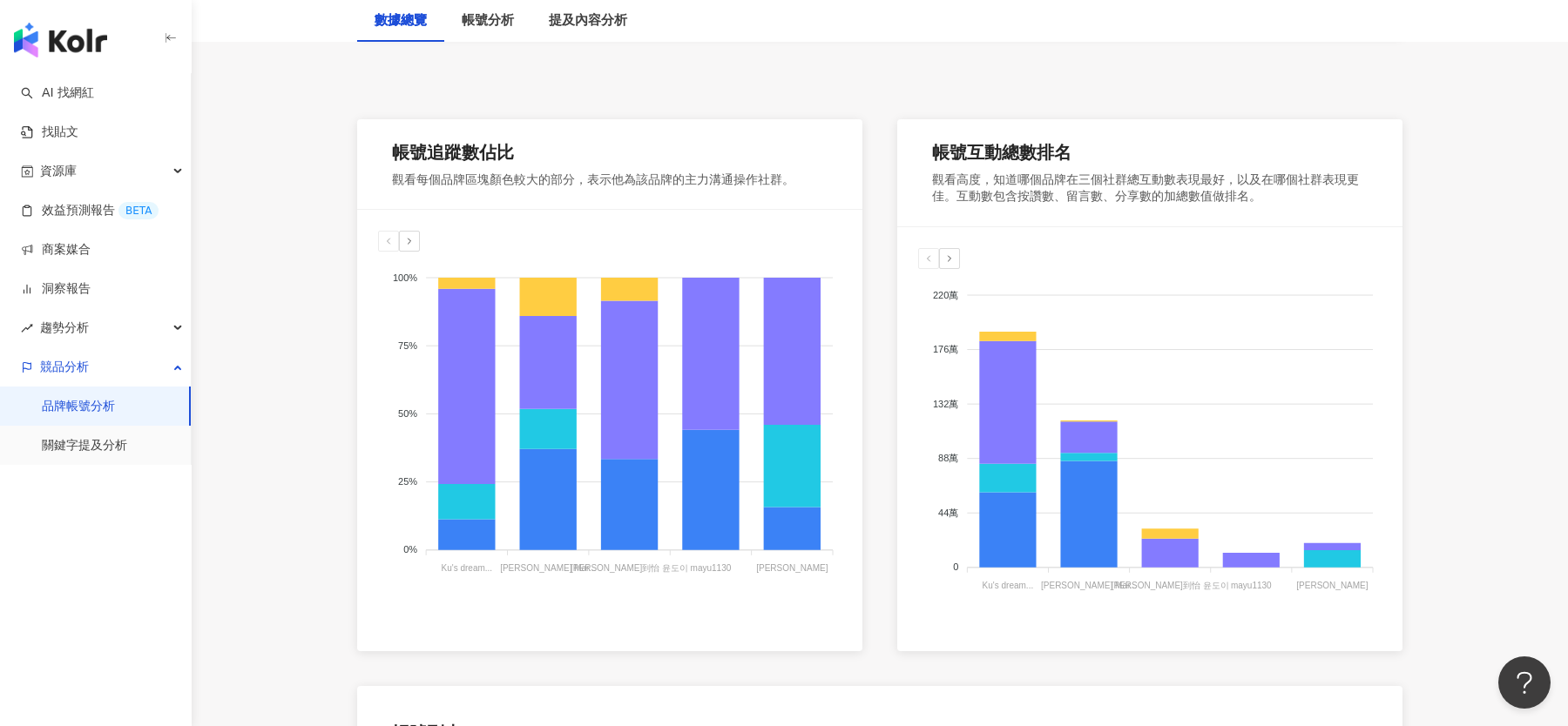
scroll to position [241, 0]
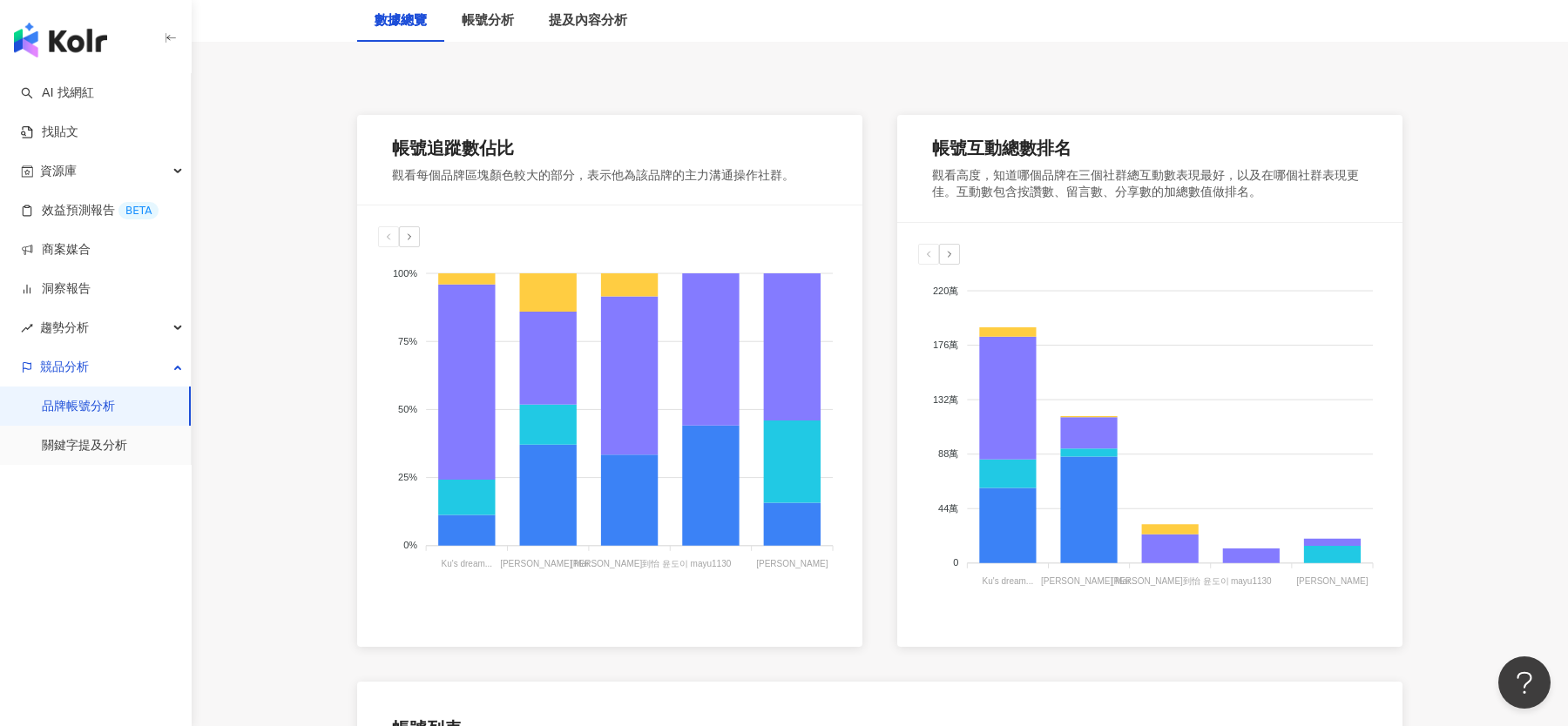
click at [411, 233] on icon at bounding box center [410, 237] width 11 height 11
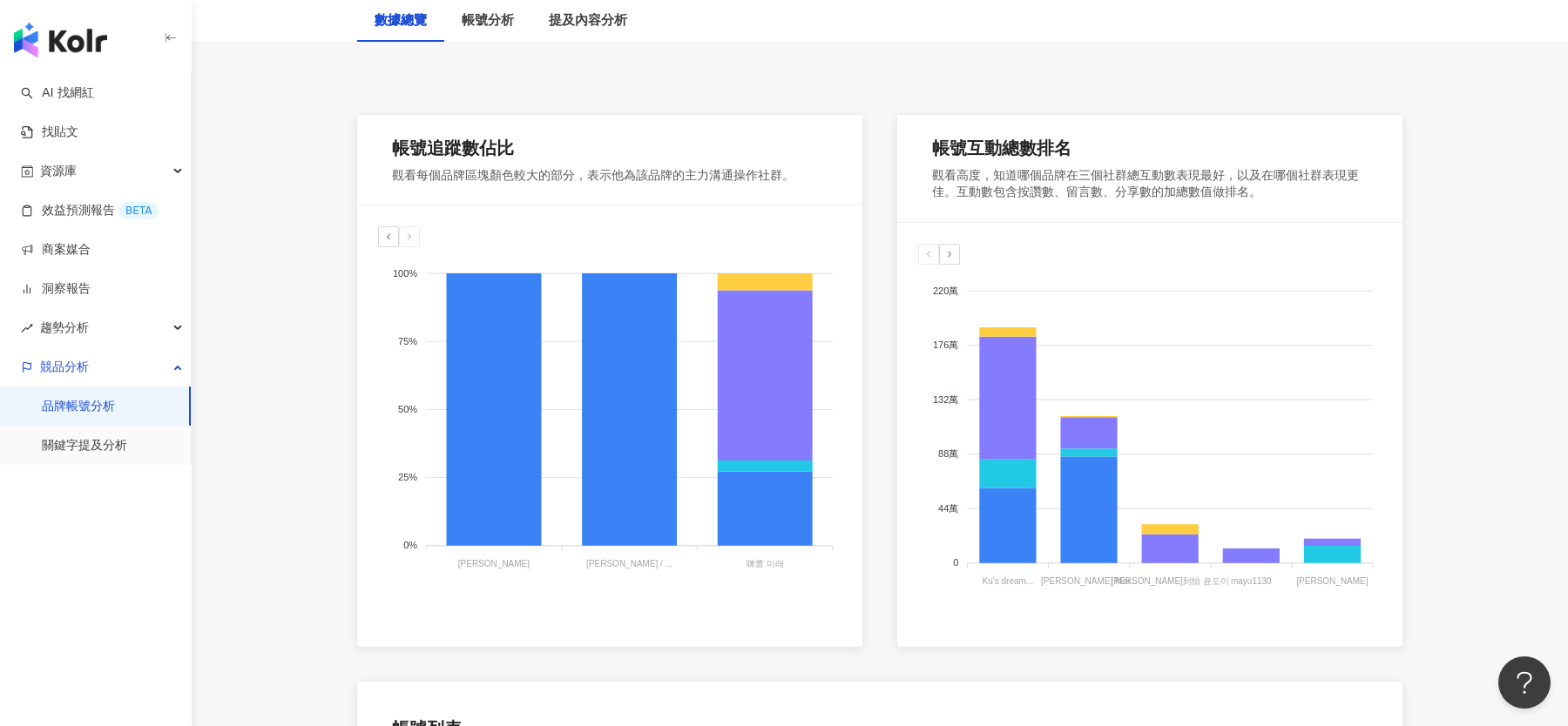
click at [384, 235] on icon at bounding box center [389, 237] width 11 height 11
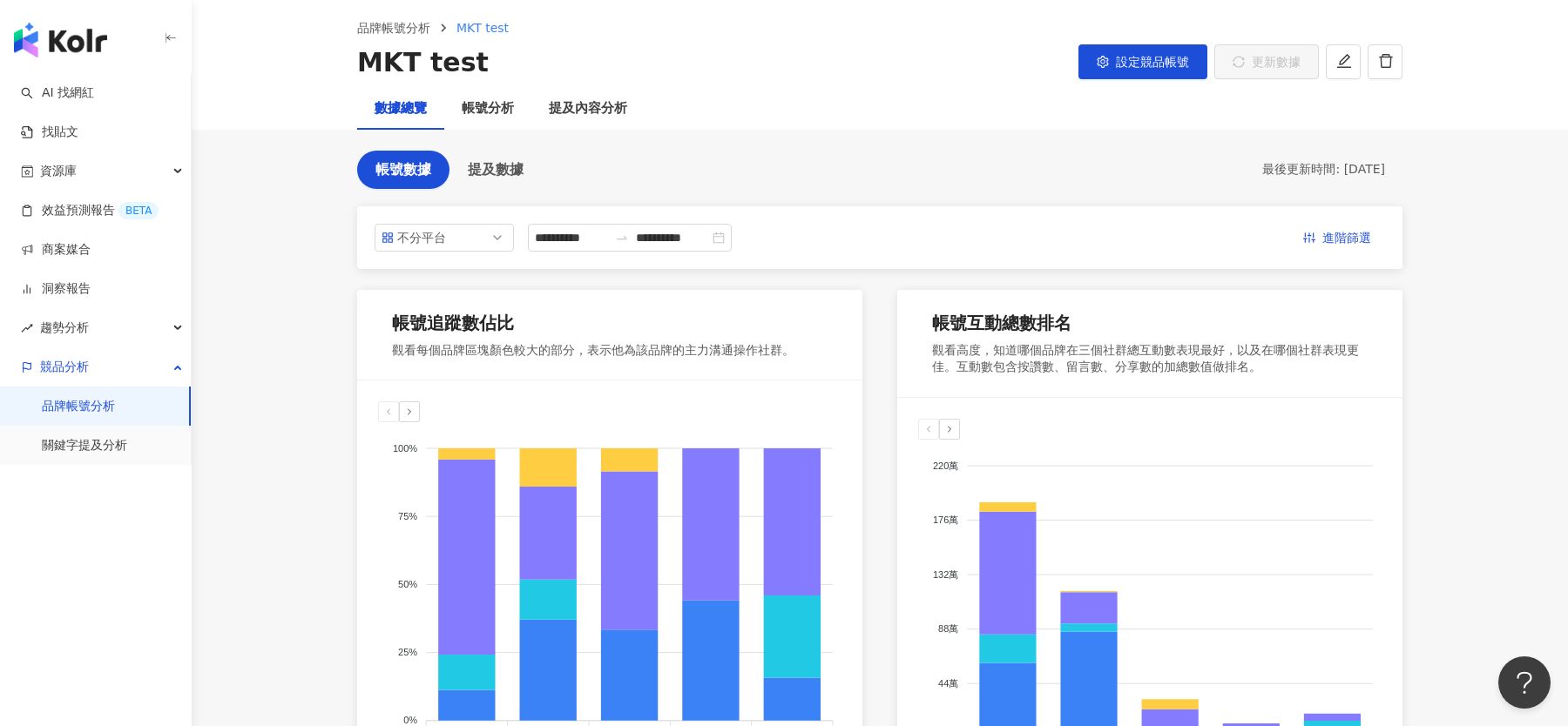
scroll to position [0, 0]
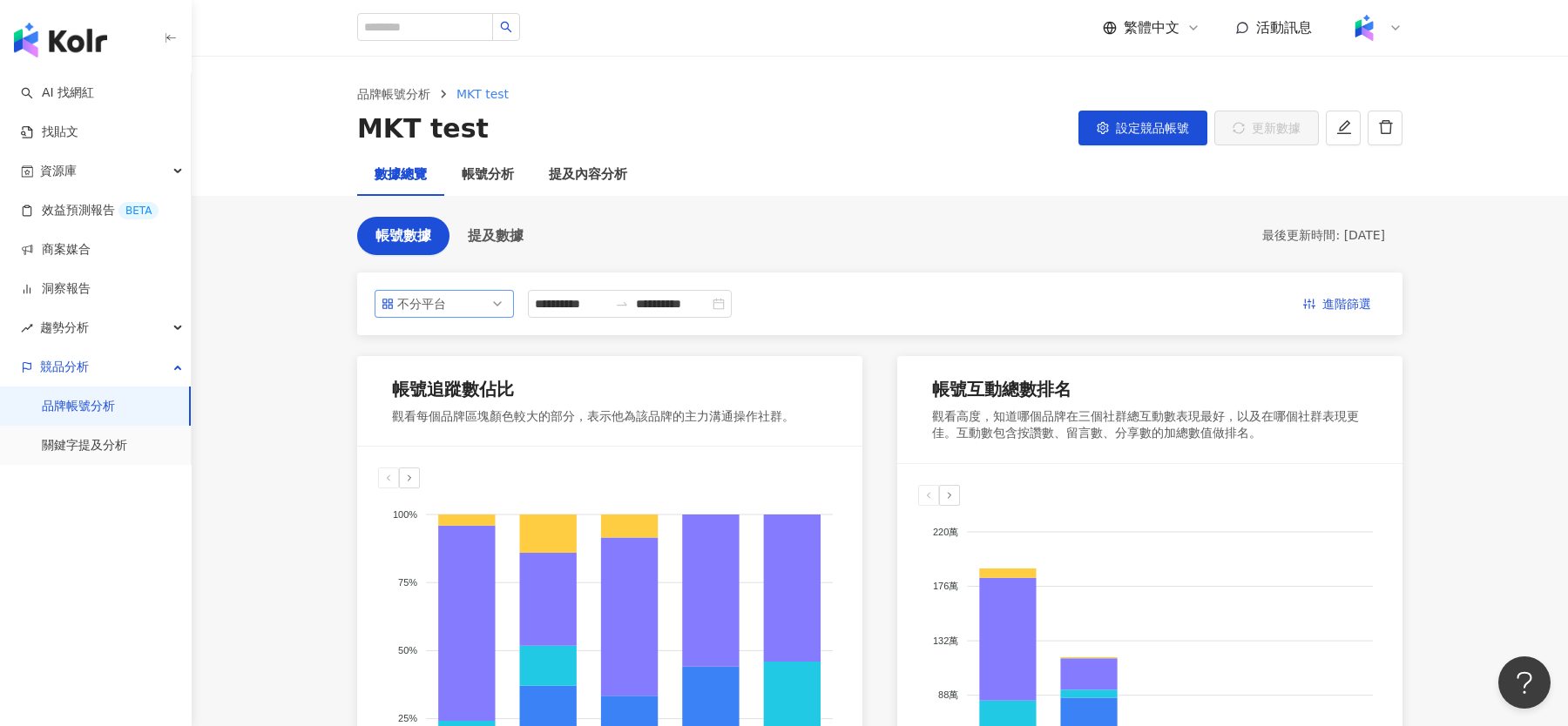
click at [474, 296] on span "不分平台" at bounding box center [445, 303] width 125 height 26
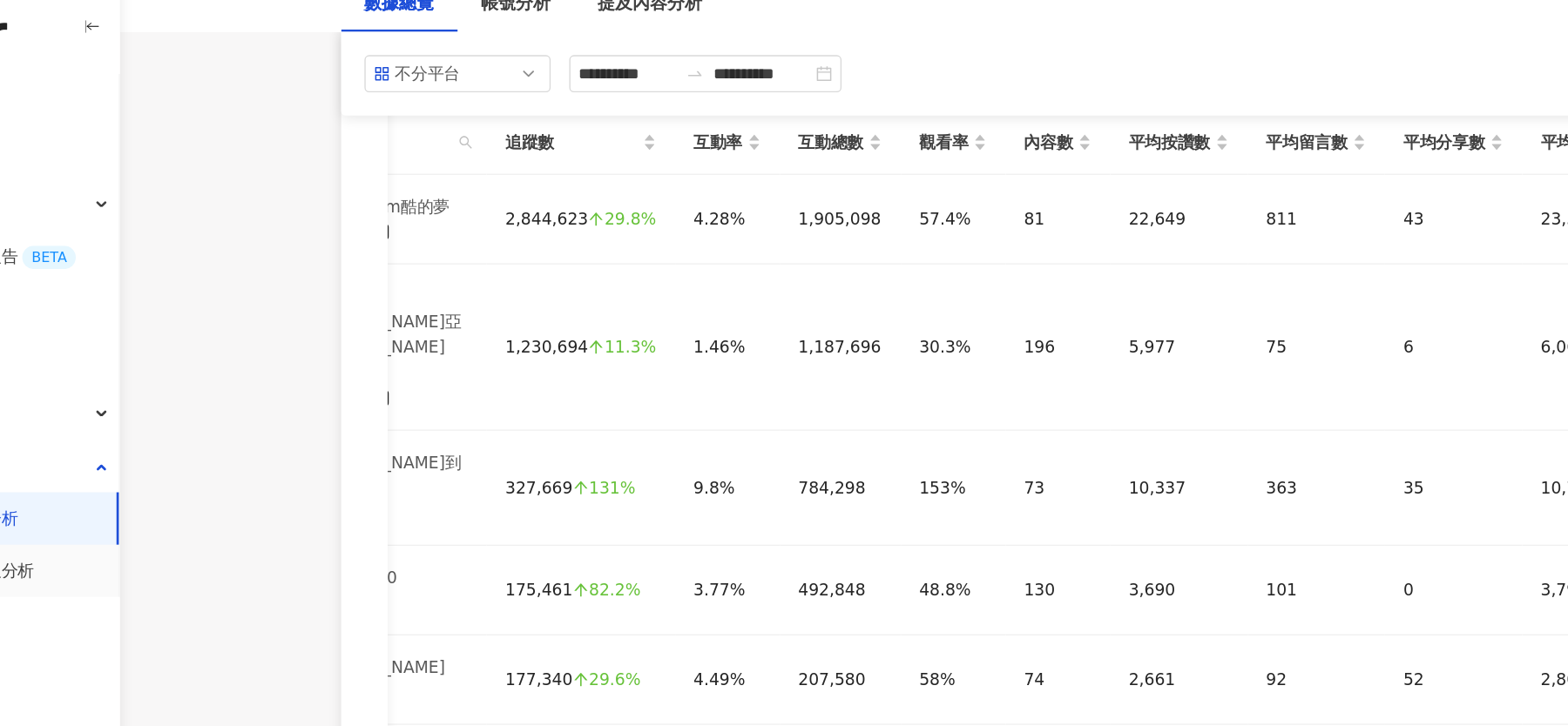
scroll to position [0, 207]
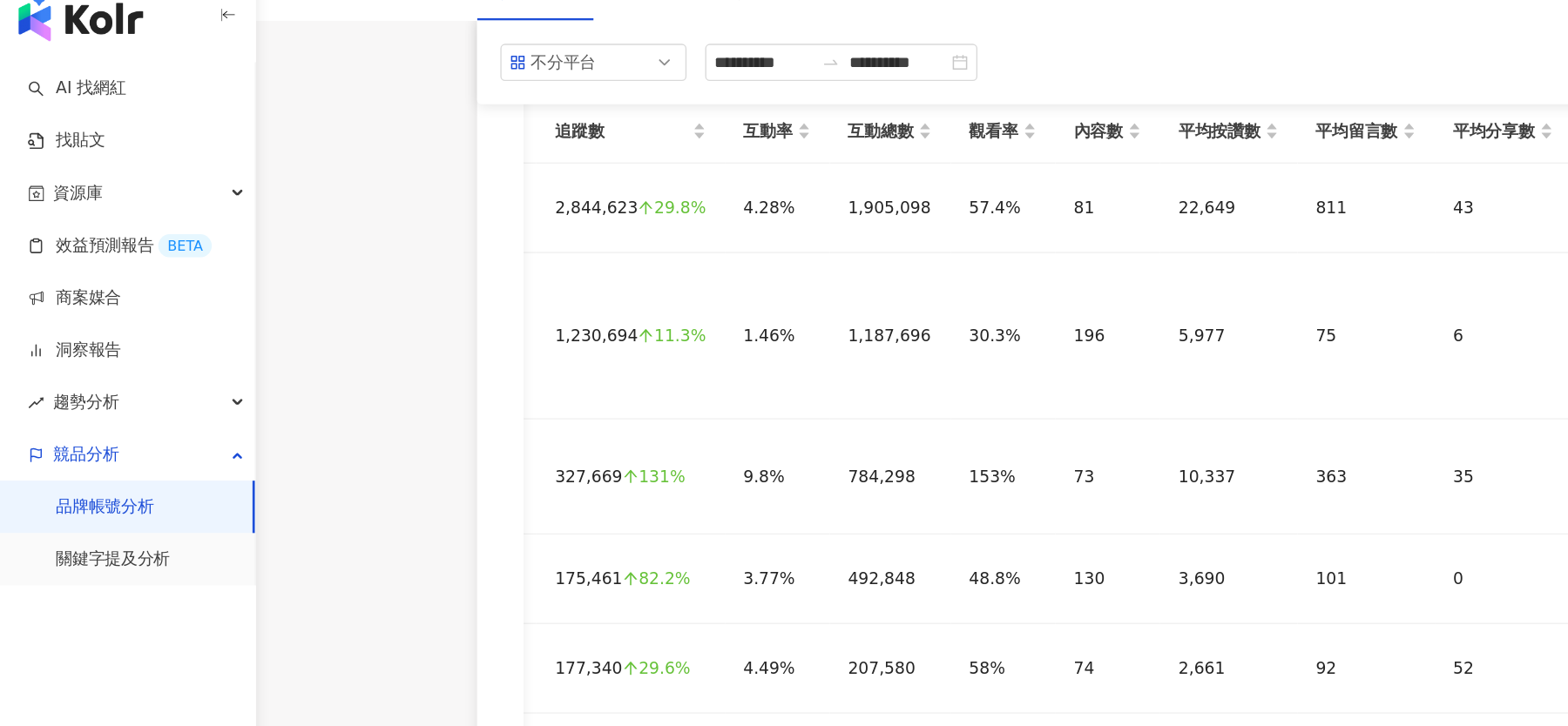
click at [315, 227] on main "**********" at bounding box center [879, 23] width 1377 height 1710
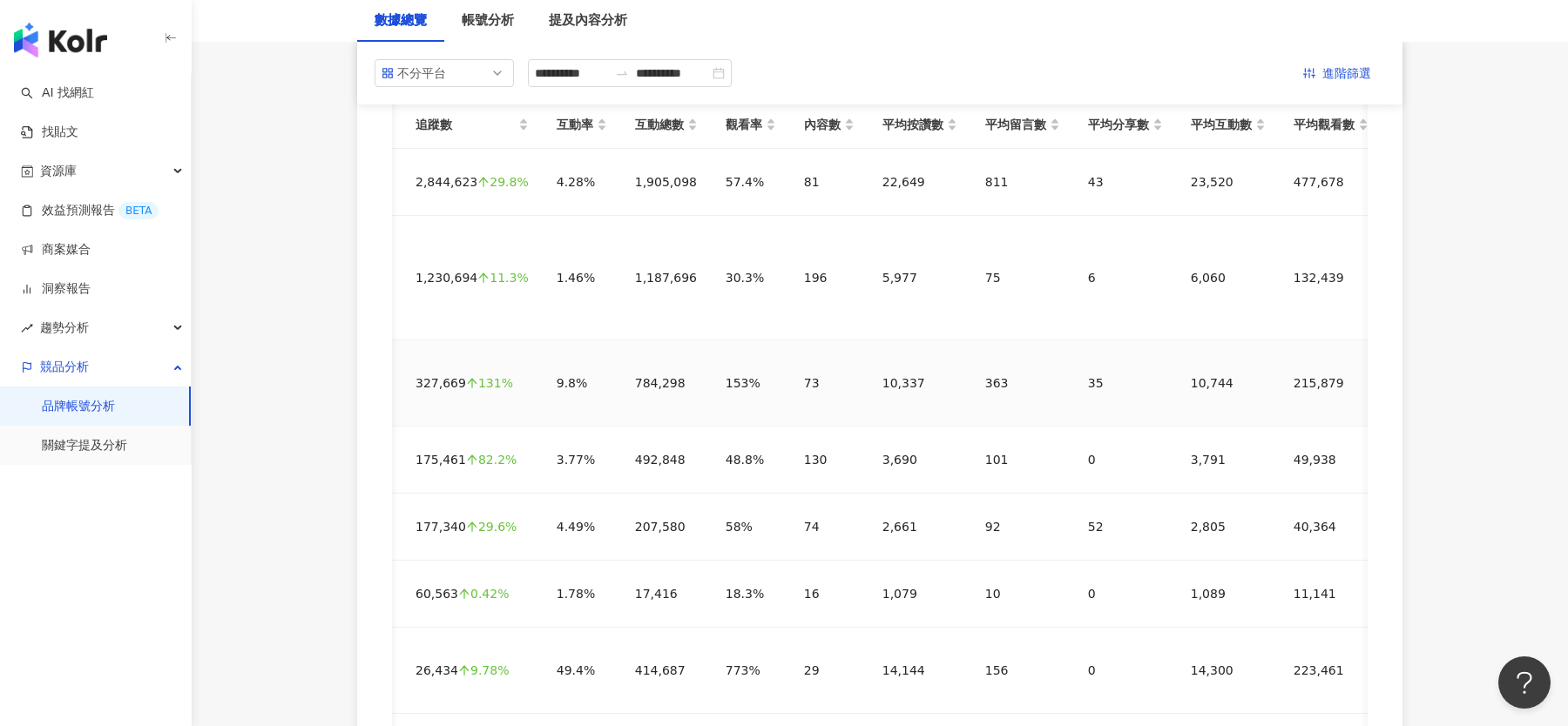
scroll to position [0, 0]
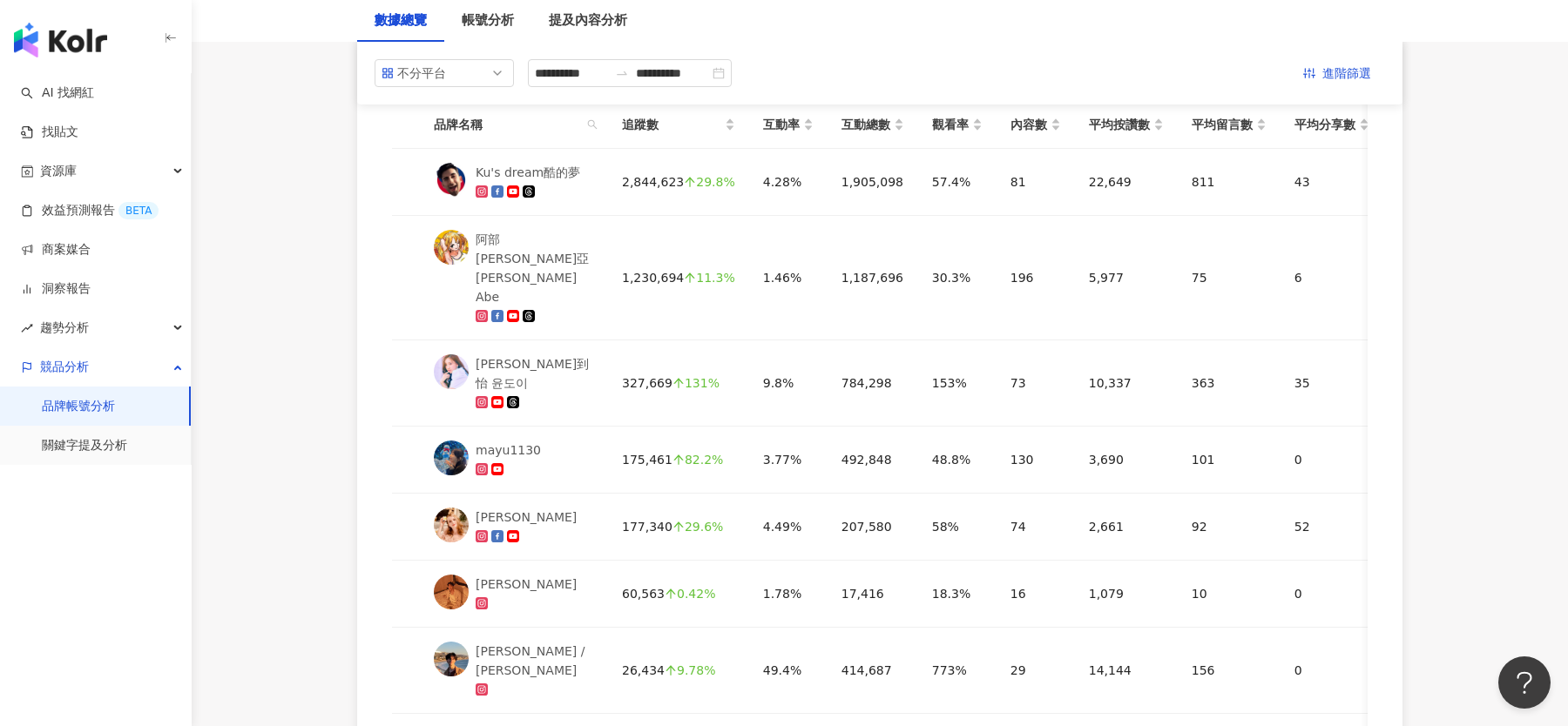
click at [309, 393] on main "**********" at bounding box center [879, 23] width 1377 height 1710
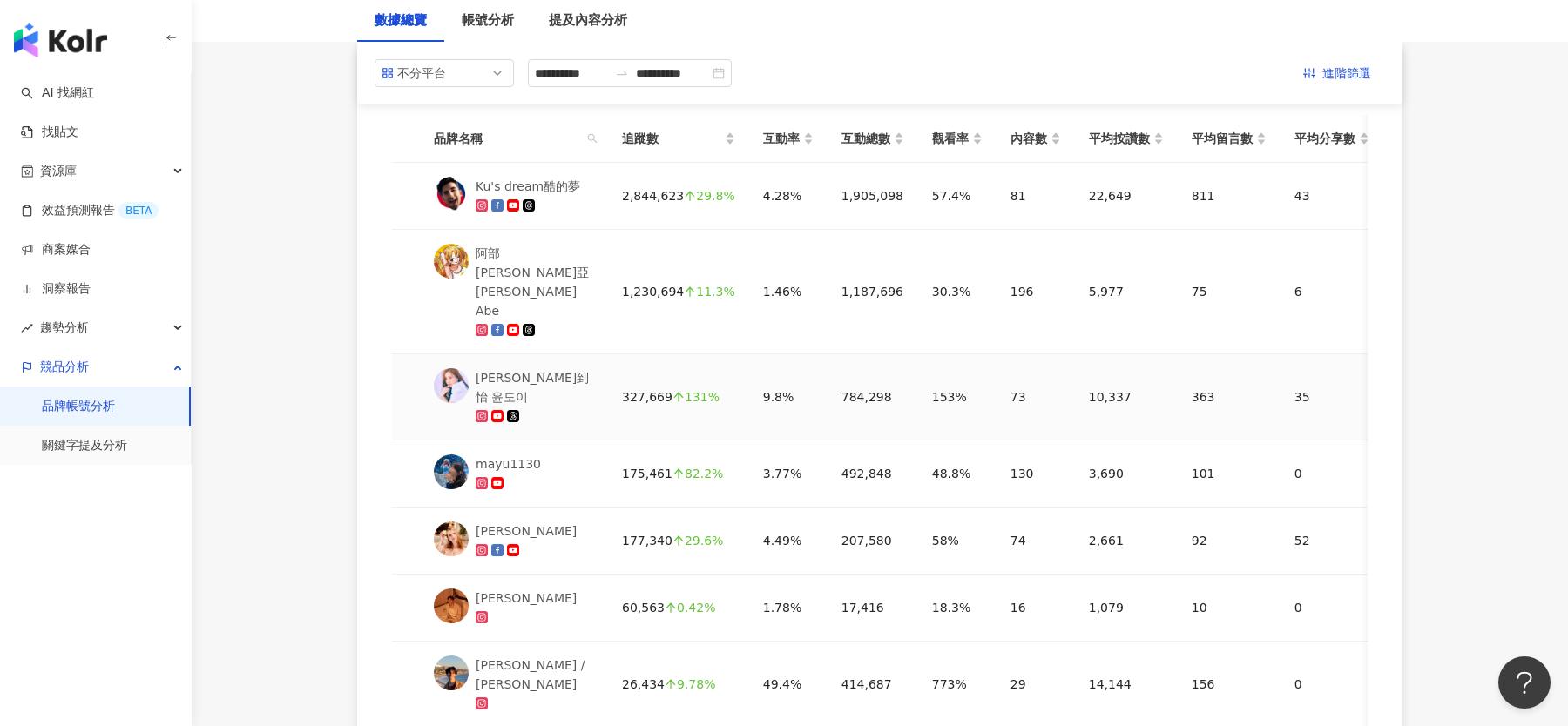
scroll to position [860, 0]
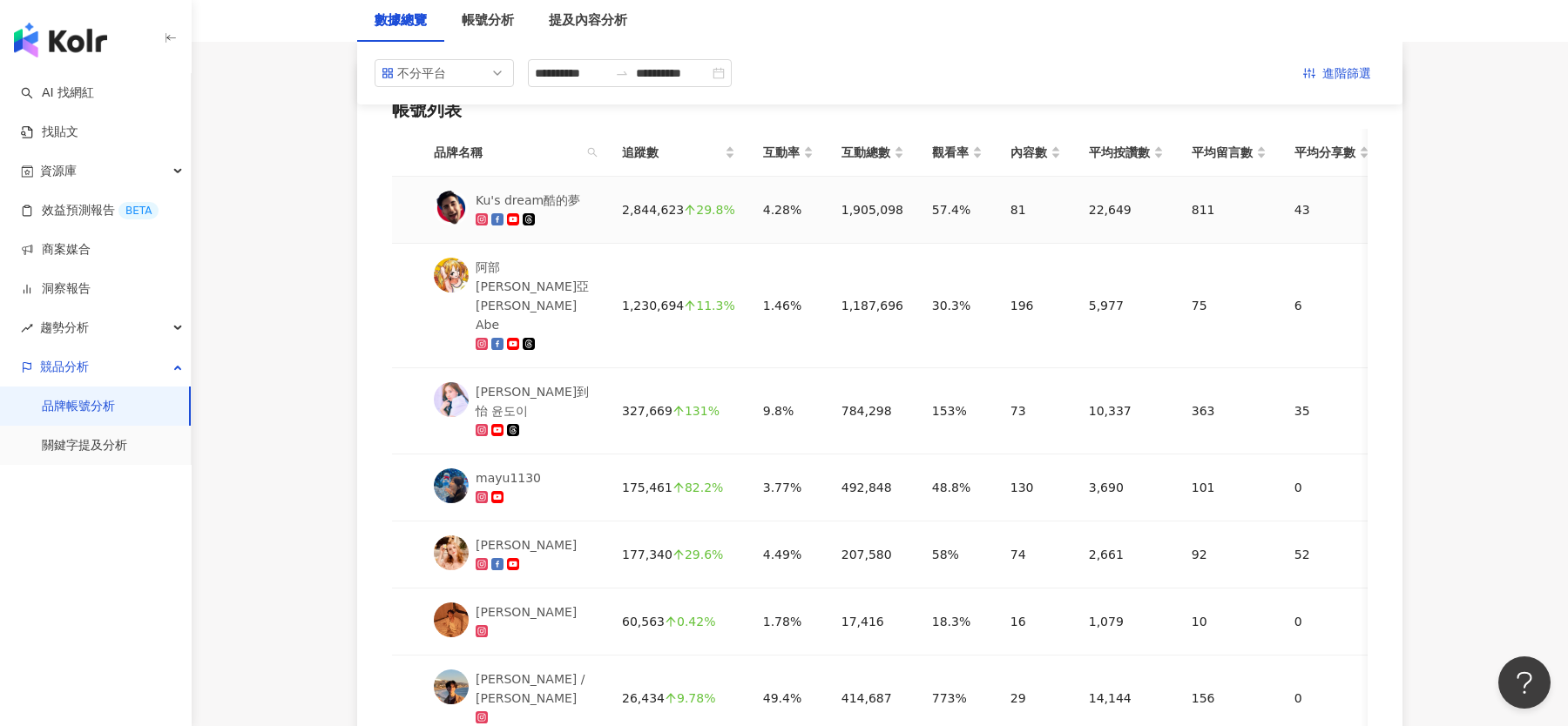
click at [562, 200] on div "Ku's dream酷的夢" at bounding box center [528, 199] width 105 height 19
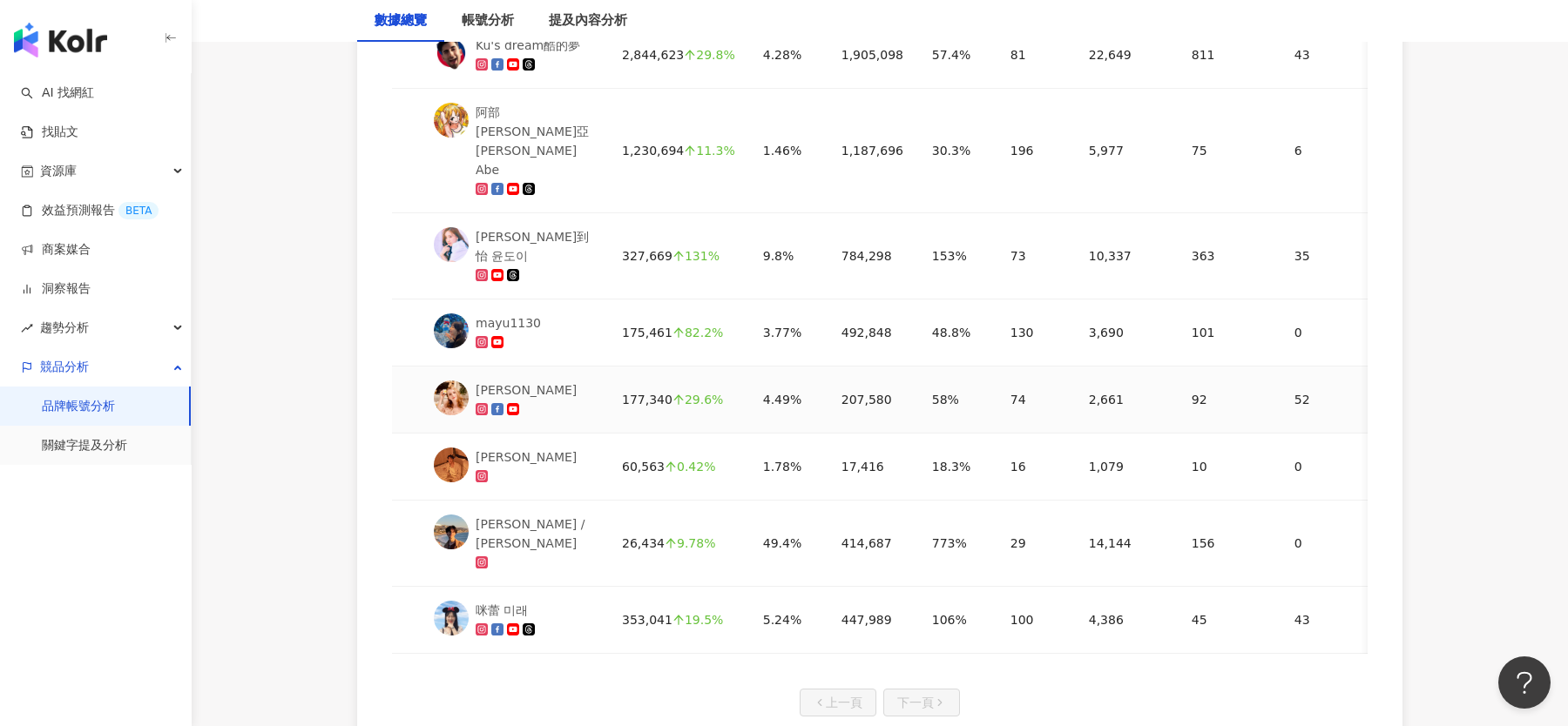
click at [506, 367] on td "[PERSON_NAME]" at bounding box center [513, 400] width 188 height 67
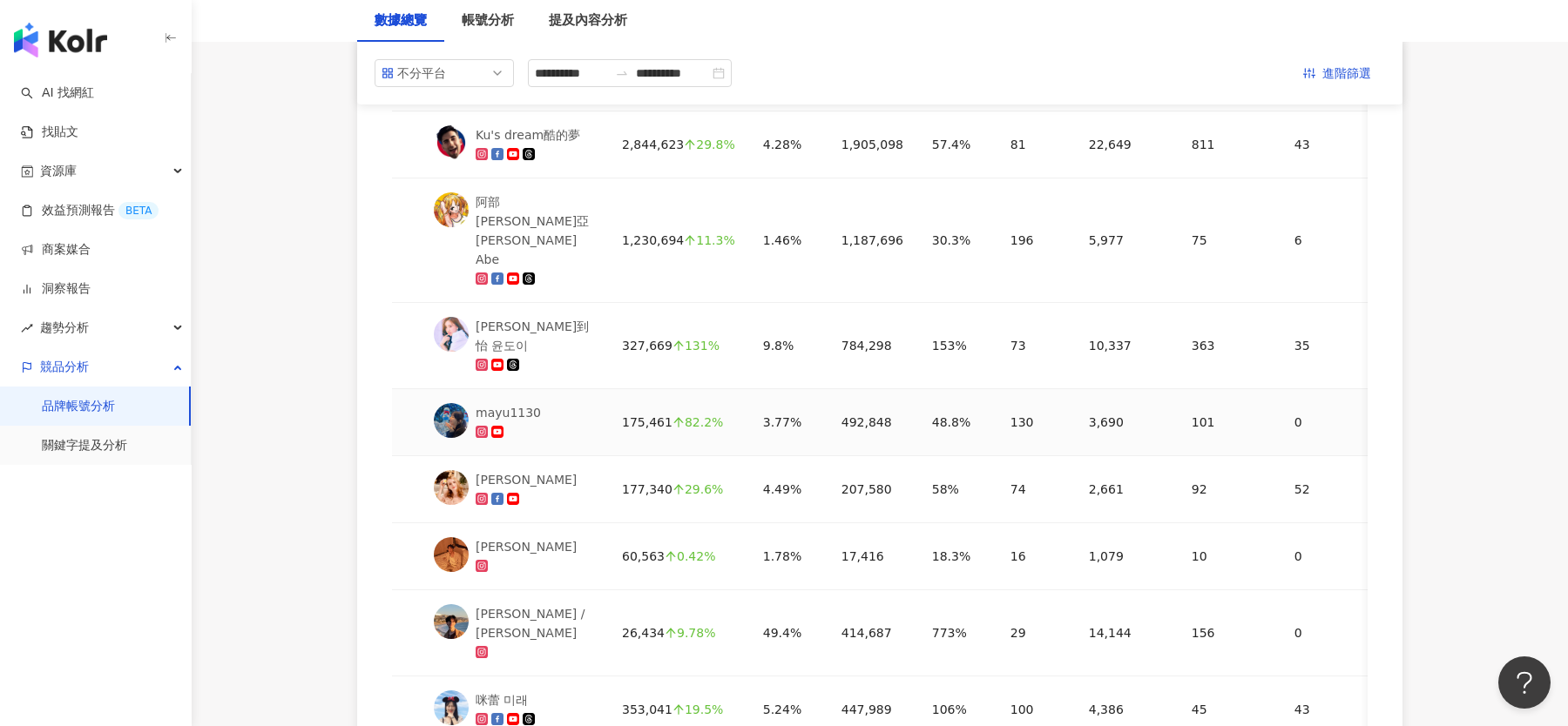
scroll to position [922, 0]
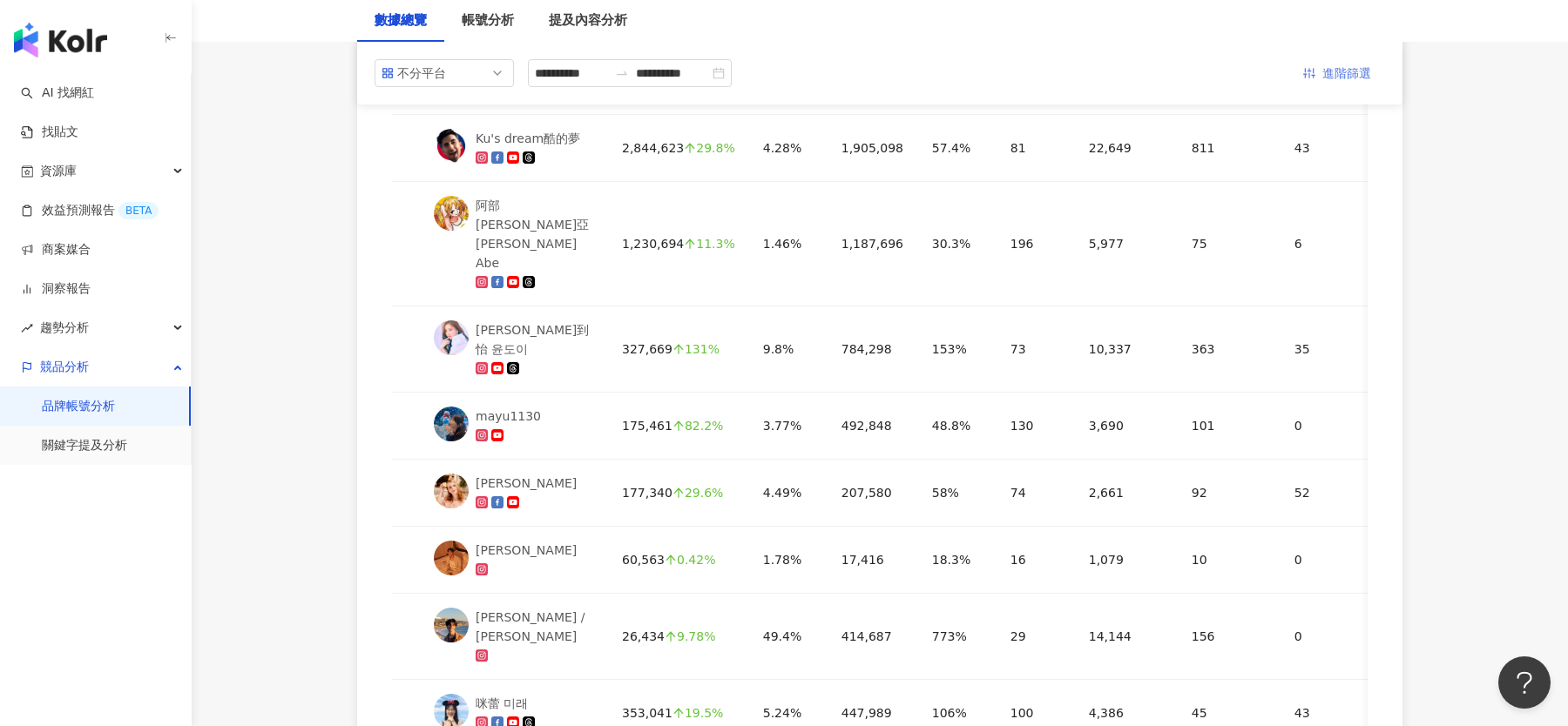
click at [1345, 72] on span "進階篩選" at bounding box center [1346, 73] width 49 height 28
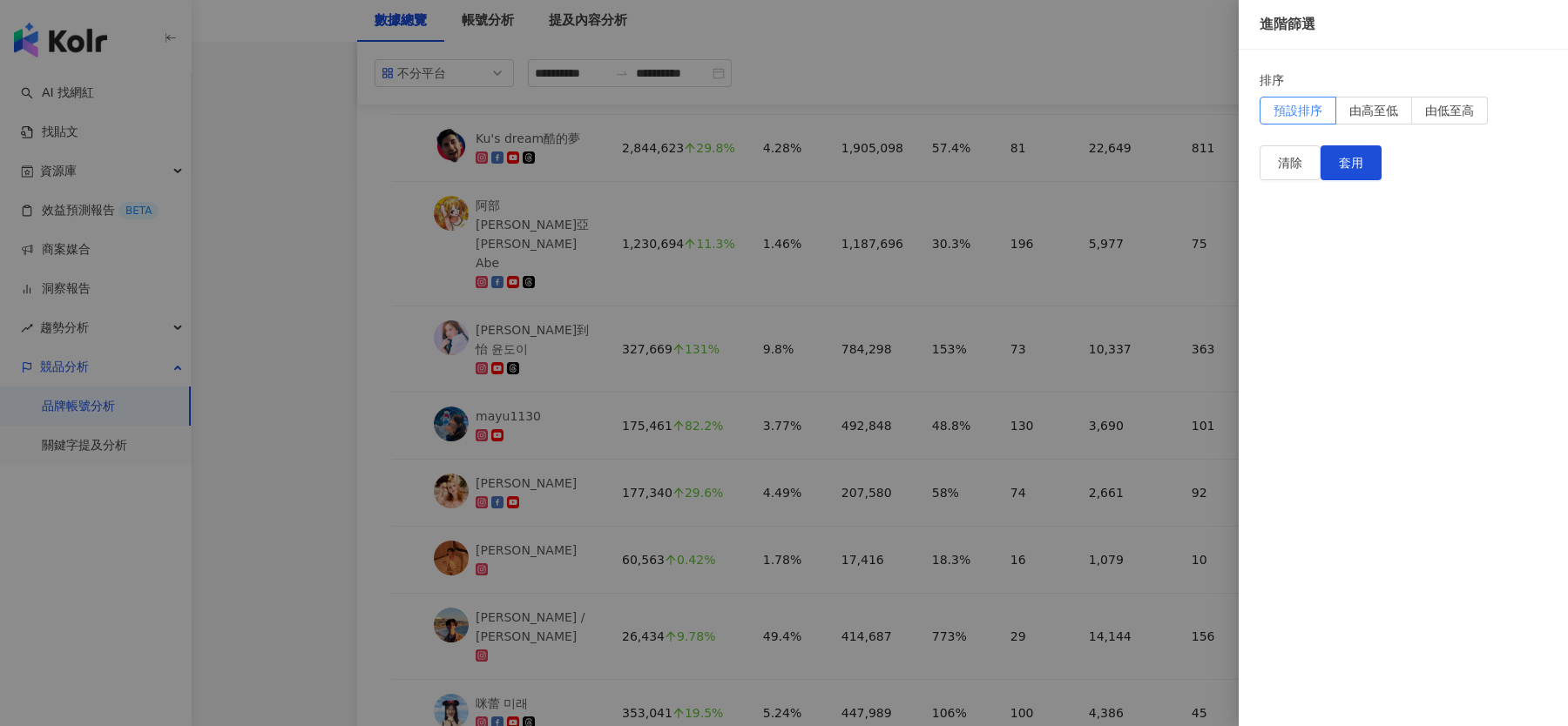
click at [1147, 51] on div at bounding box center [784, 363] width 1568 height 726
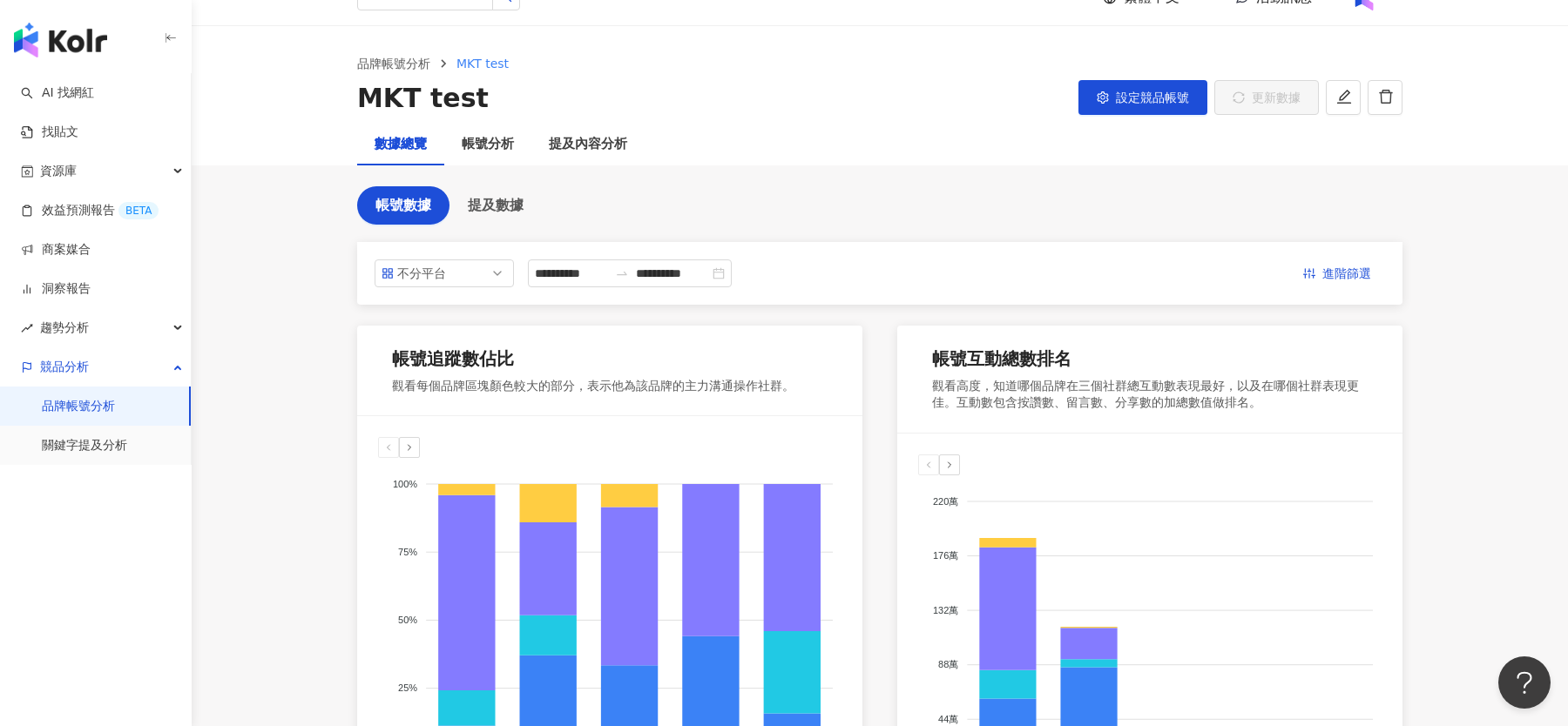
scroll to position [0, 0]
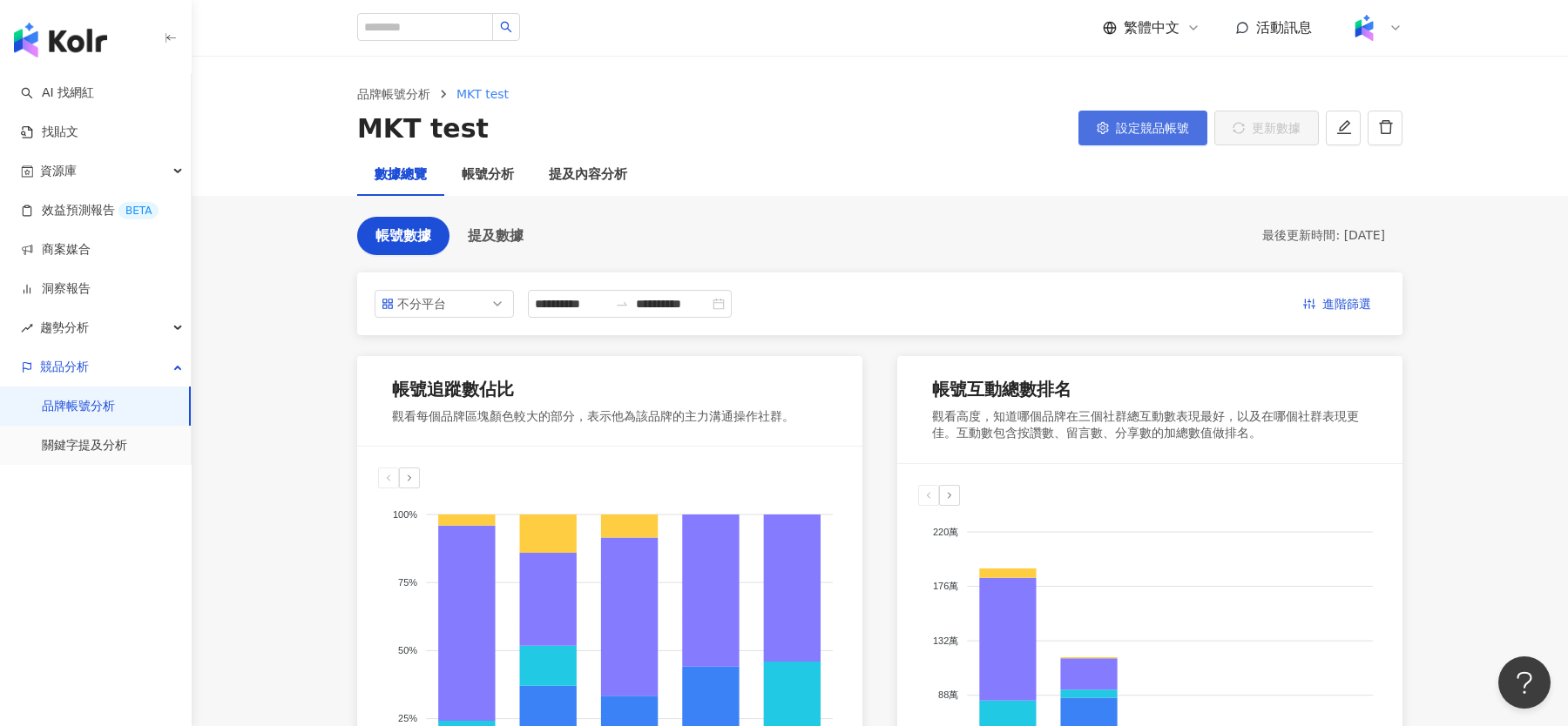
click at [1133, 137] on button "設定競品帳號" at bounding box center [1143, 128] width 129 height 35
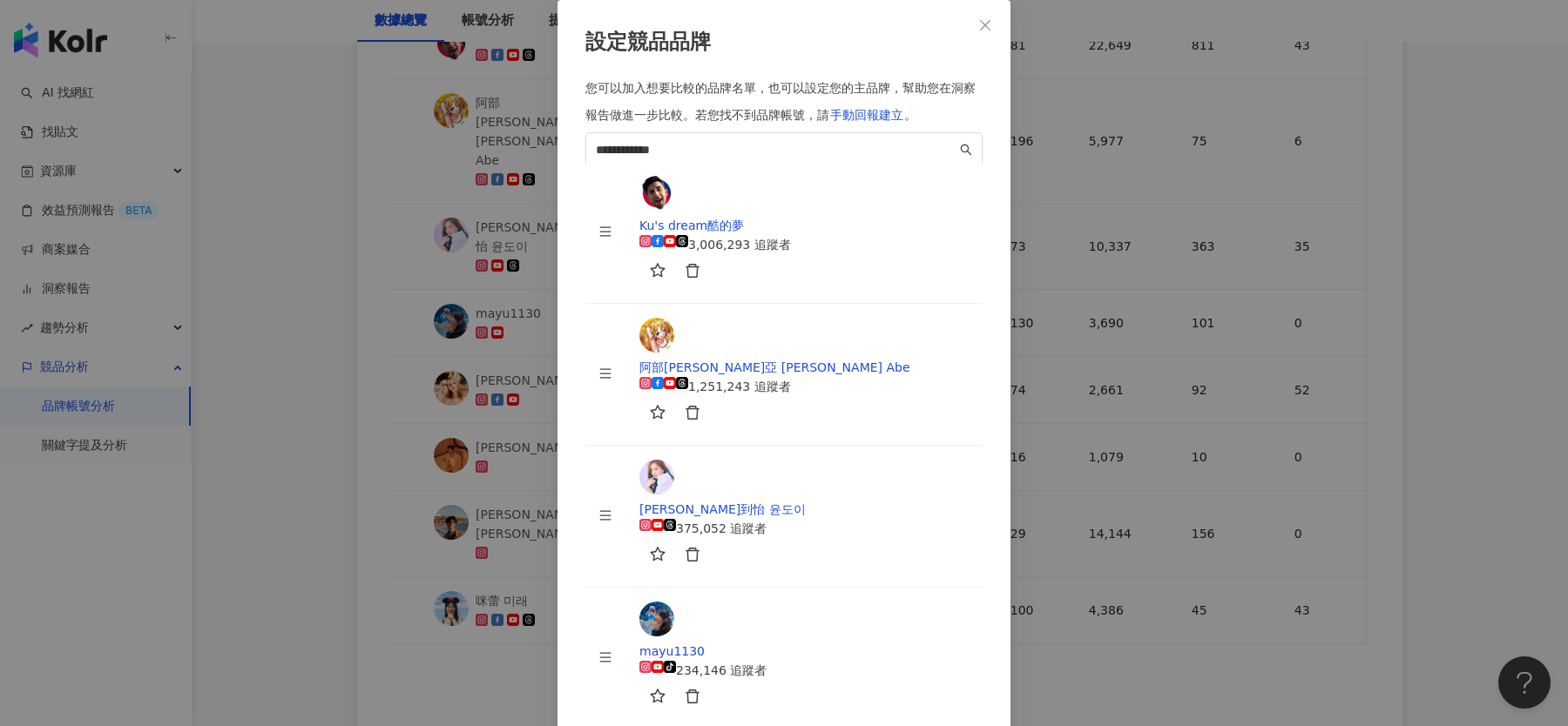
scroll to position [190, 0]
click at [985, 43] on button "Close" at bounding box center [985, 25] width 35 height 35
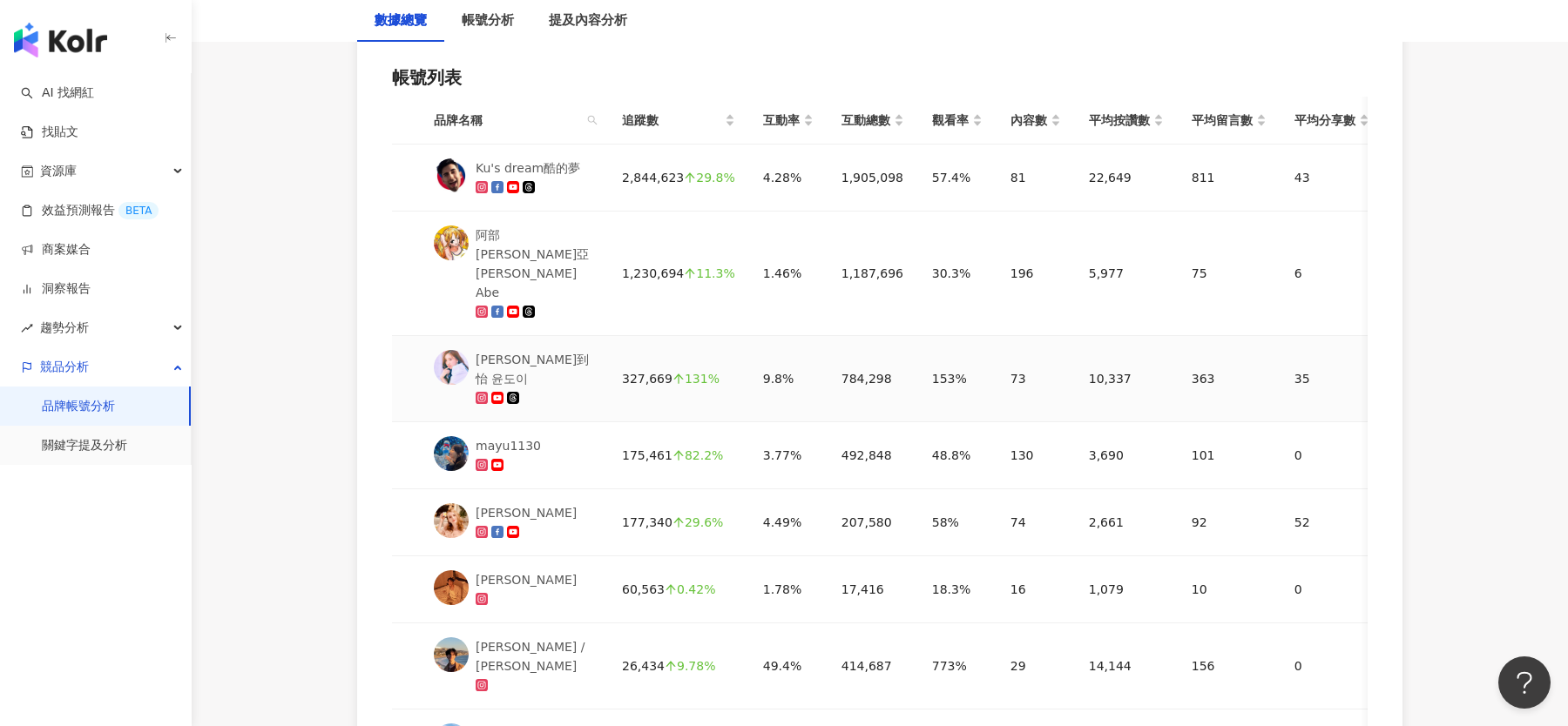
scroll to position [898, 0]
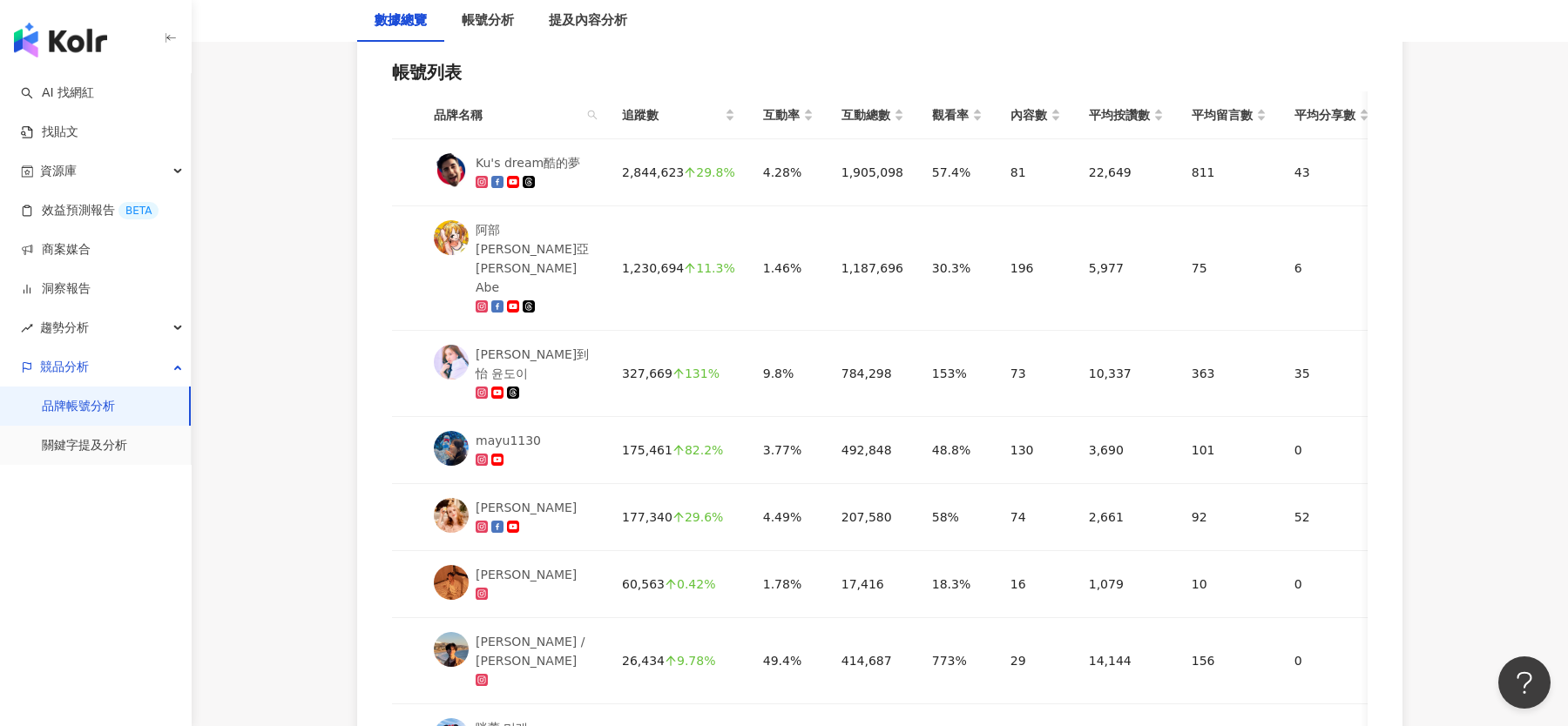
click at [345, 460] on div "**********" at bounding box center [879, 94] width 1115 height 1550
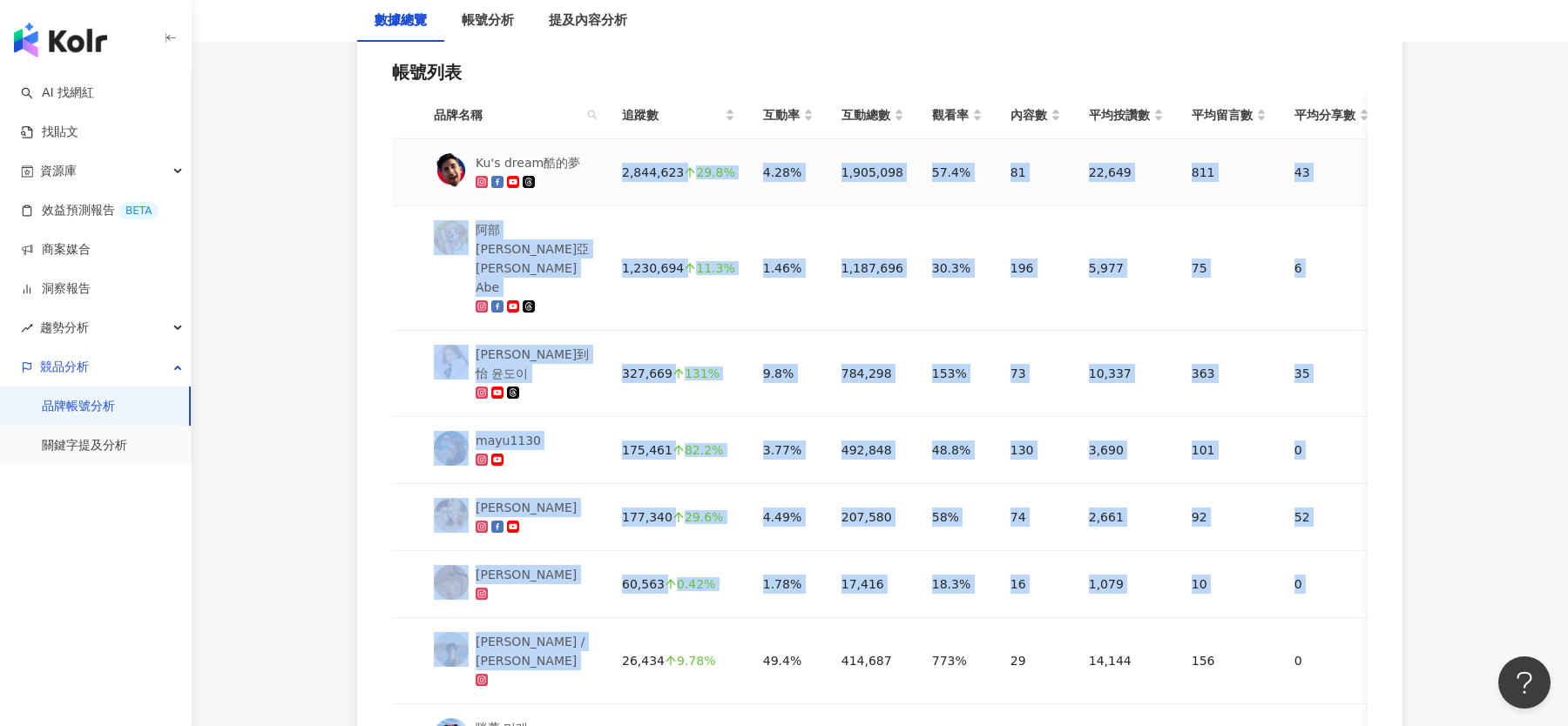
drag, startPoint x: 610, startPoint y: 152, endPoint x: 684, endPoint y: 576, distance: 430.4
click at [684, 576] on tbody "Ku's dream酷的夢 2,844,623 29.8% 4.28% 1,905,098 57.4% 81 22,649 811 43 23,520 477…" at bounding box center [990, 455] width 1197 height 632
click at [684, 618] on td "26,434 9.78%" at bounding box center [679, 661] width 141 height 86
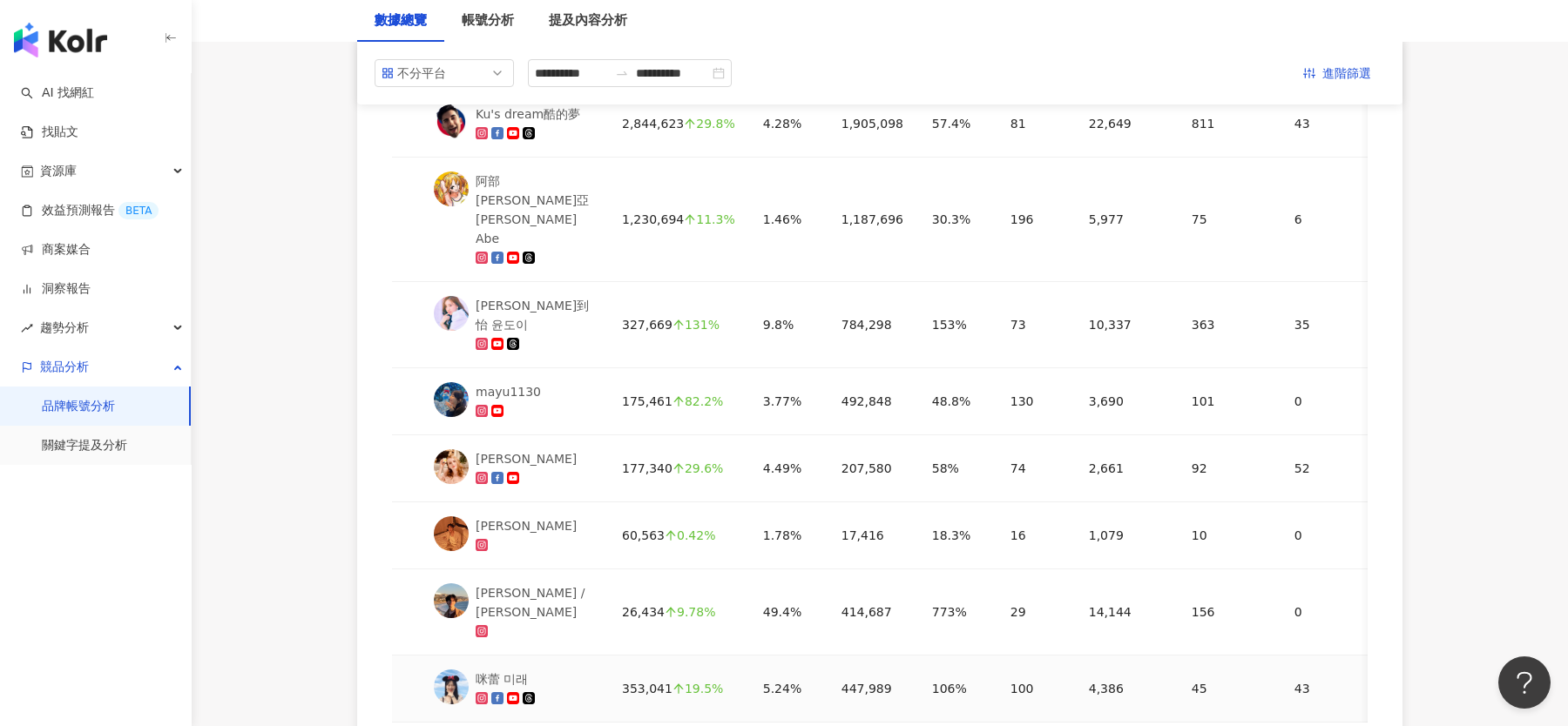
scroll to position [0, 0]
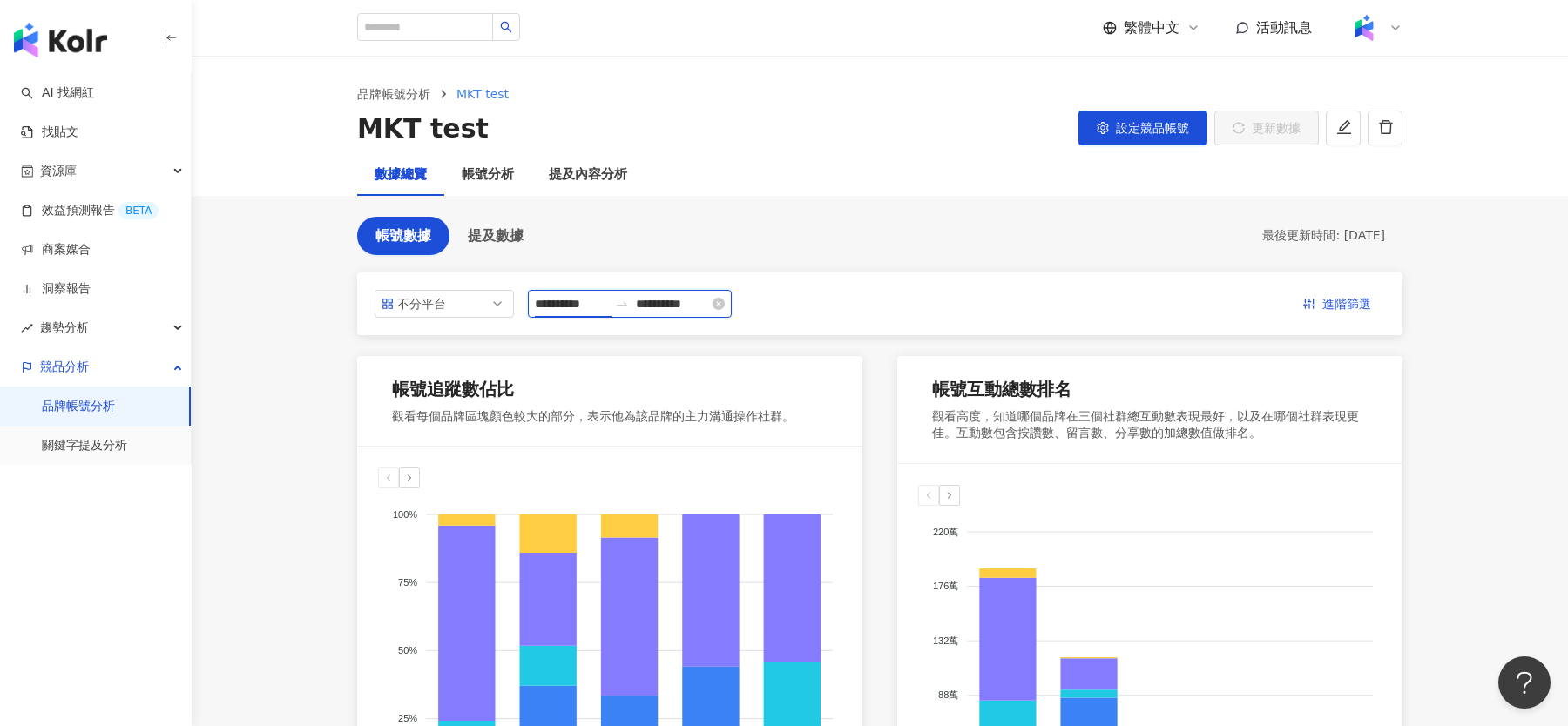
click at [608, 303] on input "**********" at bounding box center [572, 303] width 73 height 19
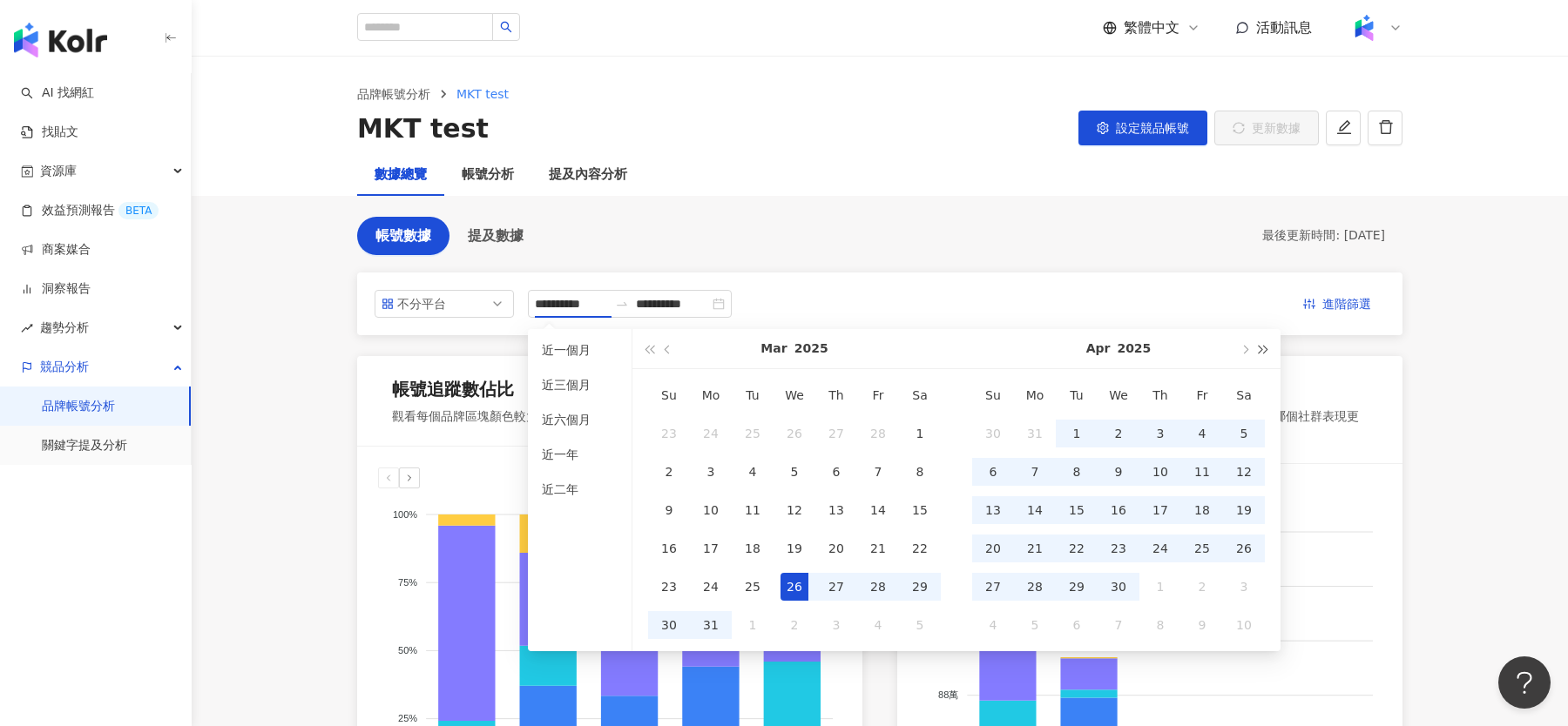
click at [1263, 350] on span "button" at bounding box center [1264, 350] width 9 height 9
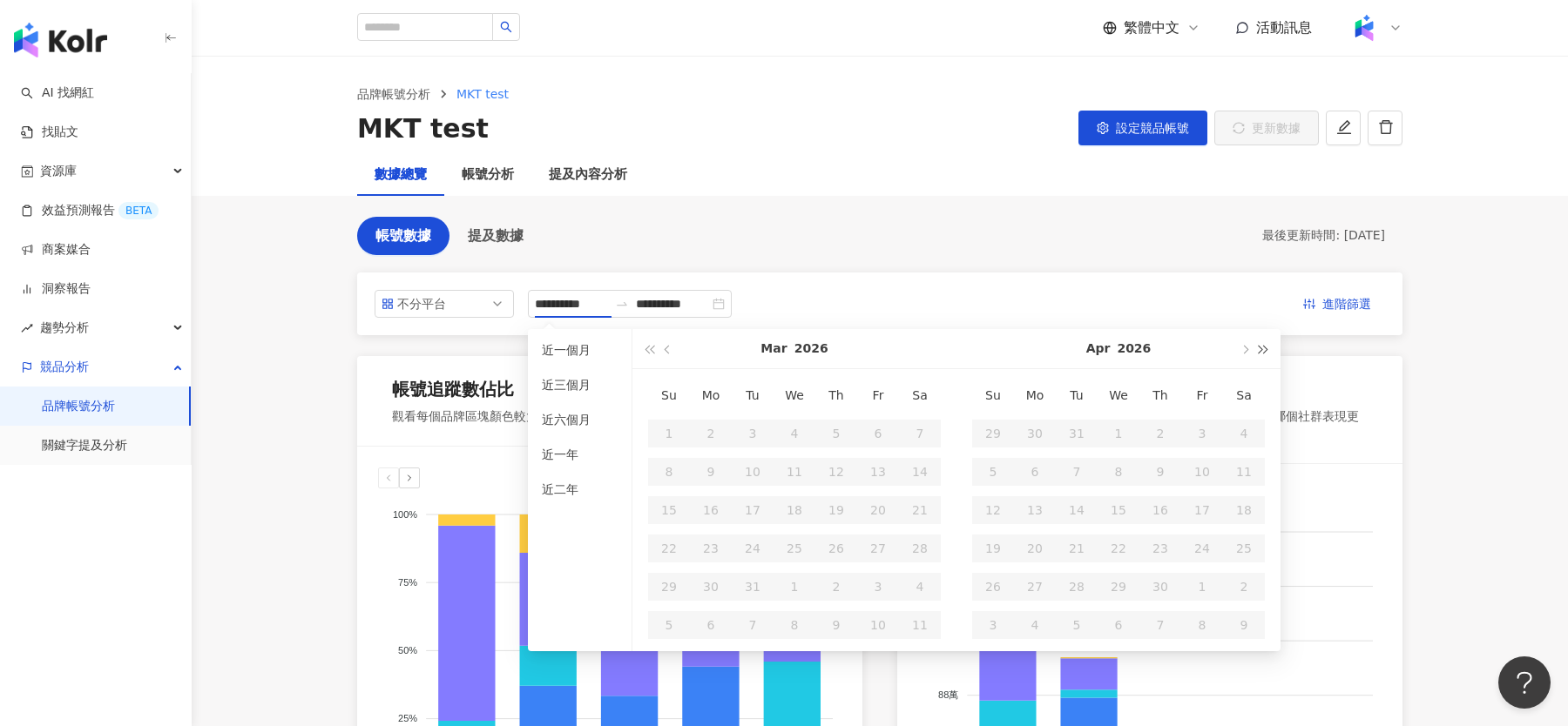
click at [1263, 350] on span "button" at bounding box center [1264, 350] width 9 height 9
click at [650, 352] on button "button" at bounding box center [648, 349] width 19 height 39
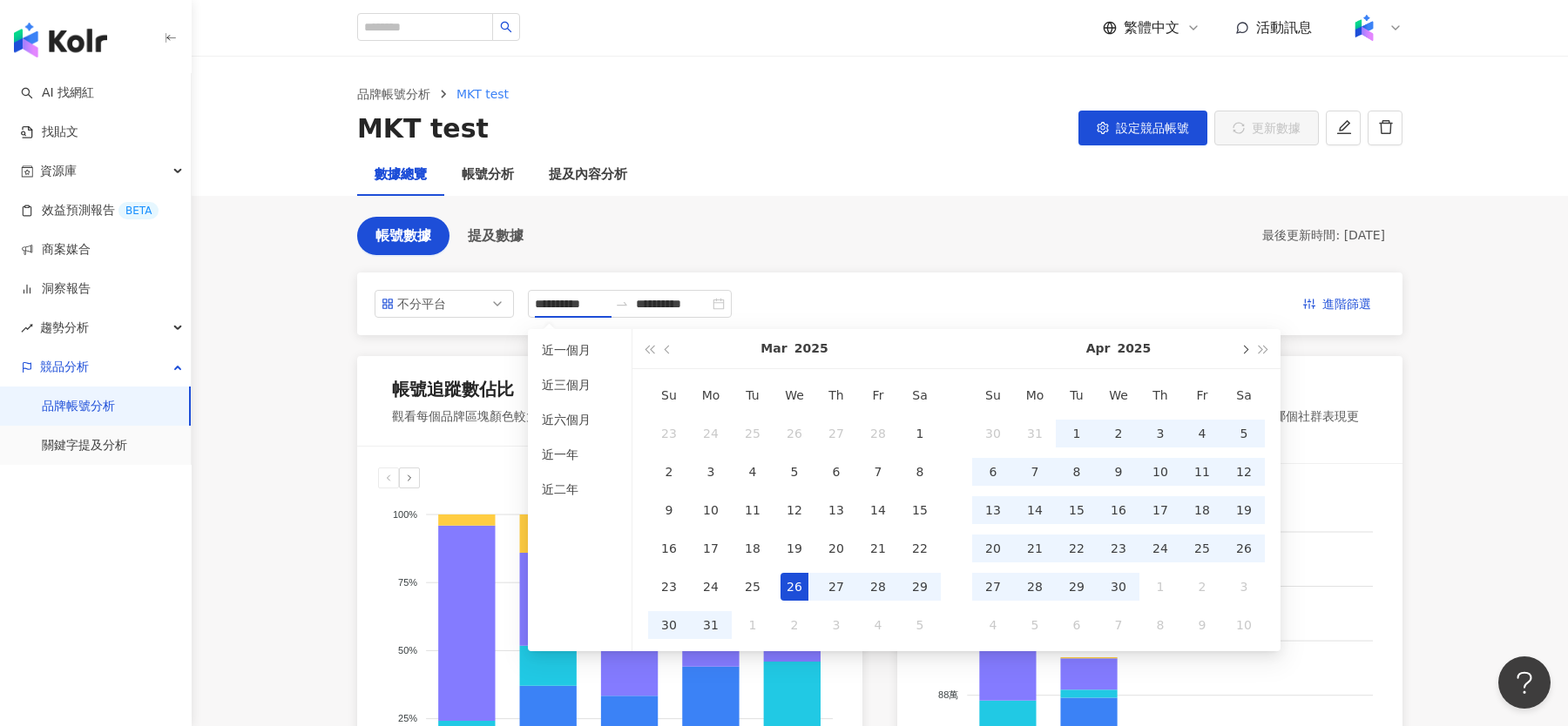
click at [1240, 349] on button "button" at bounding box center [1243, 349] width 19 height 39
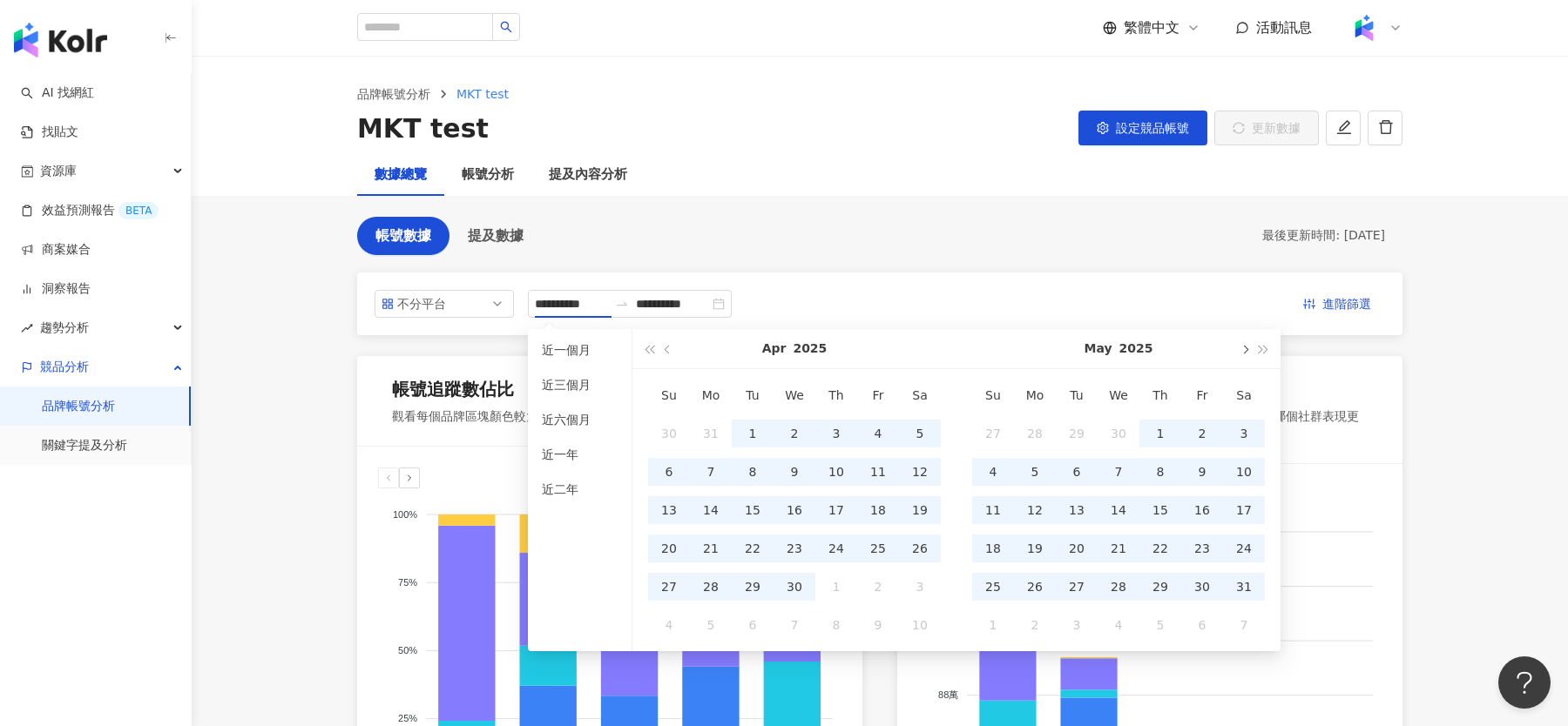
click at [1240, 349] on button "button" at bounding box center [1243, 349] width 19 height 39
click at [1240, 348] on button "button" at bounding box center [1243, 349] width 19 height 39
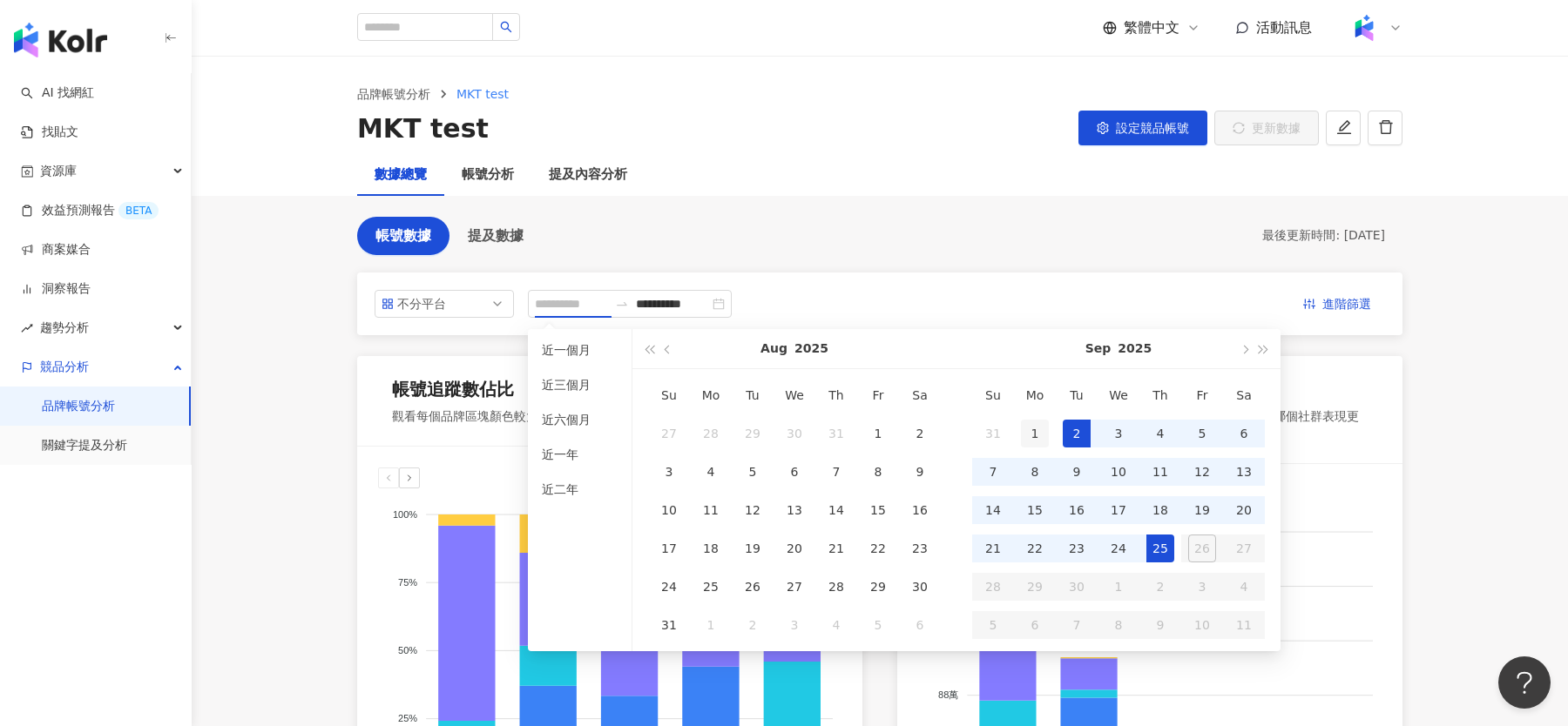
type input "**********"
click at [1029, 429] on div "1" at bounding box center [1034, 433] width 28 height 28
type input "**********"
click at [1162, 546] on div "25" at bounding box center [1160, 548] width 28 height 28
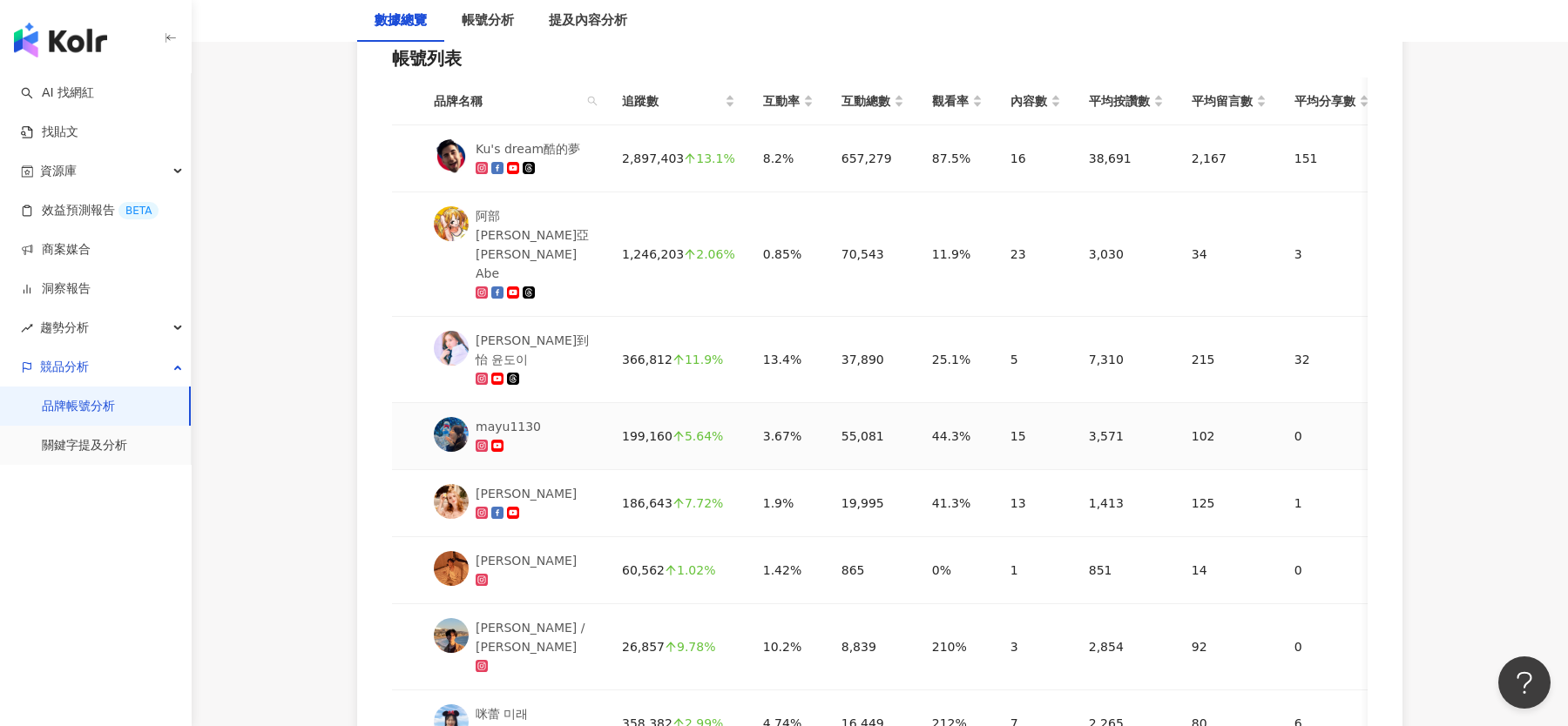
scroll to position [916, 0]
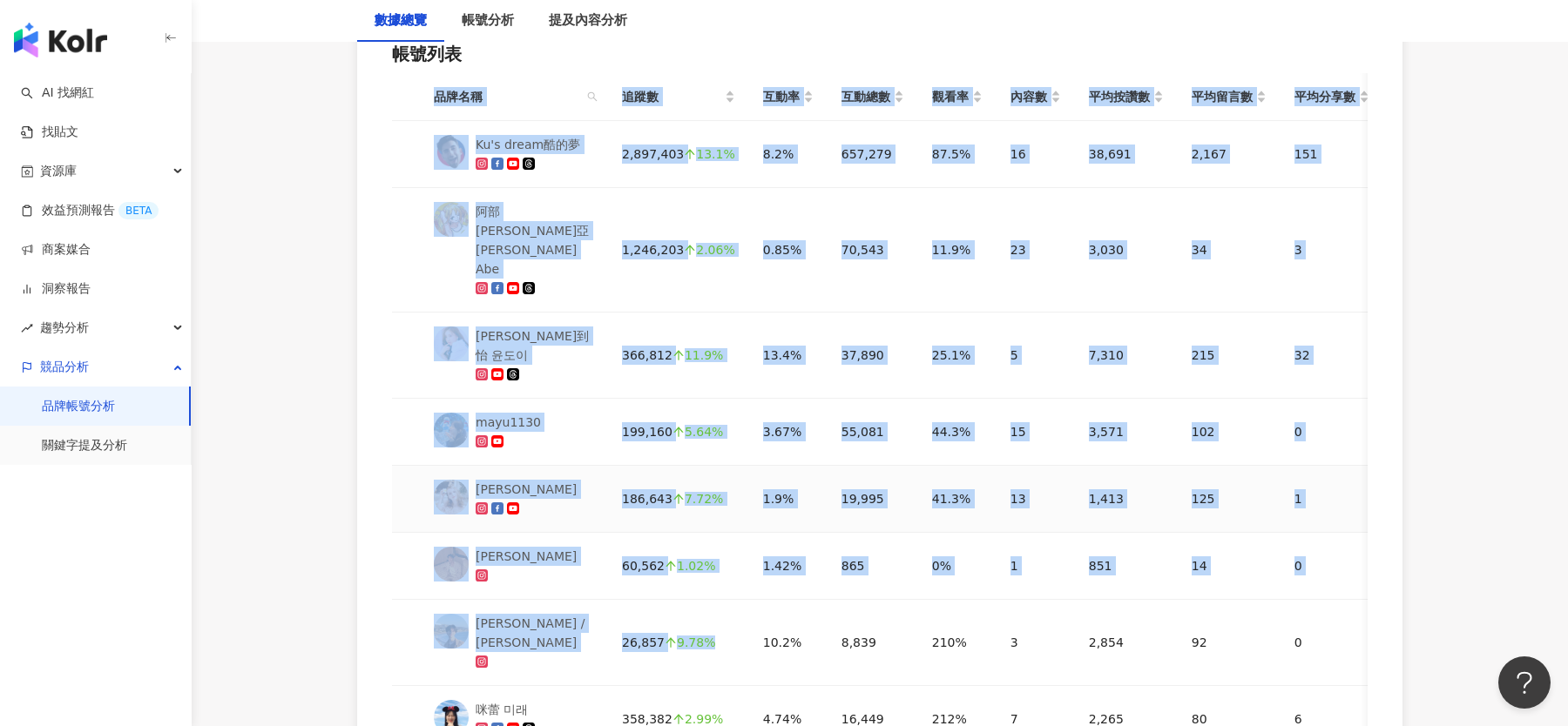
drag, startPoint x: 405, startPoint y: 73, endPoint x: 699, endPoint y: 612, distance: 614.0
click at [702, 612] on table "品牌名稱 追蹤數 互動率 互動總數 觀看率 內容數 平均按讚數 平均留言數 平均分享數 平均互動數 平均觀看數 Ku's dream酷的夢 2,897,403…" at bounding box center [990, 413] width 1197 height 680
click at [699, 612] on td "26,857 9.78%" at bounding box center [679, 643] width 141 height 86
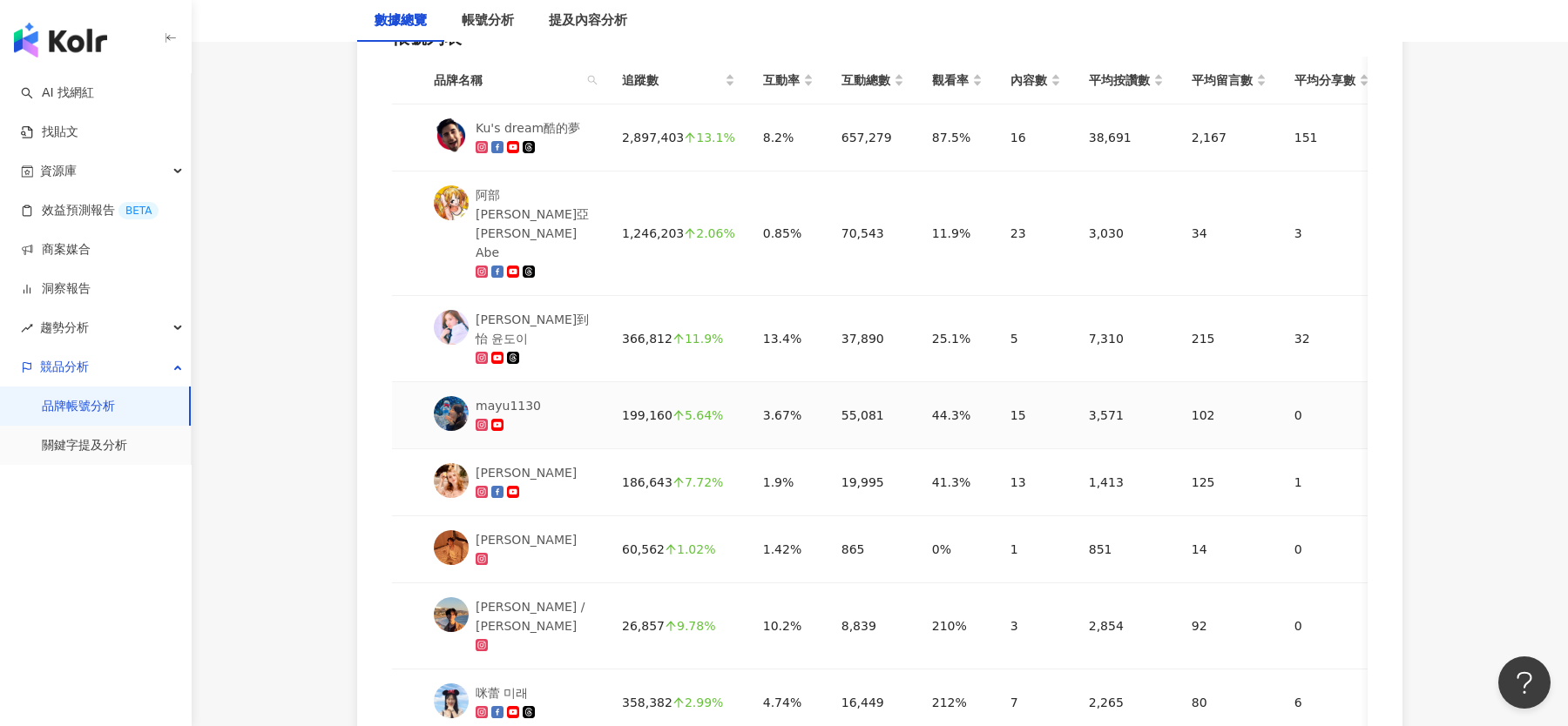
scroll to position [933, 0]
click at [535, 596] on div "Narayana Hillam / 陳安陽" at bounding box center [535, 615] width 118 height 38
click at [518, 462] on div "[PERSON_NAME]" at bounding box center [526, 471] width 101 height 19
click at [516, 395] on div "mayu1130" at bounding box center [508, 404] width 65 height 19
click at [525, 462] on div "[PERSON_NAME]" at bounding box center [526, 471] width 101 height 19
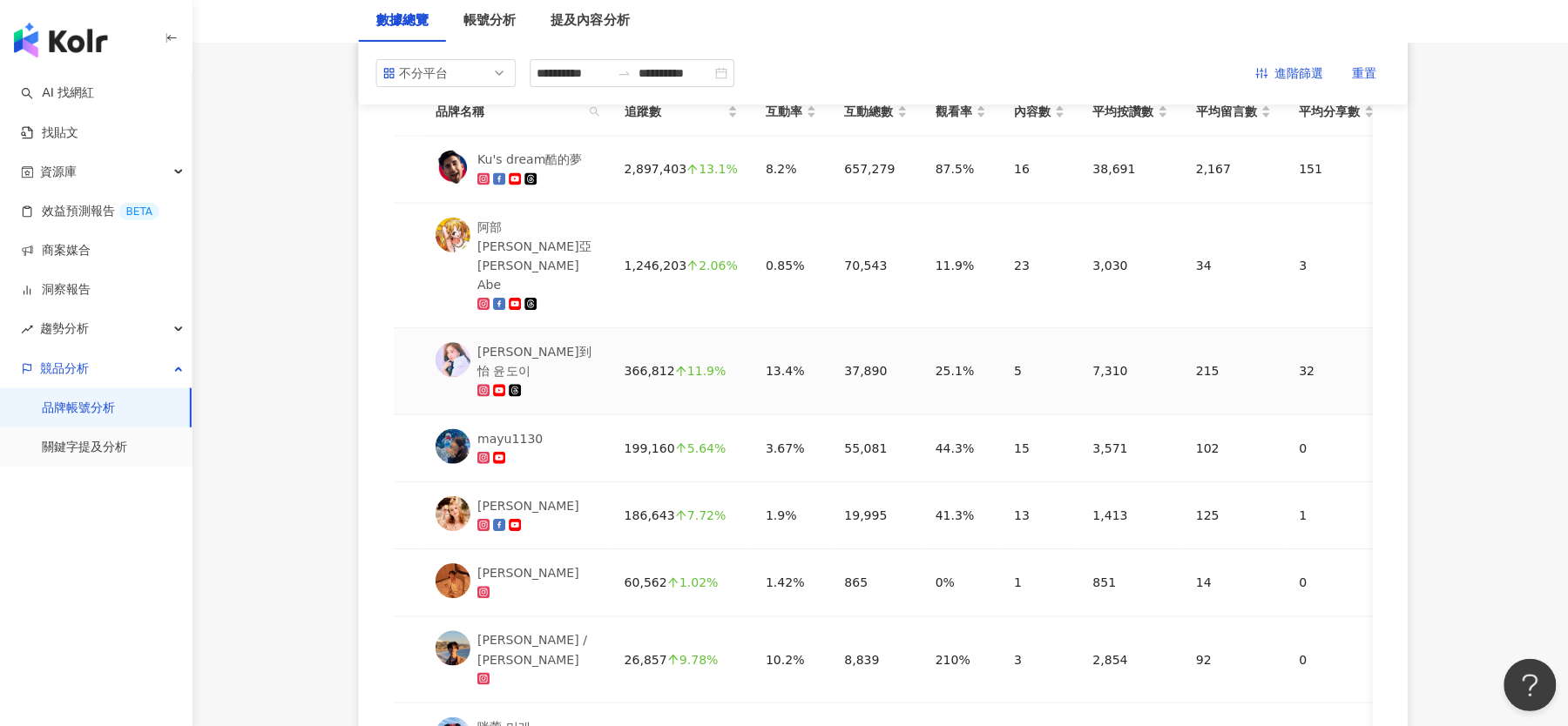
scroll to position [899, 0]
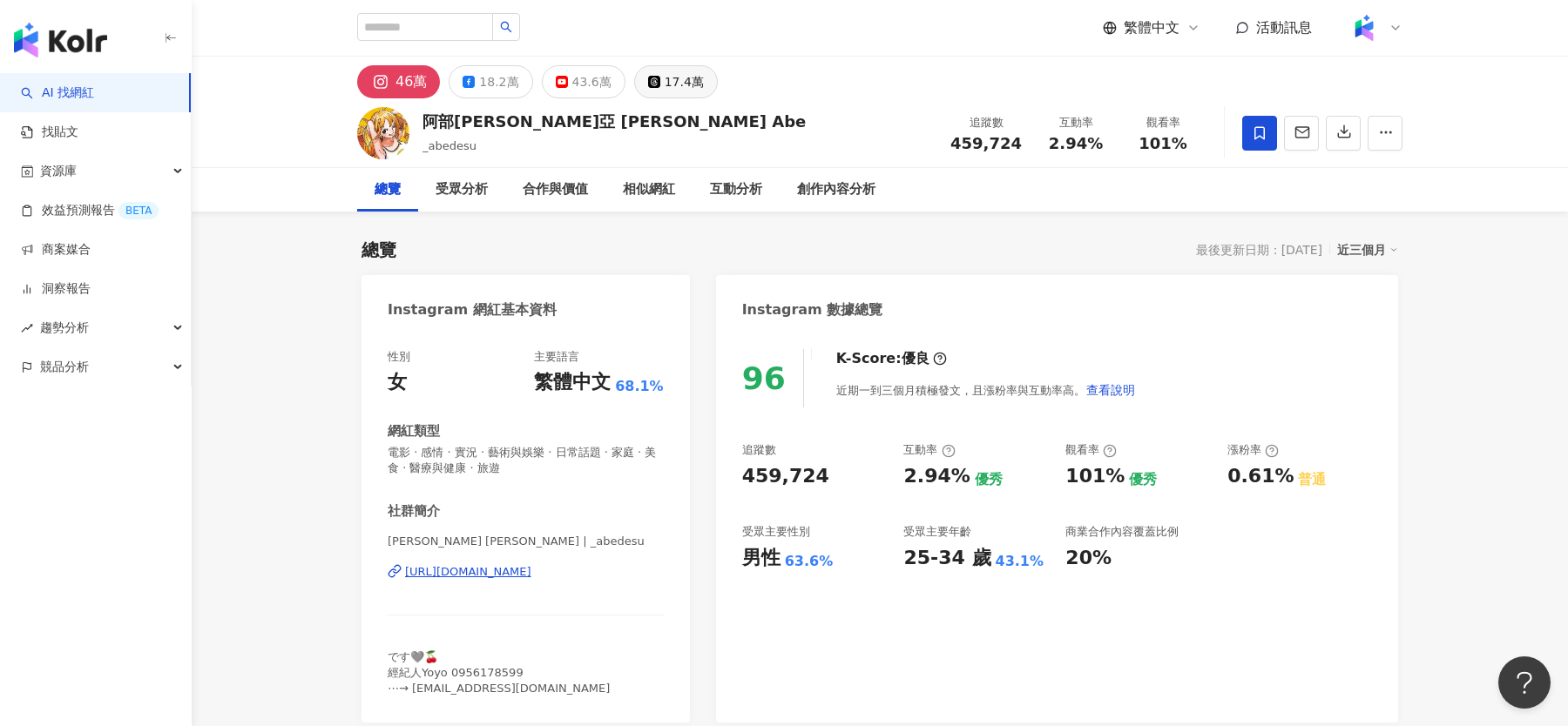
click at [648, 77] on icon at bounding box center [655, 82] width 13 height 13
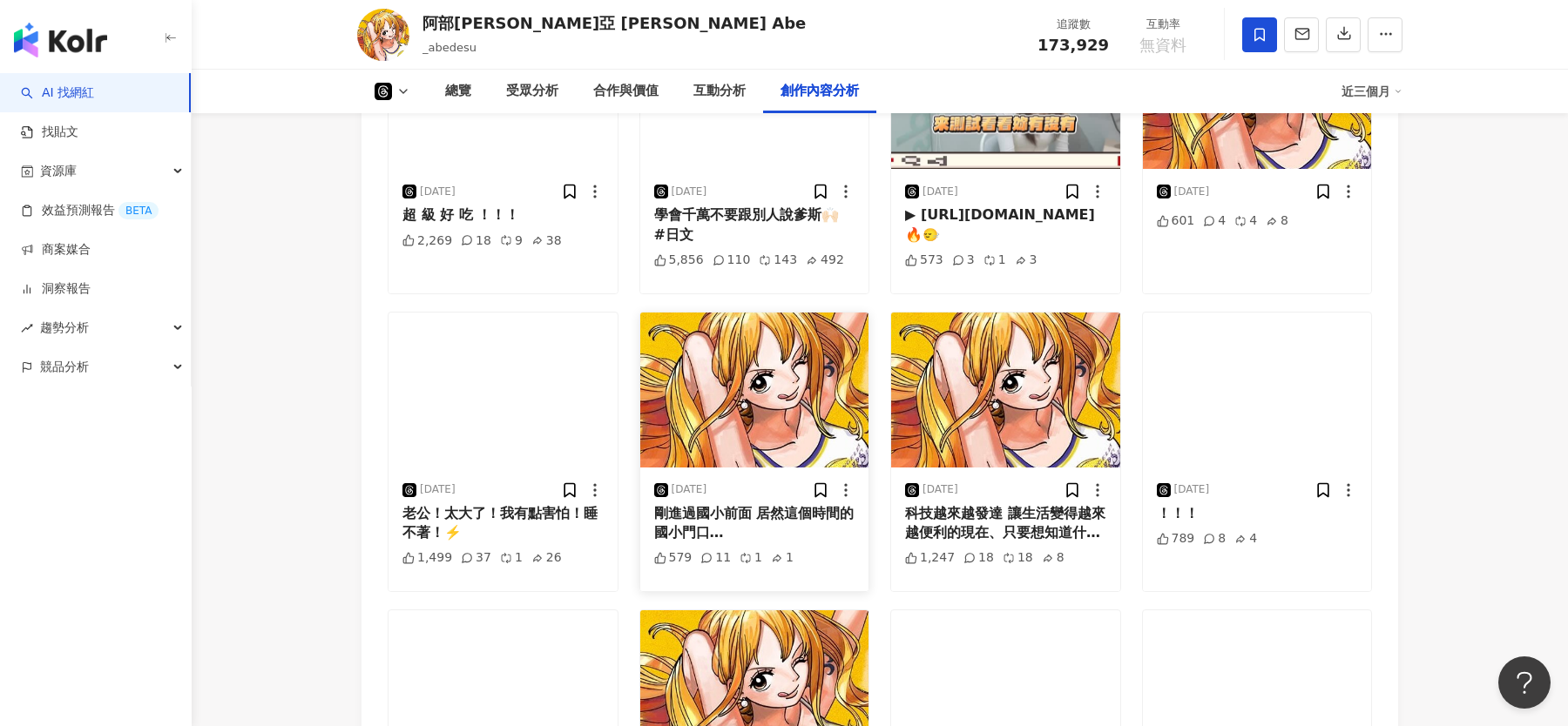
scroll to position [3159, 0]
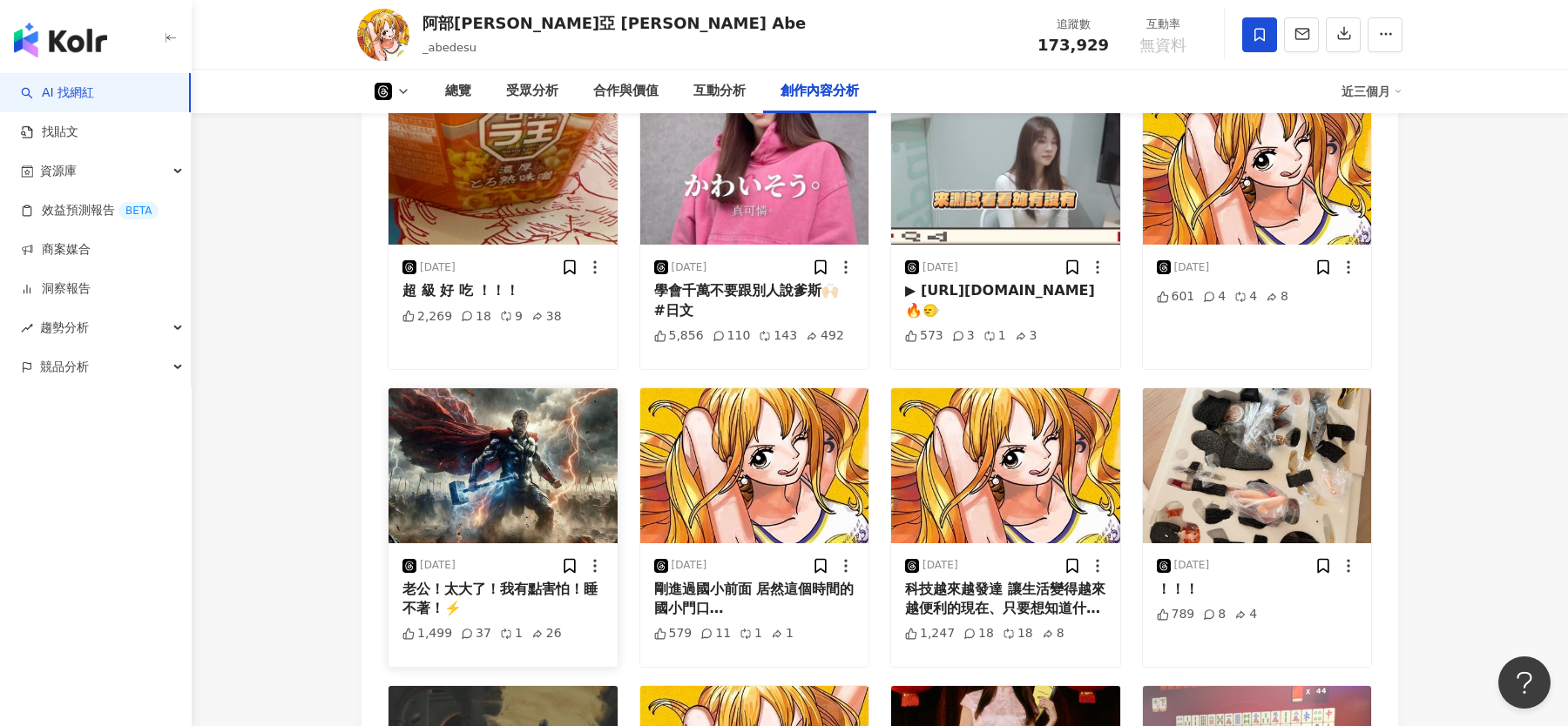
click at [463, 504] on img "button" at bounding box center [503, 465] width 229 height 155
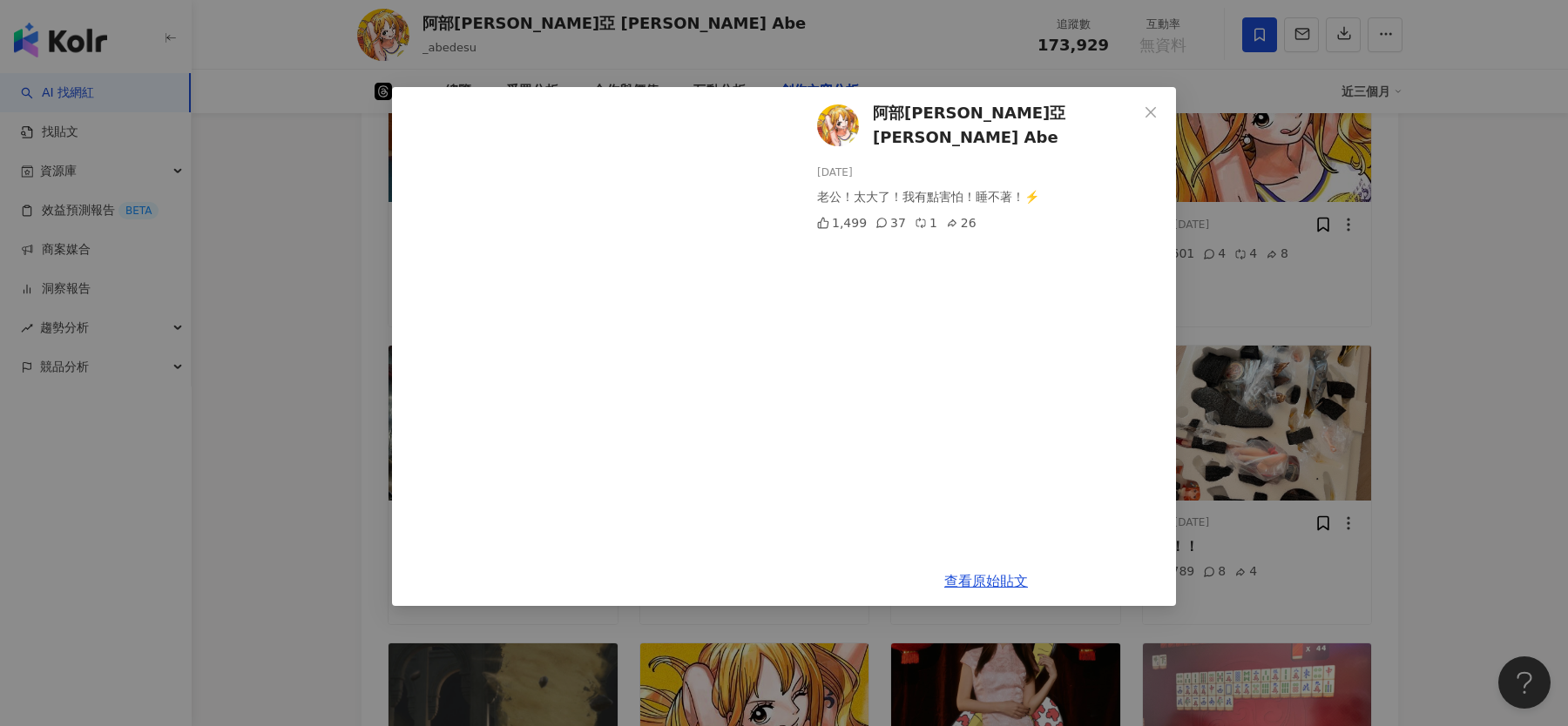
scroll to position [3206, 0]
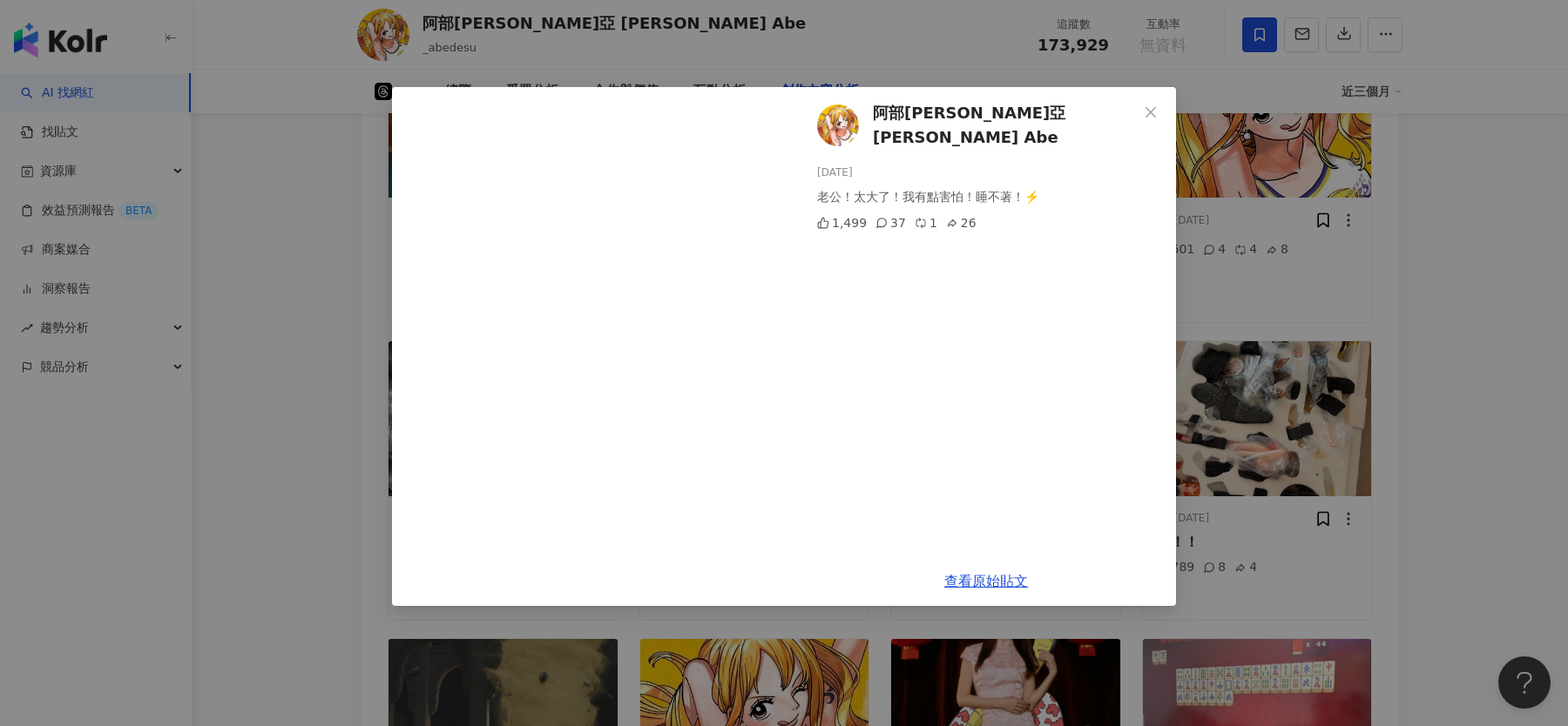
click at [911, 37] on div "阿部瑪利亞 Maria Abe 2025/3/4 老公！太大了！我有點害怕！睡不著！⚡️ 1,499 37 1 26 查看原始貼文" at bounding box center [784, 363] width 1568 height 726
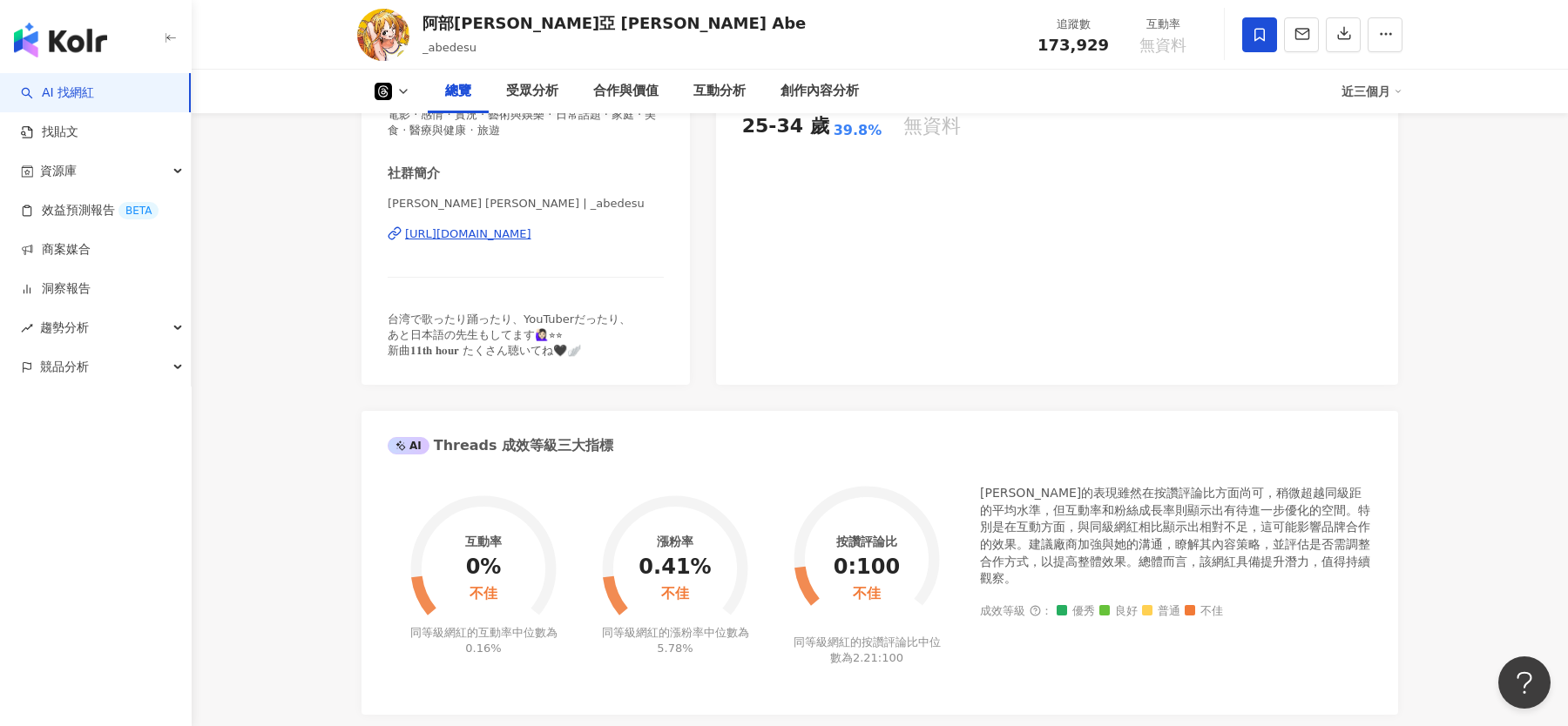
scroll to position [0, 0]
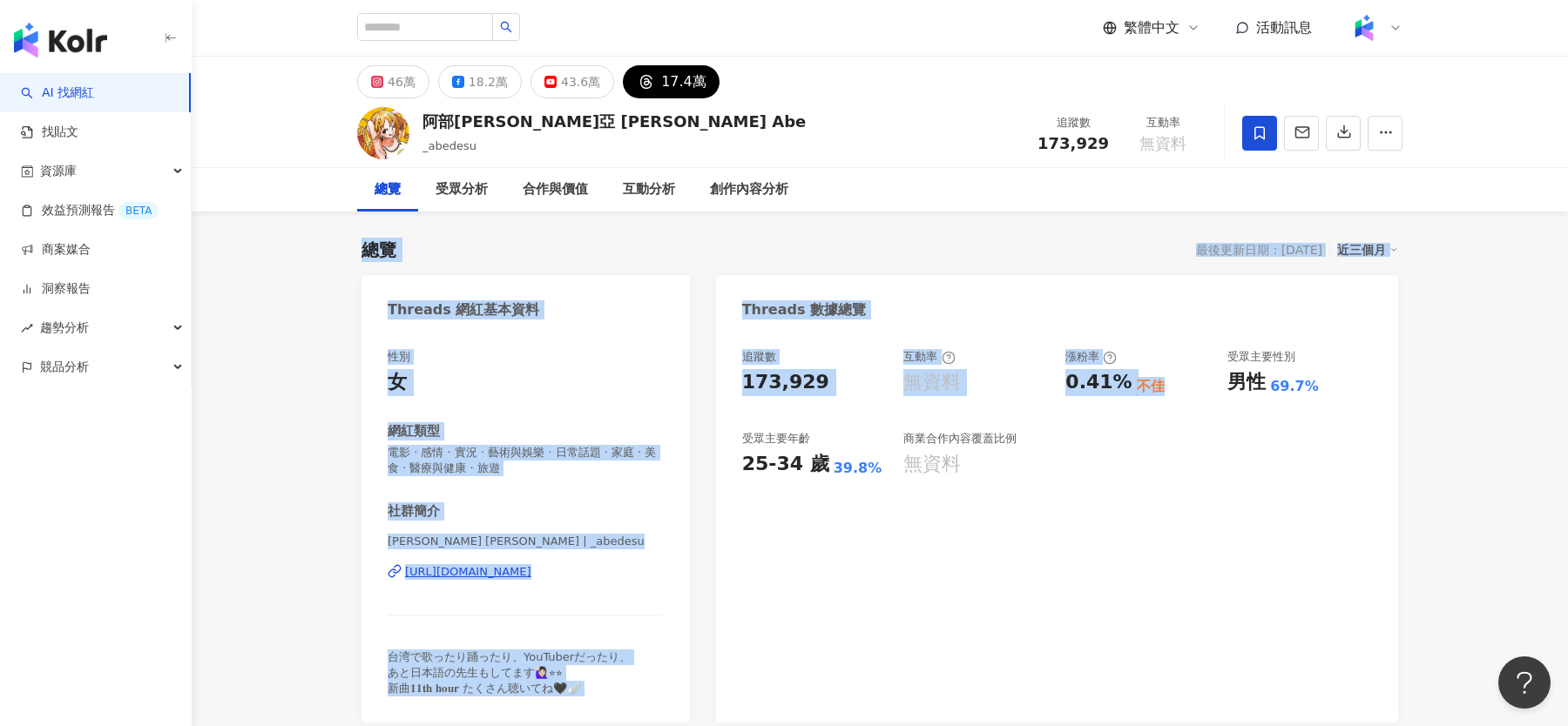
drag, startPoint x: 1183, startPoint y: 388, endPoint x: 1004, endPoint y: 189, distance: 267.7
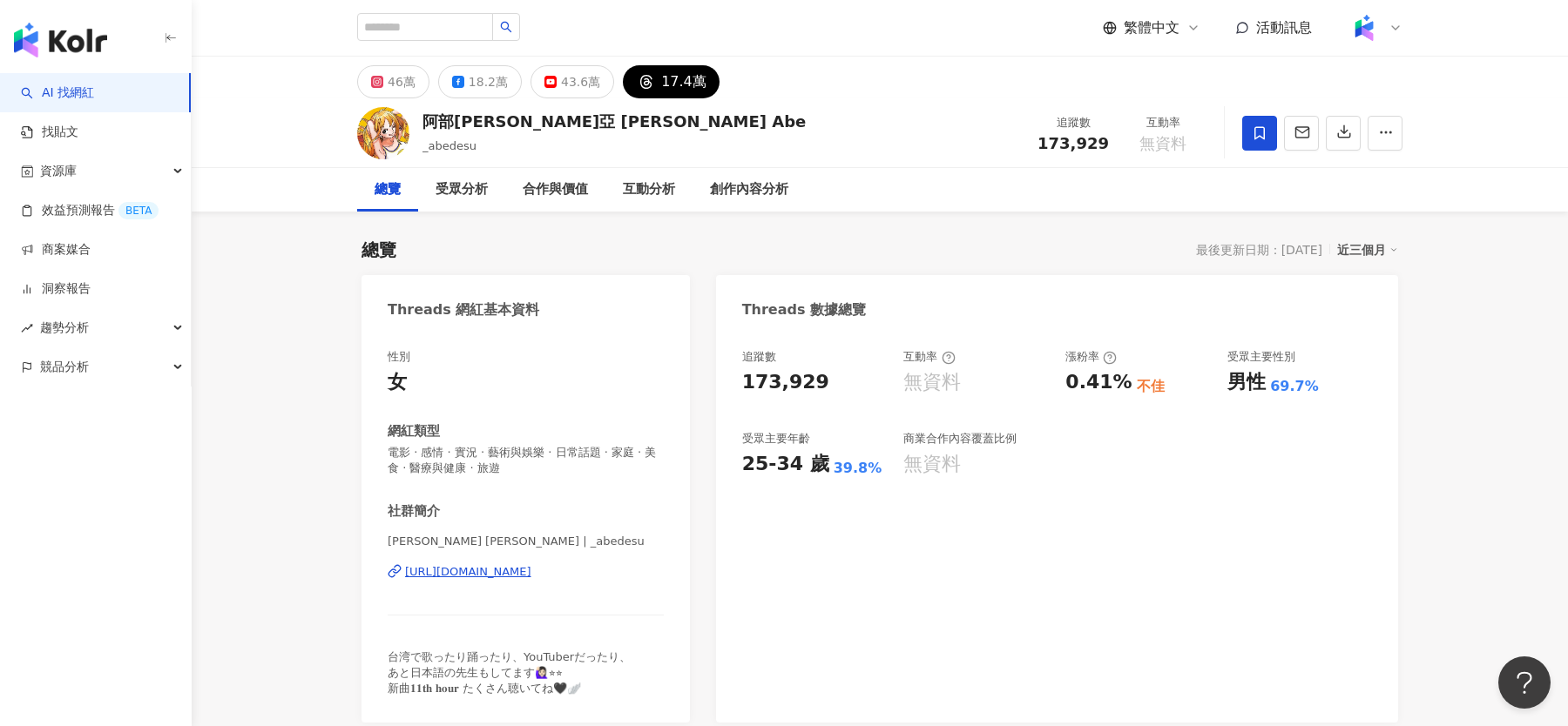
click at [1006, 241] on div "總覽 最後更新日期：2025/9/25 近三個月" at bounding box center [879, 249] width 1037 height 24
click at [385, 87] on button "46萬" at bounding box center [393, 81] width 72 height 33
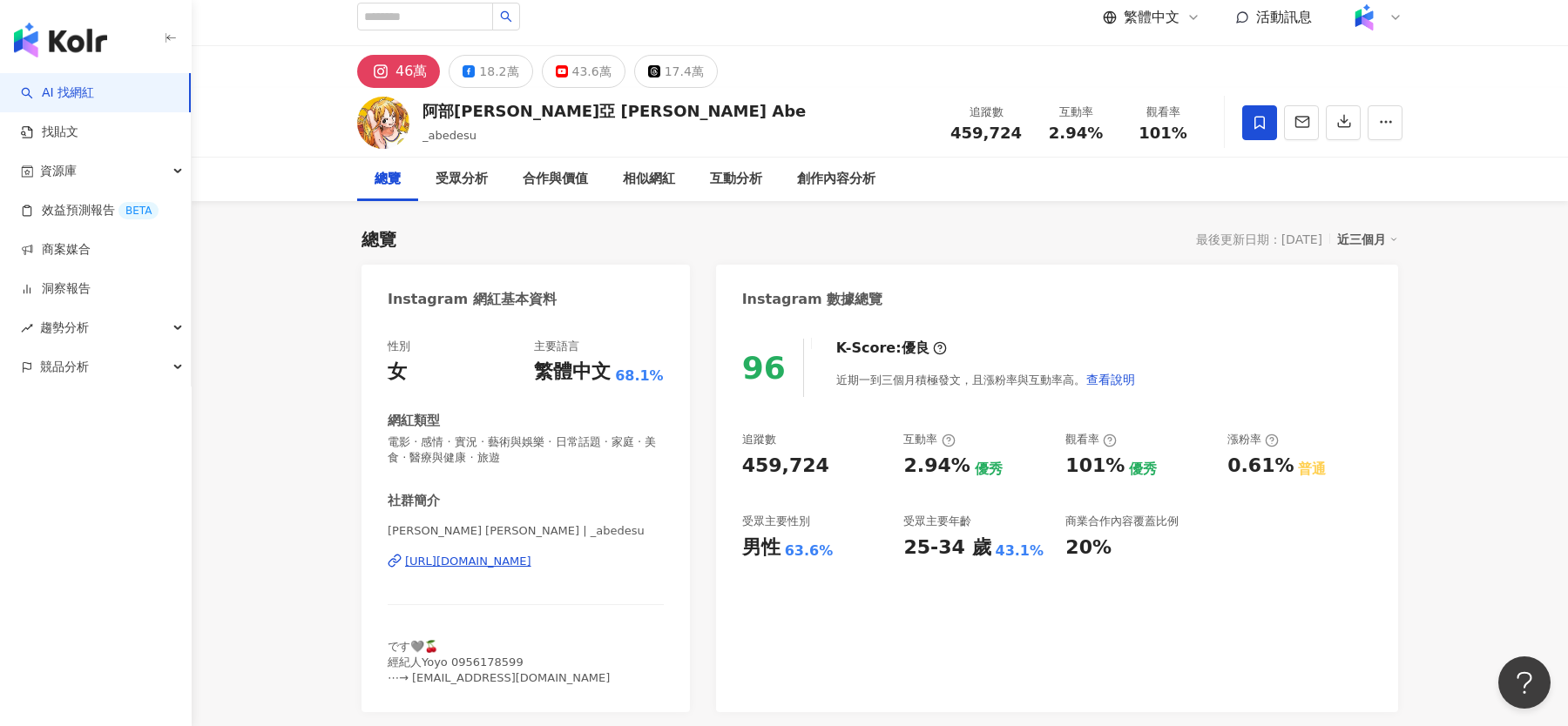
scroll to position [12, 0]
click at [97, 38] on img "button" at bounding box center [61, 39] width 93 height 35
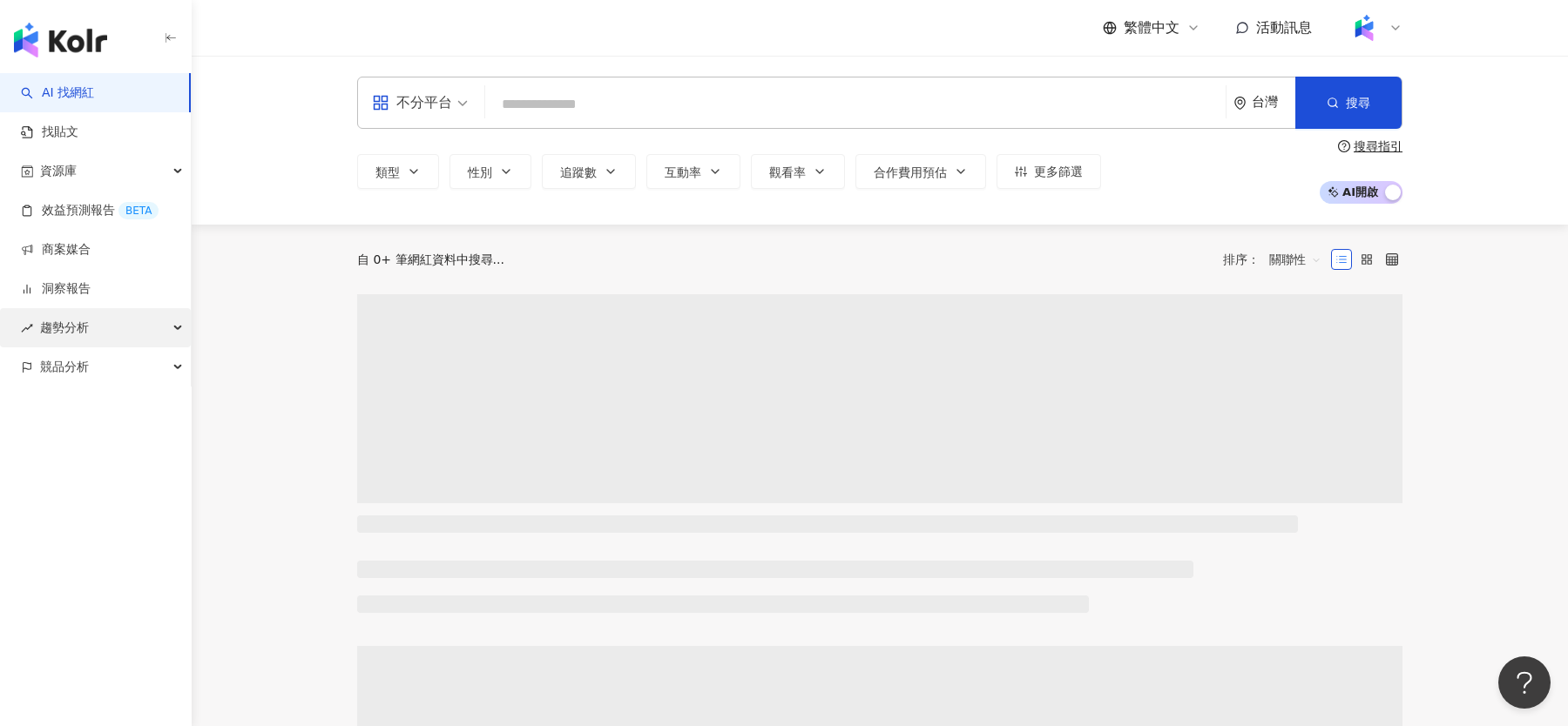
click at [89, 323] on div "趨勢分析" at bounding box center [95, 328] width 191 height 39
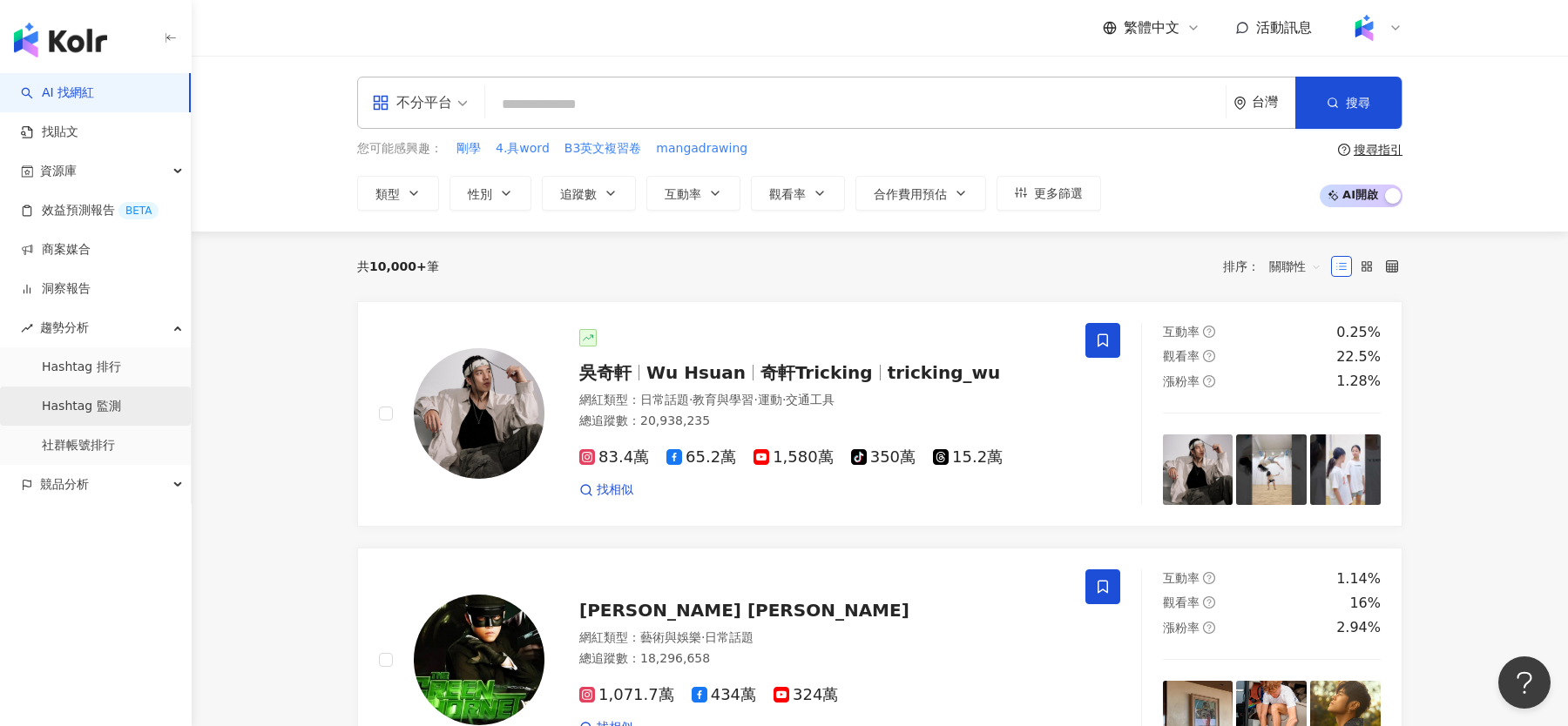
click at [116, 406] on link "Hashtag 監測" at bounding box center [81, 406] width 80 height 17
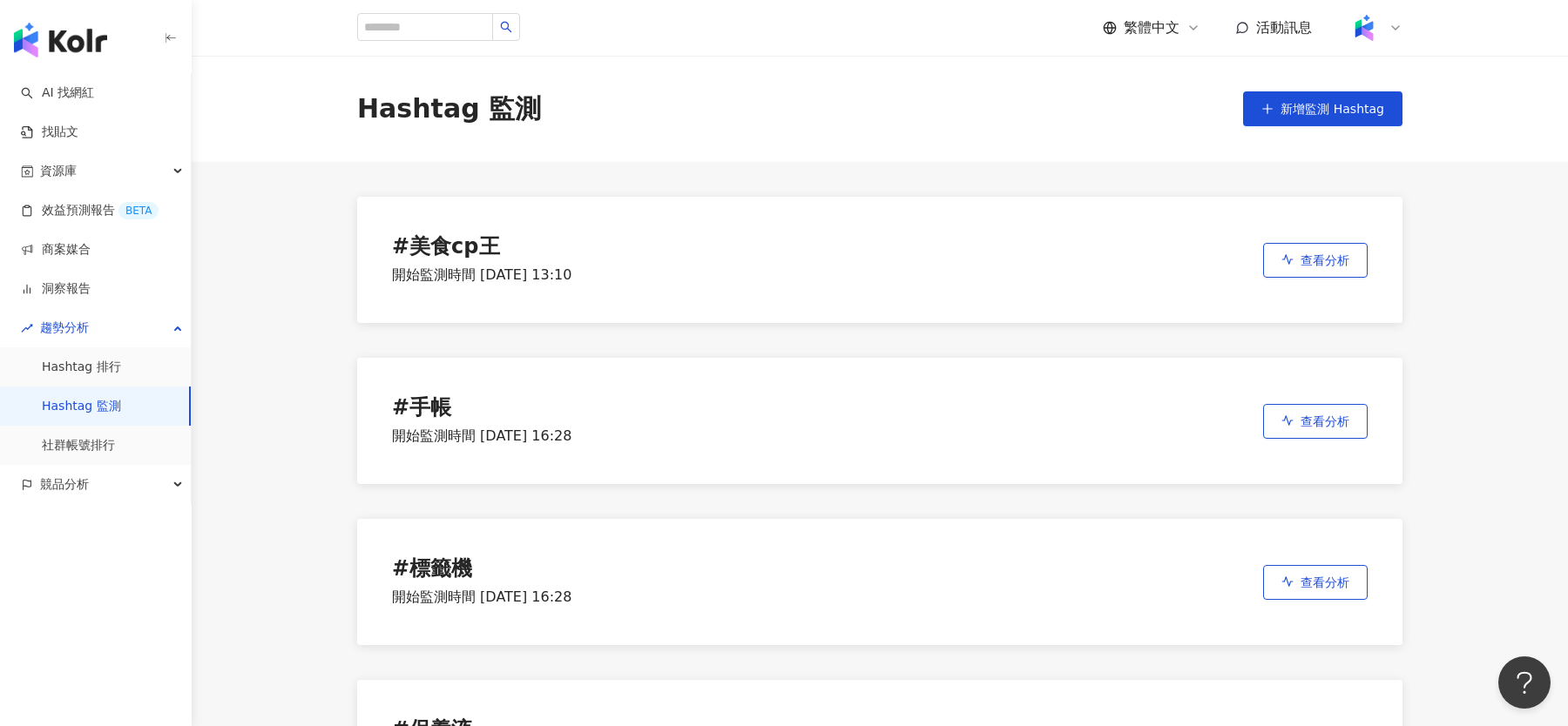
click at [479, 242] on div "# 美食cp王" at bounding box center [481, 247] width 180 height 24
click at [1335, 265] on span "查看分析" at bounding box center [1325, 260] width 49 height 14
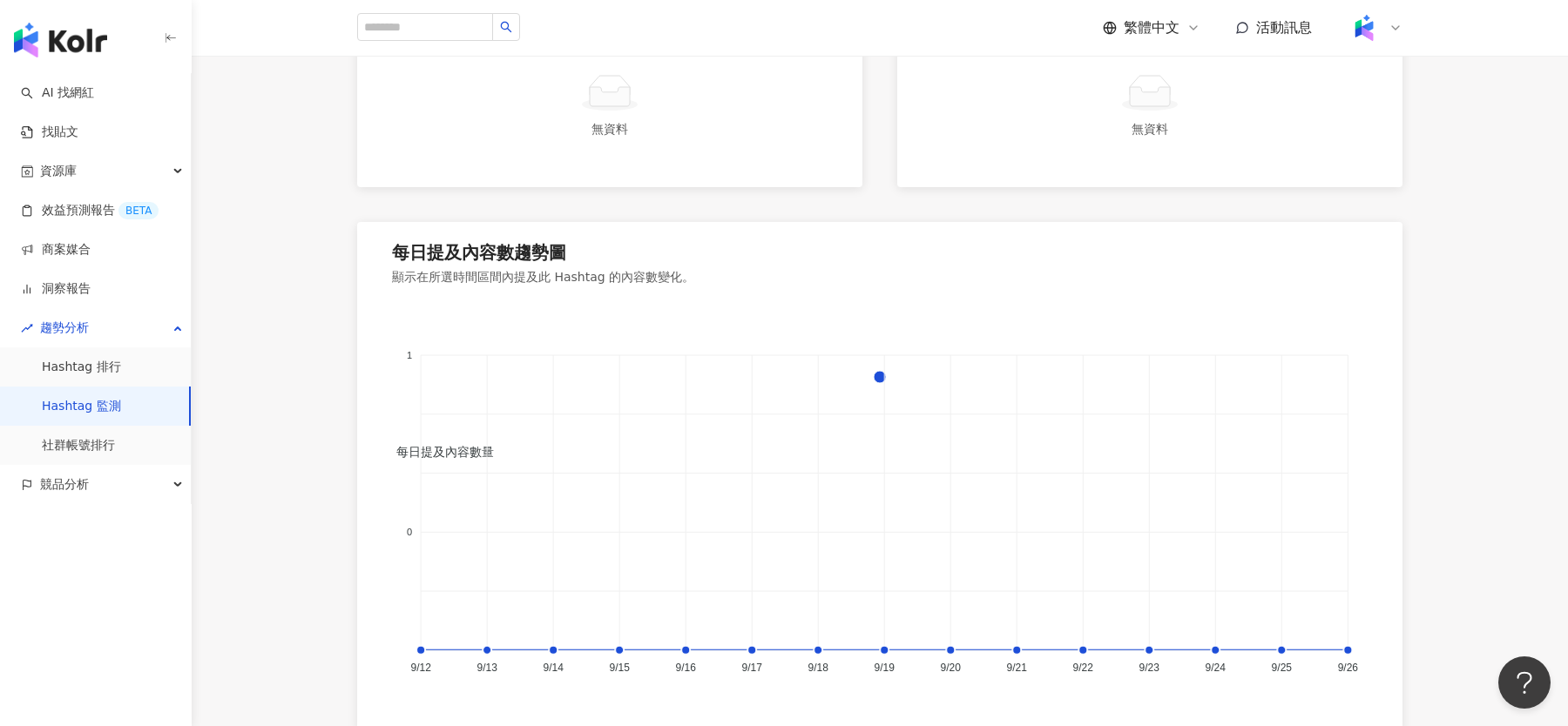
scroll to position [1026, 0]
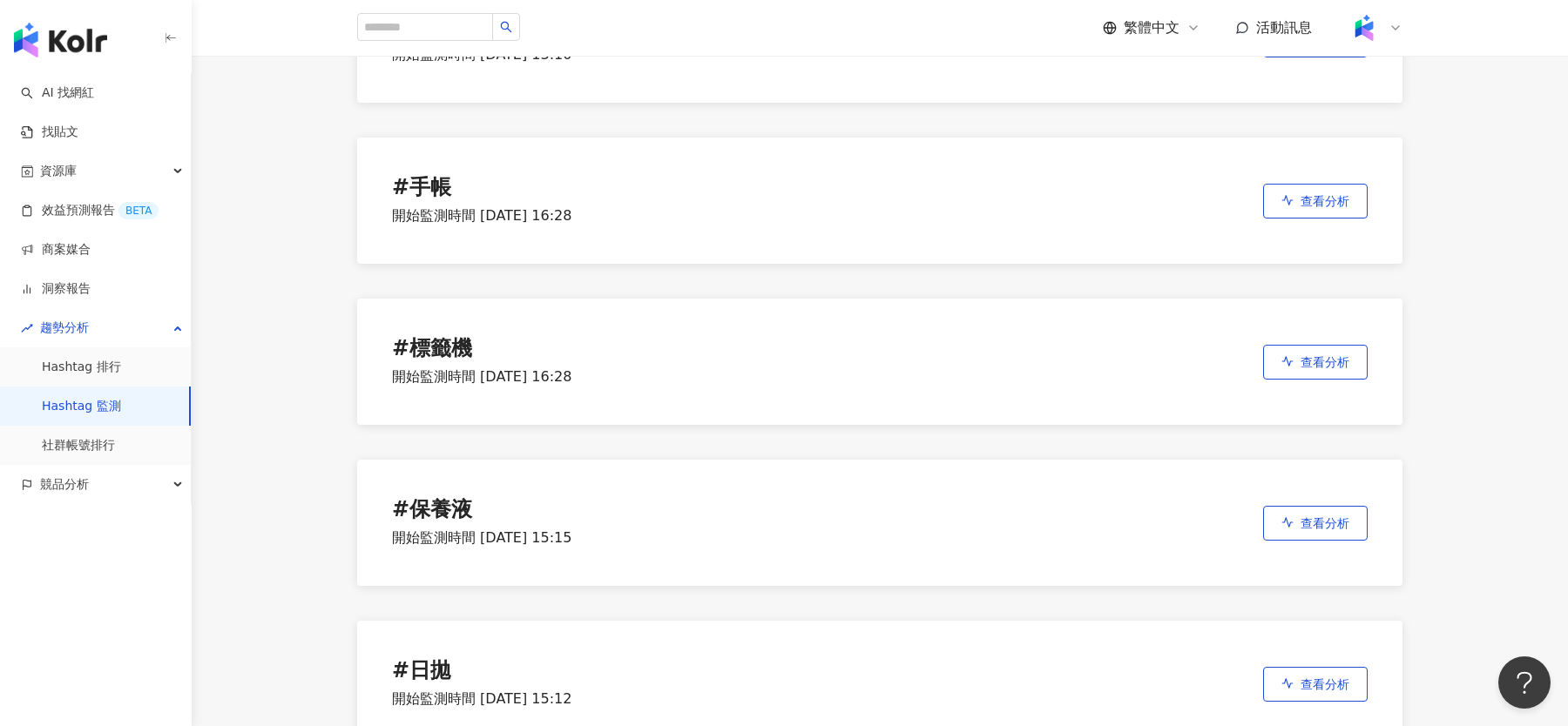
scroll to position [528, 0]
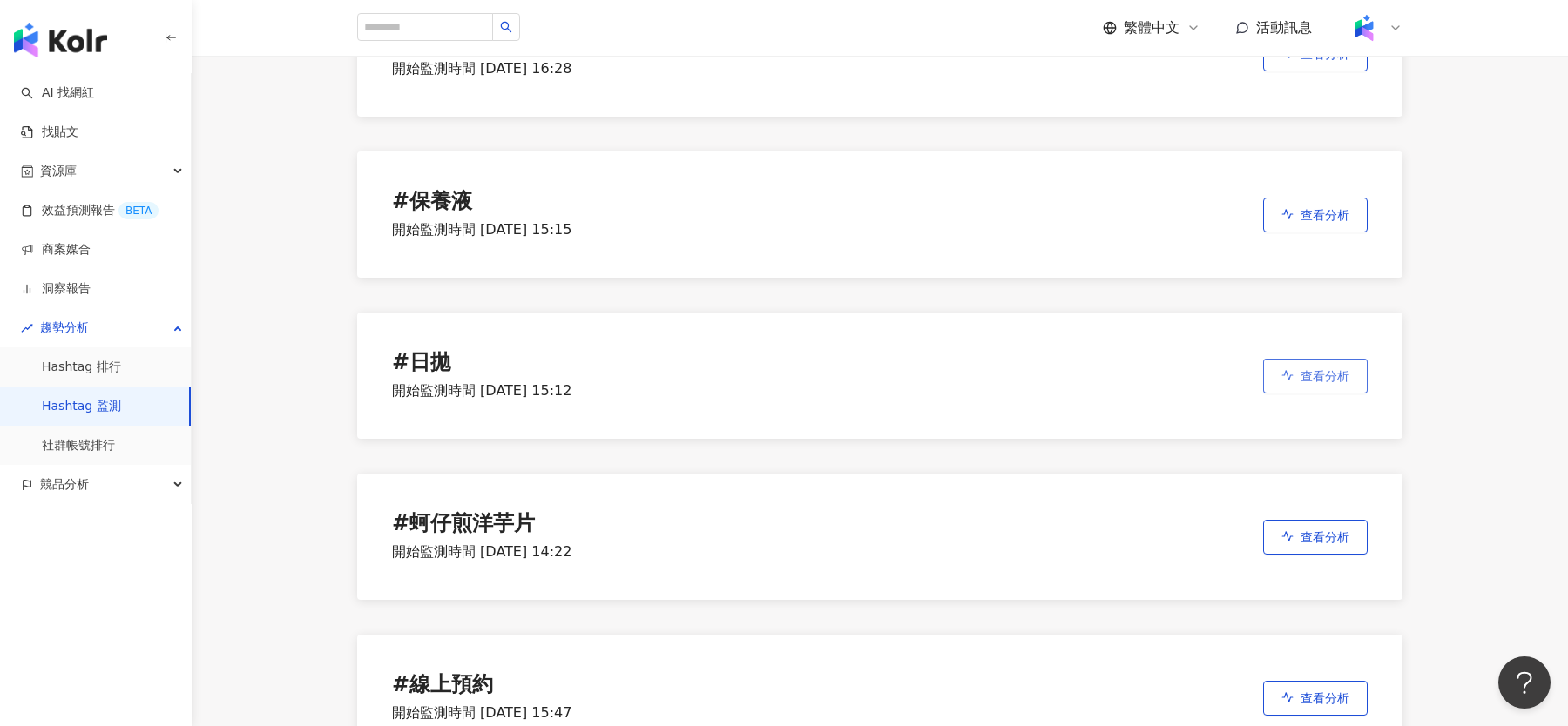
click at [1335, 364] on button "查看分析" at bounding box center [1315, 376] width 105 height 35
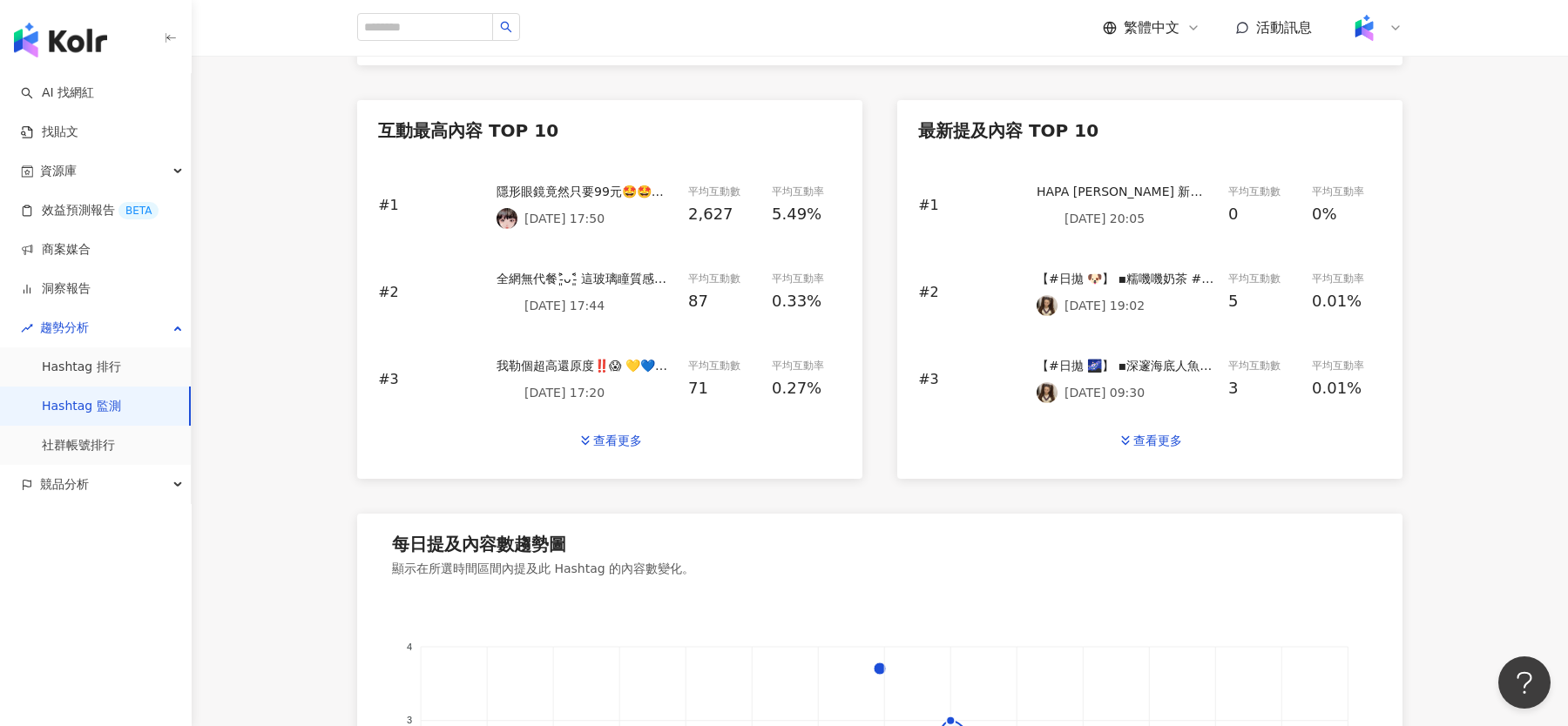
scroll to position [1243, 0]
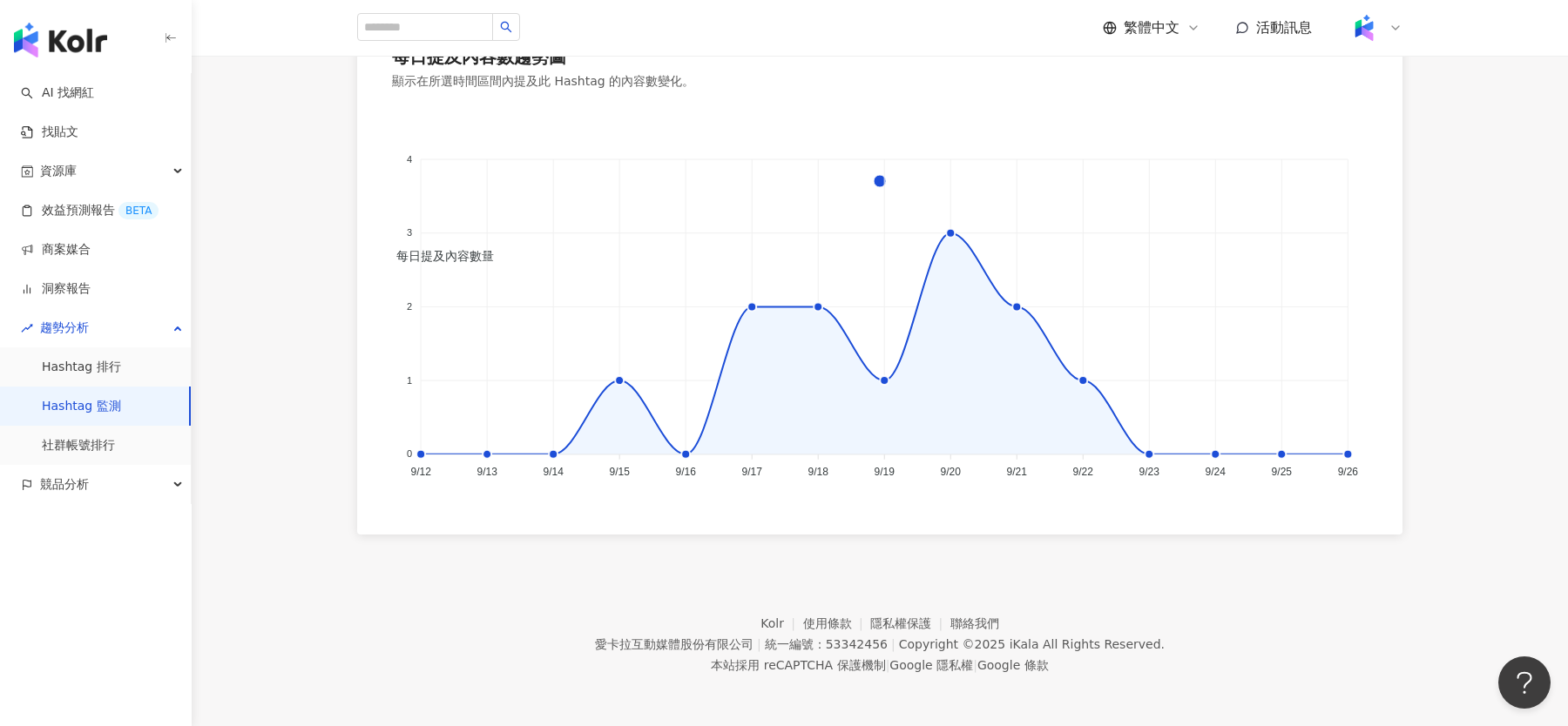
click at [967, 266] on foreignobject "每日提及內容數量" at bounding box center [879, 298] width 976 height 378
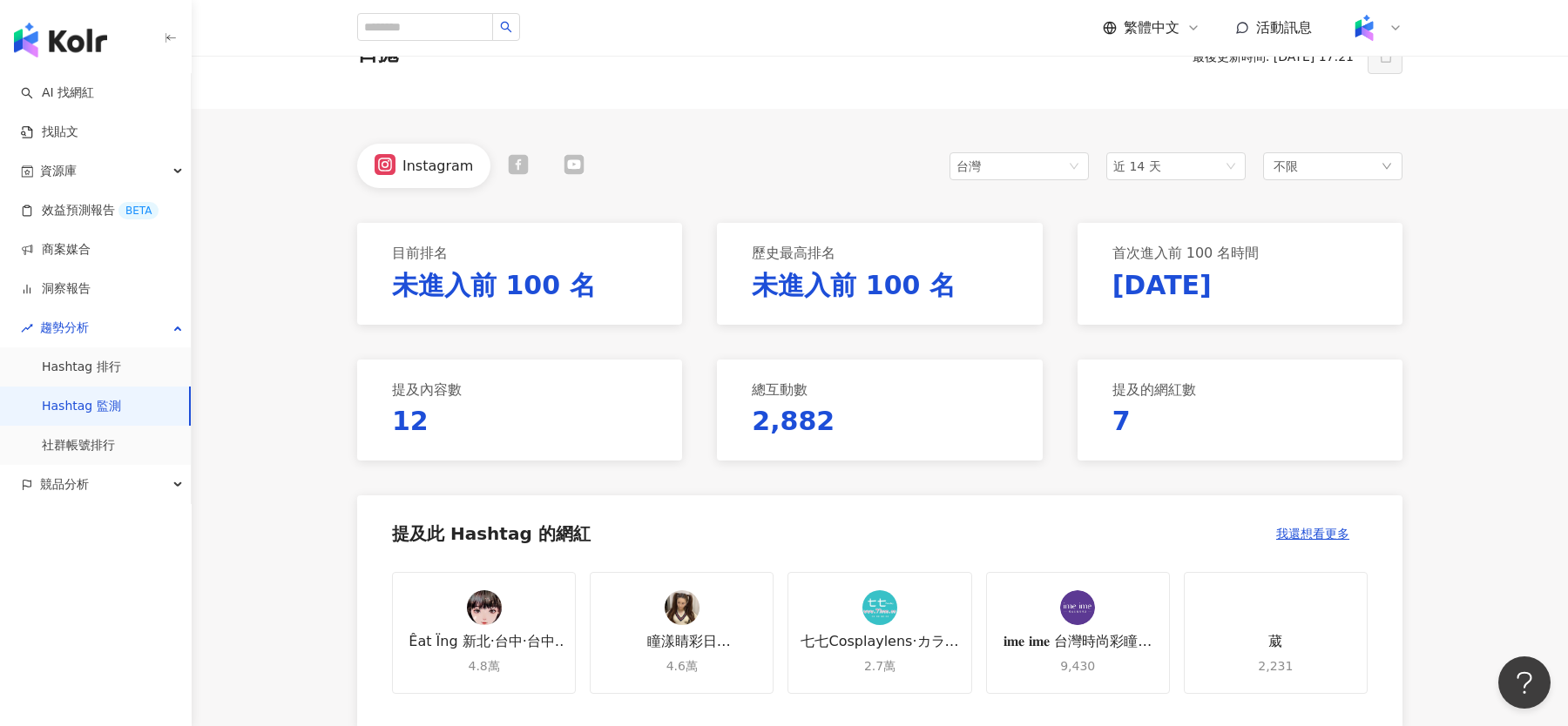
scroll to position [0, 0]
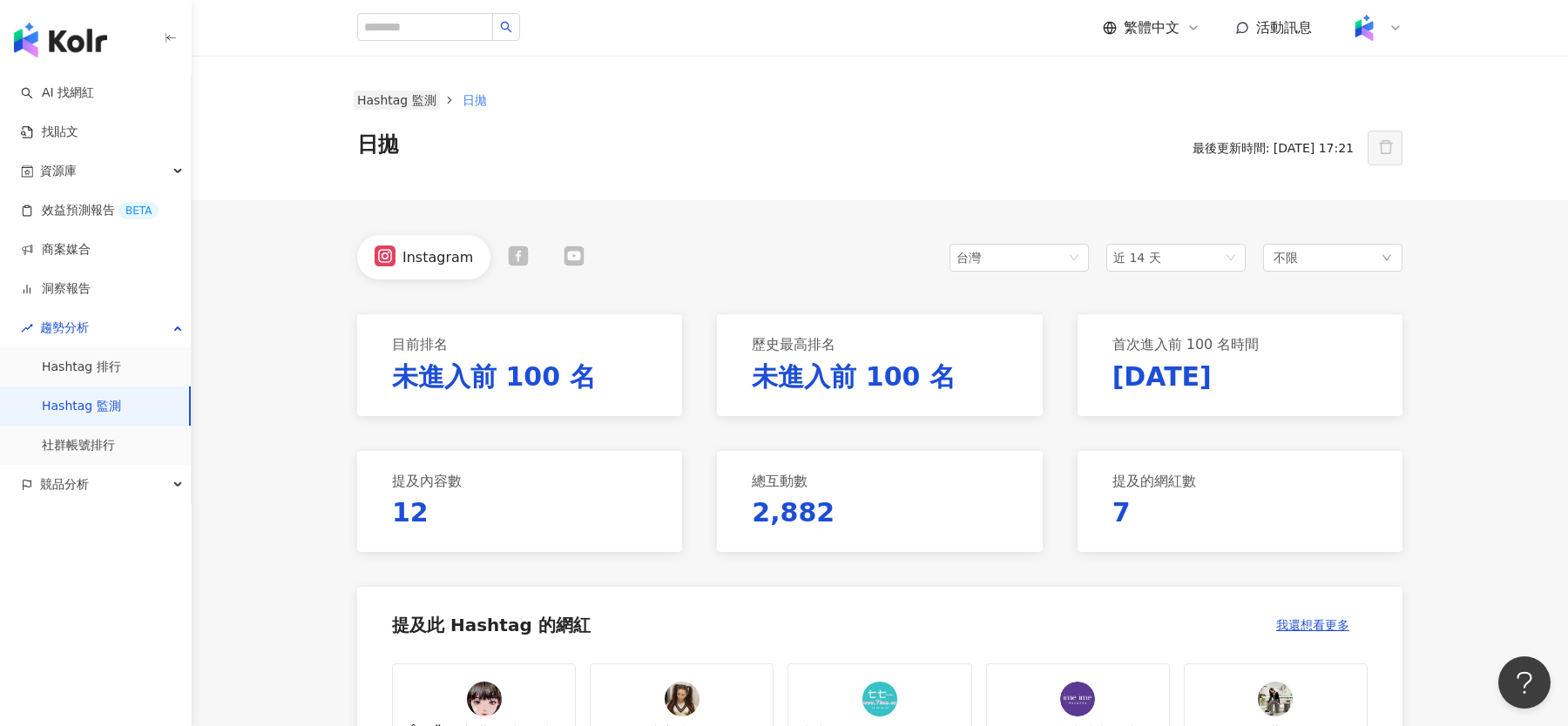
click at [406, 100] on link "Hashtag 監測" at bounding box center [396, 99] width 86 height 19
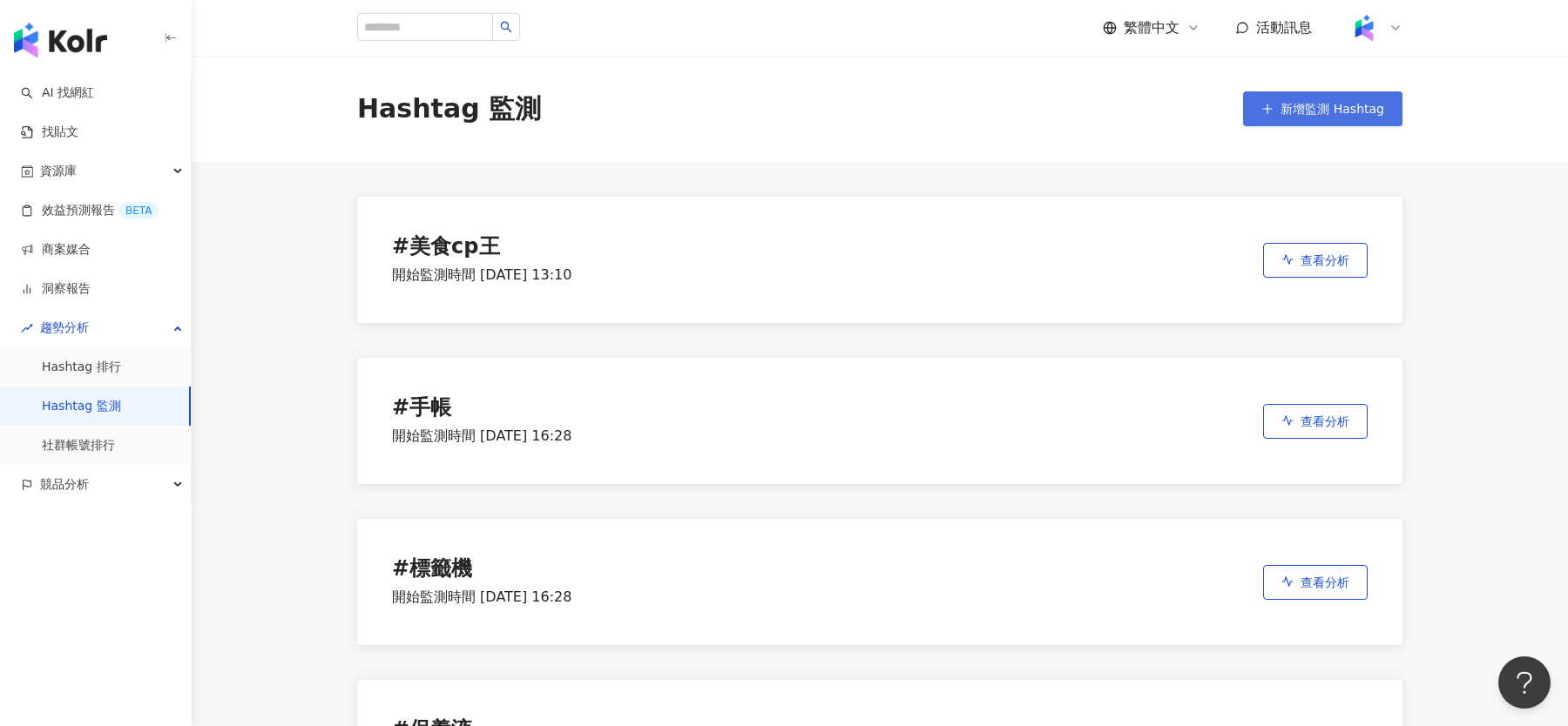
click at [1312, 108] on span "新增監測 Hashtag" at bounding box center [1333, 109] width 104 height 14
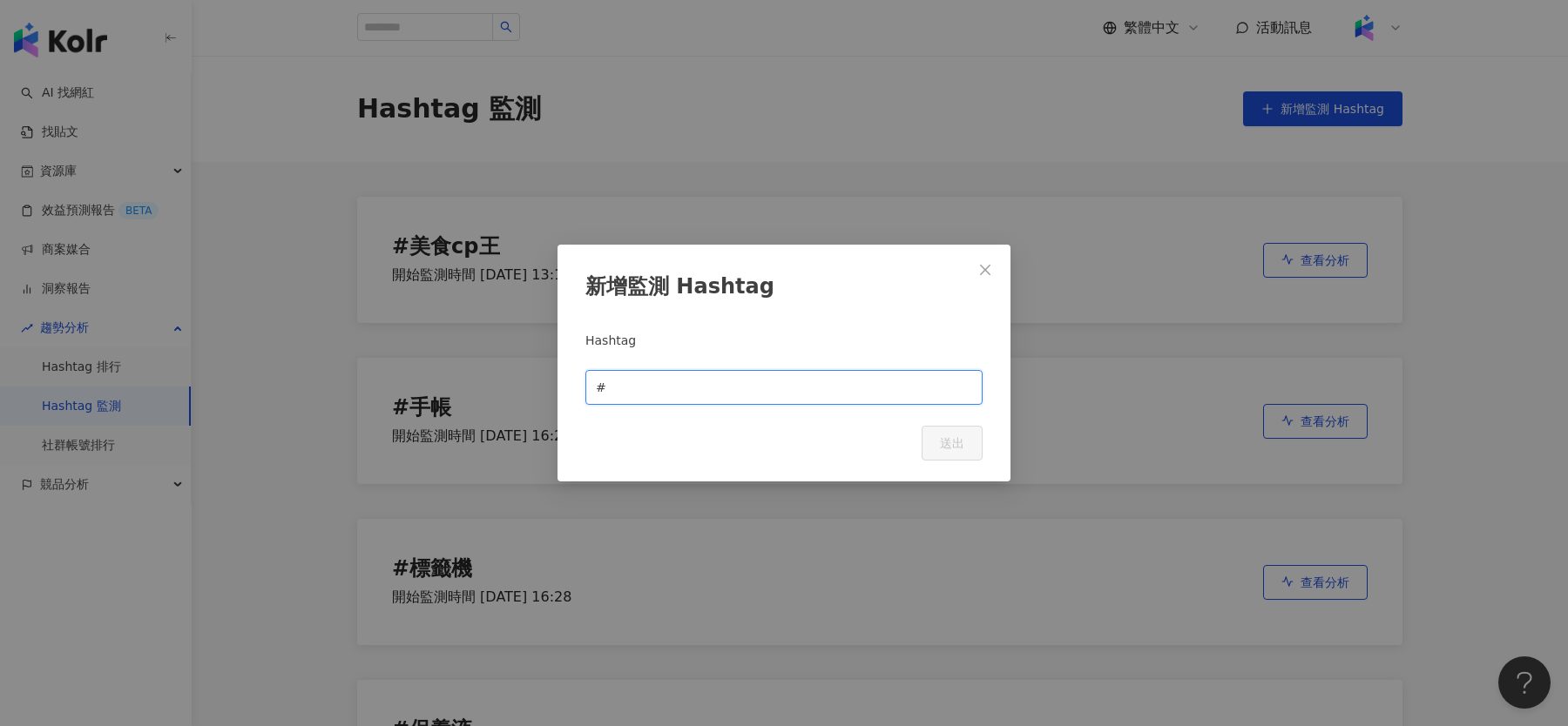
click at [803, 387] on input "text" at bounding box center [791, 387] width 362 height 19
click at [983, 272] on icon "close" at bounding box center [986, 270] width 11 height 11
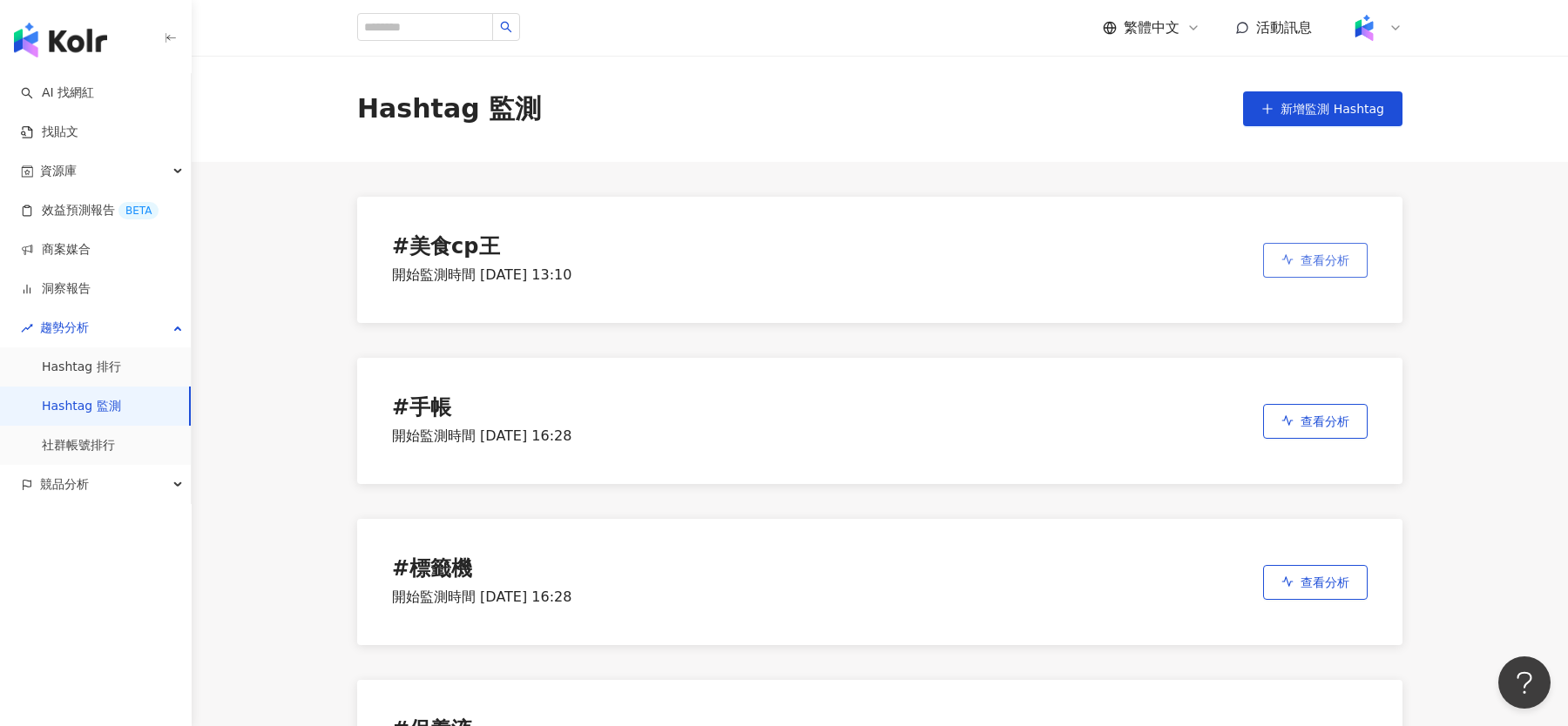
click at [1300, 250] on button "查看分析" at bounding box center [1315, 260] width 105 height 35
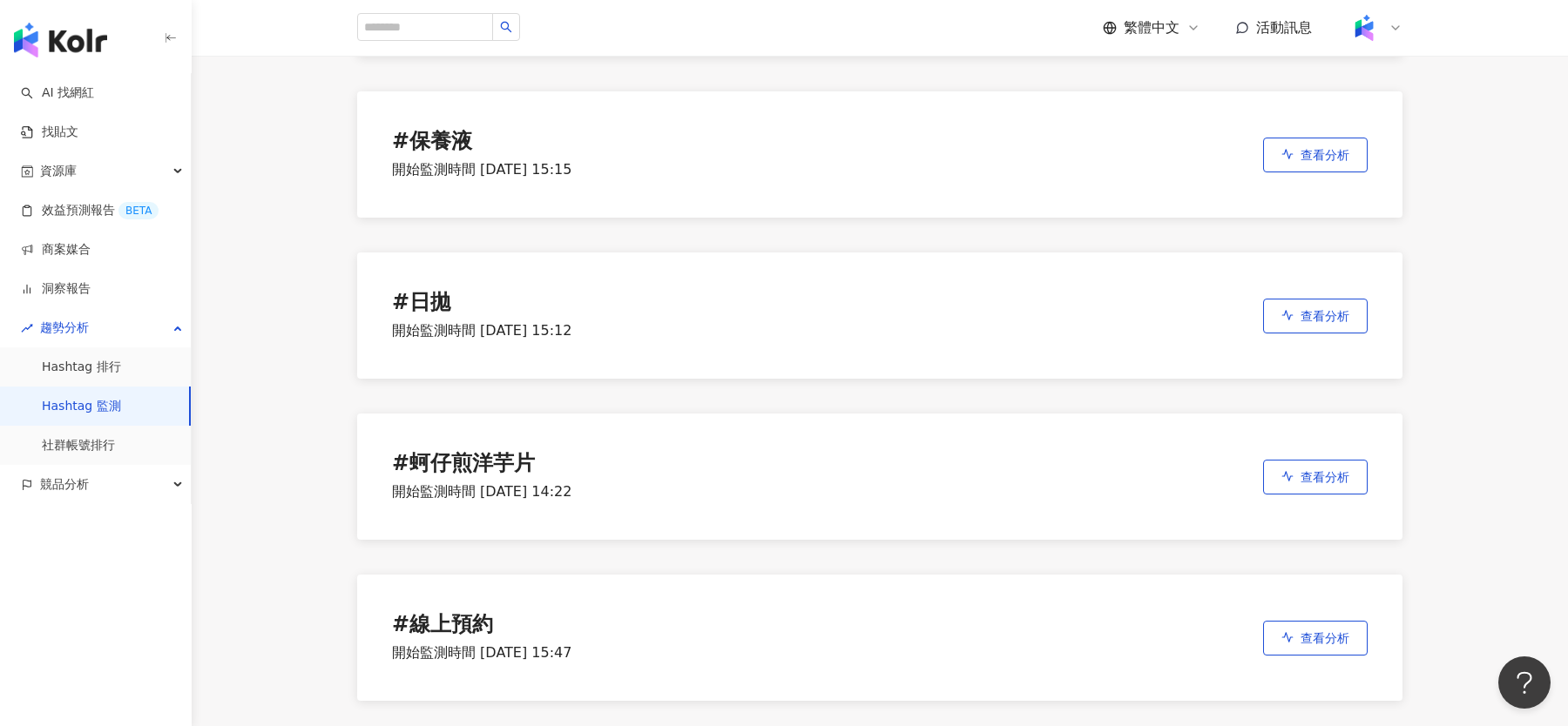
scroll to position [712, 0]
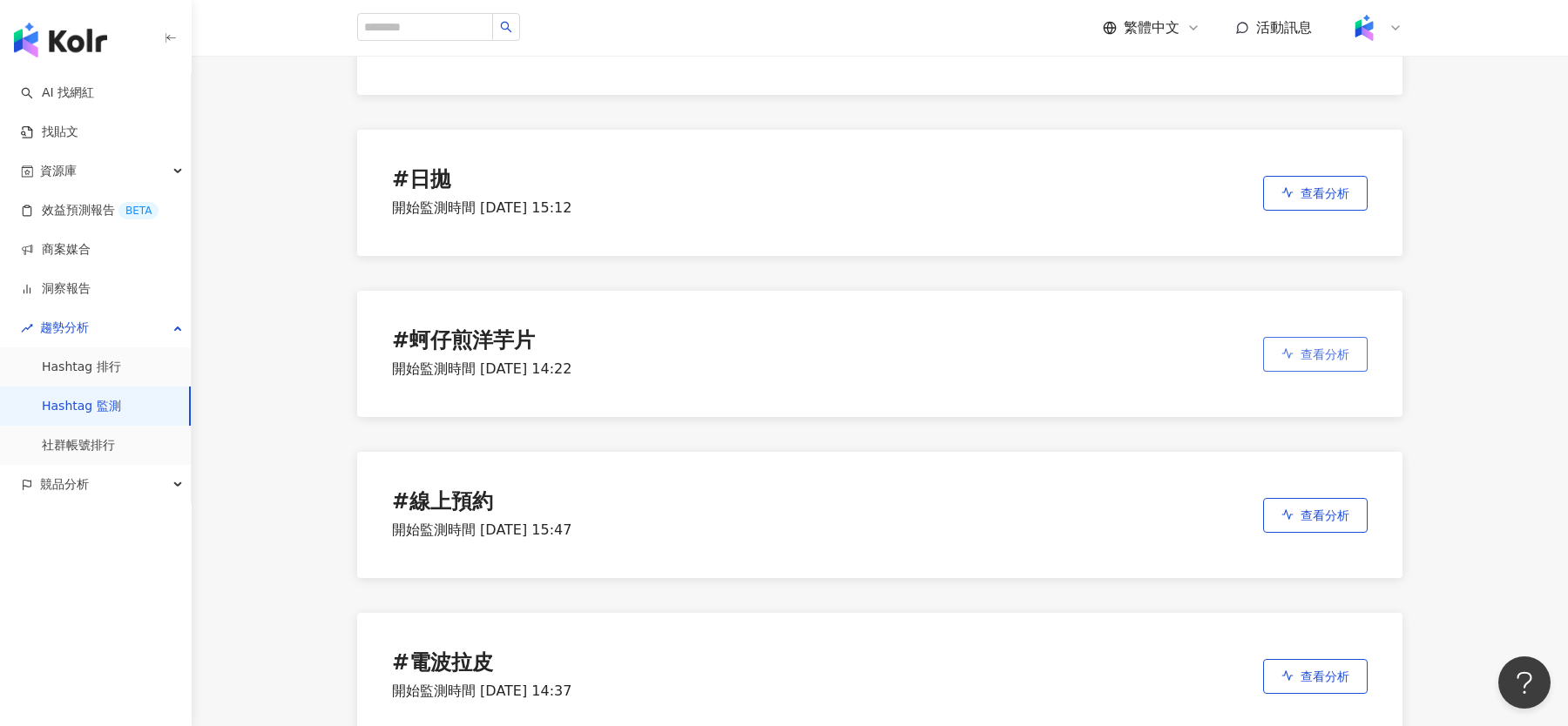
click at [1275, 359] on button "查看分析" at bounding box center [1315, 354] width 105 height 35
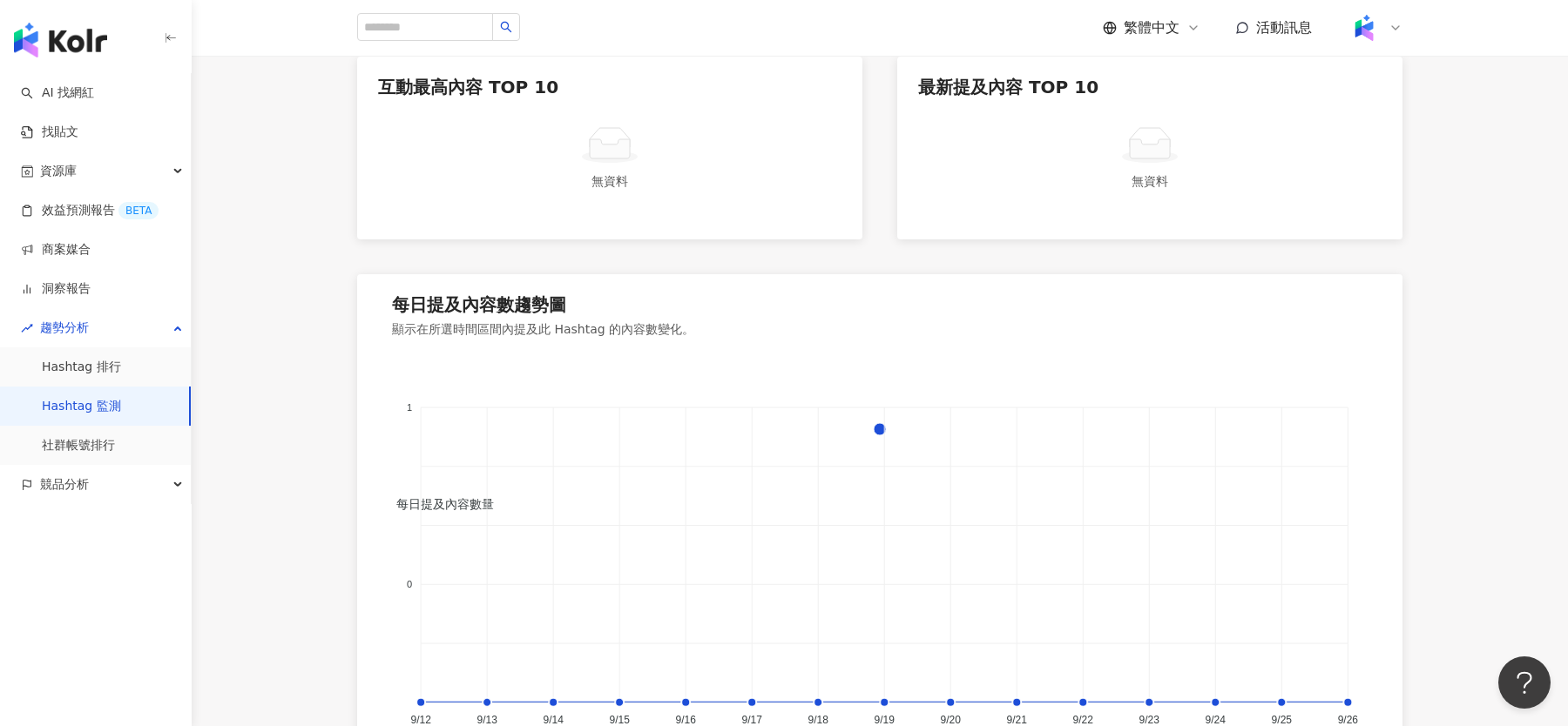
scroll to position [1026, 0]
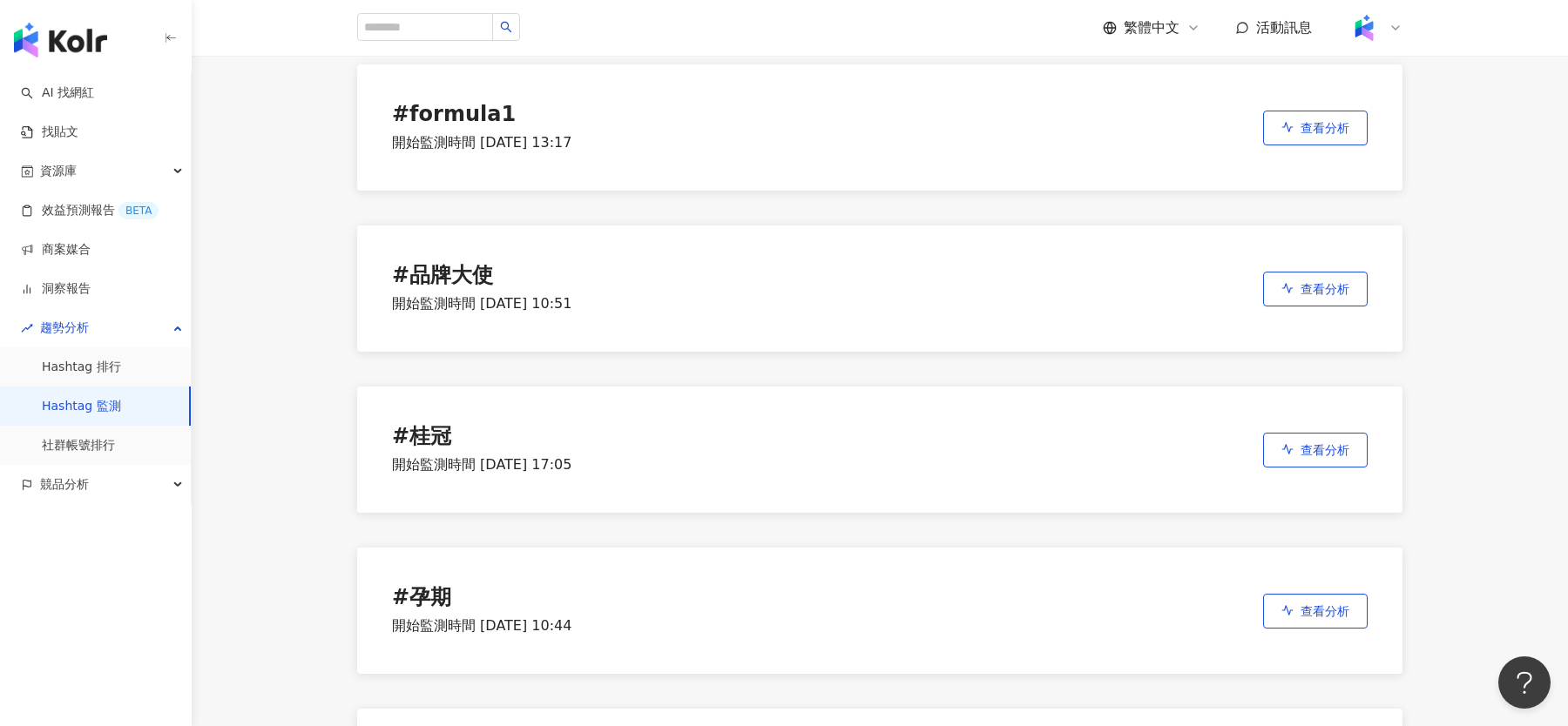
scroll to position [2355, 0]
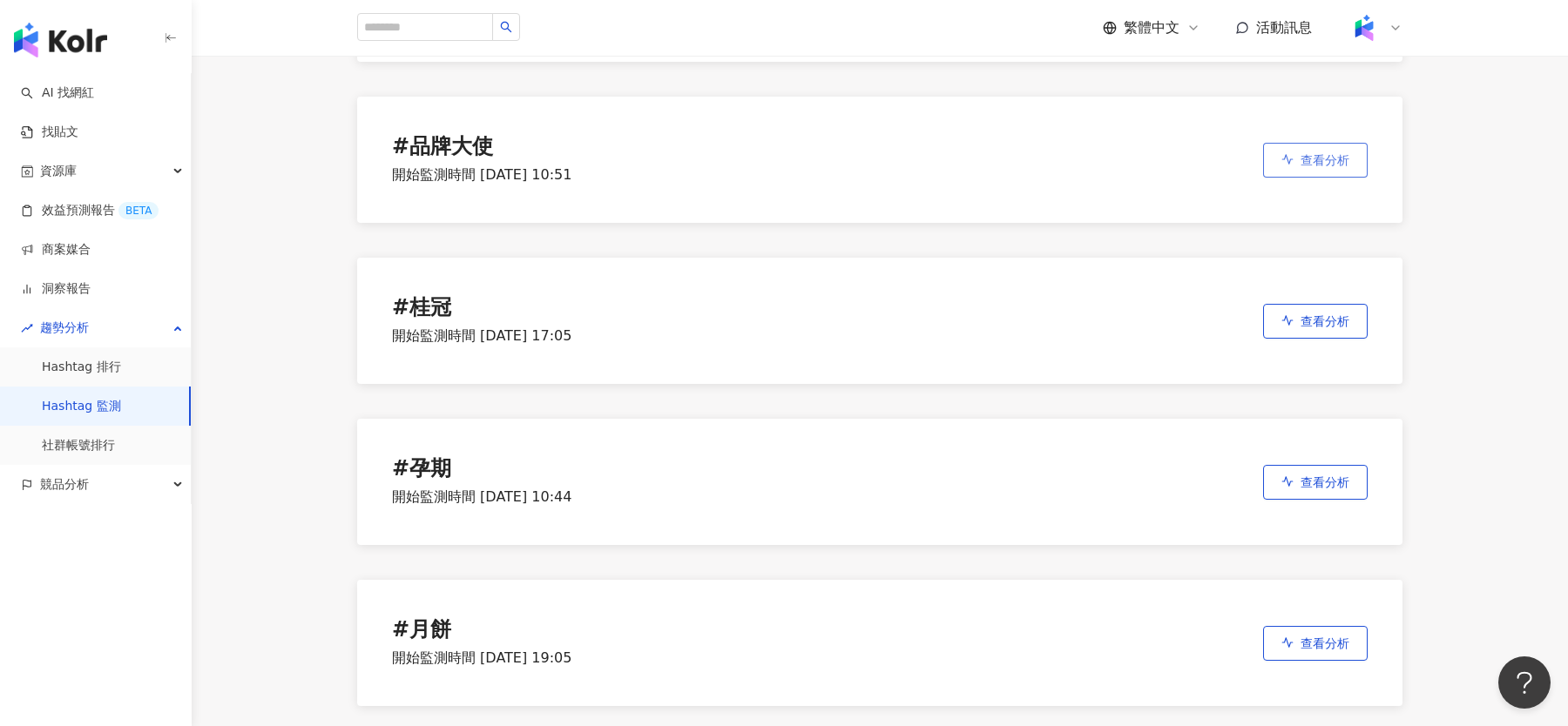
click at [1328, 165] on span "查看分析" at bounding box center [1325, 160] width 49 height 14
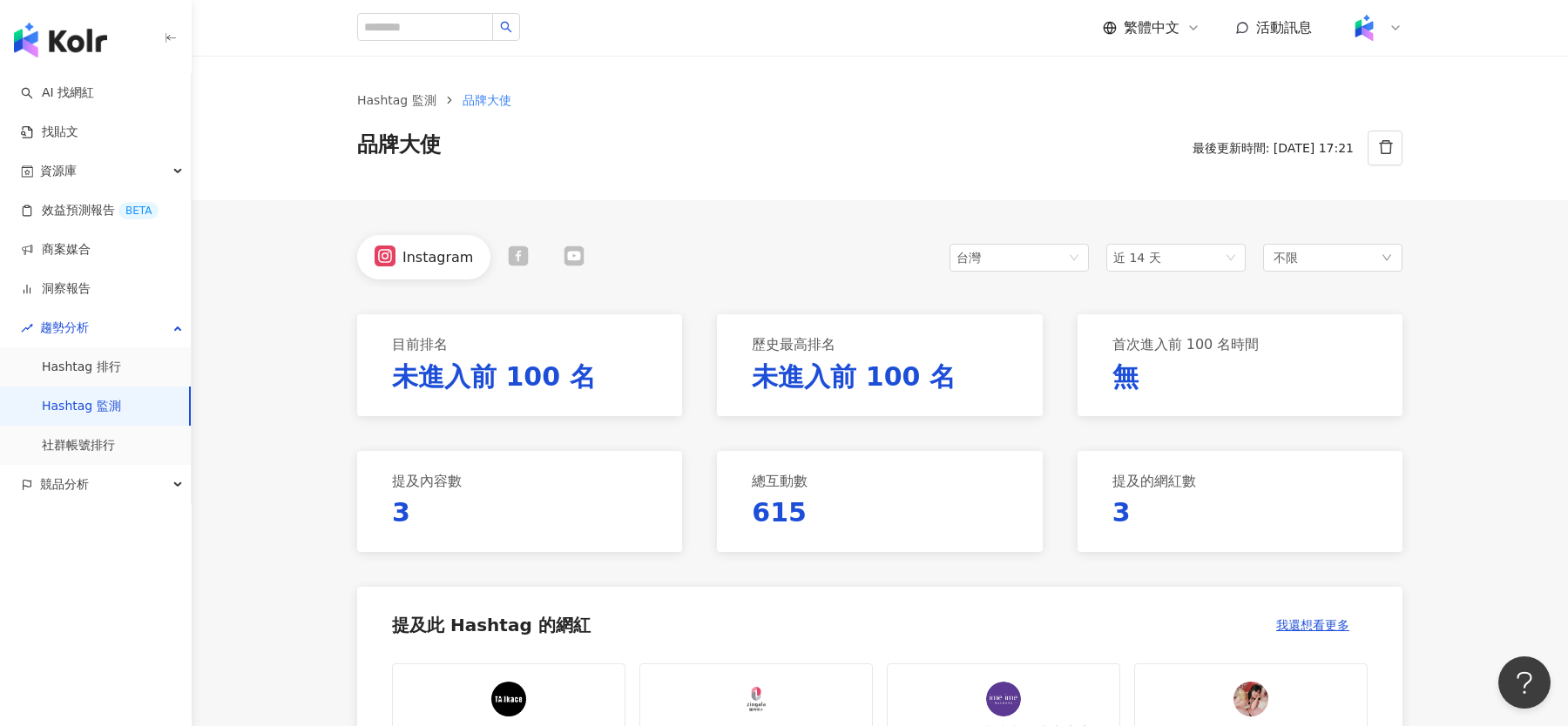
click at [513, 264] on icon at bounding box center [519, 256] width 20 height 20
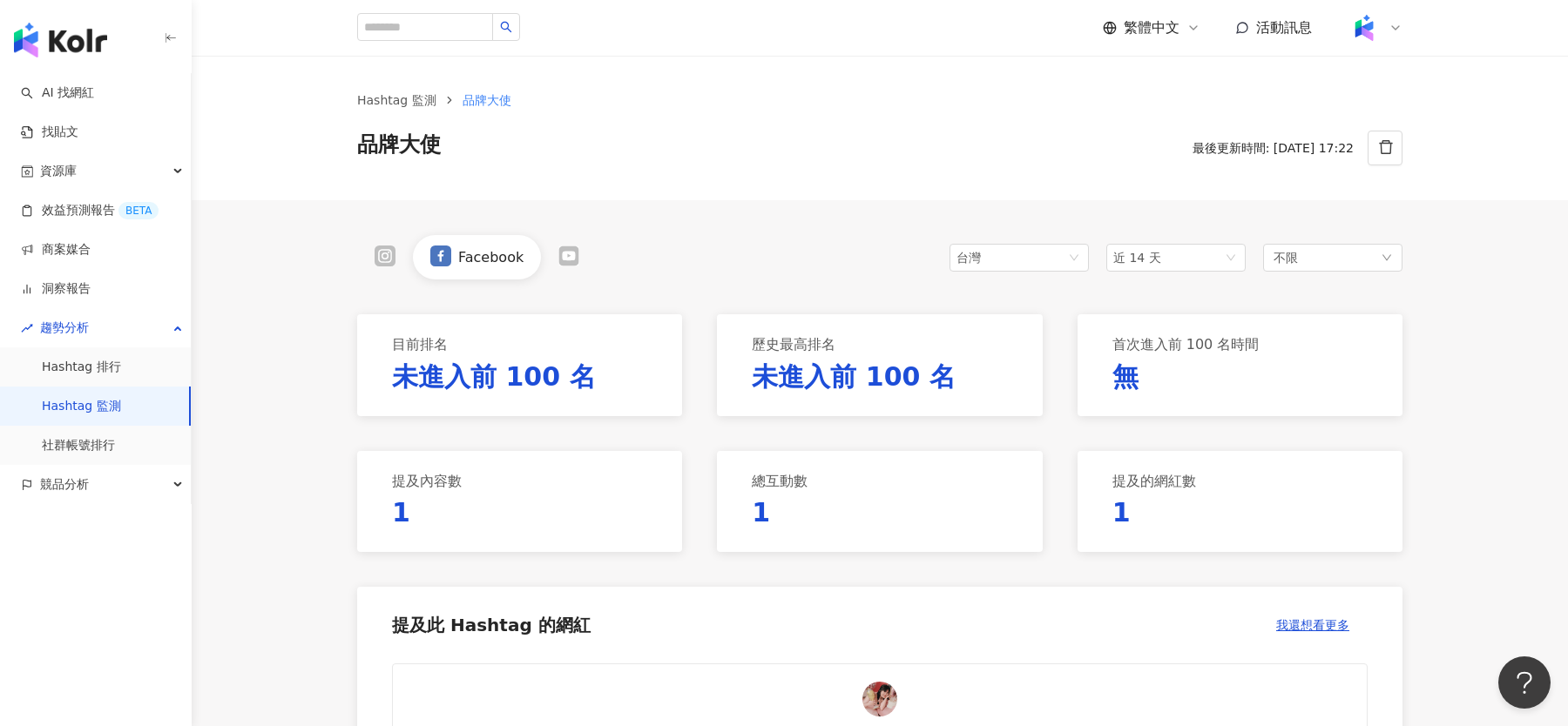
click at [562, 263] on icon at bounding box center [569, 256] width 20 height 20
click at [377, 269] on div "YouTube" at bounding box center [472, 257] width 231 height 45
click at [384, 253] on icon at bounding box center [385, 255] width 4 height 4
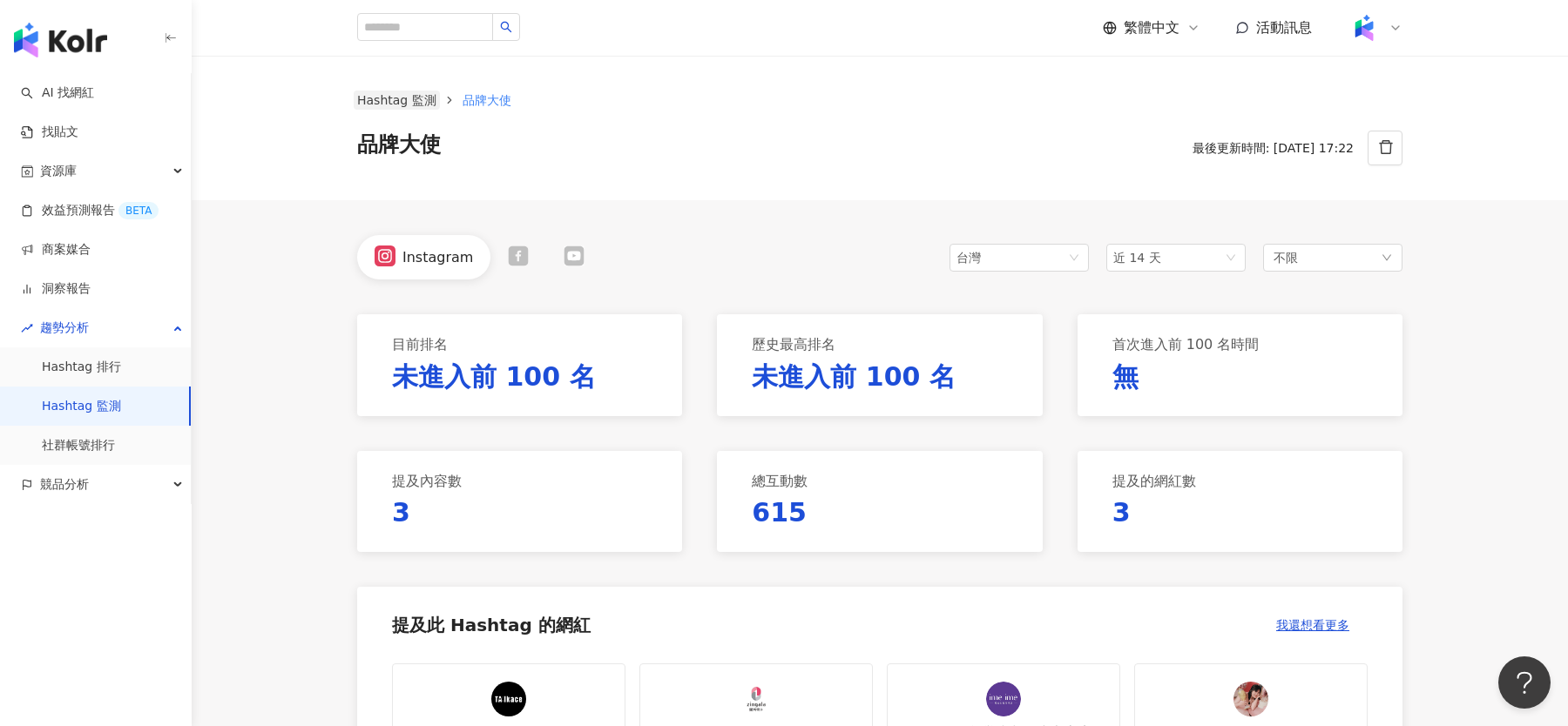
click at [408, 101] on link "Hashtag 監測" at bounding box center [396, 99] width 86 height 19
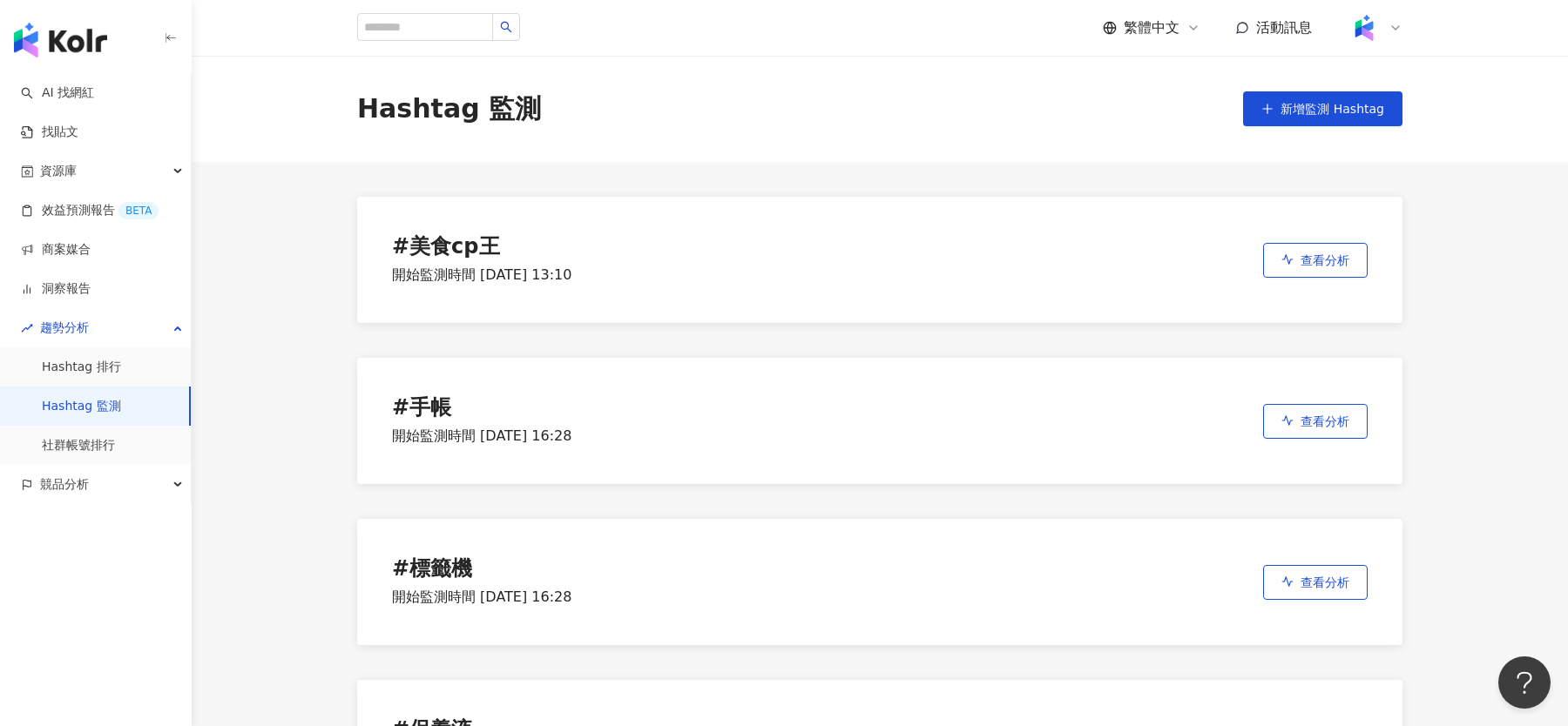
click at [1329, 82] on div "Hashtag 監測 新增監測 Hashtag" at bounding box center [879, 108] width 1377 height 106
click at [1315, 114] on span "新增監測 Hashtag" at bounding box center [1333, 109] width 104 height 14
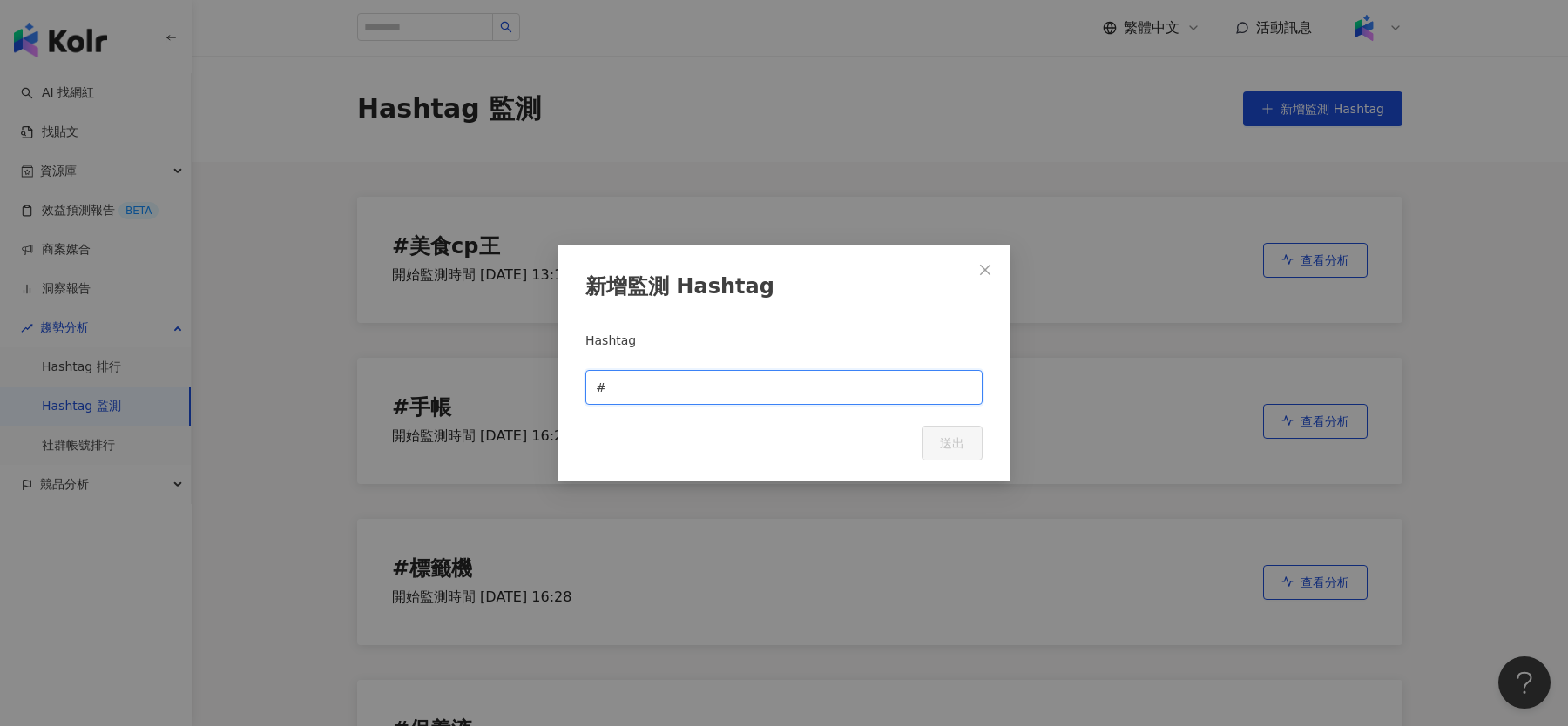
click at [704, 392] on input "text" at bounding box center [791, 387] width 362 height 19
type input "****"
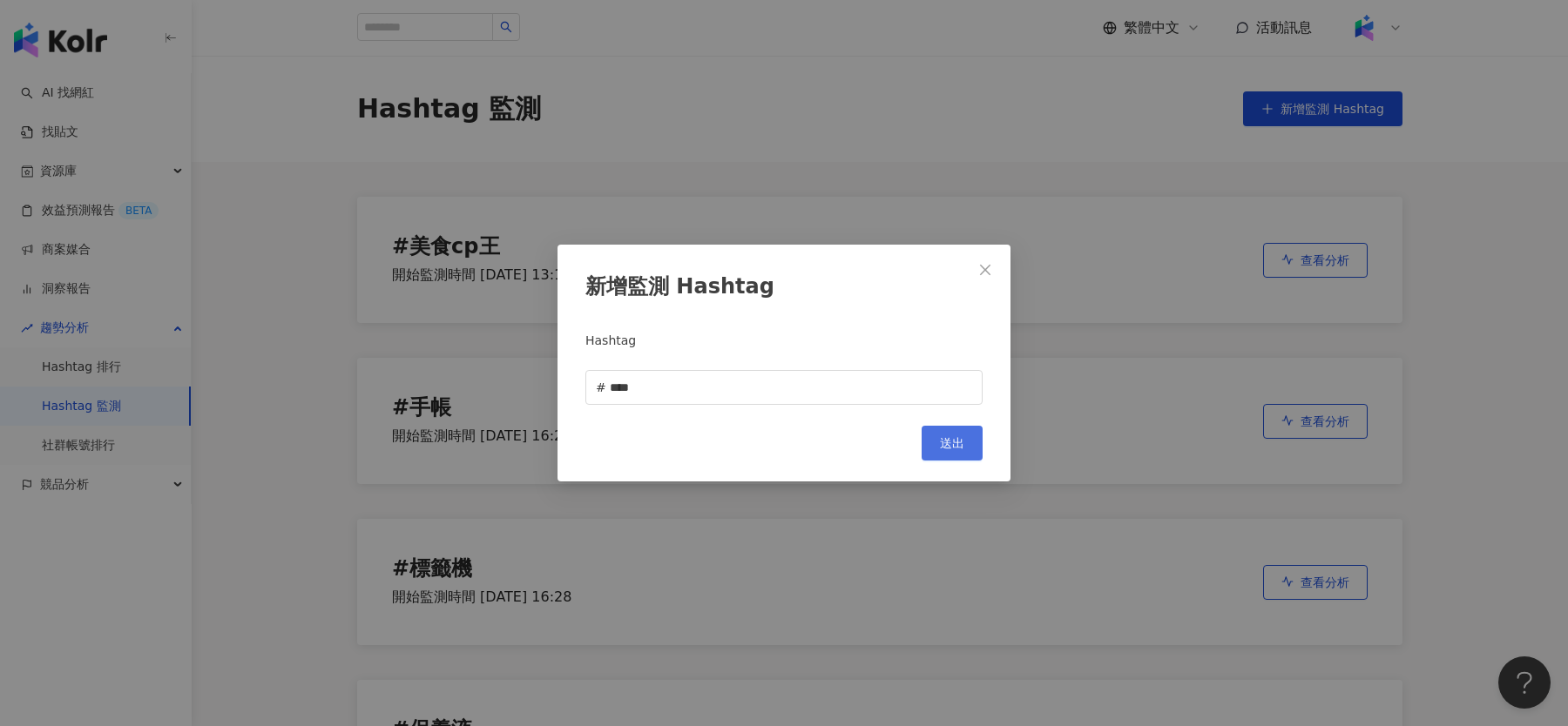
click at [943, 436] on span "送出" at bounding box center [952, 443] width 24 height 14
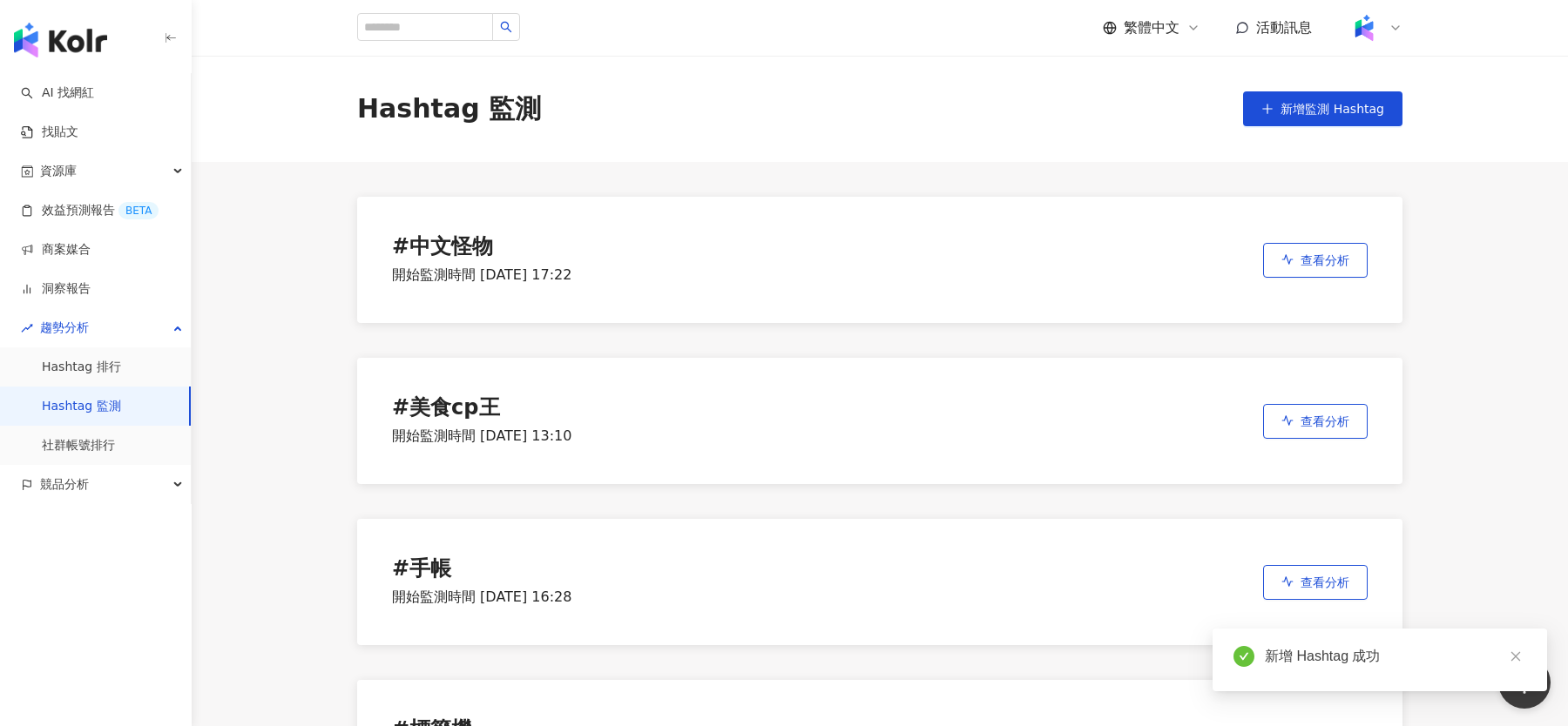
click at [450, 248] on div "# 中文怪物" at bounding box center [481, 247] width 180 height 24
click at [1317, 248] on button "查看分析" at bounding box center [1315, 260] width 105 height 35
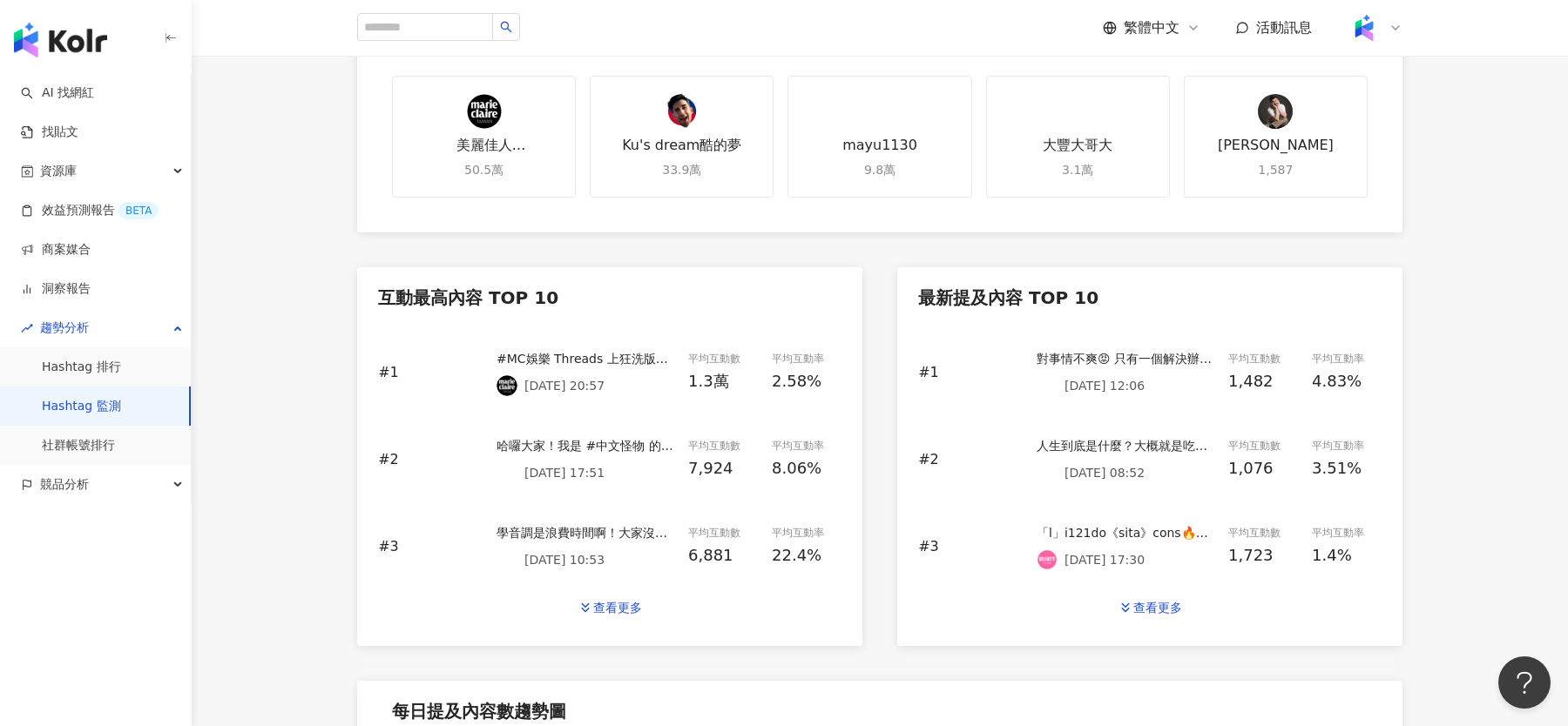
scroll to position [733, 0]
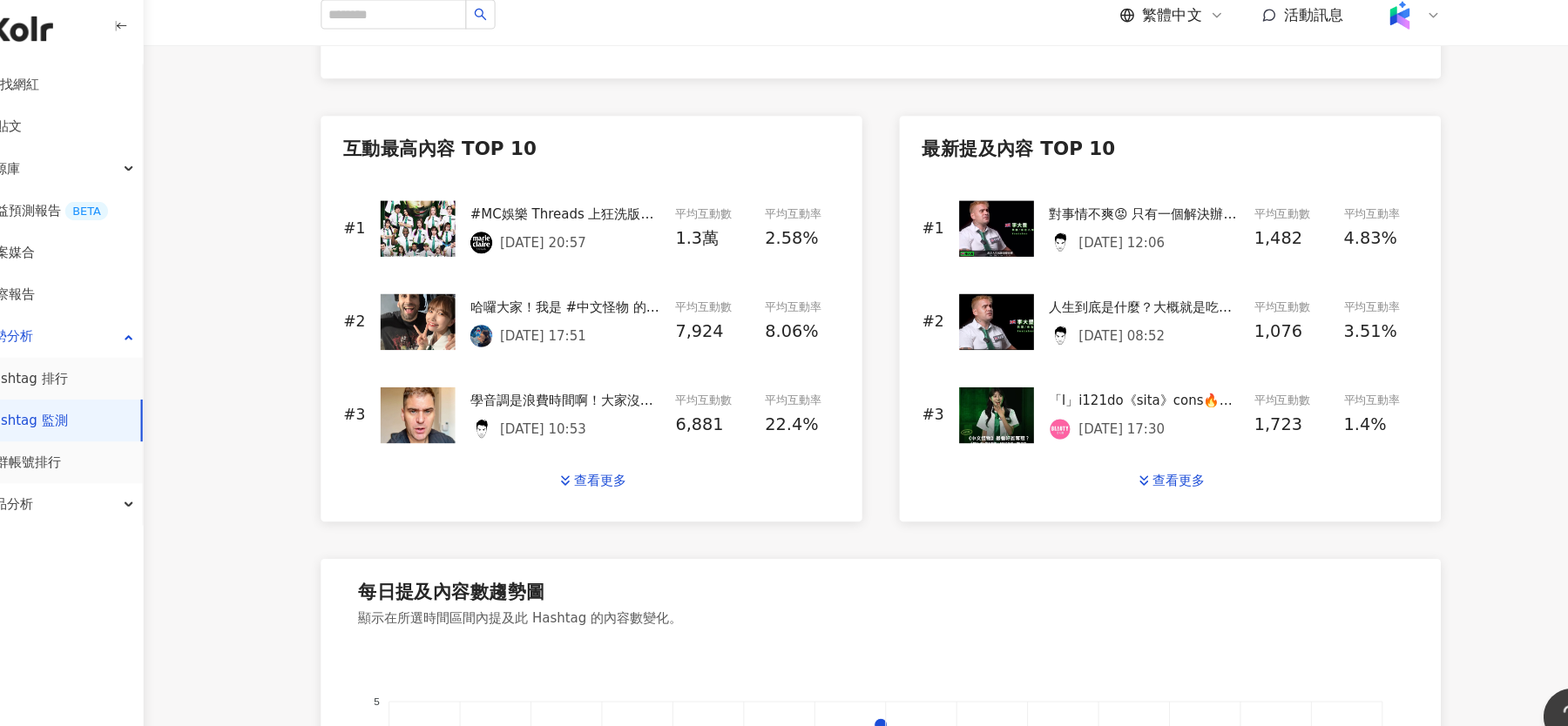
click at [980, 221] on img at bounding box center [987, 227] width 70 height 52
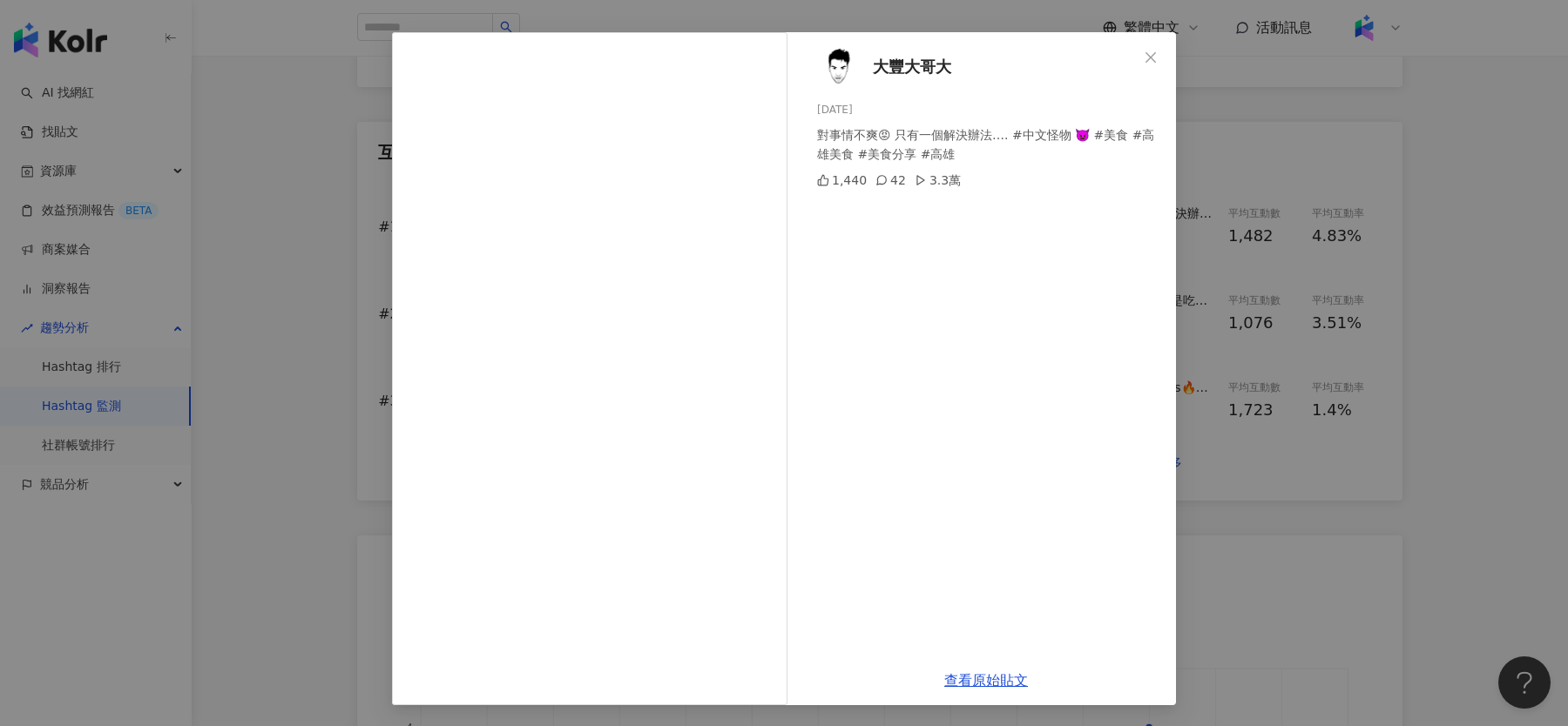
click at [1322, 305] on div "大豐大哥大 2025/9/25 對事情不爽😡 只有一個解決辦法…. #中文怪物 👿 #美食 #高雄美食 #美食分享 #高雄 1,440 42 3.3萬 查看原…" at bounding box center [784, 363] width 1568 height 726
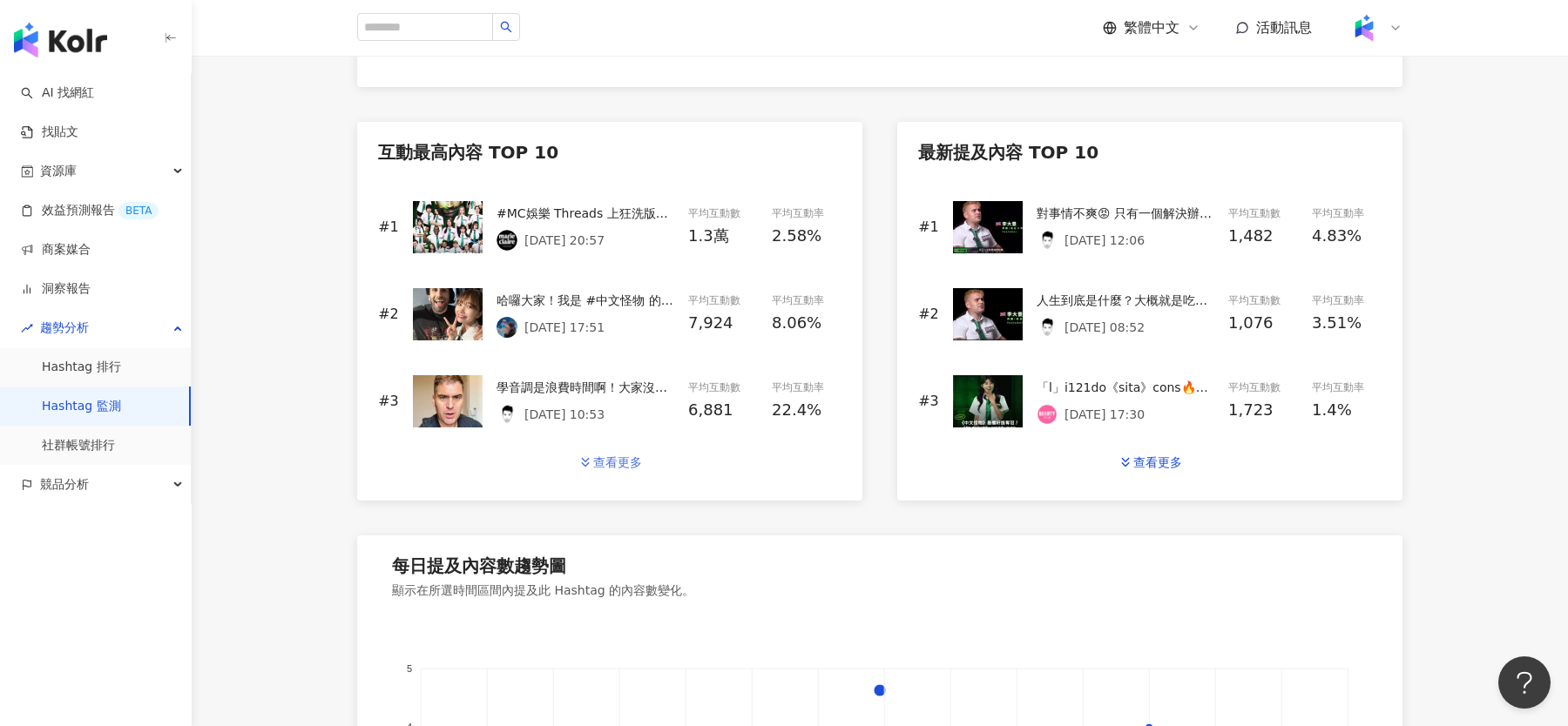
click at [627, 465] on div "查看更多" at bounding box center [617, 462] width 49 height 14
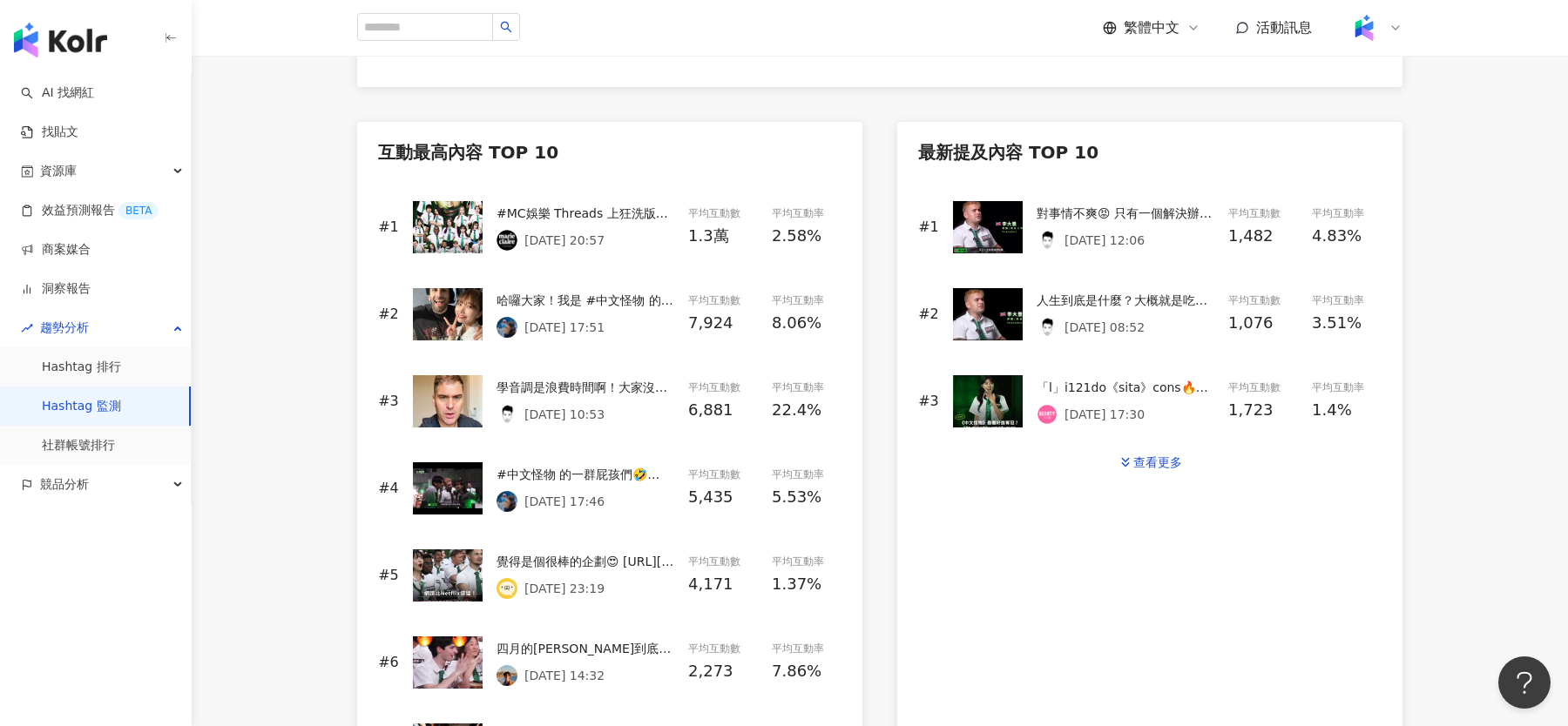
click at [570, 233] on p "2025/9/22 20:57" at bounding box center [564, 241] width 81 height 14
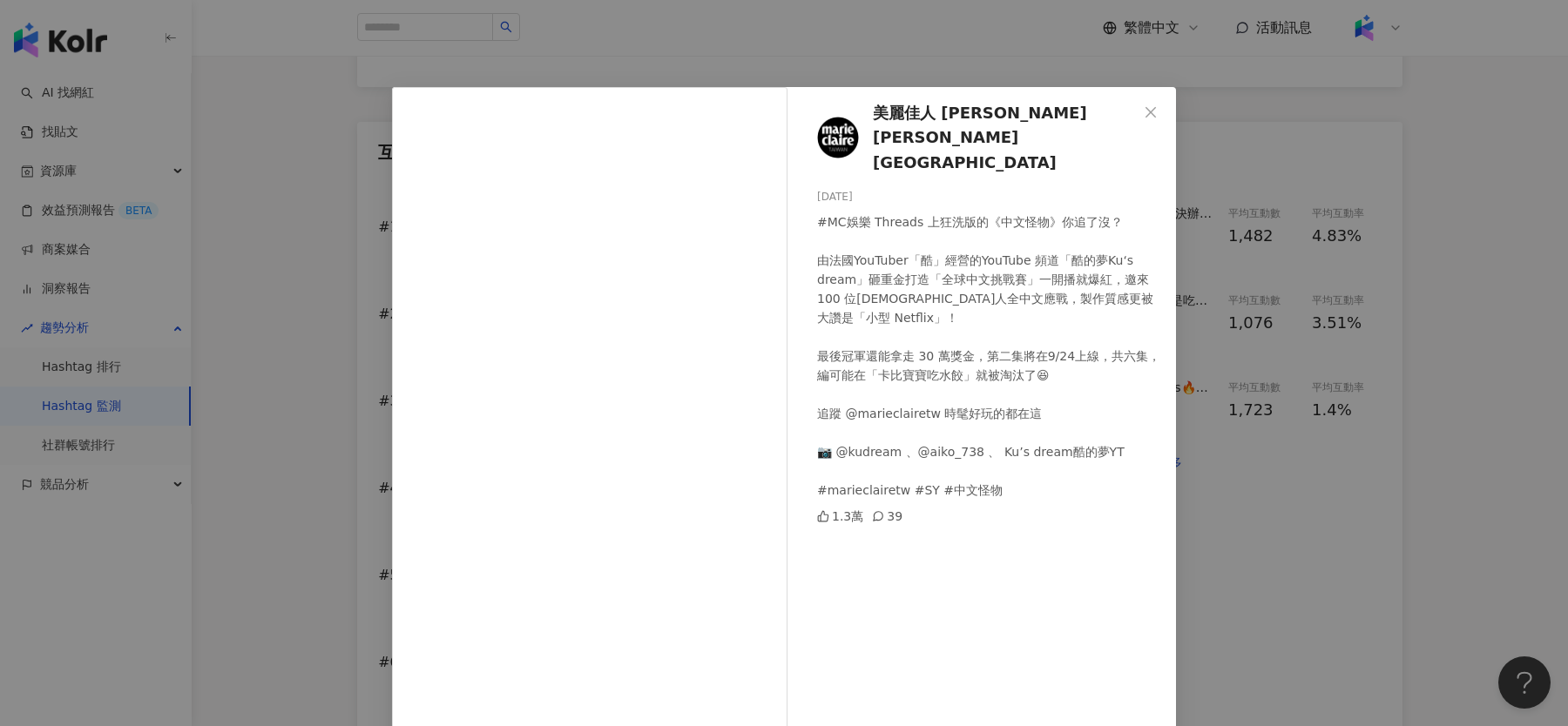
click at [1366, 282] on div "美麗佳人 Marie Claire Taiwan 2025/9/22 #MC娛樂 Threads 上狂洗版的《中文怪物》你追了沒？ 由法國YouTuber「酷…" at bounding box center [784, 363] width 1568 height 726
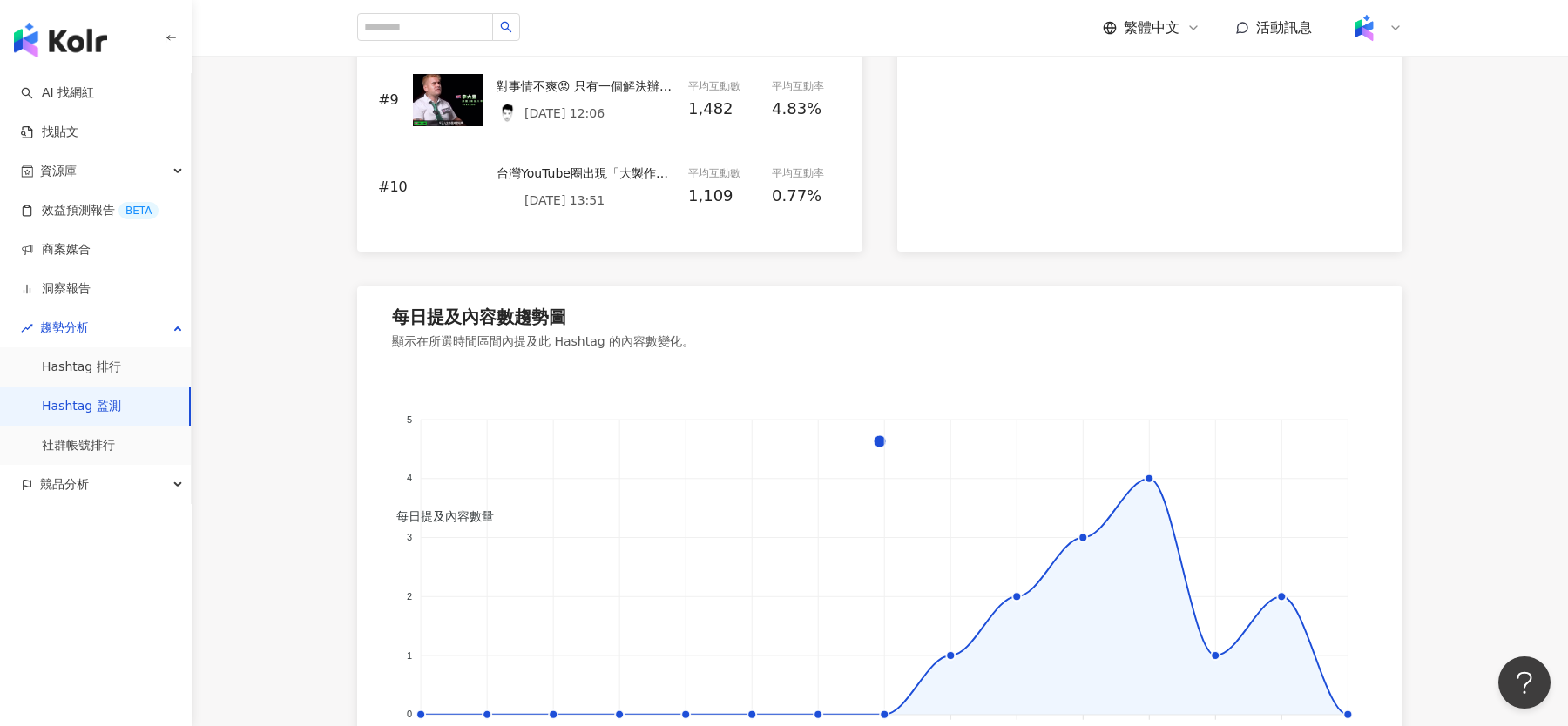
scroll to position [1684, 0]
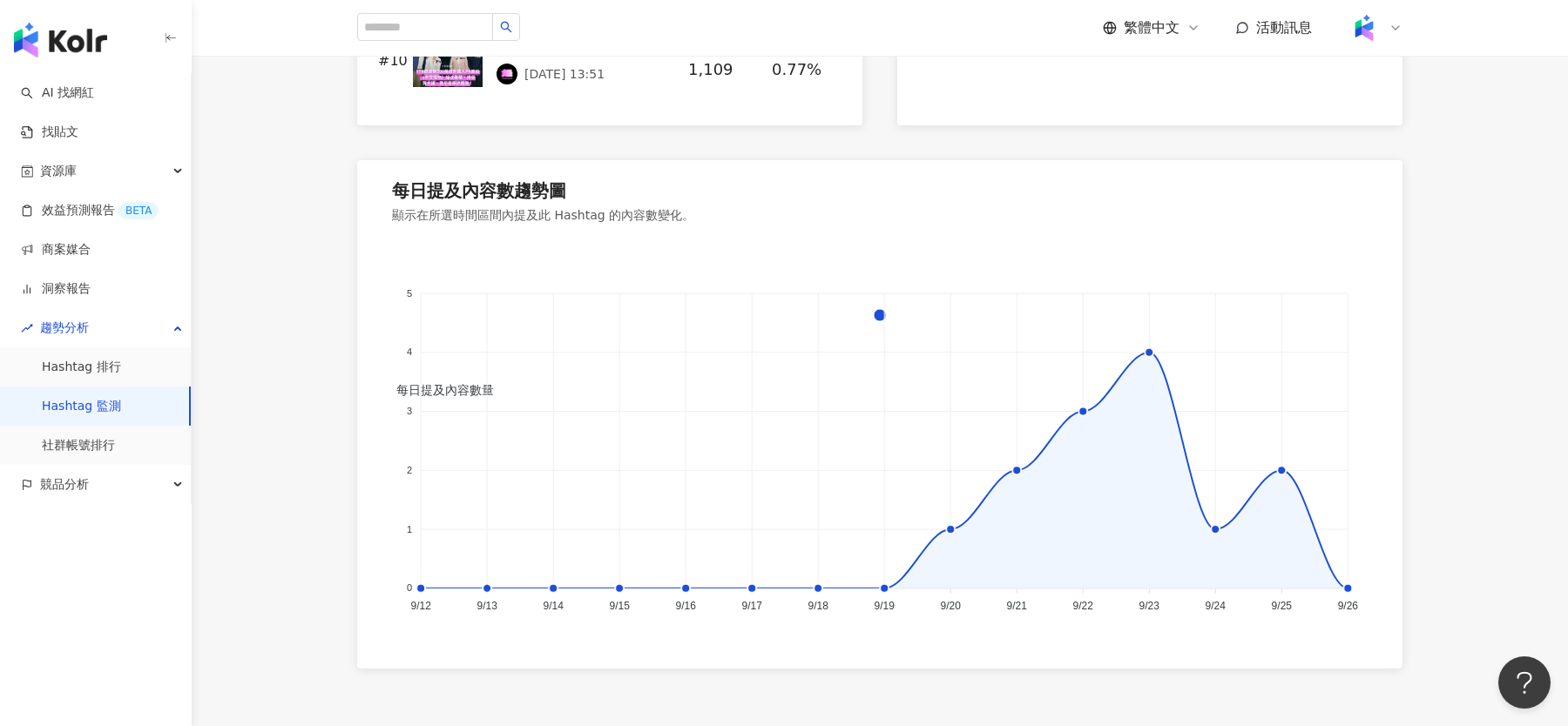
click at [1284, 484] on foreignobject "每日提及內容數量" at bounding box center [879, 432] width 976 height 378
click at [1282, 465] on icon at bounding box center [1281, 469] width 19 height 19
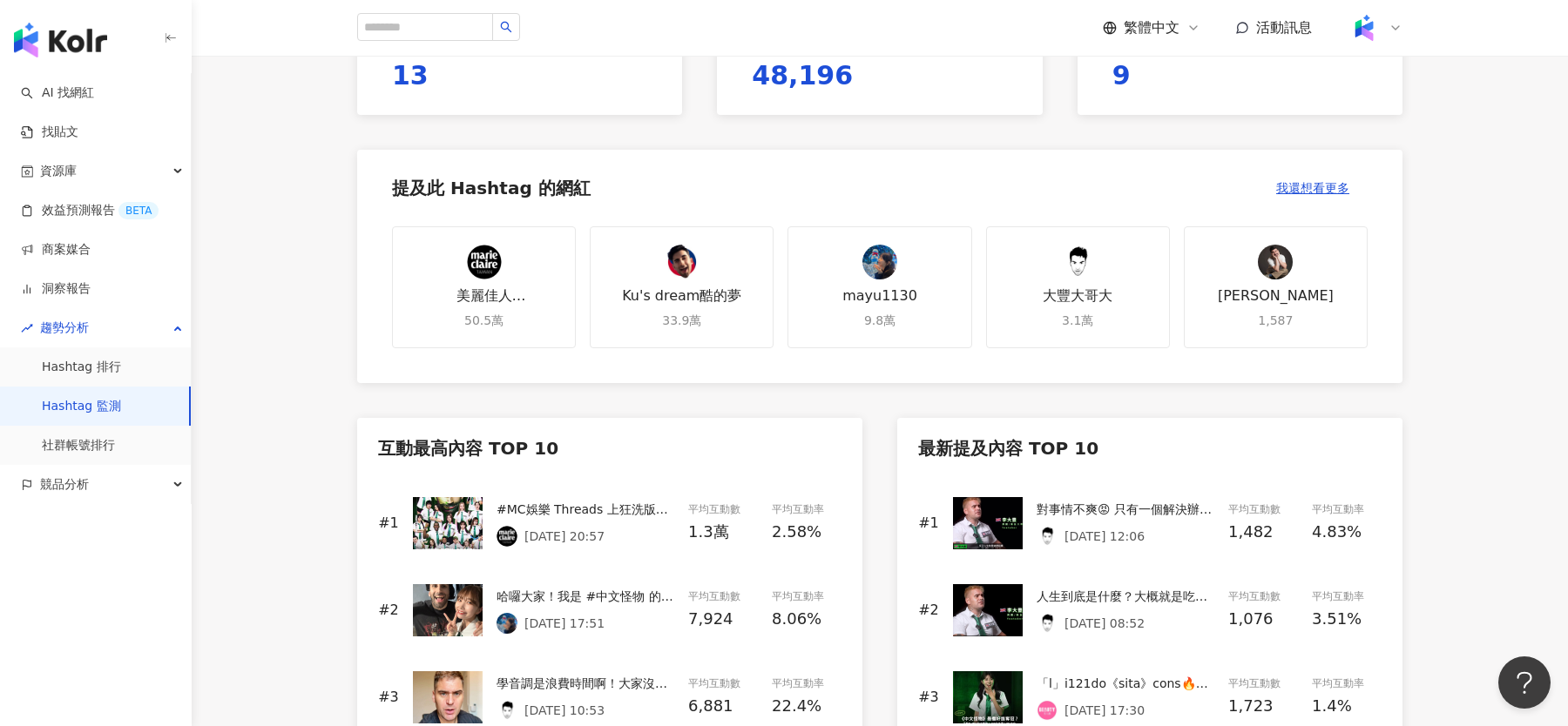
scroll to position [0, 0]
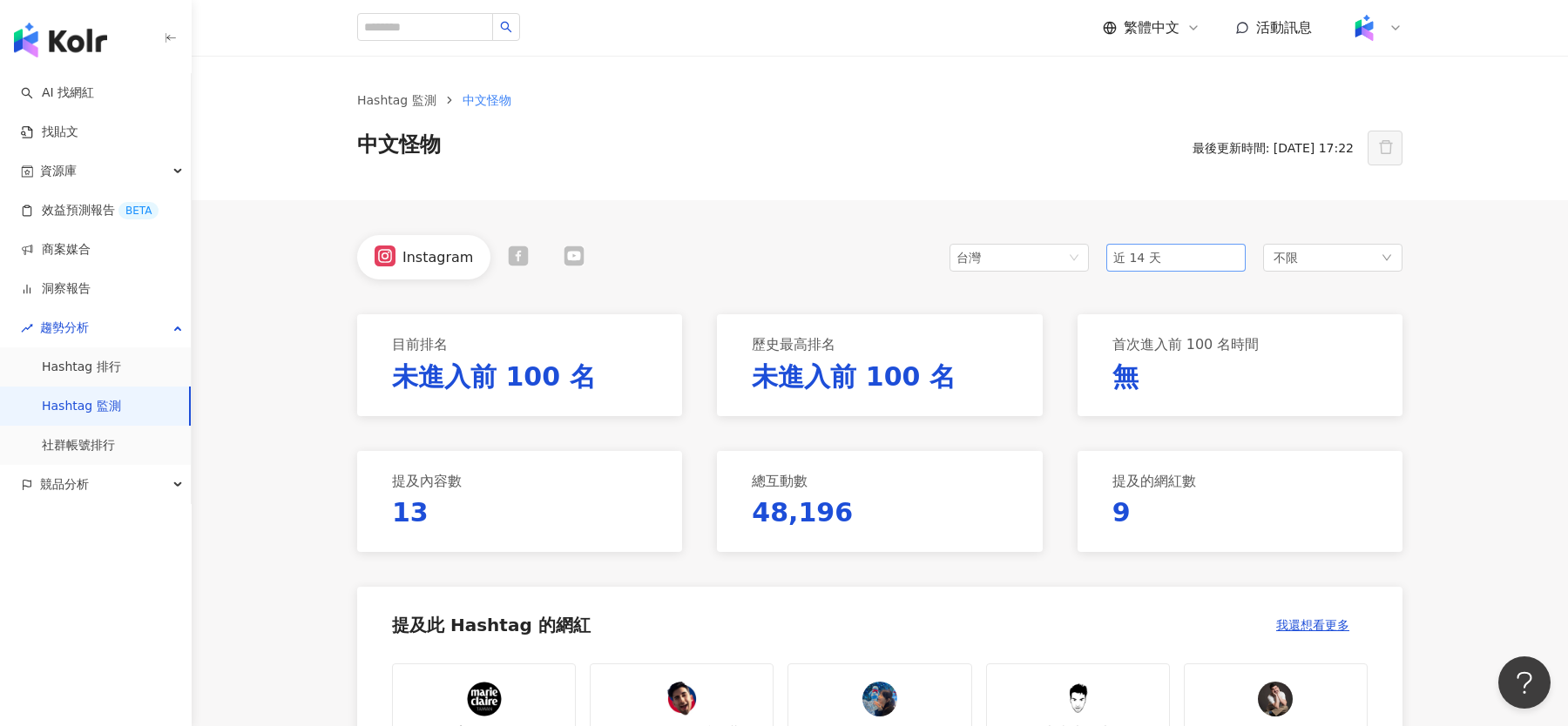
click at [1188, 267] on span "近 14 天" at bounding box center [1176, 257] width 125 height 26
click at [1308, 257] on div "不限" at bounding box center [1333, 257] width 140 height 28
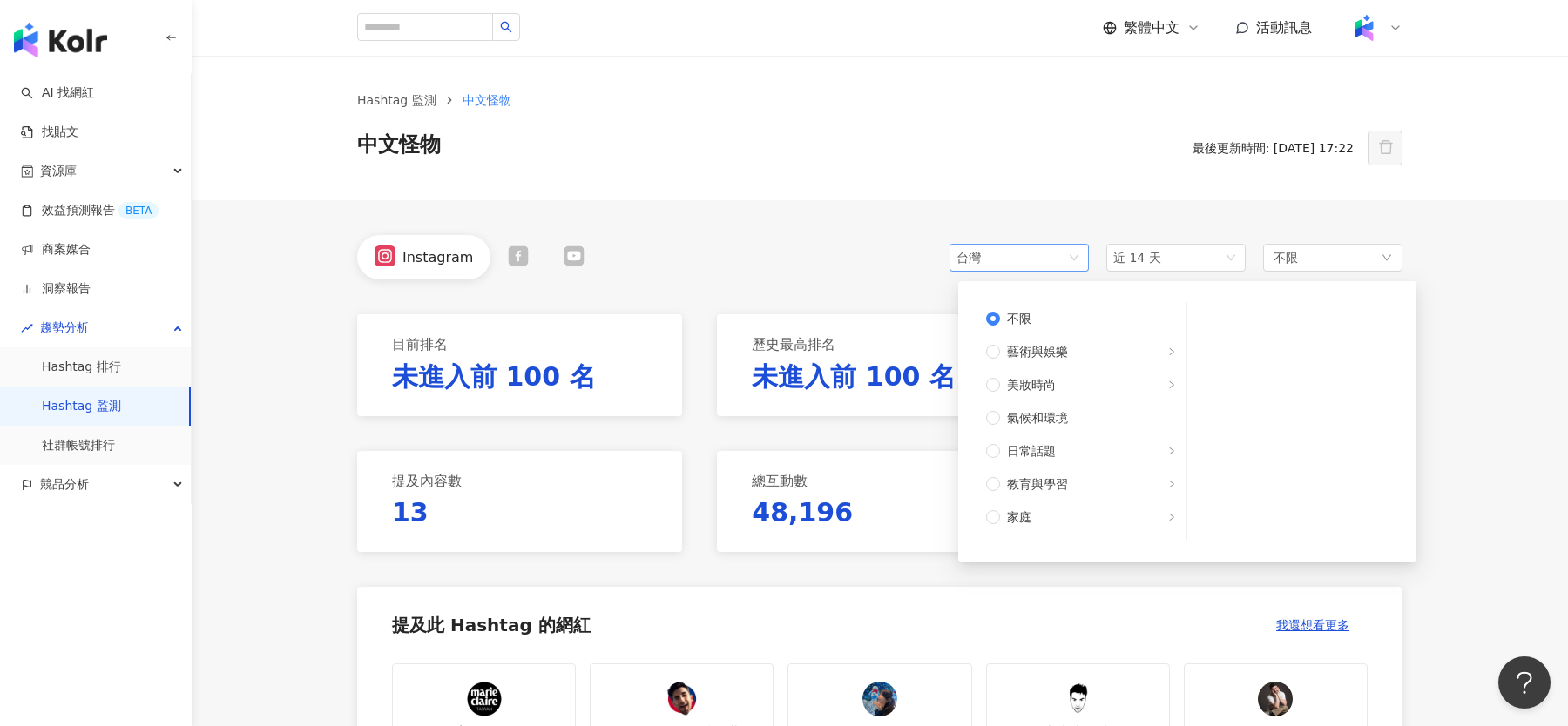
click at [1043, 264] on span "台灣" at bounding box center [1019, 257] width 125 height 26
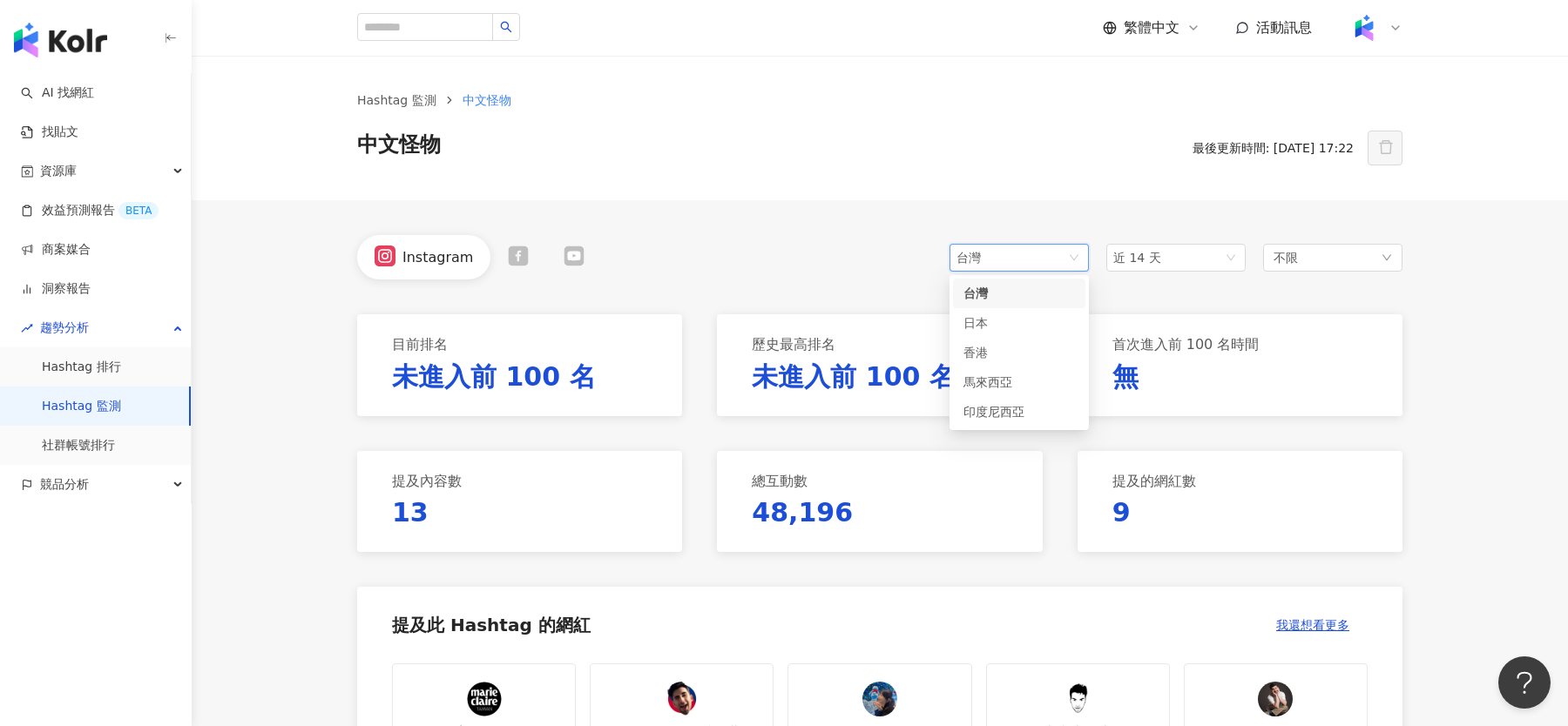
click at [824, 249] on div "Instagram 台灣 tw jp 台灣 日本 香港 馬來西亞 印度尼西亞 近 14 天 14d 1m 近 14 天 近一個月 近三個月 近六個月 不限" at bounding box center [879, 257] width 1046 height 45
click at [522, 267] on div at bounding box center [518, 257] width 55 height 23
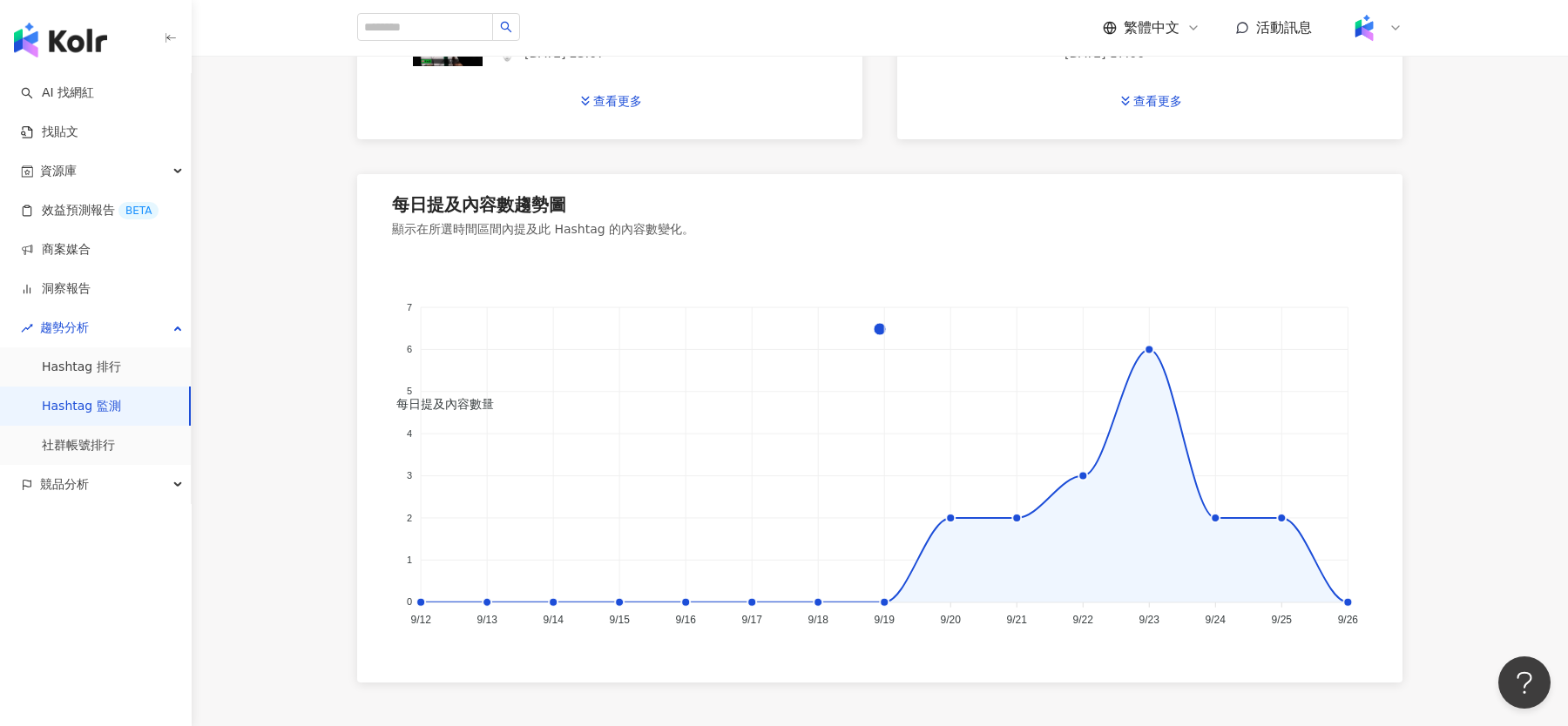
scroll to position [1095, 0]
click at [1147, 485] on foreignobject "每日提及內容數量" at bounding box center [879, 444] width 976 height 378
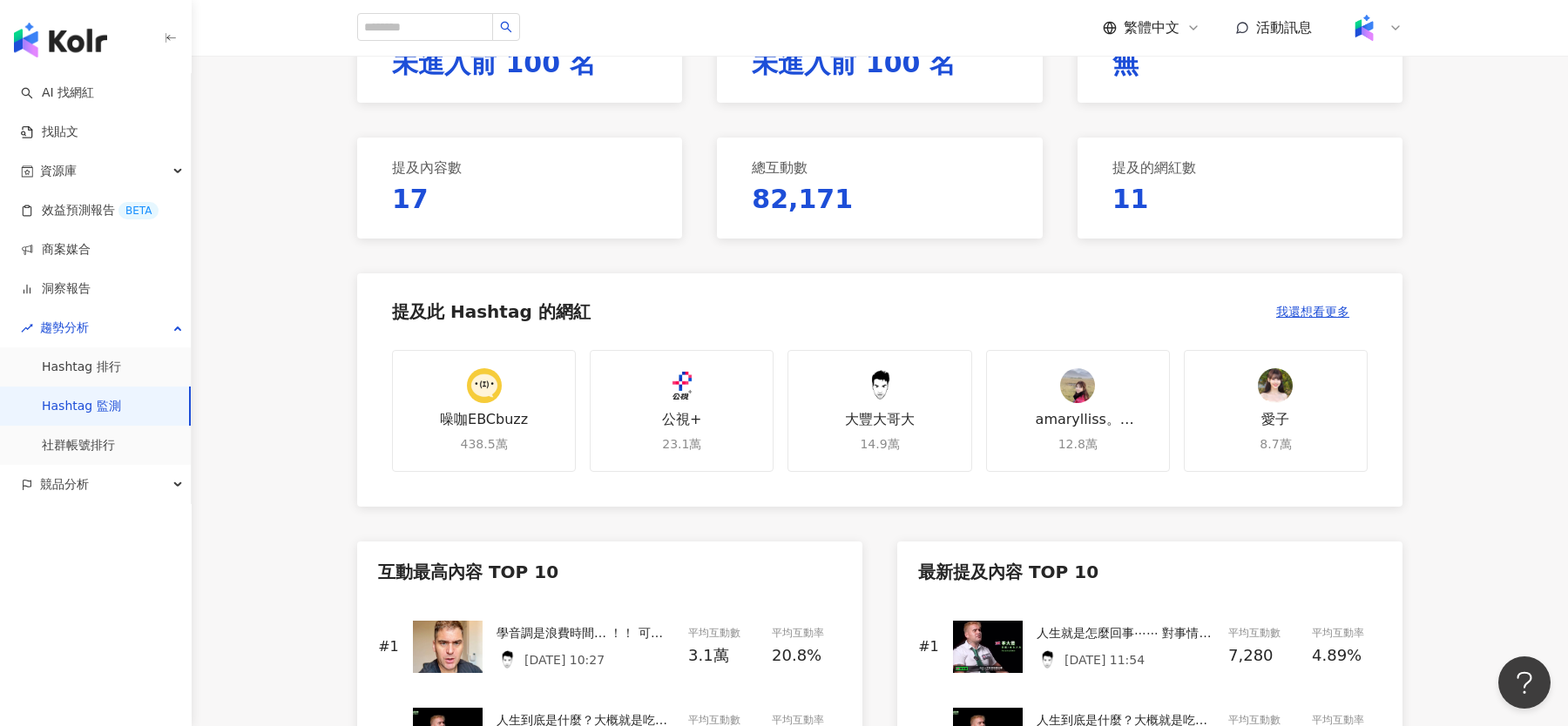
scroll to position [80, 0]
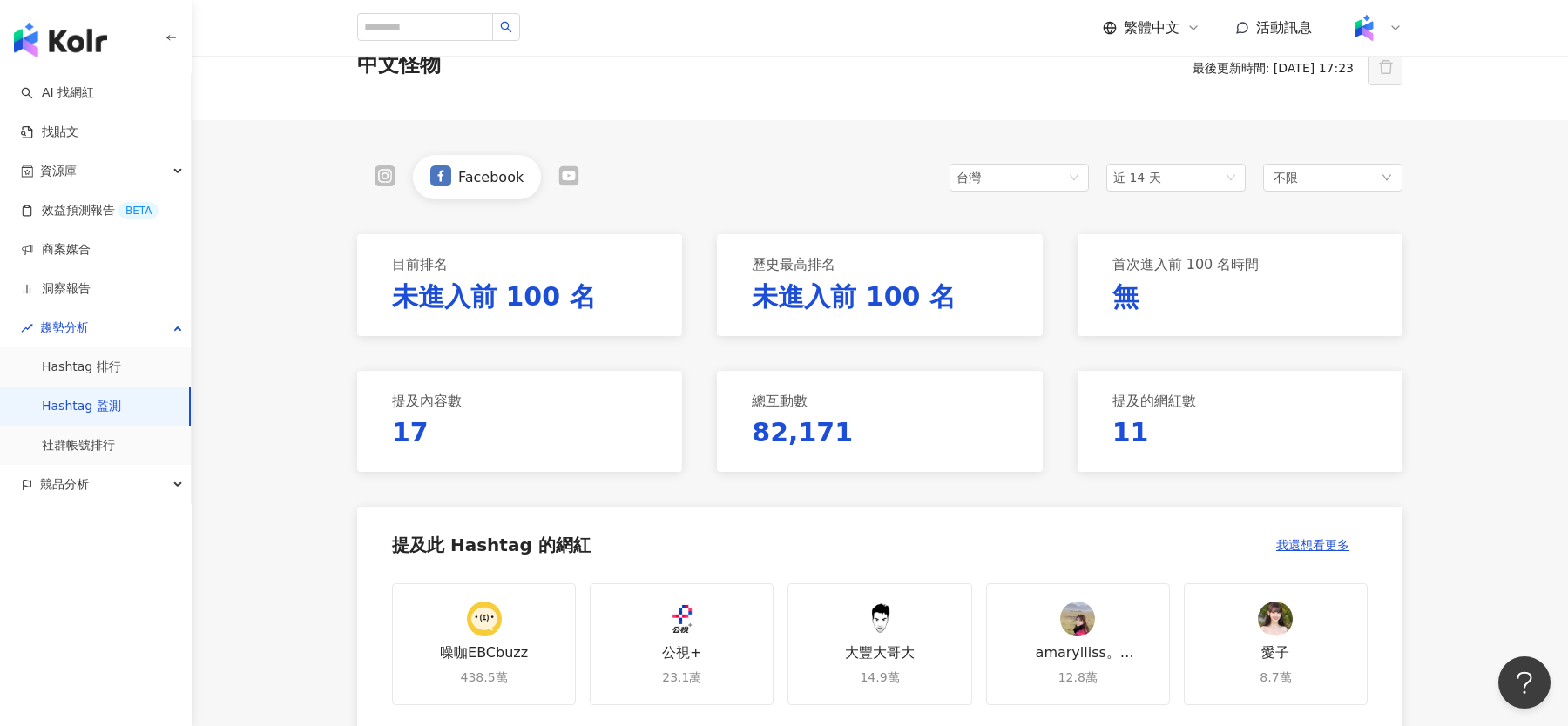
click at [574, 178] on icon at bounding box center [569, 175] width 20 height 20
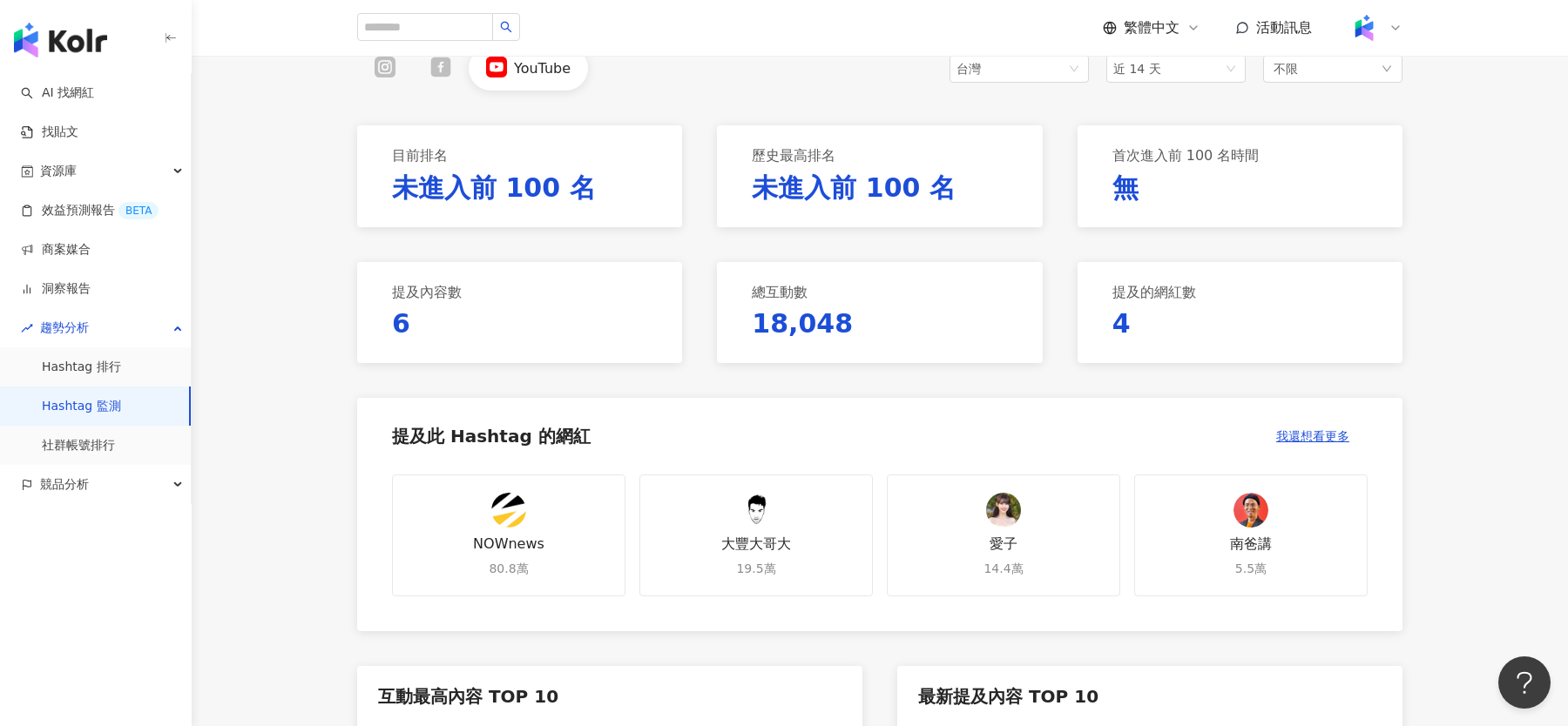
scroll to position [67, 0]
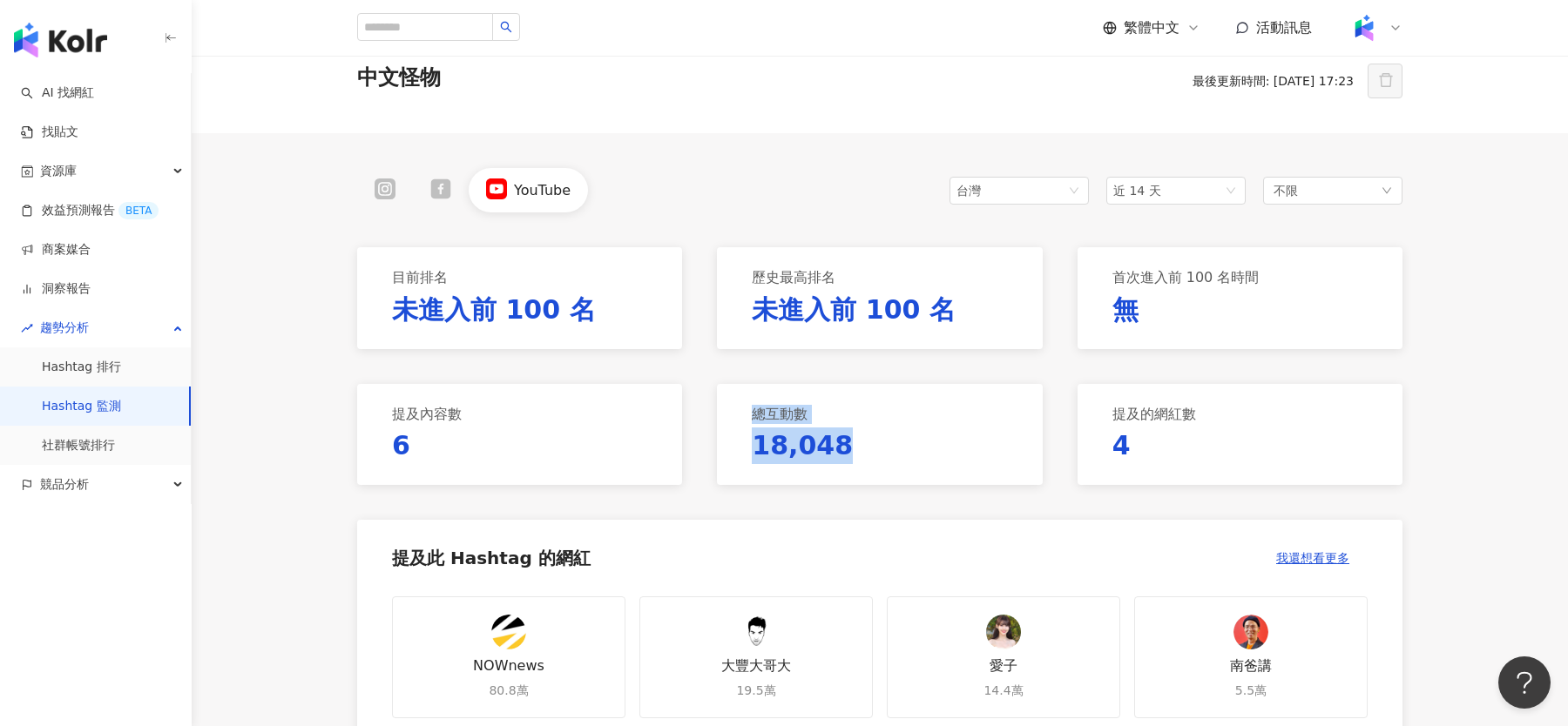
drag, startPoint x: 724, startPoint y: 404, endPoint x: 907, endPoint y: 462, distance: 192.0
click at [907, 461] on div "總互動數 18,048" at bounding box center [879, 434] width 325 height 101
click at [907, 462] on div "總互動數 18,048" at bounding box center [879, 434] width 325 height 101
click at [378, 183] on icon at bounding box center [385, 189] width 21 height 21
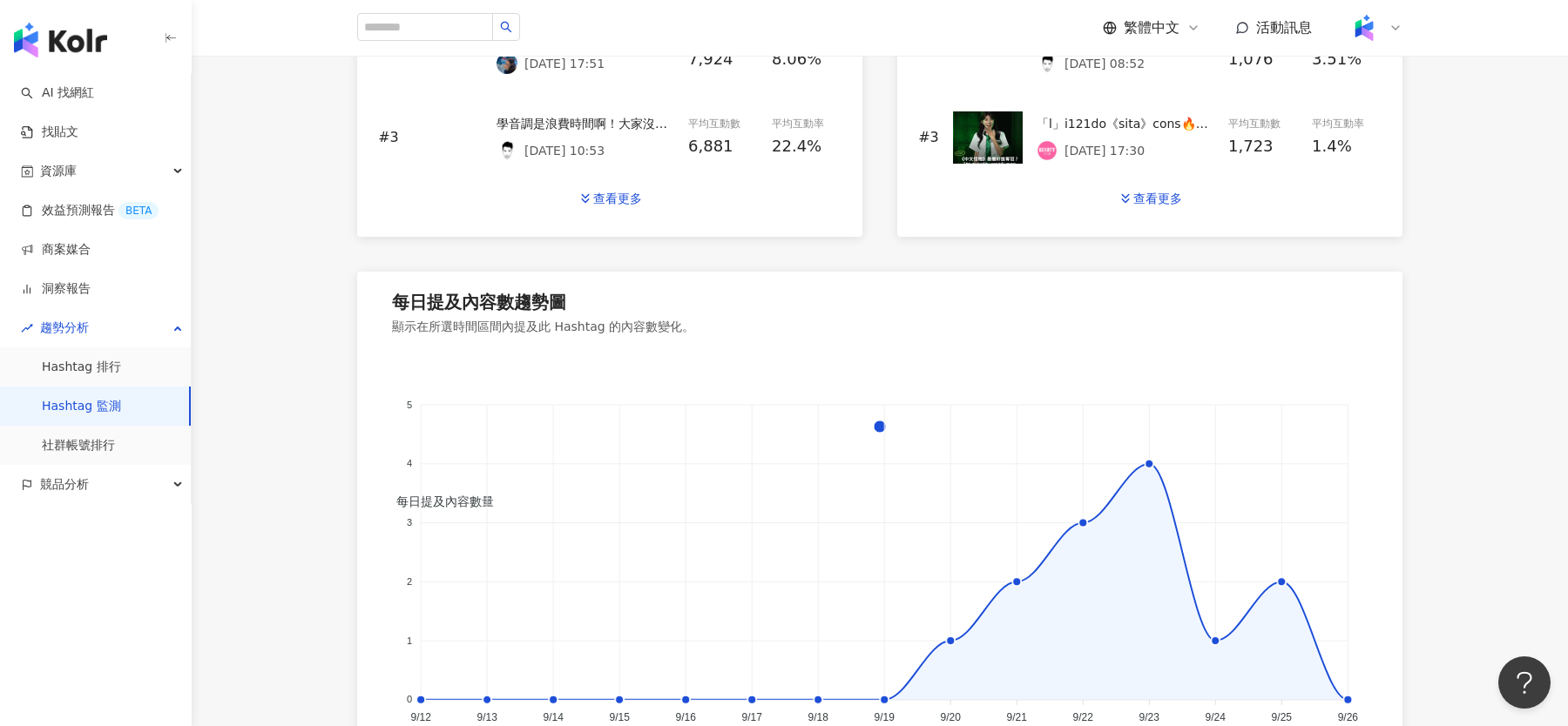
scroll to position [1243, 0]
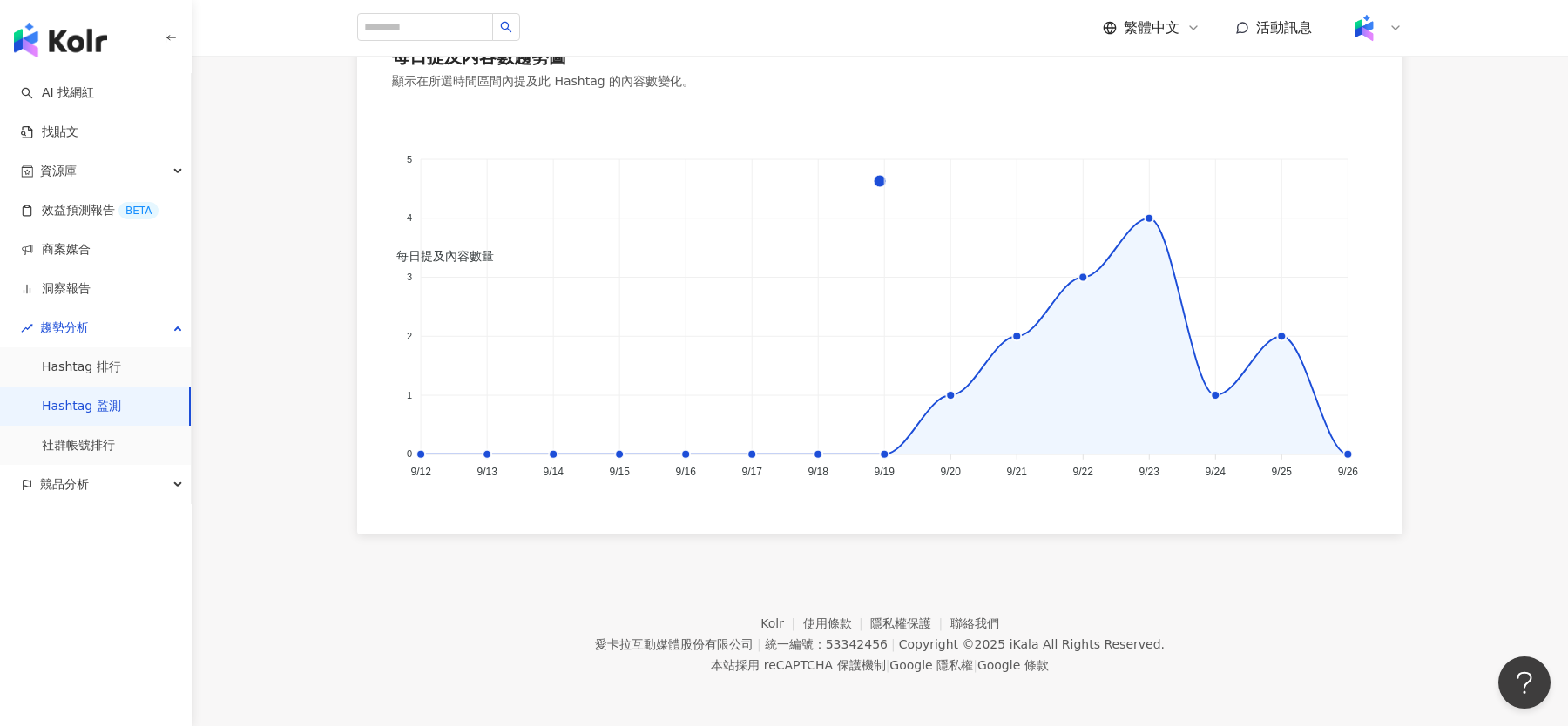
click at [952, 404] on foreignobject "每日提及內容數量" at bounding box center [879, 298] width 976 height 378
drag, startPoint x: 999, startPoint y: 364, endPoint x: 1059, endPoint y: 350, distance: 61.6
click at [1060, 349] on foreignobject "每日提及內容數量" at bounding box center [879, 298] width 976 height 378
click at [1019, 330] on icon at bounding box center [1016, 335] width 19 height 19
click at [1080, 273] on icon at bounding box center [1082, 276] width 19 height 19
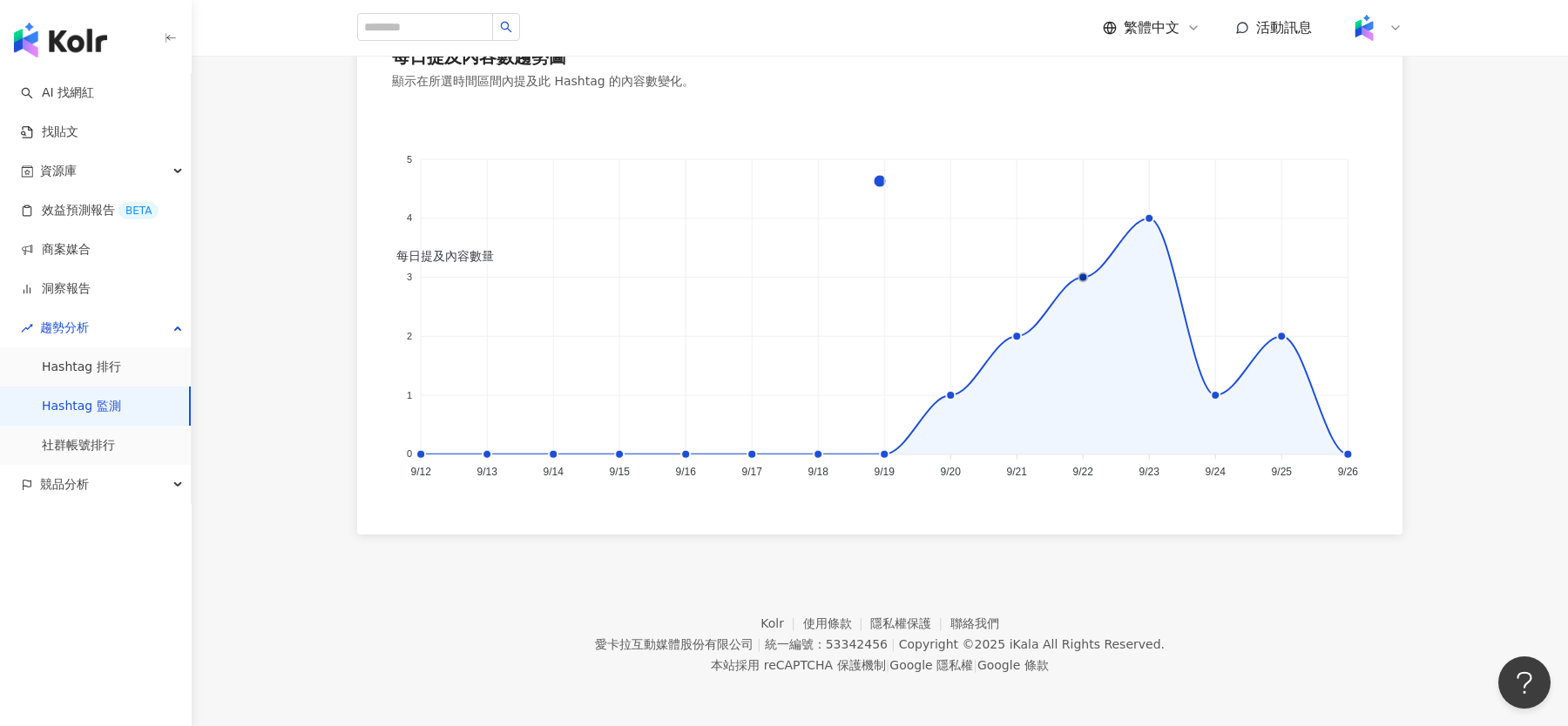
click at [1149, 224] on foreignobject "每日提及內容數量" at bounding box center [879, 298] width 976 height 378
click at [1150, 220] on icon at bounding box center [1148, 218] width 19 height 19
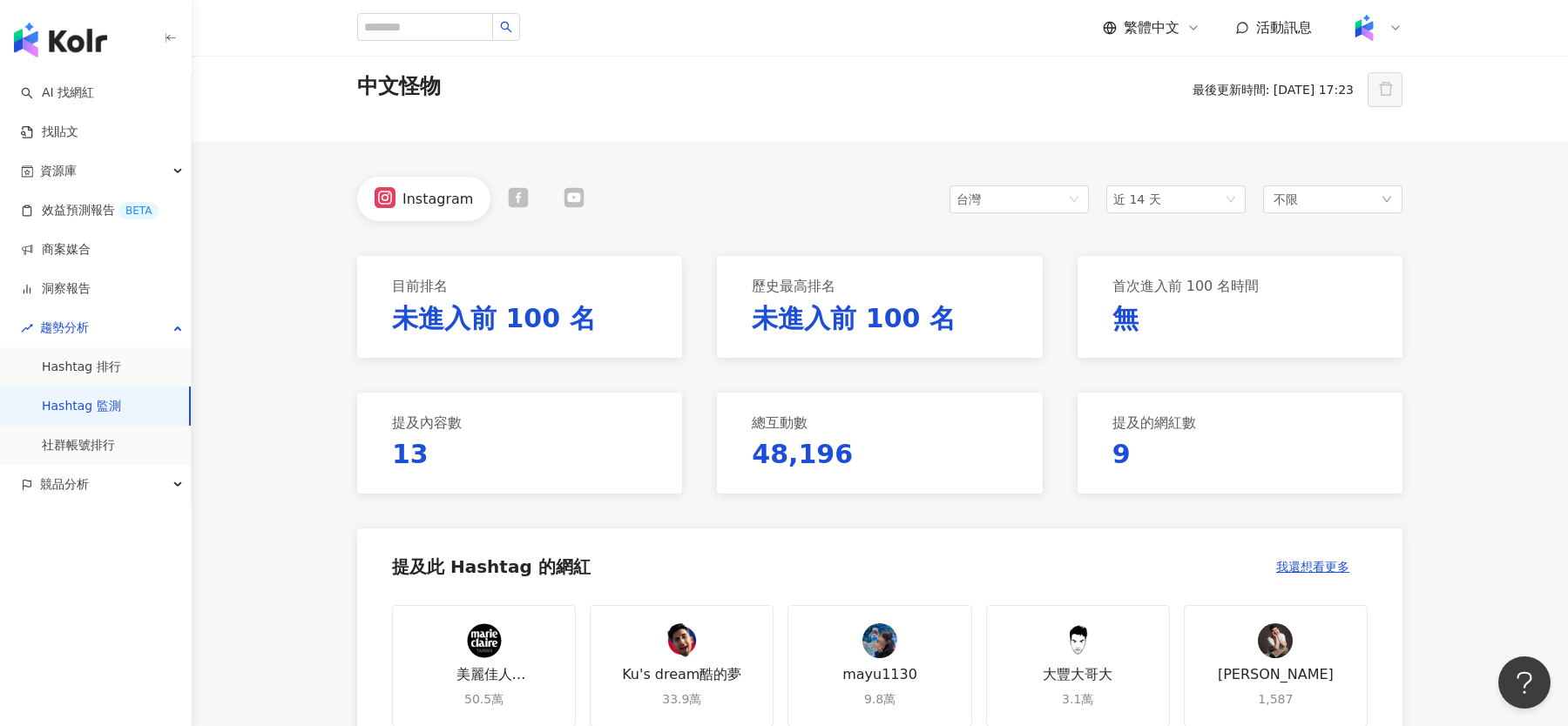
scroll to position [0, 0]
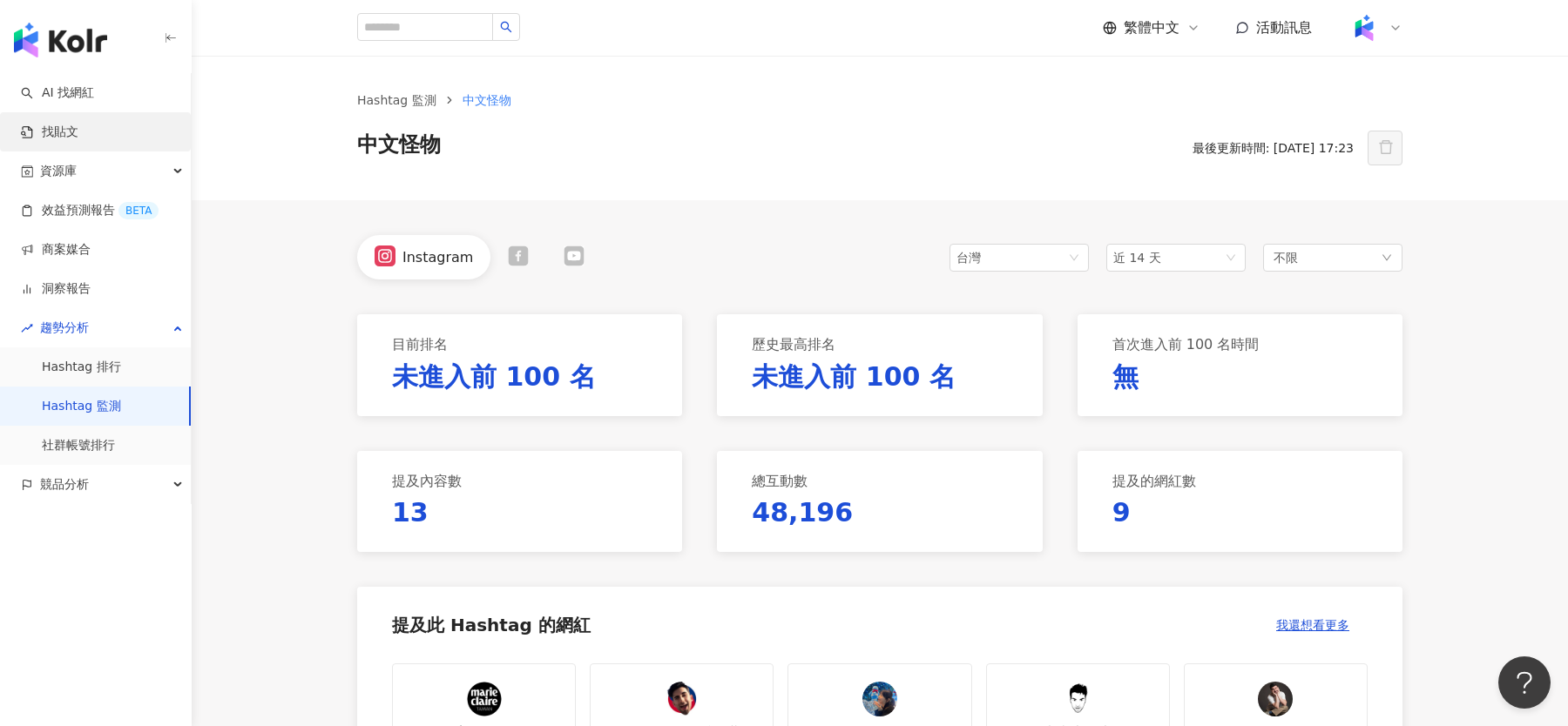
click at [79, 123] on link "找貼文" at bounding box center [49, 131] width 57 height 17
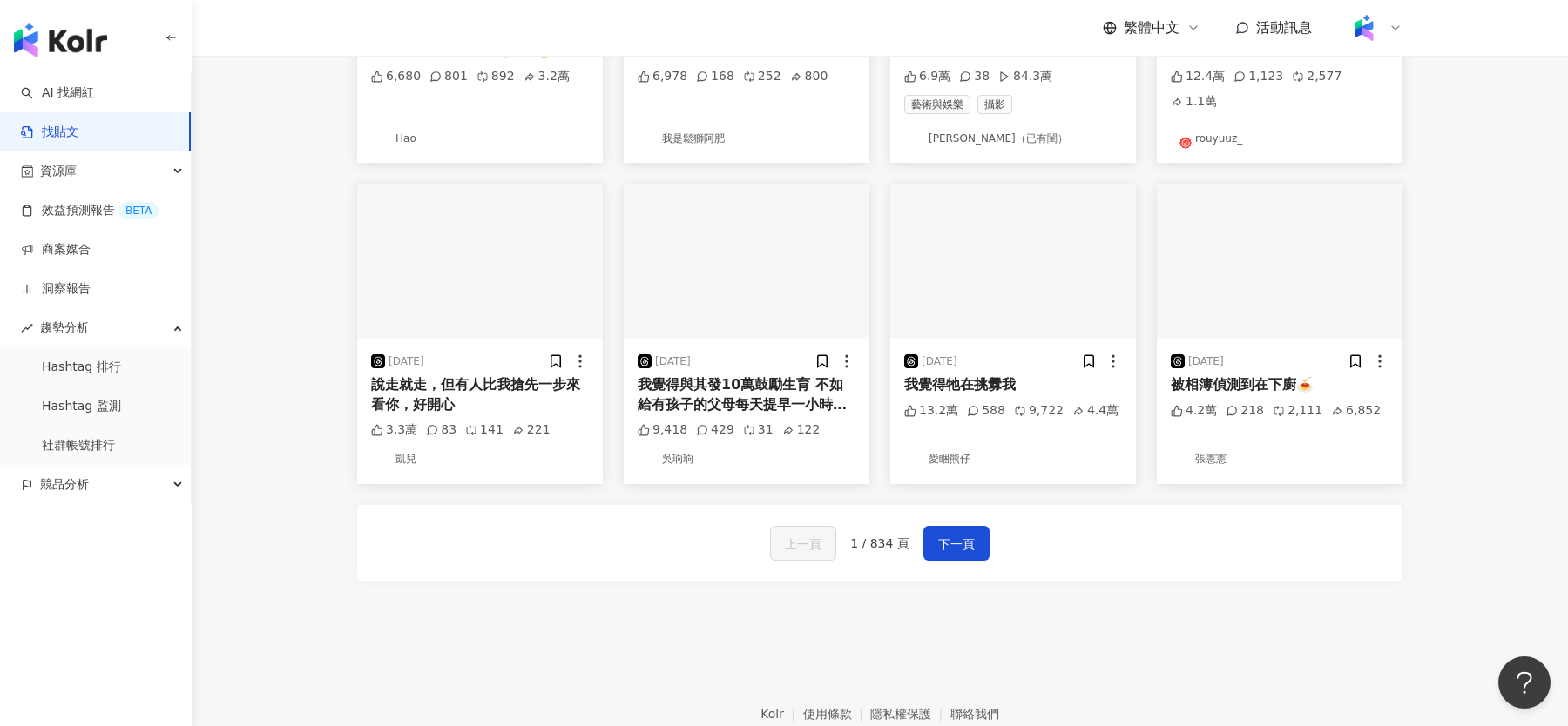
scroll to position [879, 0]
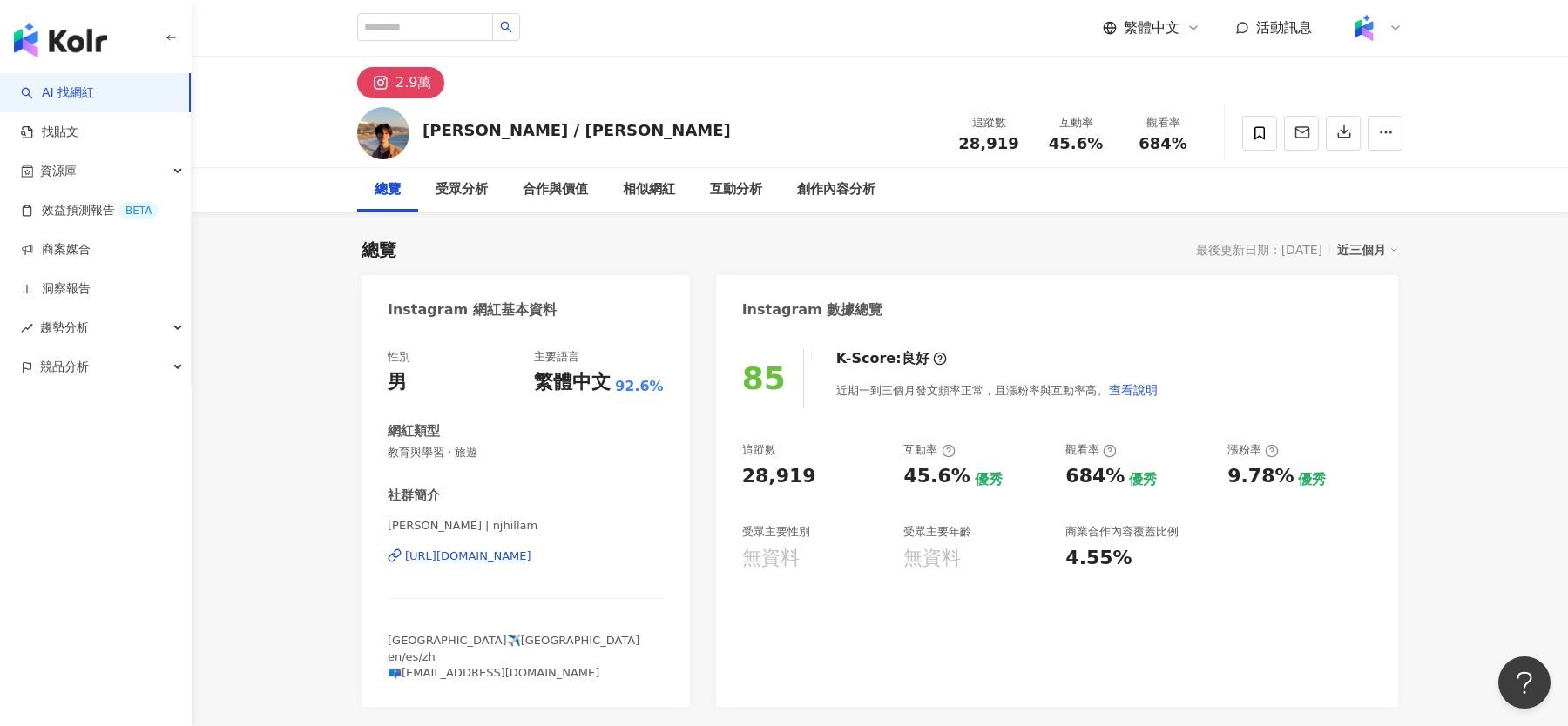
click at [474, 122] on div "[PERSON_NAME] / [PERSON_NAME]" at bounding box center [576, 130] width 309 height 21
click at [531, 562] on div "[URL][DOMAIN_NAME]" at bounding box center [468, 557] width 126 height 16
click at [69, 45] on img "button" at bounding box center [61, 39] width 93 height 35
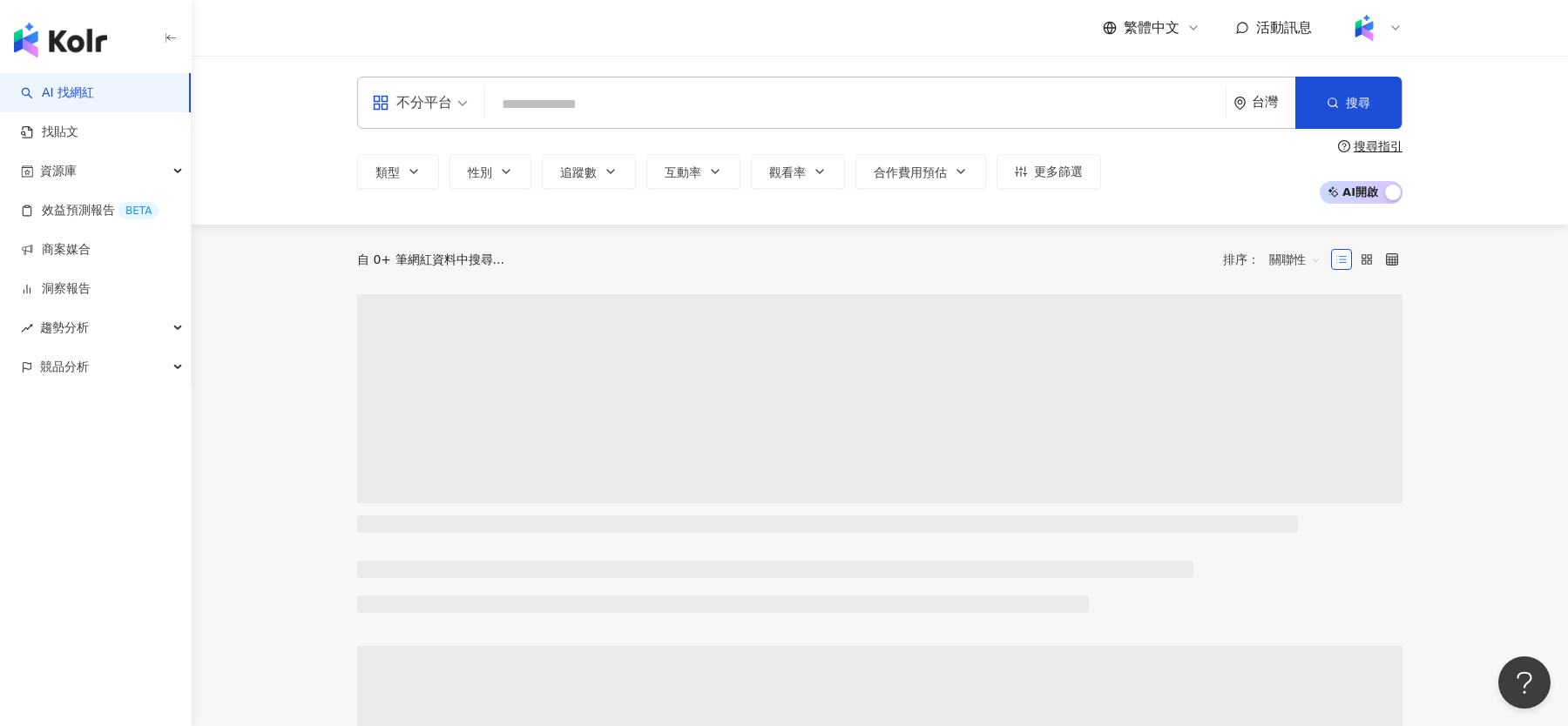
click at [1283, 23] on span "活動訊息" at bounding box center [1284, 27] width 55 height 17
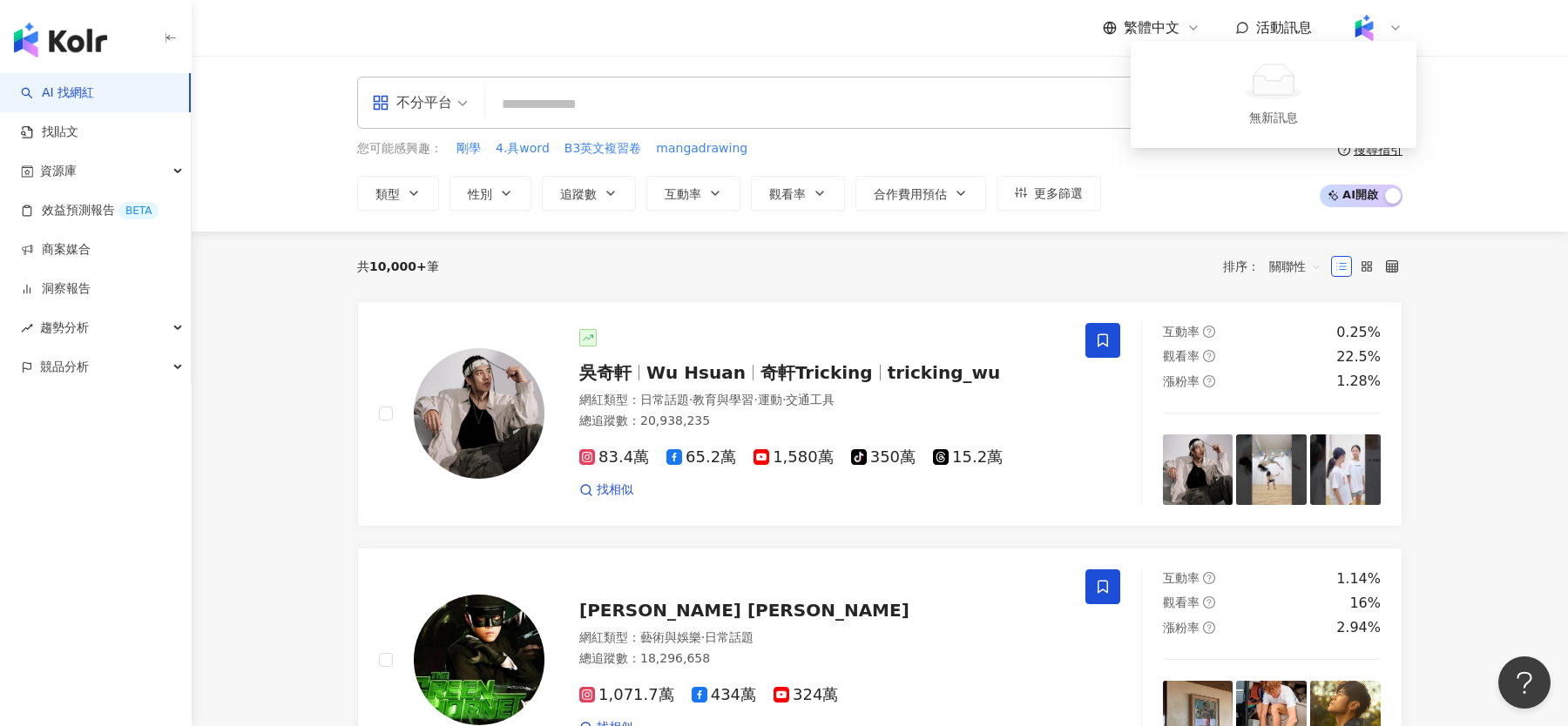
click at [1282, 27] on span "活動訊息" at bounding box center [1284, 27] width 55 height 17
click at [1152, 24] on span "繁體中文" at bounding box center [1151, 27] width 55 height 19
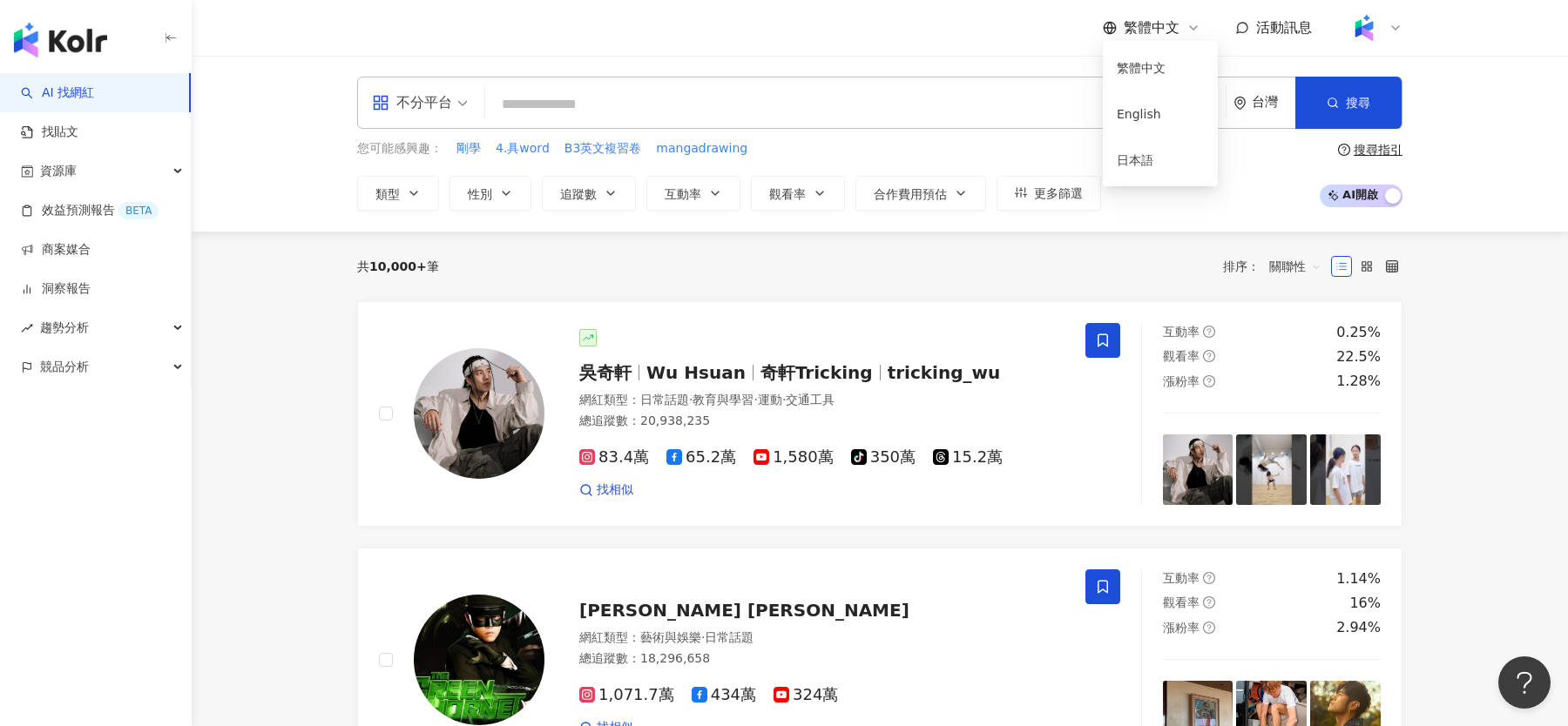
click at [1152, 24] on span "繁體中文" at bounding box center [1151, 27] width 55 height 19
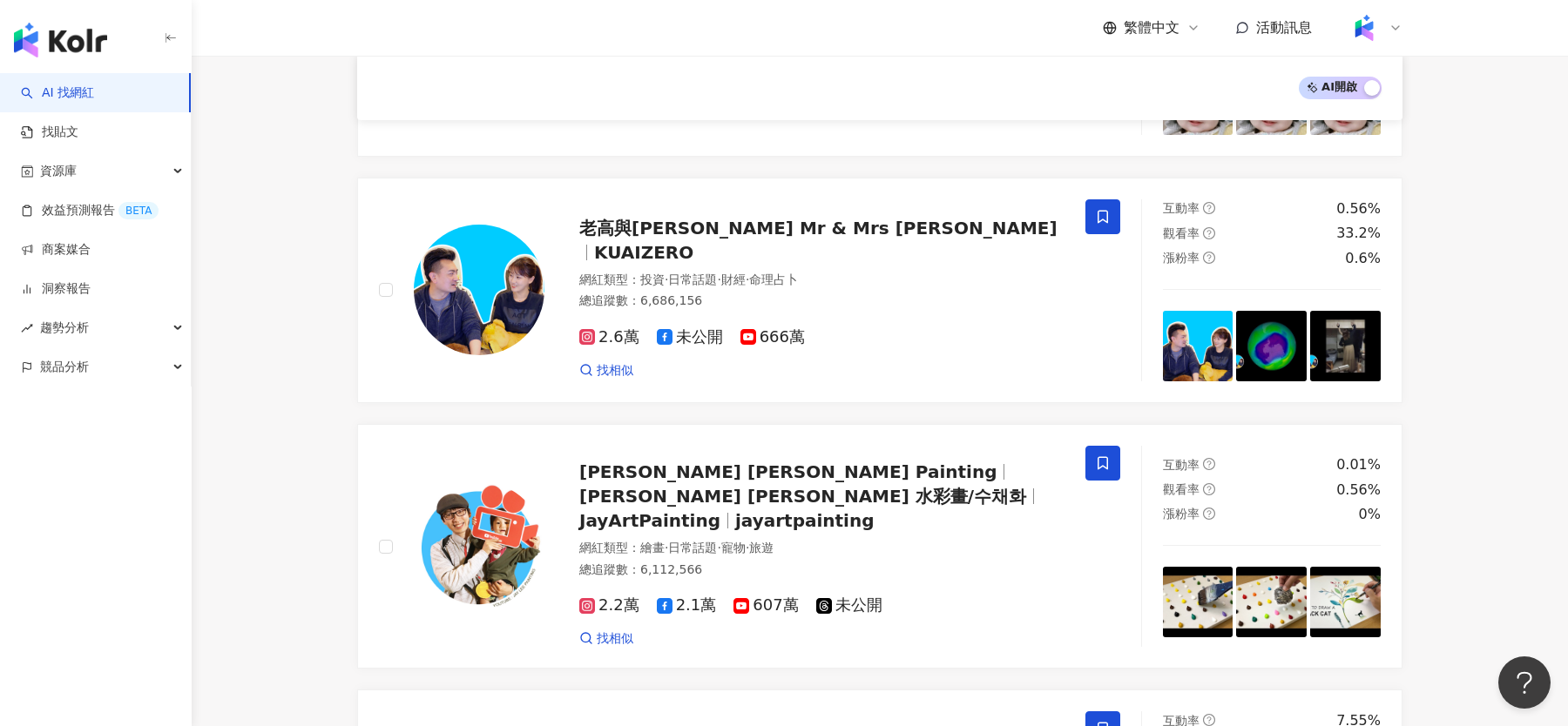
scroll to position [2719, 0]
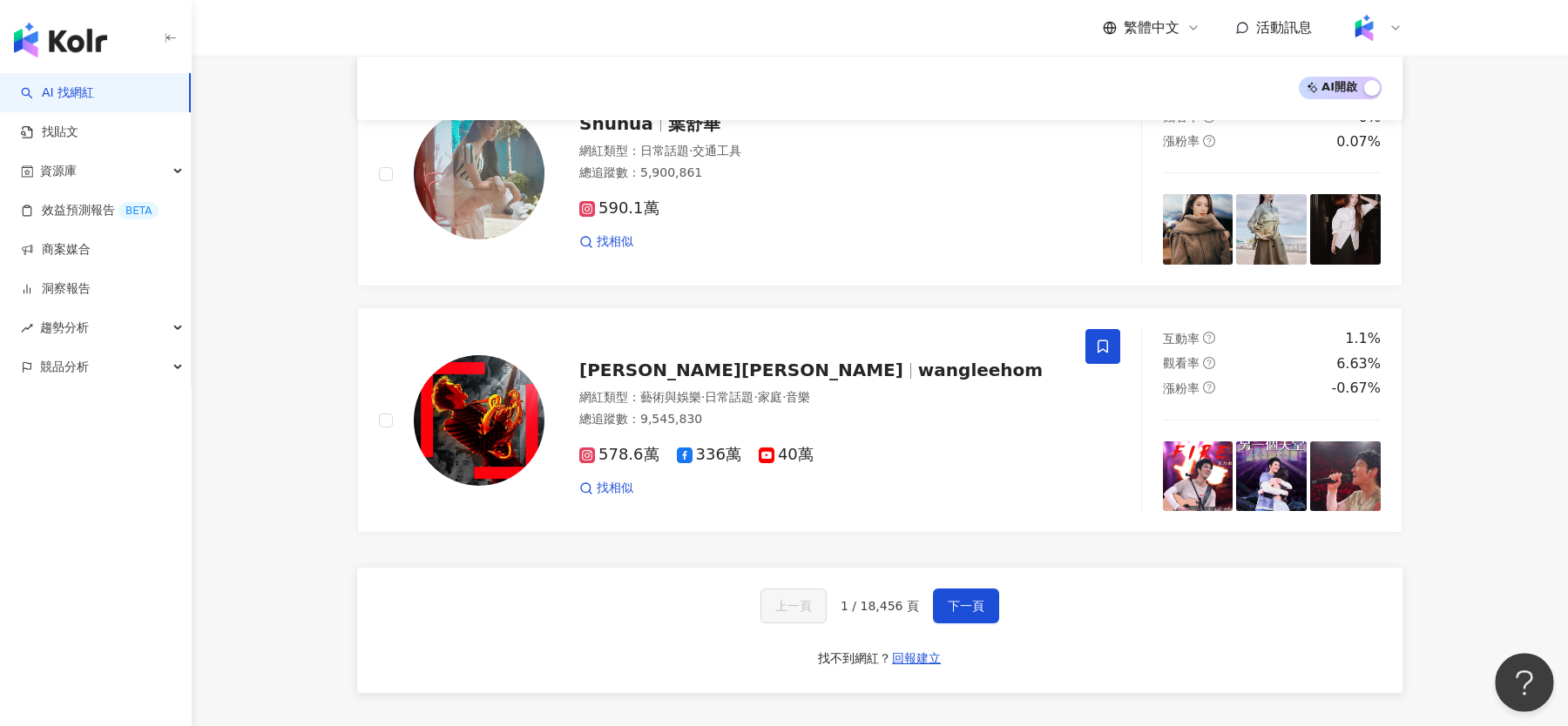
click at [1518, 695] on button "Open Beacon popover" at bounding box center [1521, 679] width 52 height 52
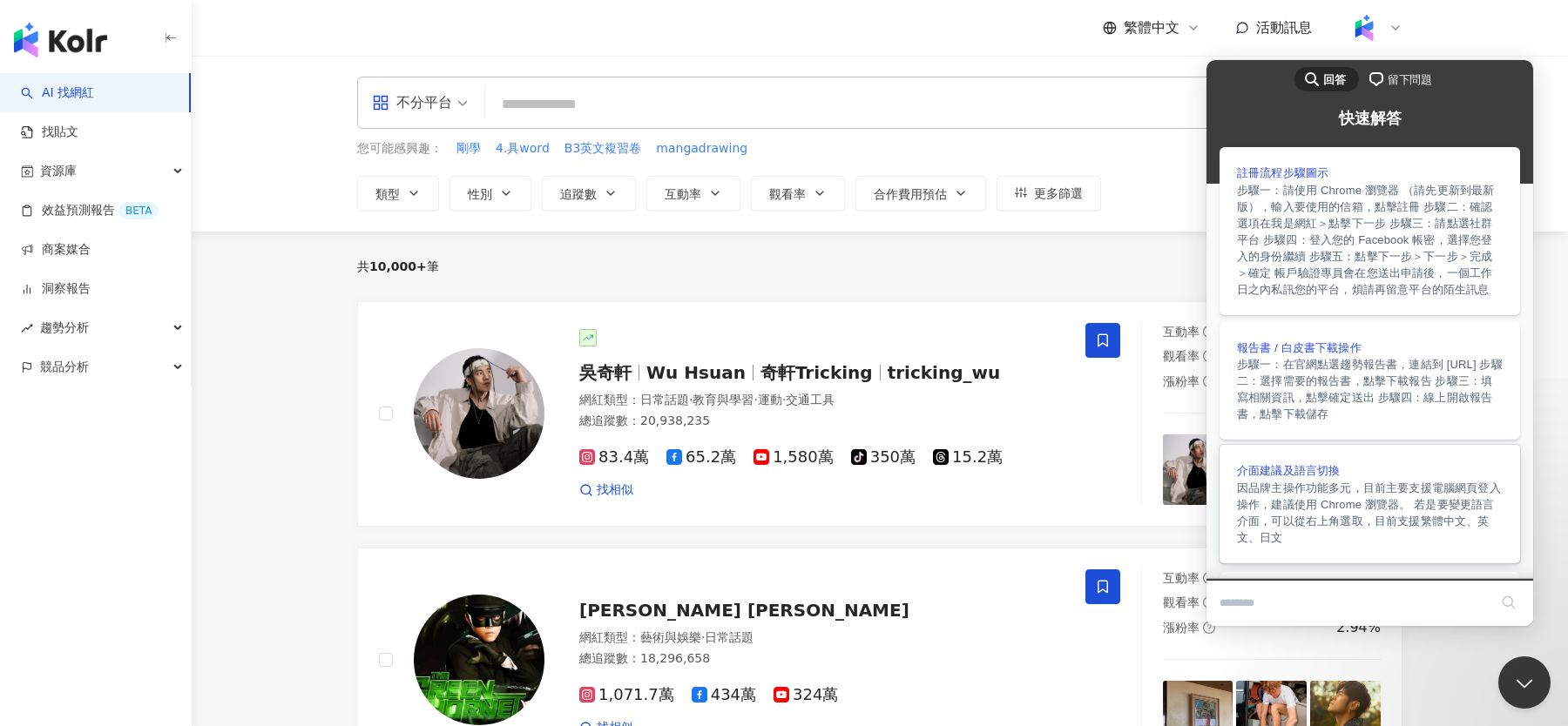
scroll to position [385, 0]
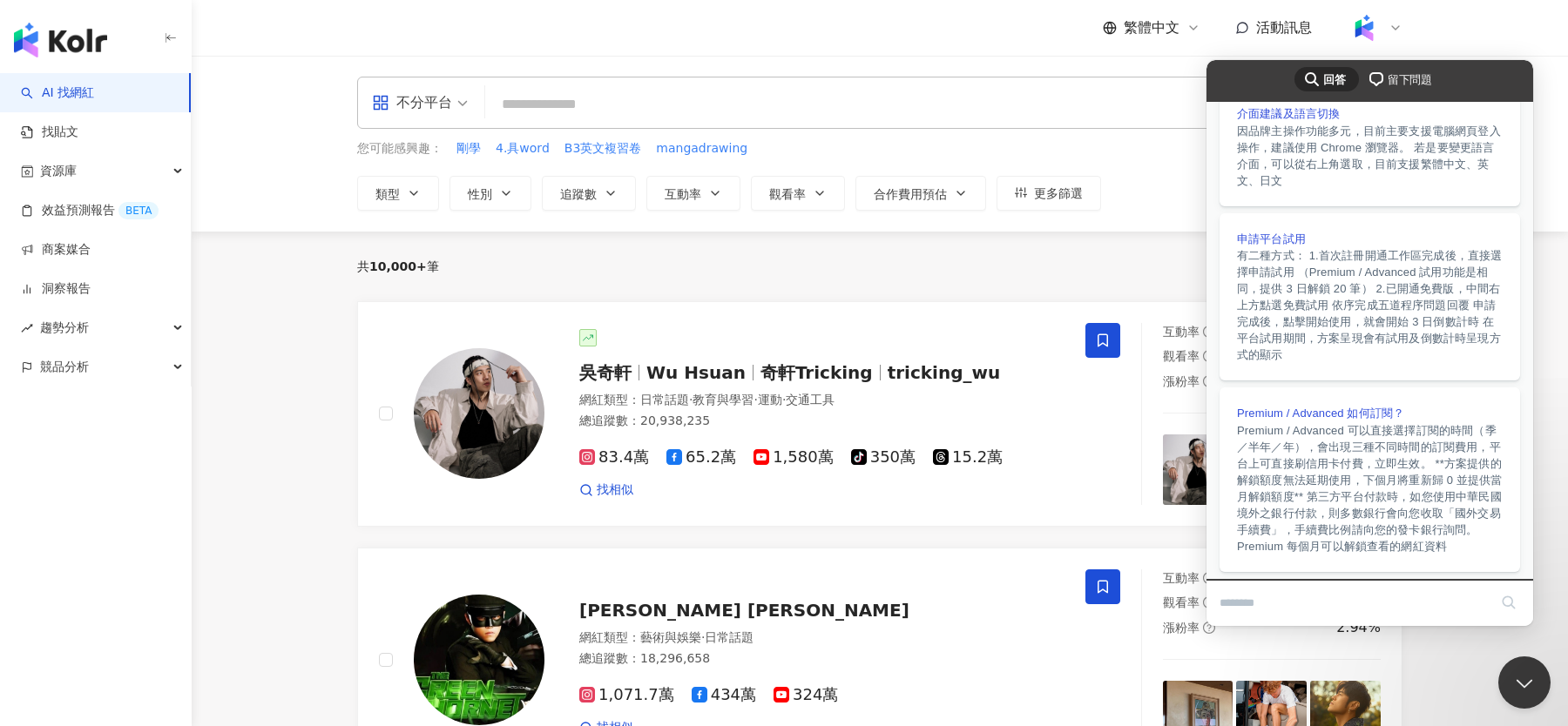
click at [1379, 608] on input "Search Doc articles" at bounding box center [1353, 603] width 268 height 37
type input "***"
type input "****"
click button "search" at bounding box center [1508, 602] width 28 height 28
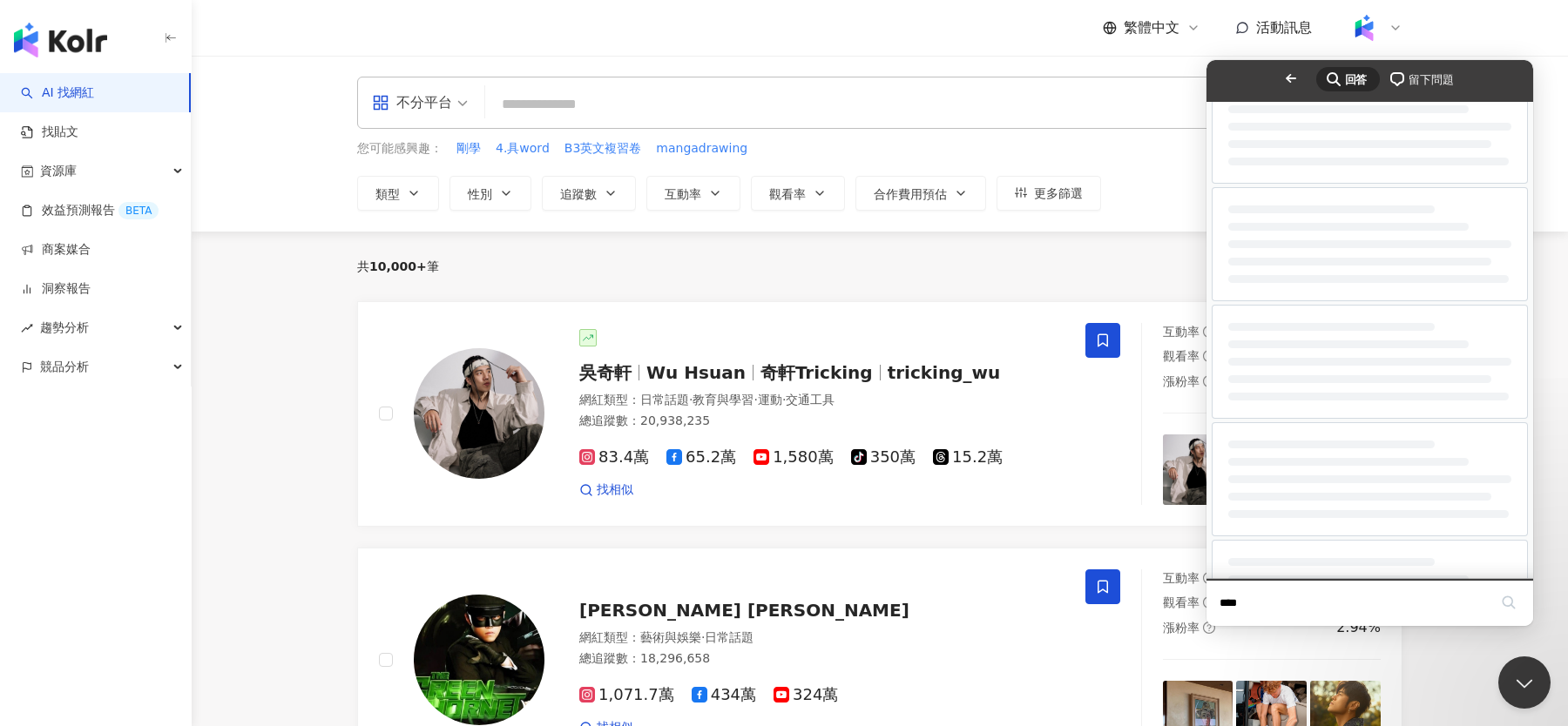
scroll to position [0, 0]
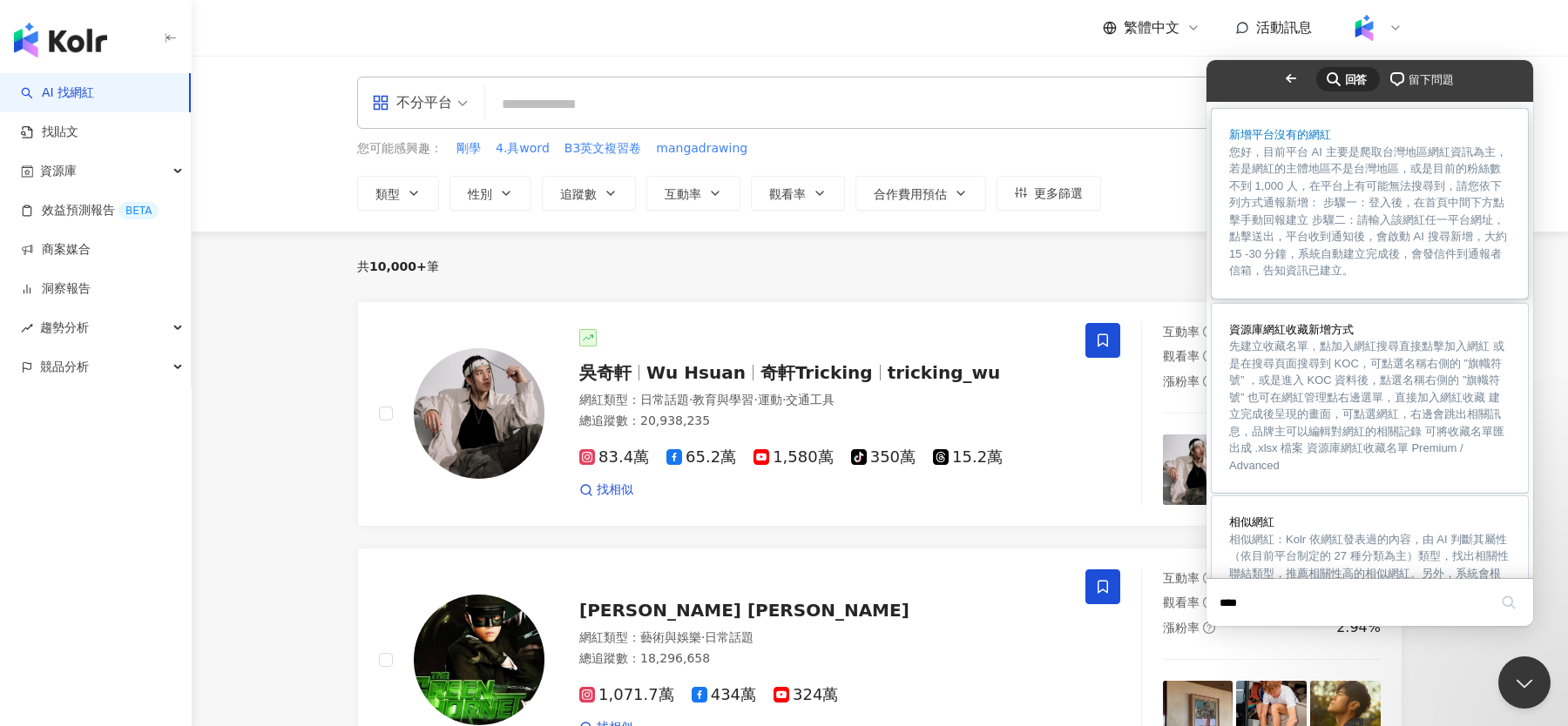
click at [1431, 225] on span "您好，目前平台 AI 主要是爬取台灣地區網紅資訊為主，若是網紅的主體地區不是台灣地區，或是目前的粉絲數不到 1,000 人，在平台上有可能無法搜尋到，請您依下…" at bounding box center [1368, 212] width 278 height 132
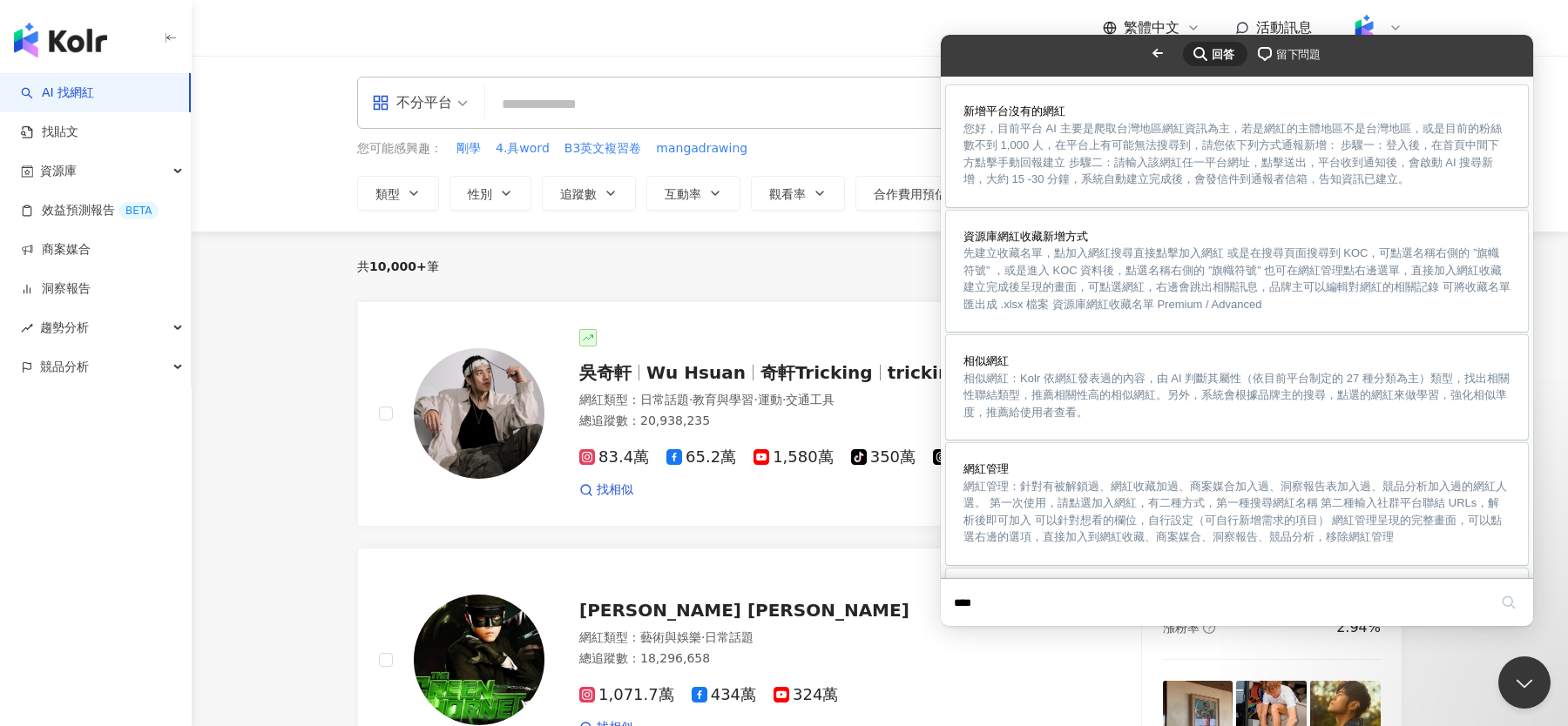
click at [690, 257] on div "共 10,000+ 筆 排序： 關聯性" at bounding box center [879, 266] width 1046 height 28
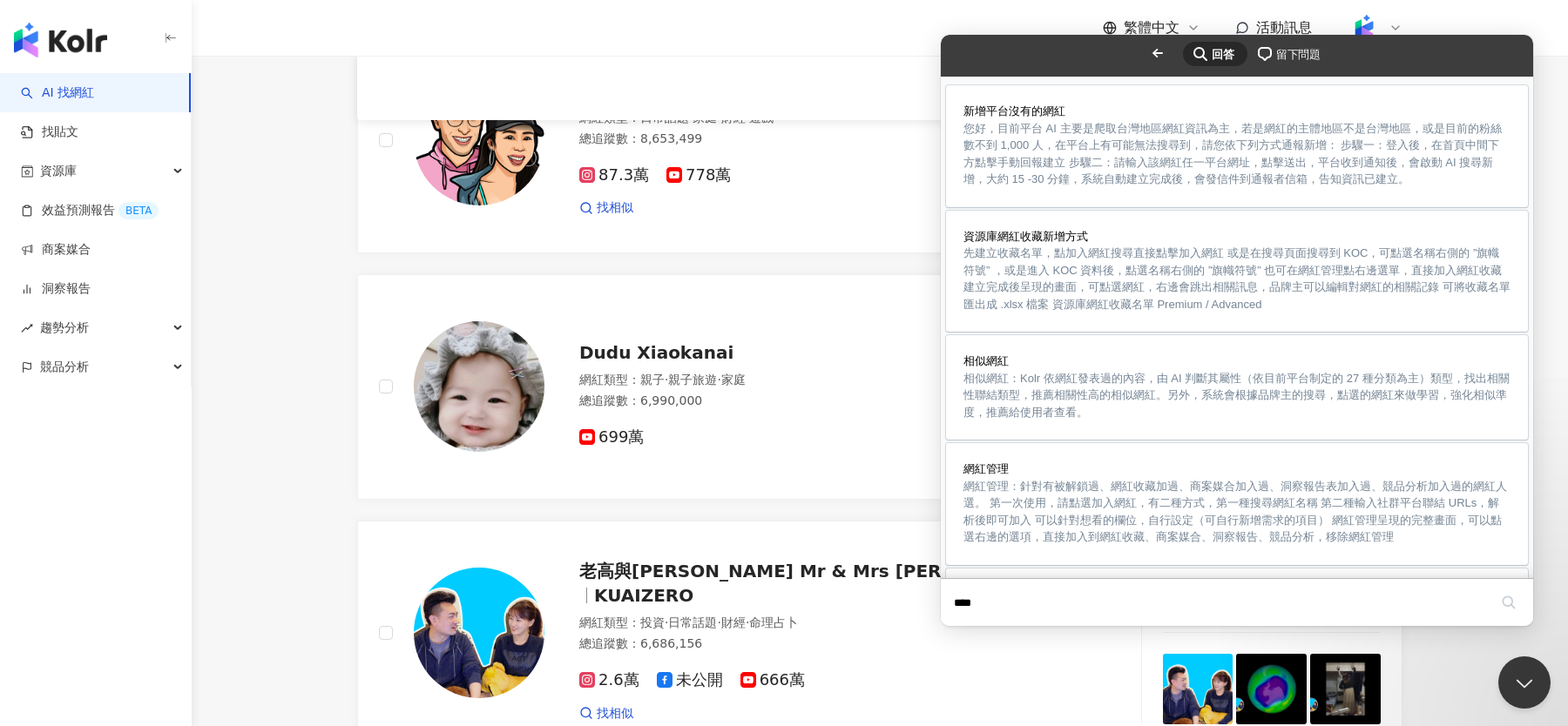
scroll to position [2891, 0]
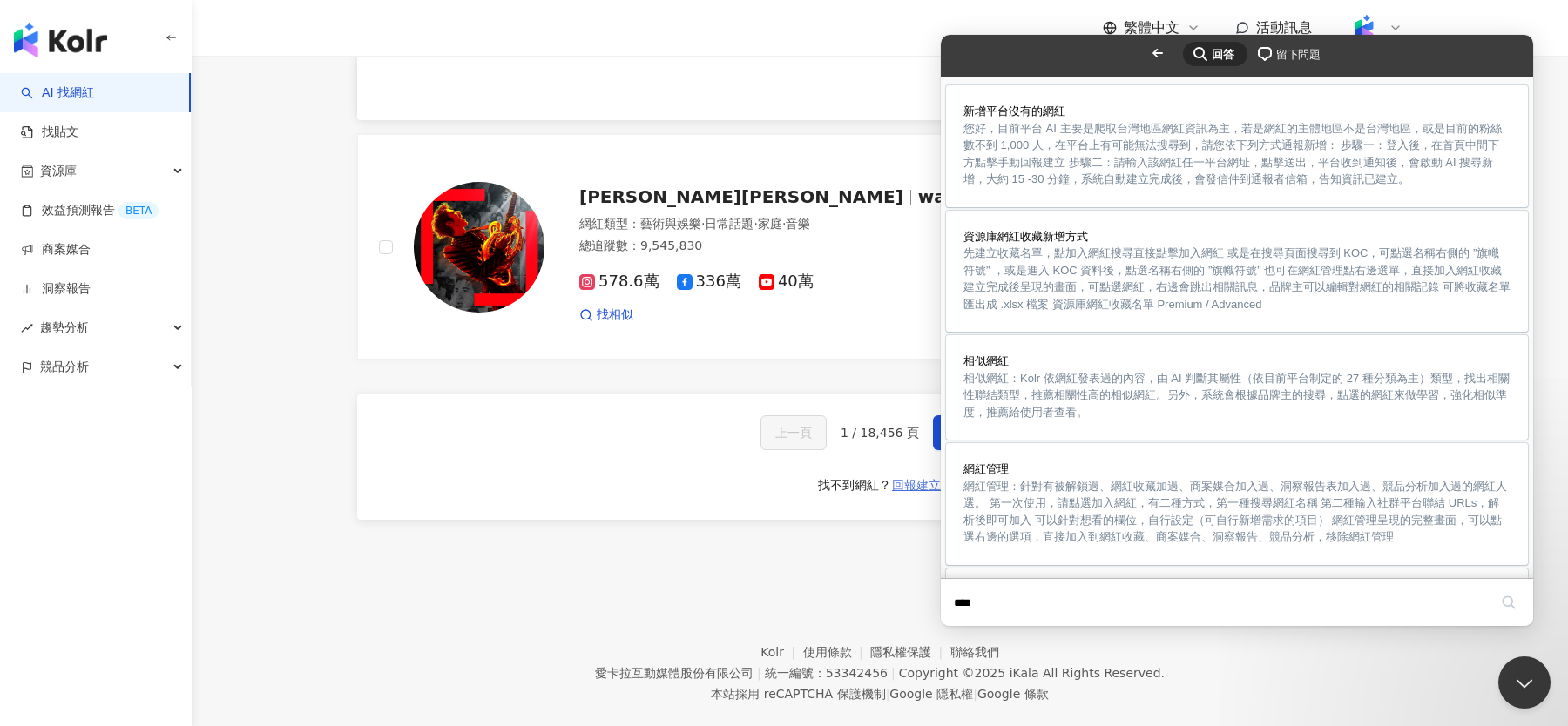
click at [918, 478] on span "回報建立" at bounding box center [916, 485] width 49 height 14
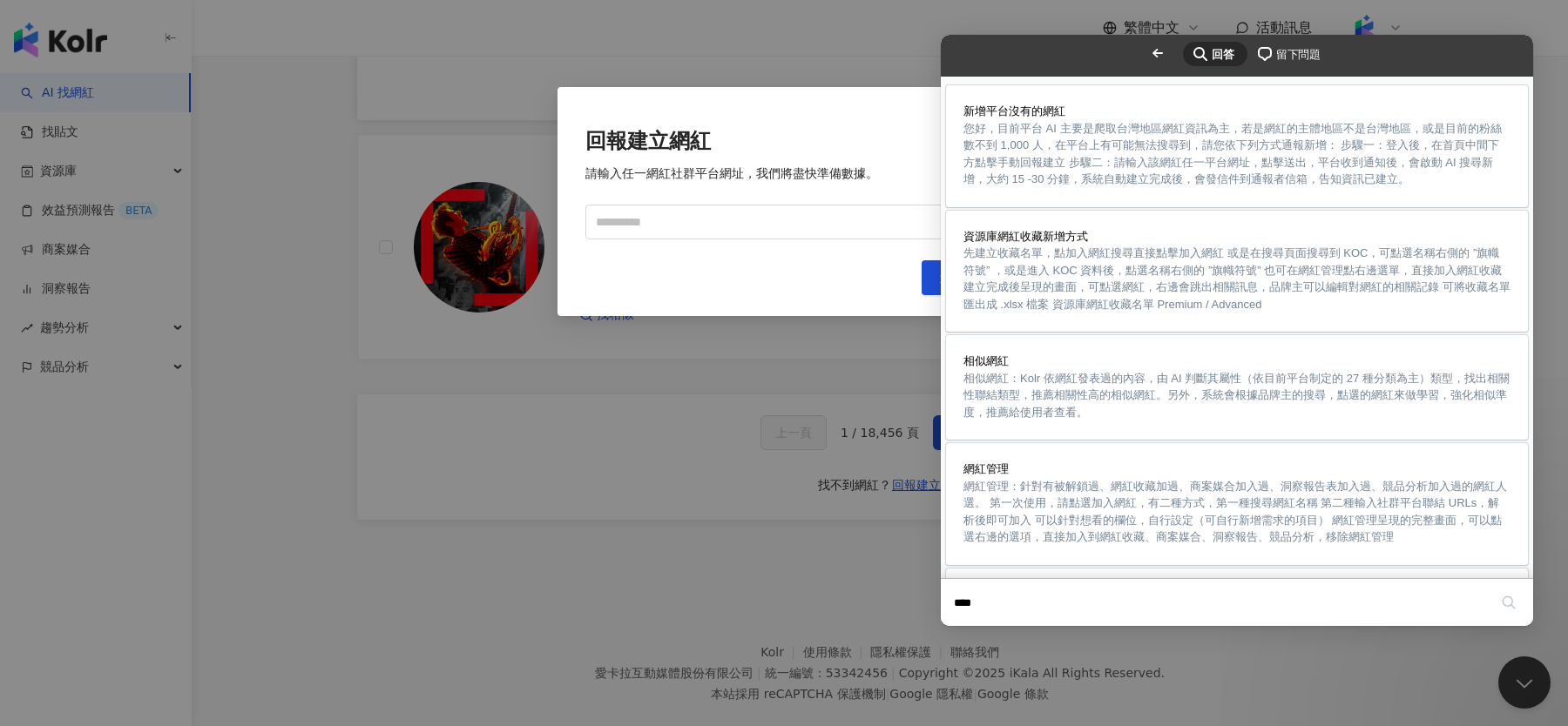
click at [973, 627] on button "Close" at bounding box center [957, 637] width 31 height 22
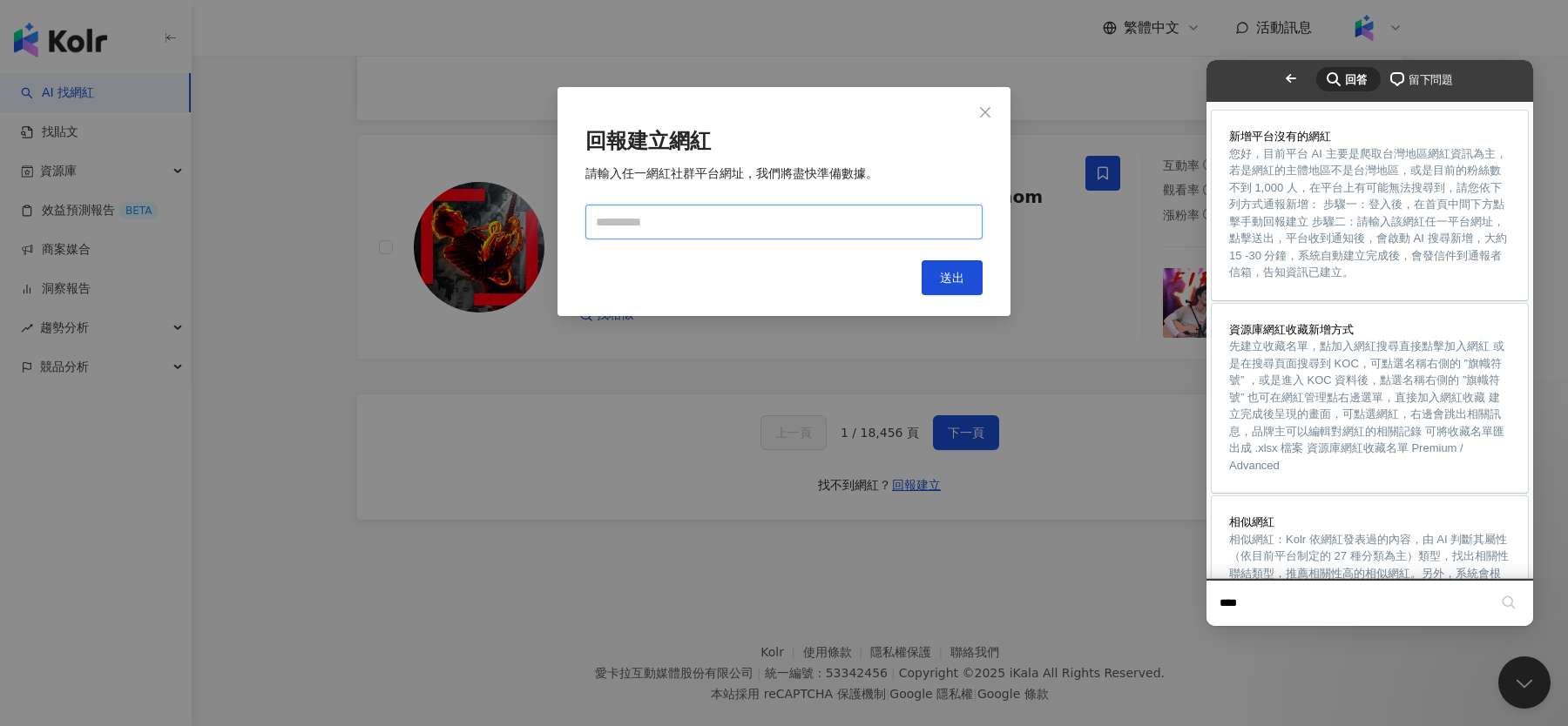
click at [872, 224] on input "text" at bounding box center [784, 222] width 397 height 35
type input "**********"
click at [969, 278] on button "送出" at bounding box center [952, 276] width 61 height 35
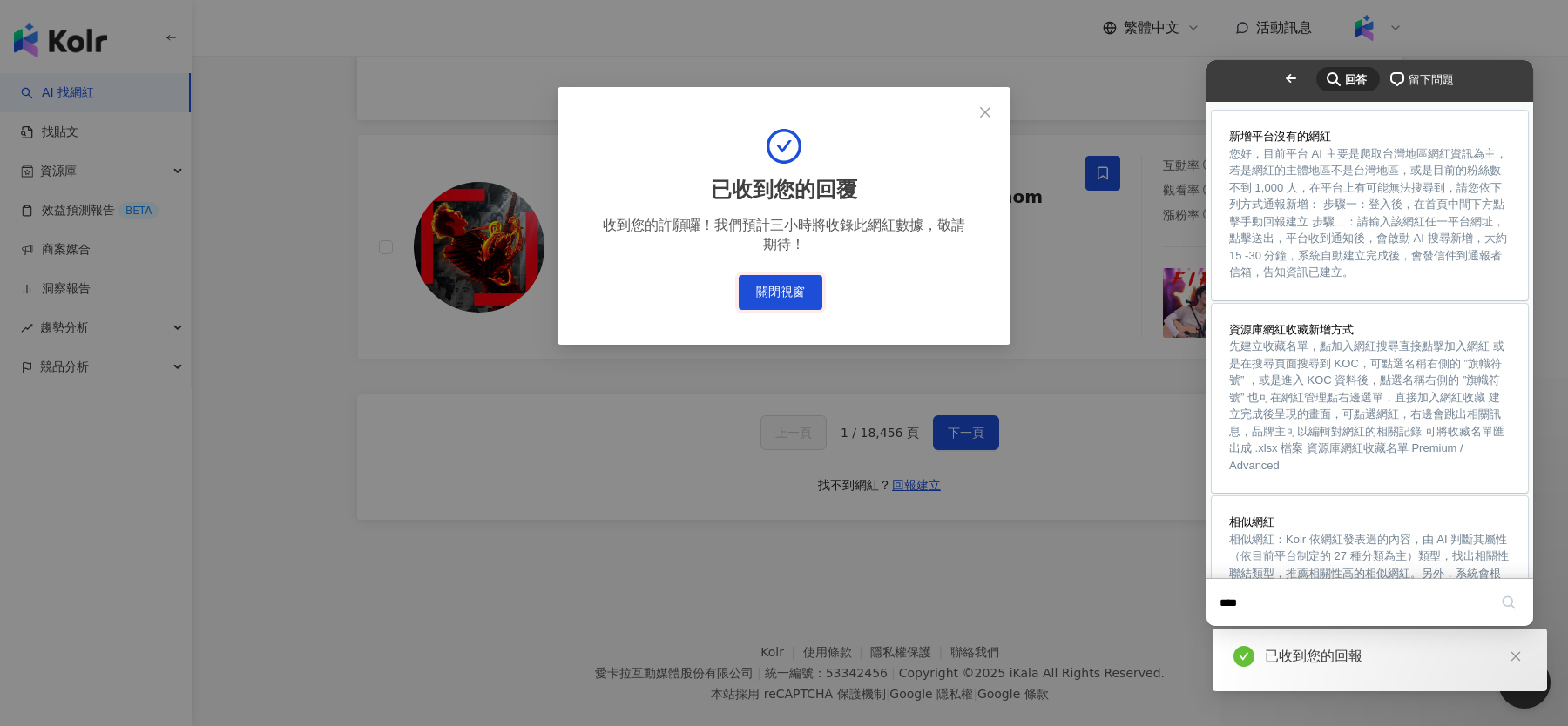
click at [797, 291] on button "關閉視窗" at bounding box center [780, 292] width 83 height 35
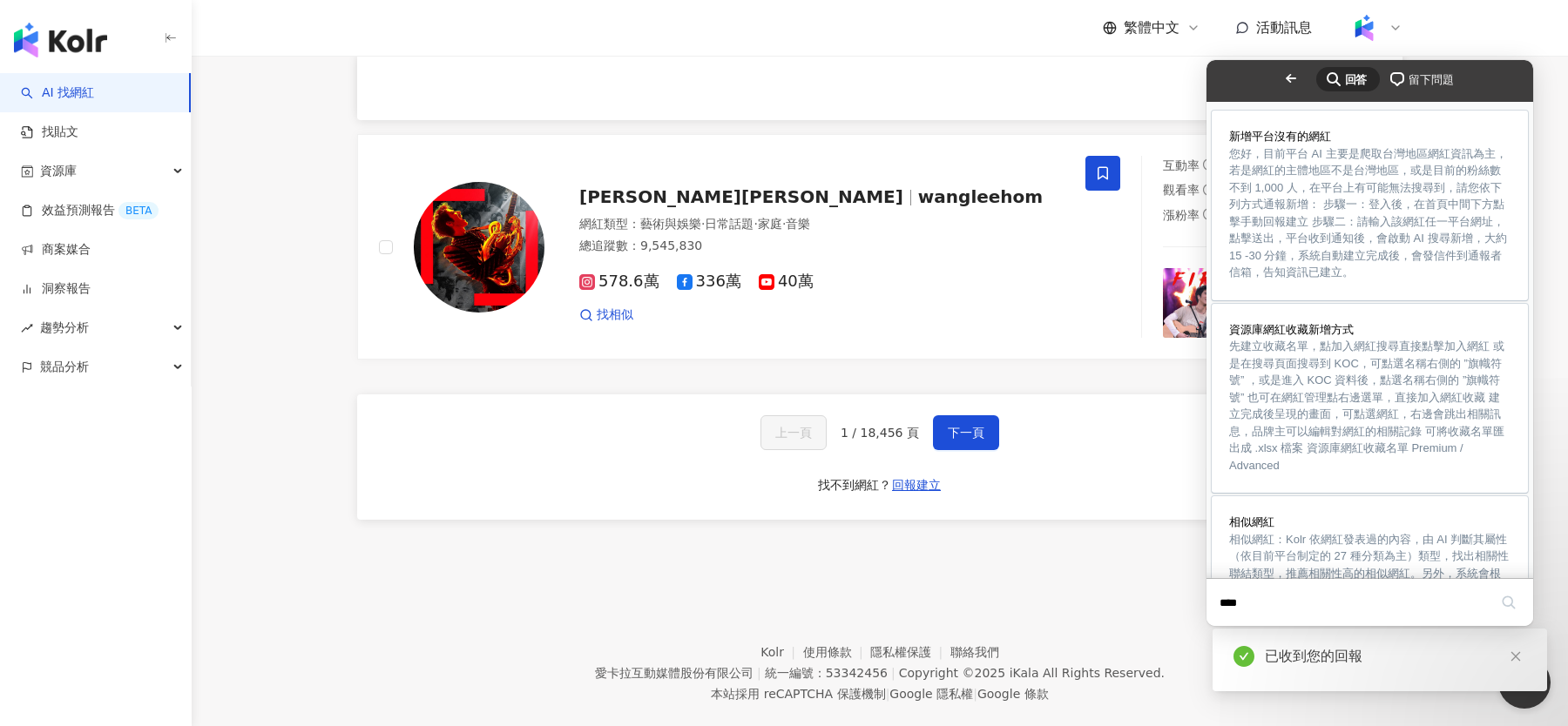
click at [1281, 80] on span "Go back" at bounding box center [1291, 78] width 21 height 21
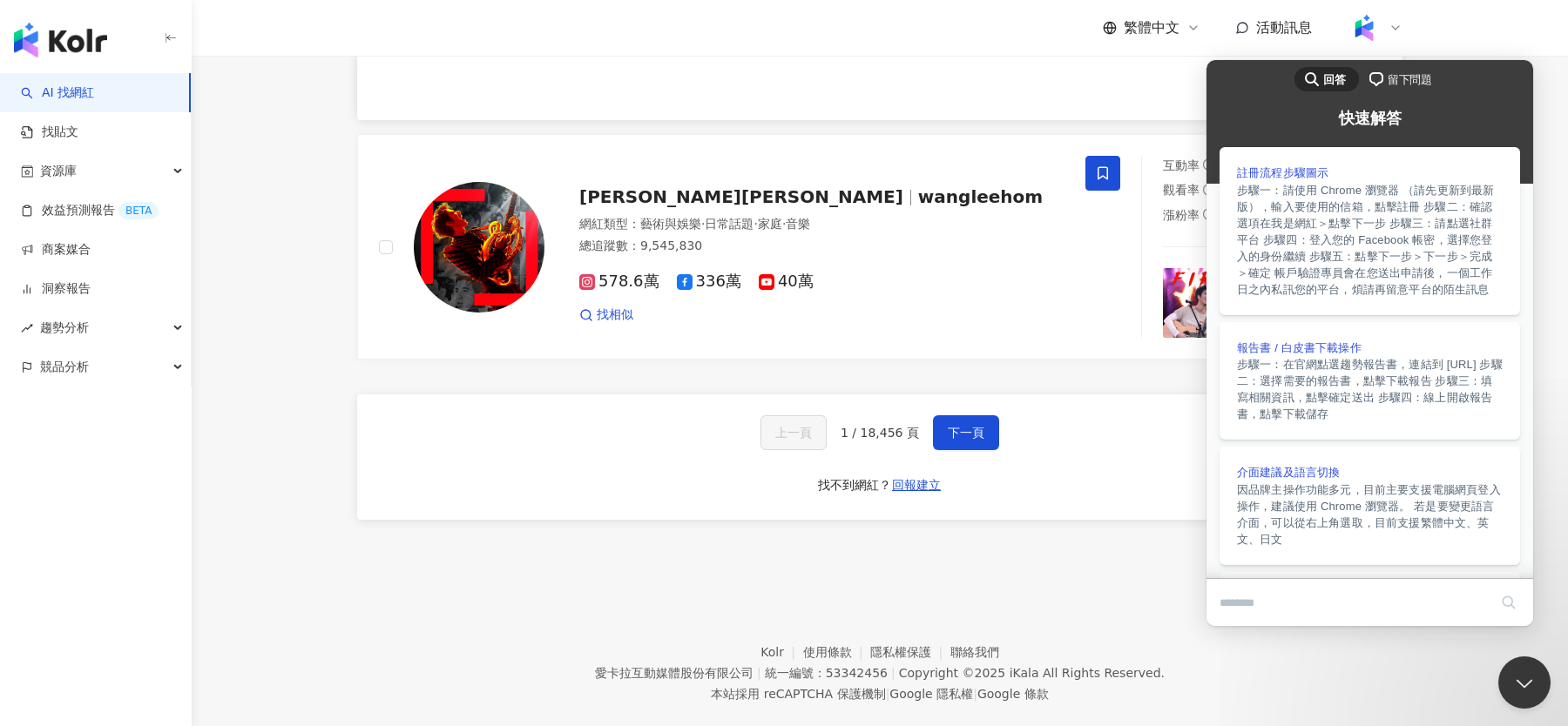
click at [1088, 30] on div "繁體中文 活動訊息" at bounding box center [879, 28] width 1046 height 55
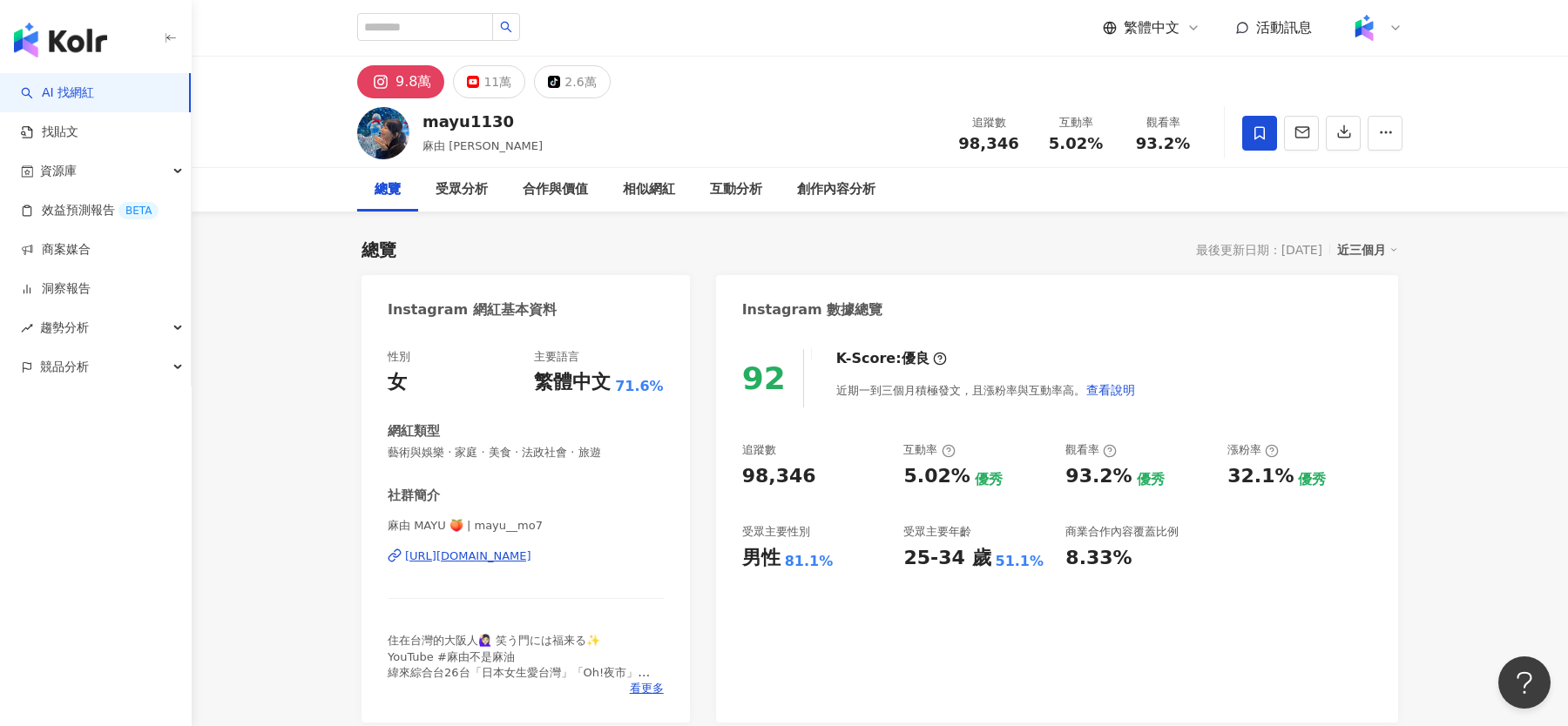
click at [509, 549] on div "[URL][DOMAIN_NAME]" at bounding box center [468, 557] width 126 height 16
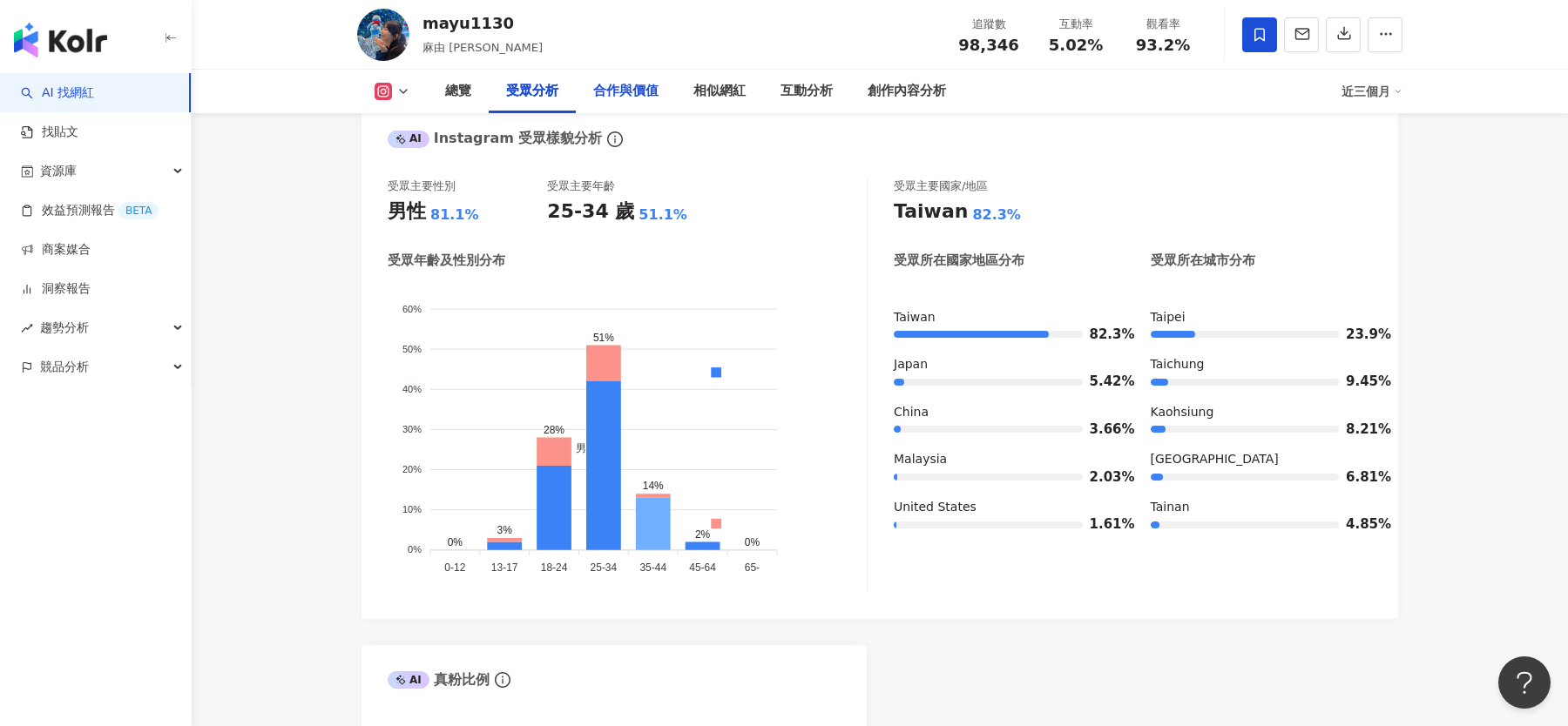
scroll to position [1757, 0]
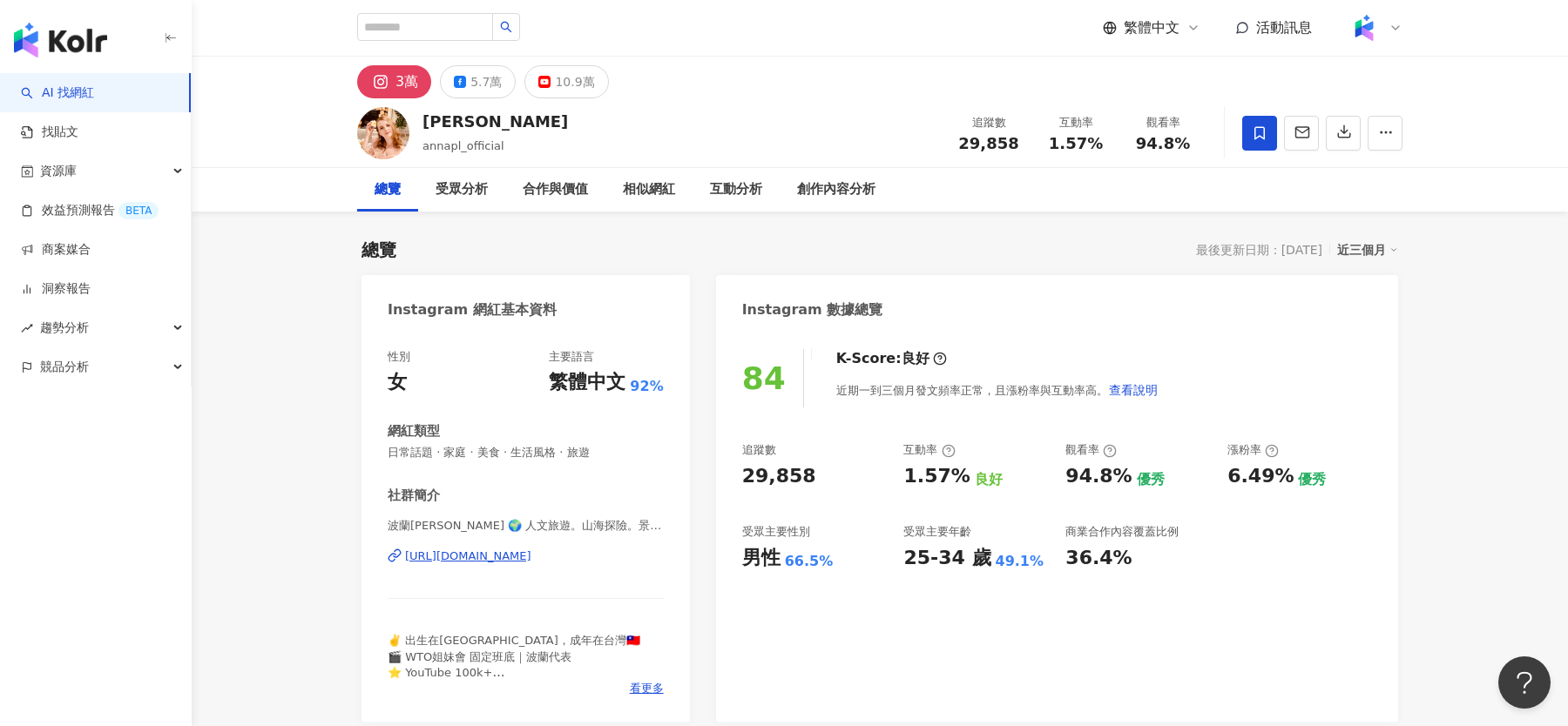
click at [531, 556] on div "[URL][DOMAIN_NAME]" at bounding box center [468, 557] width 126 height 16
